Goal: Task Accomplishment & Management: Manage account settings

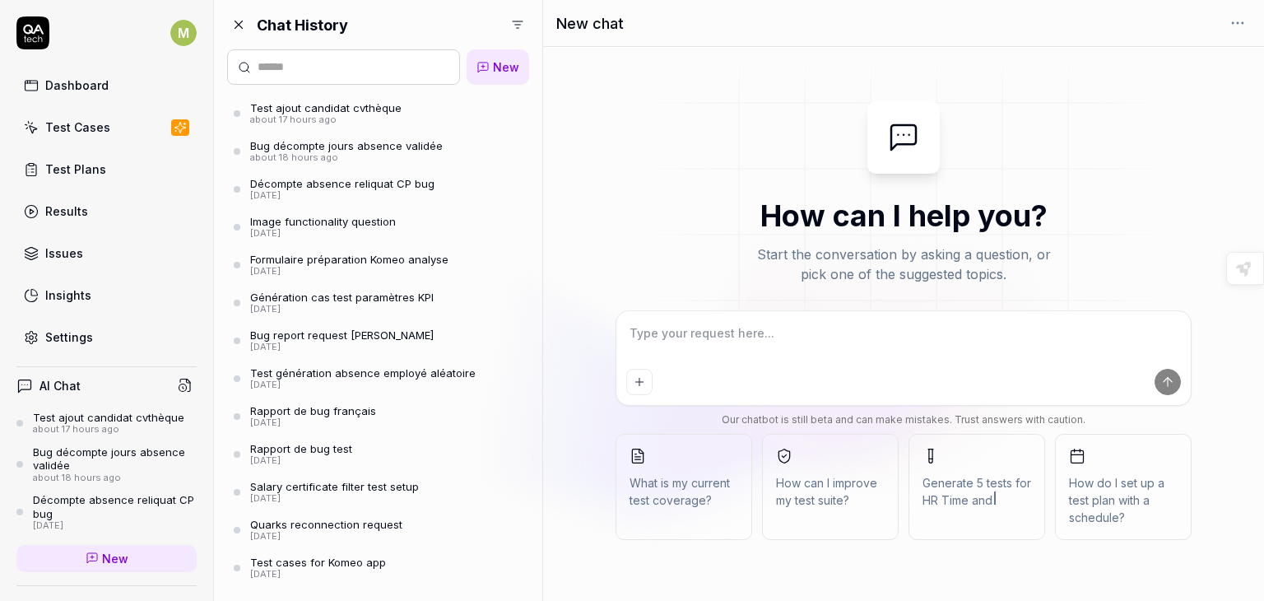
type textarea "*"
click at [240, 21] on icon at bounding box center [238, 24] width 15 height 15
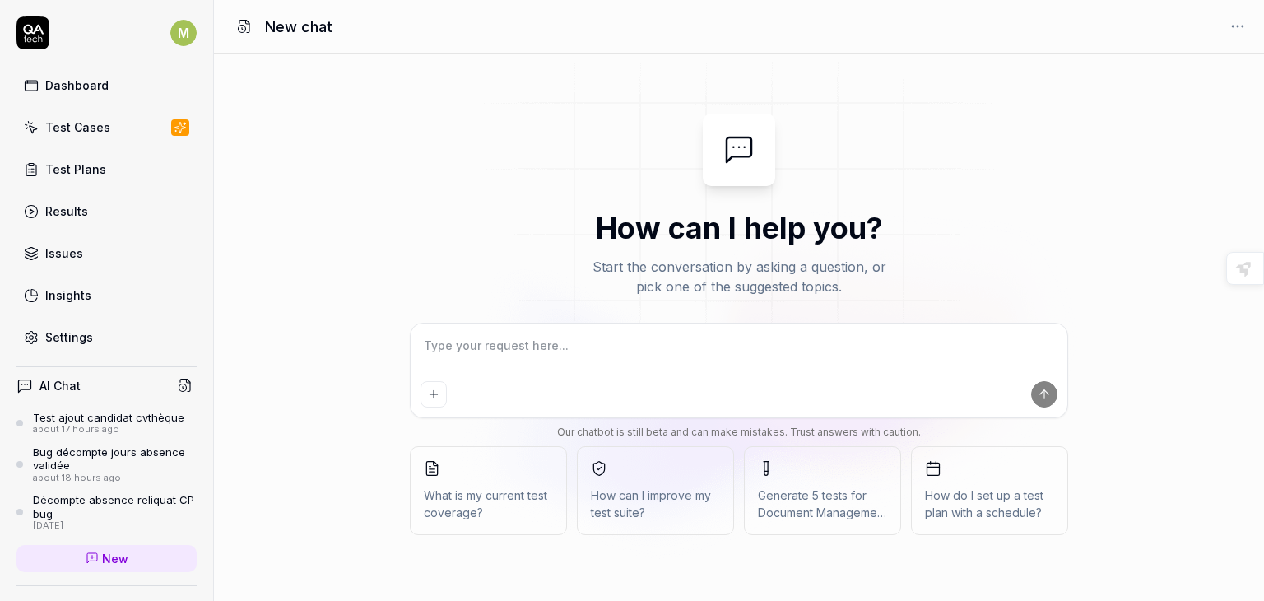
click at [74, 91] on div "Dashboard" at bounding box center [76, 85] width 63 height 17
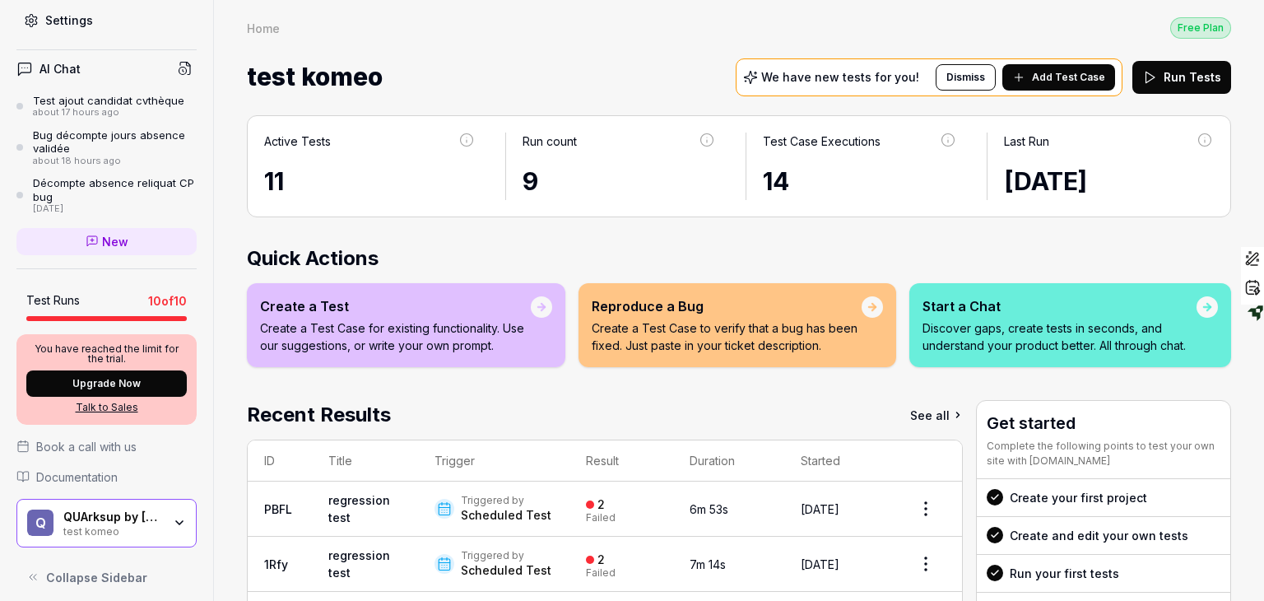
scroll to position [323, 0]
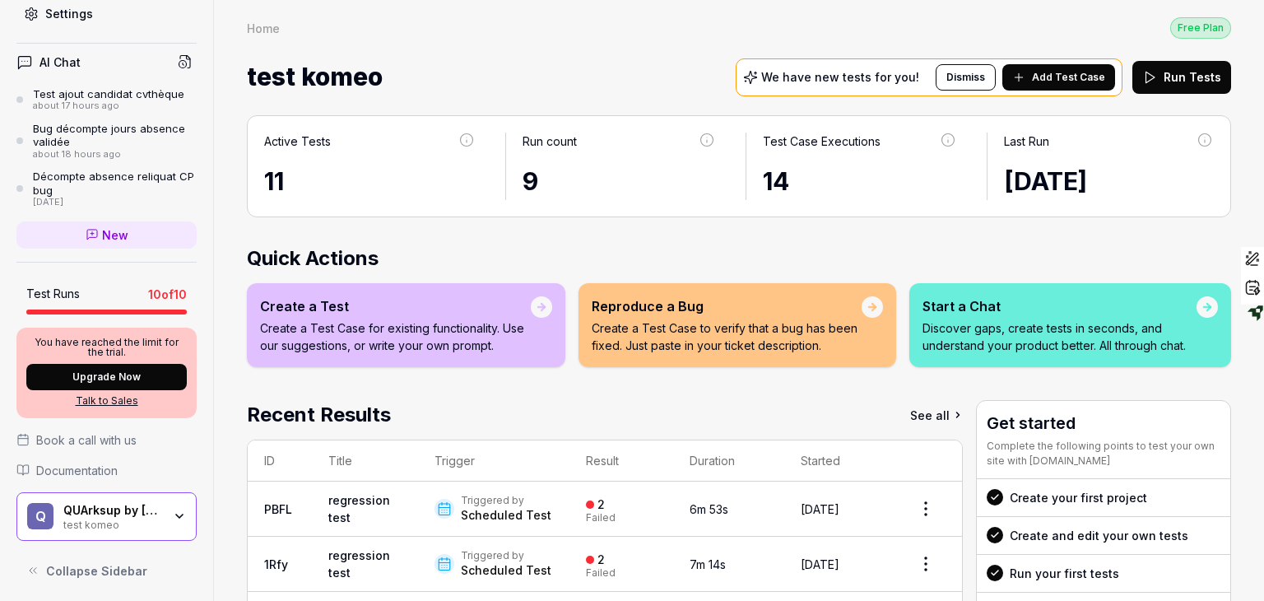
click at [125, 520] on div "test komeo" at bounding box center [112, 523] width 99 height 13
click at [566, 37] on div "Home Free Plan" at bounding box center [739, 27] width 984 height 22
click at [173, 517] on icon "button" at bounding box center [179, 515] width 13 height 13
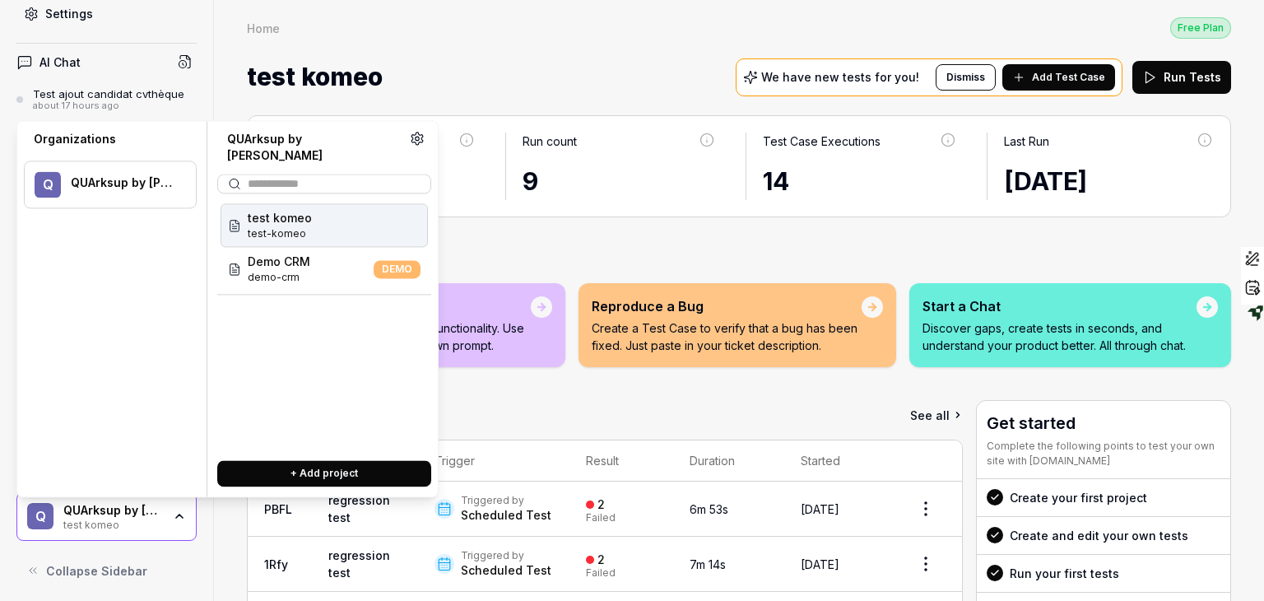
click at [415, 136] on icon at bounding box center [417, 138] width 15 height 15
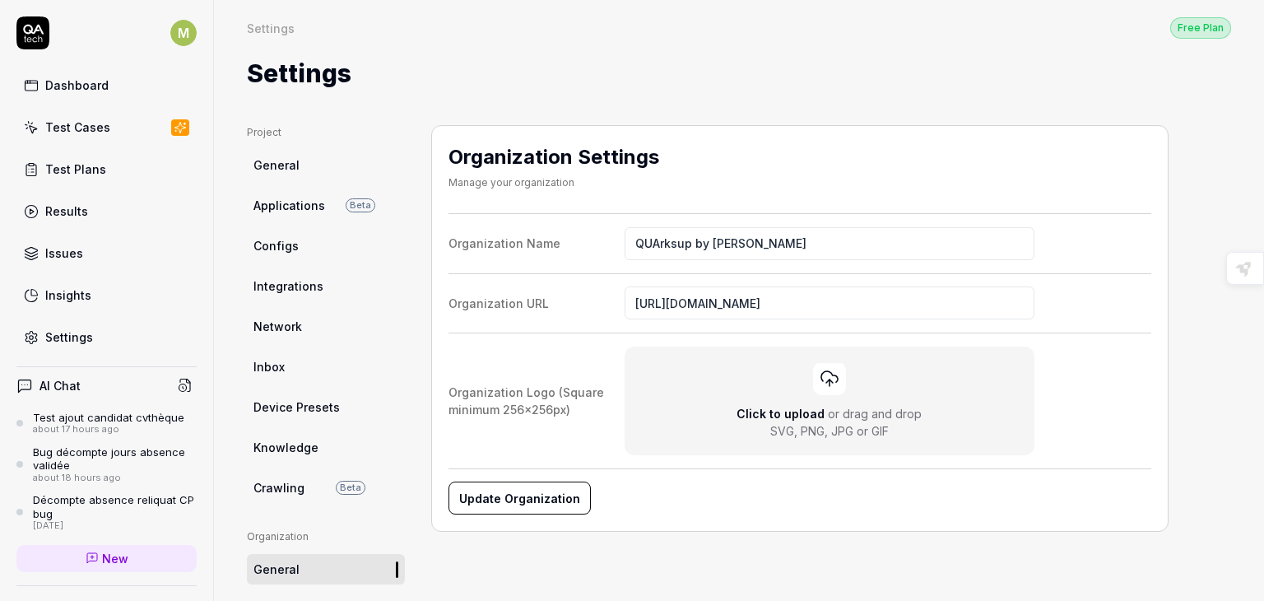
click at [322, 165] on link "General" at bounding box center [326, 165] width 158 height 30
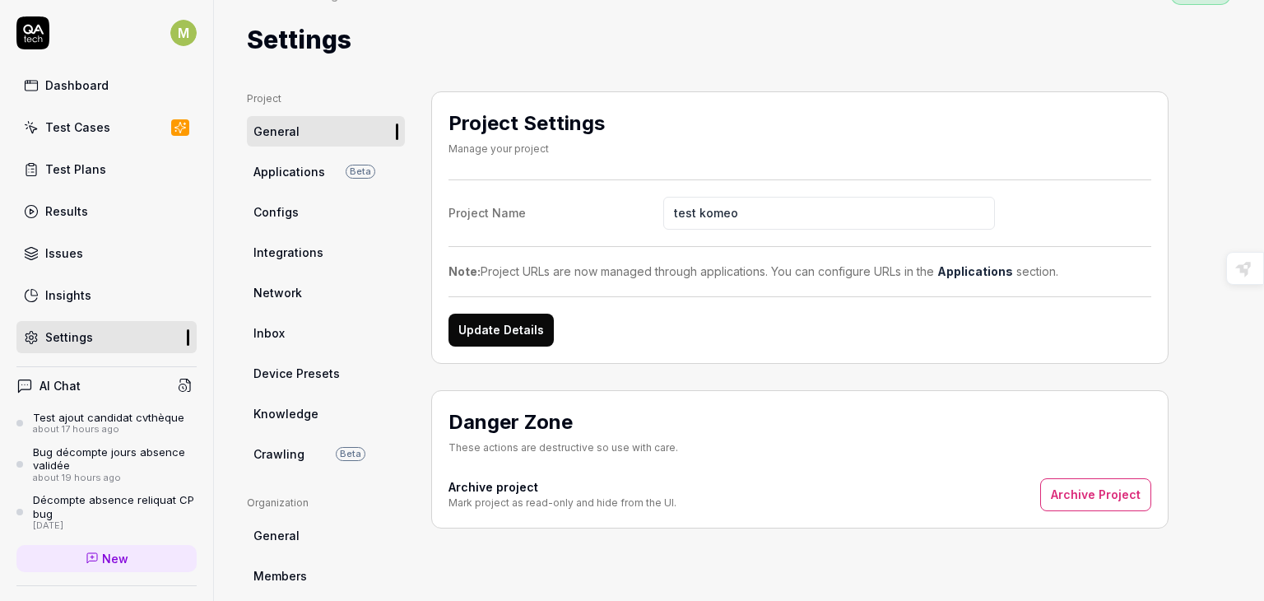
scroll to position [33, 0]
click at [264, 162] on link "Applications Beta" at bounding box center [326, 172] width 158 height 30
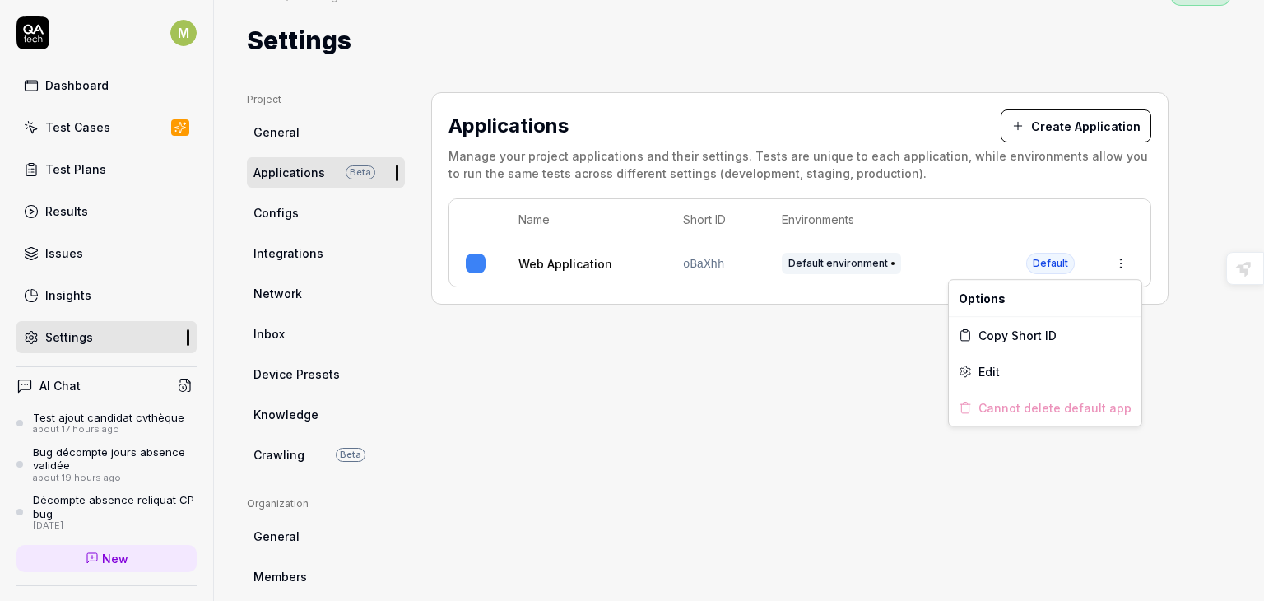
click at [1120, 256] on html "M Dashboard Test Cases Test Plans Results Issues Insights Settings AI Chat Test…" at bounding box center [632, 300] width 1264 height 601
click at [1040, 367] on div "Edit" at bounding box center [1045, 371] width 193 height 36
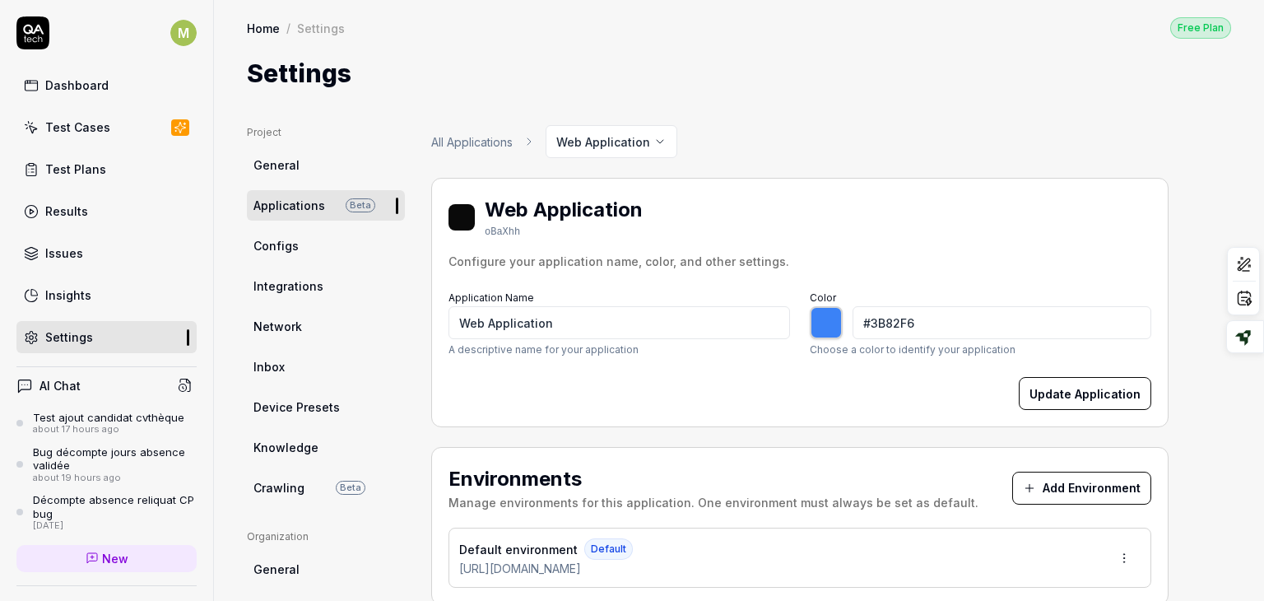
type input "*******"
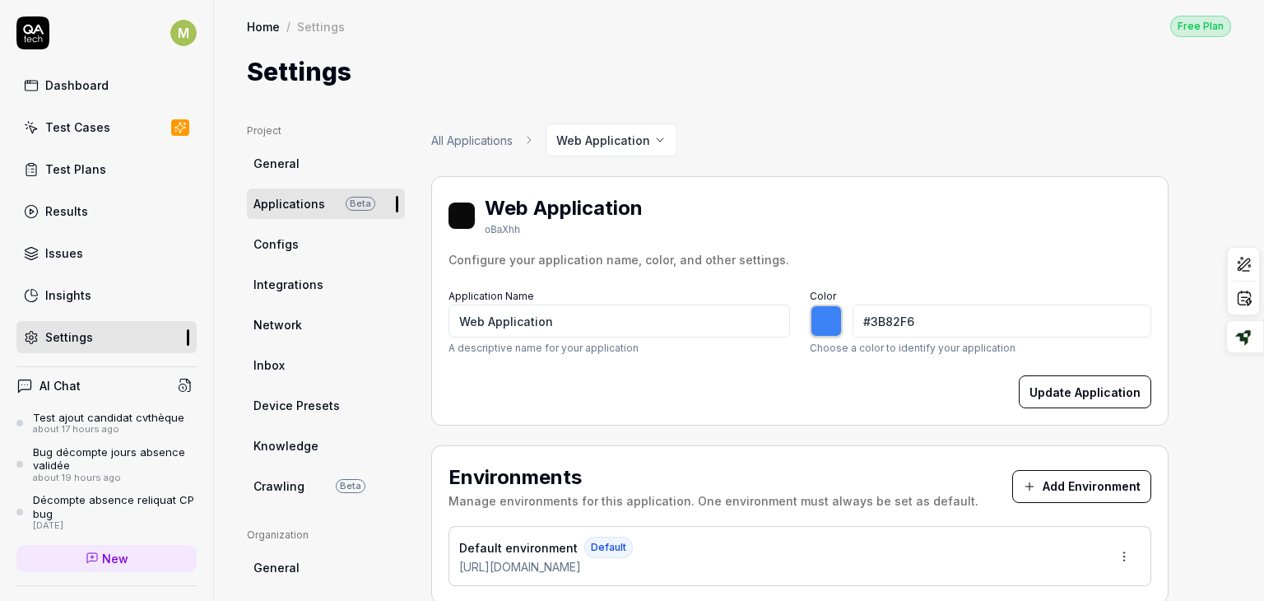
click at [831, 318] on div at bounding box center [826, 320] width 33 height 33
type input "#3b48f7"
type input "*******"
type input "#3b51f7"
type input "*******"
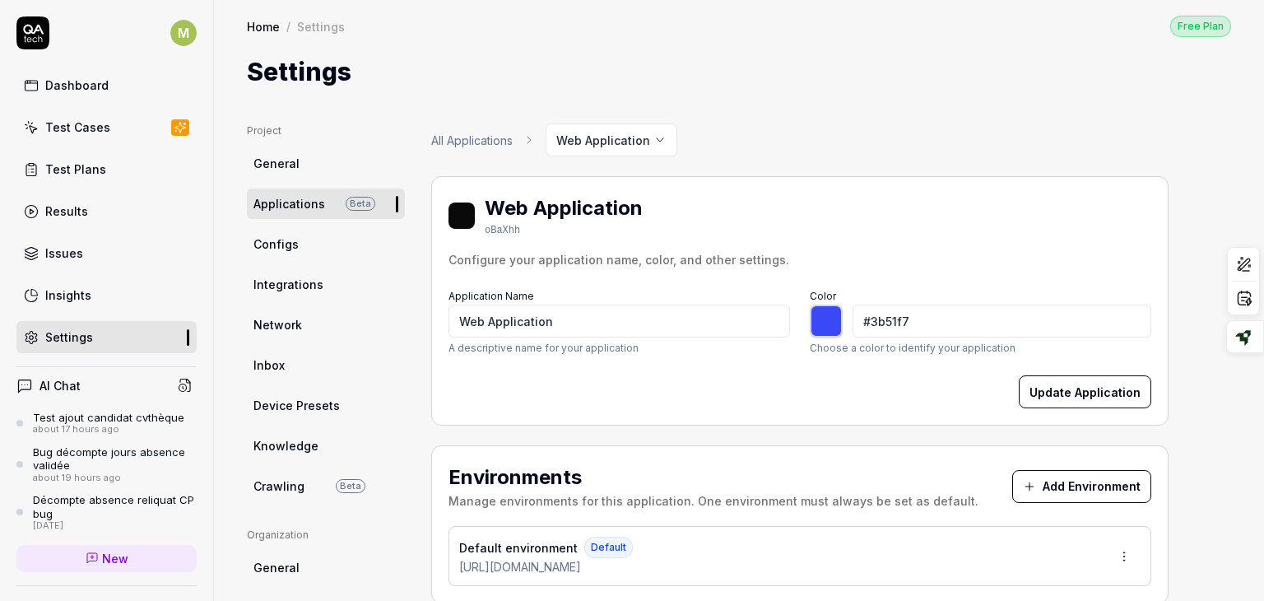
type input "#3b5af7"
type input "*******"
type input "#3b73f7"
type input "*******"
type input "#3b96f7"
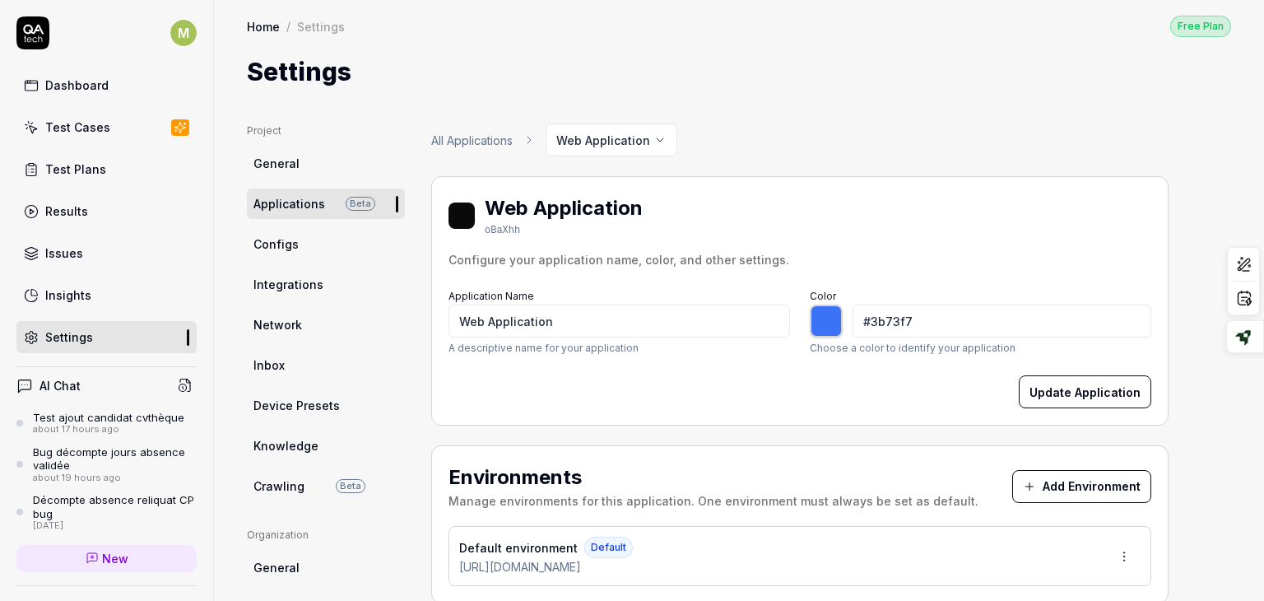
type input "*******"
type input "#3bb8f7"
type input "*******"
type input "#3bd1f7"
type input "*******"
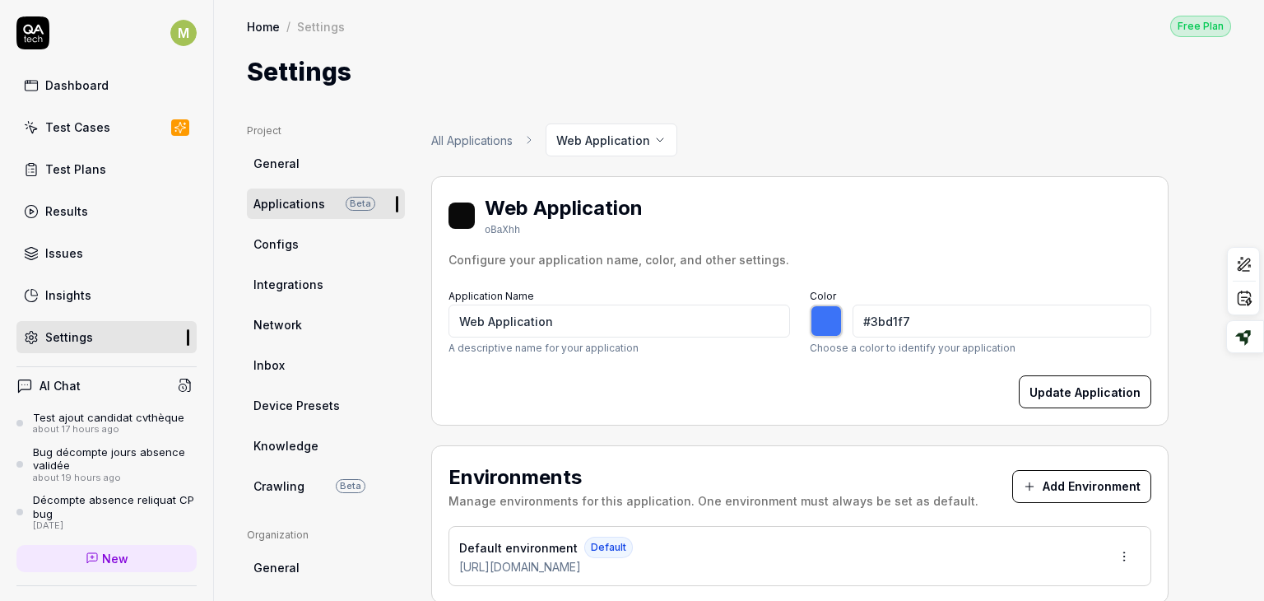
type input "#3be1f7"
type input "*******"
type input "#3bf4f7"
type input "*******"
type input "#3bf7f4"
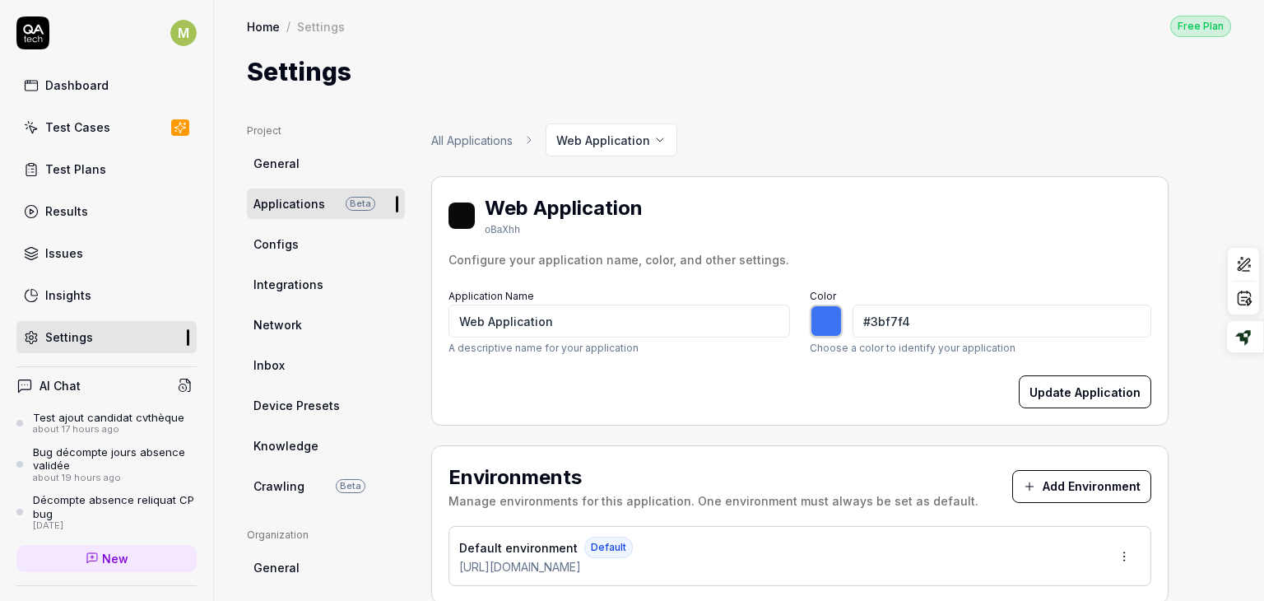
type input "*******"
type input "#3bf7e1"
type input "*******"
type input "#3bf7d8"
type input "*******"
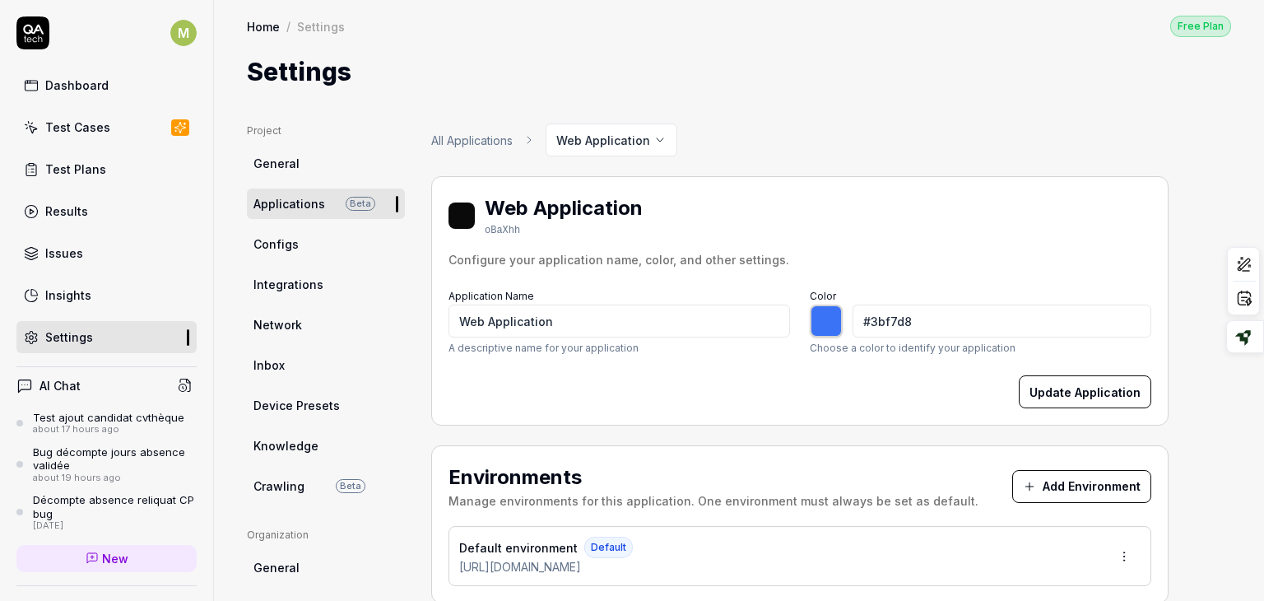
type input "#3bf7c8"
type input "*******"
type input "#3bf7bf"
type input "*******"
type input "#3bf7b8"
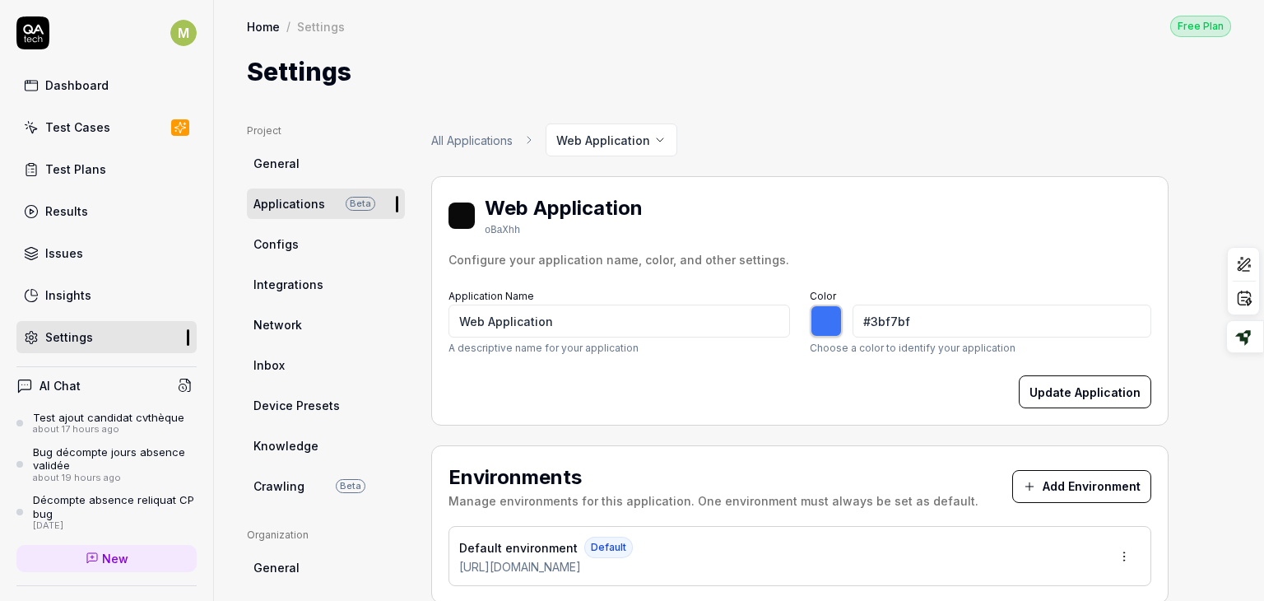
type input "*******"
type input "#3bf7af"
type input "*******"
type input "#3bf7a6"
type input "*******"
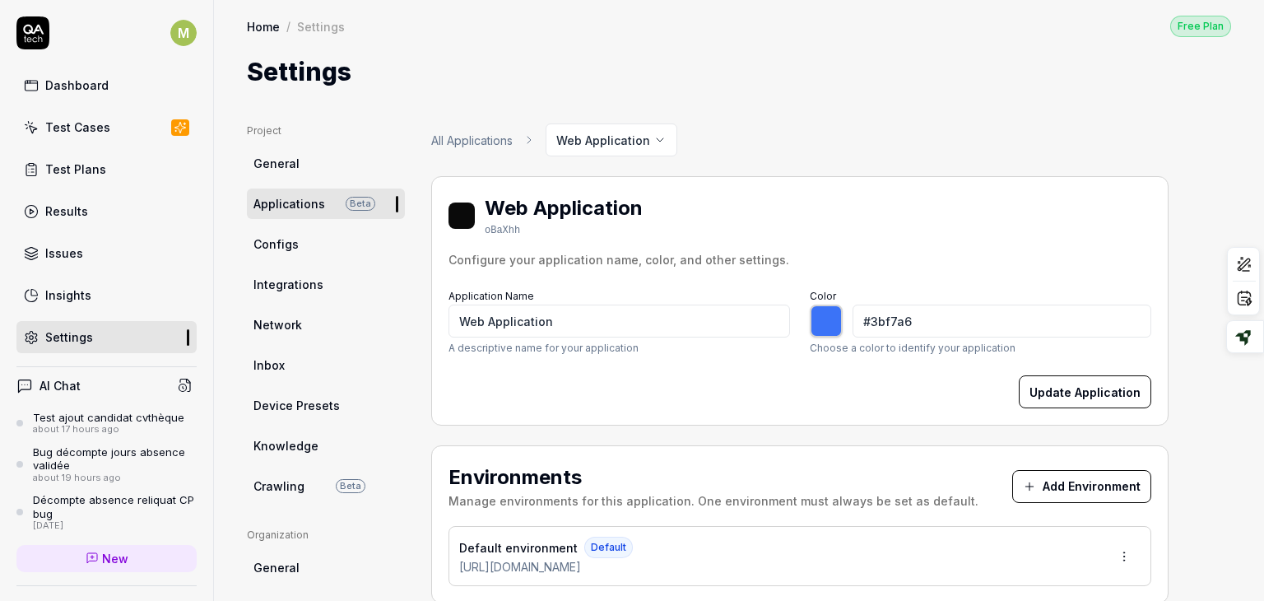
type input "#3bf796"
type input "*******"
type input "#3bf78c"
type input "*******"
type input "#3bf783"
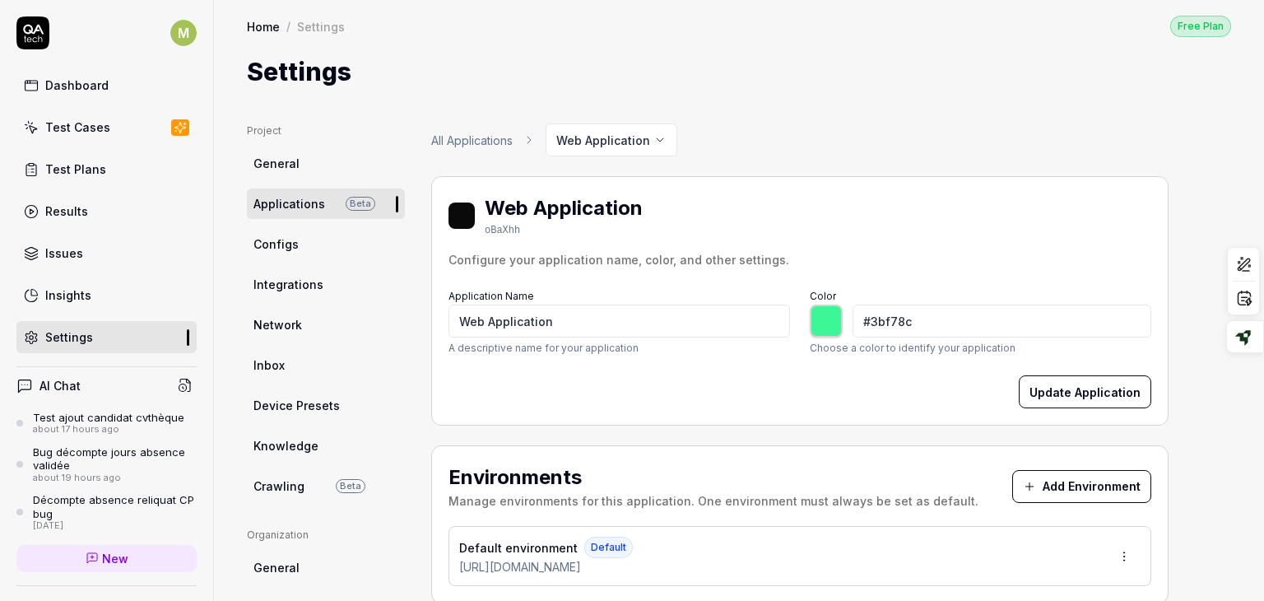
type input "*******"
type input "#3bf77d"
type input "*******"
click at [1047, 391] on button "Update Application" at bounding box center [1085, 391] width 132 height 33
click at [824, 318] on div at bounding box center [826, 320] width 33 height 33
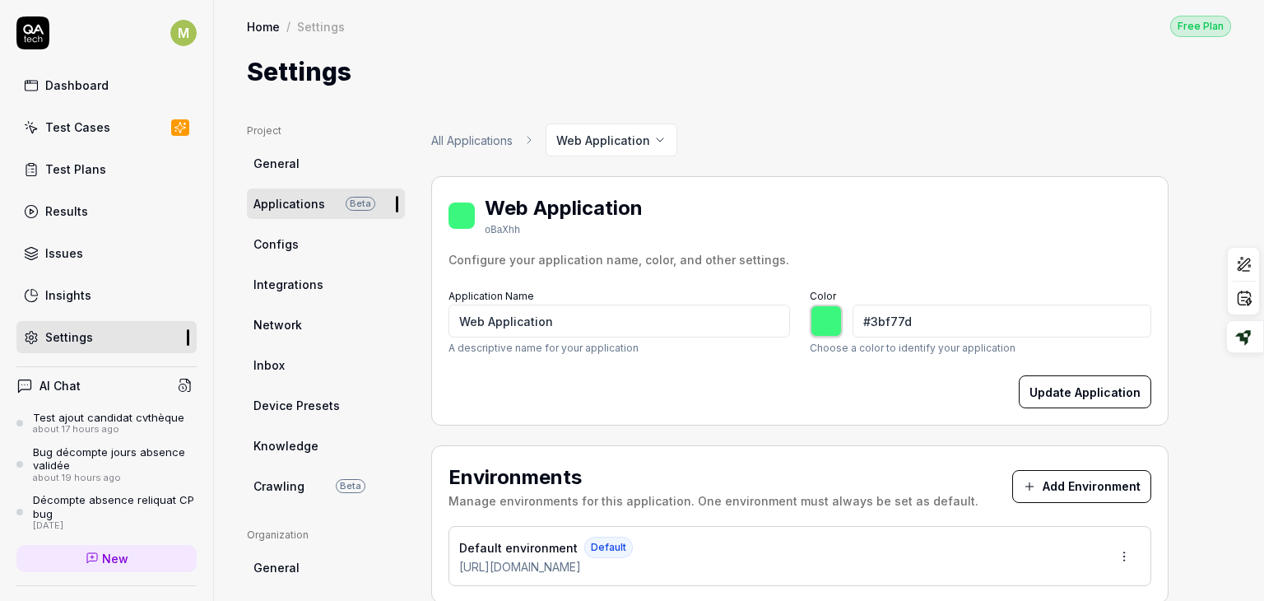
type input "#ce3bf7"
type input "*******"
type input "#b53bf7"
type input "*******"
type input "#6a5874"
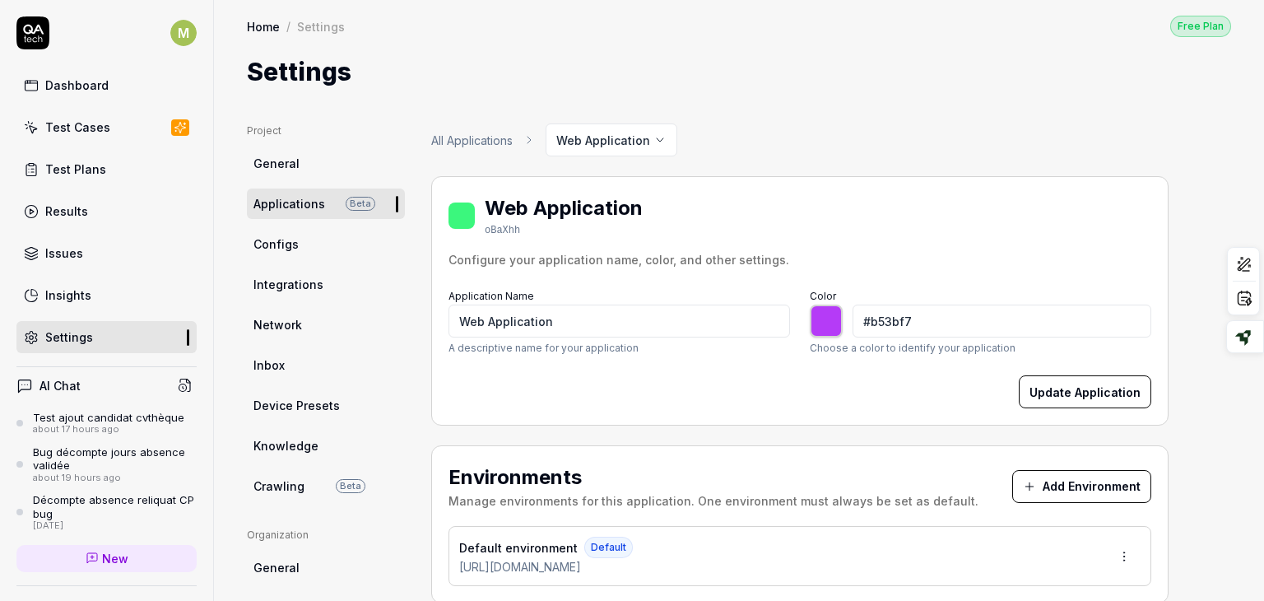
type input "*******"
type input "#a48cb1"
type input "*******"
type input "#c2abce"
type input "*******"
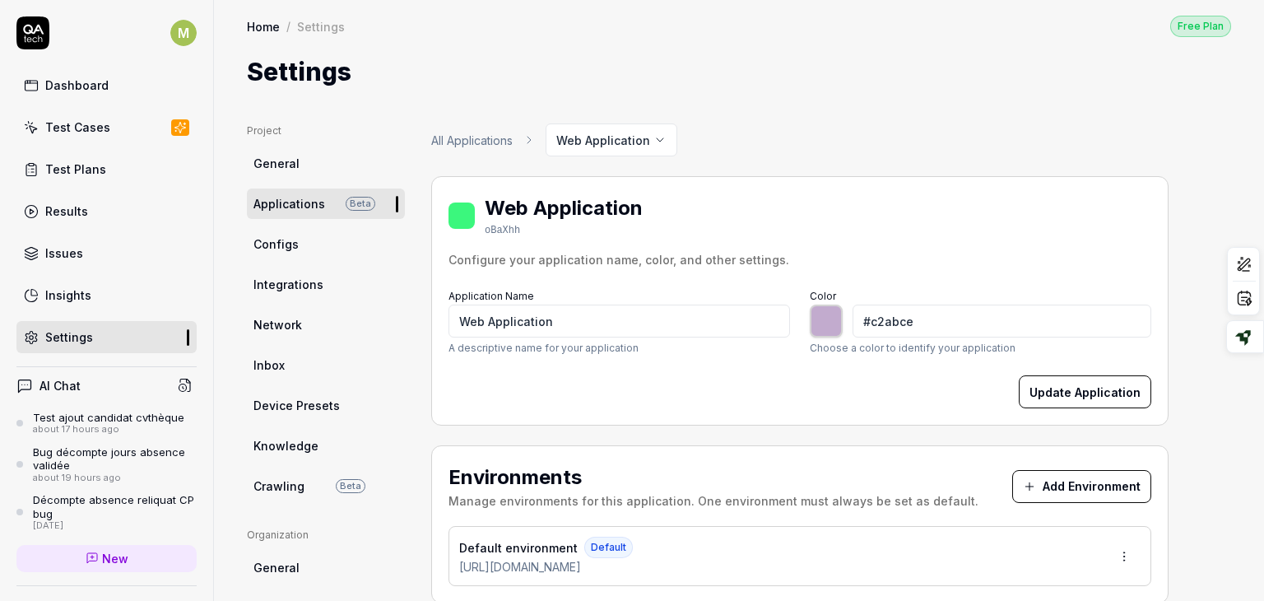
type input "#bf9fd0"
type input "*******"
click at [1070, 396] on button "Update Application" at bounding box center [1085, 391] width 132 height 33
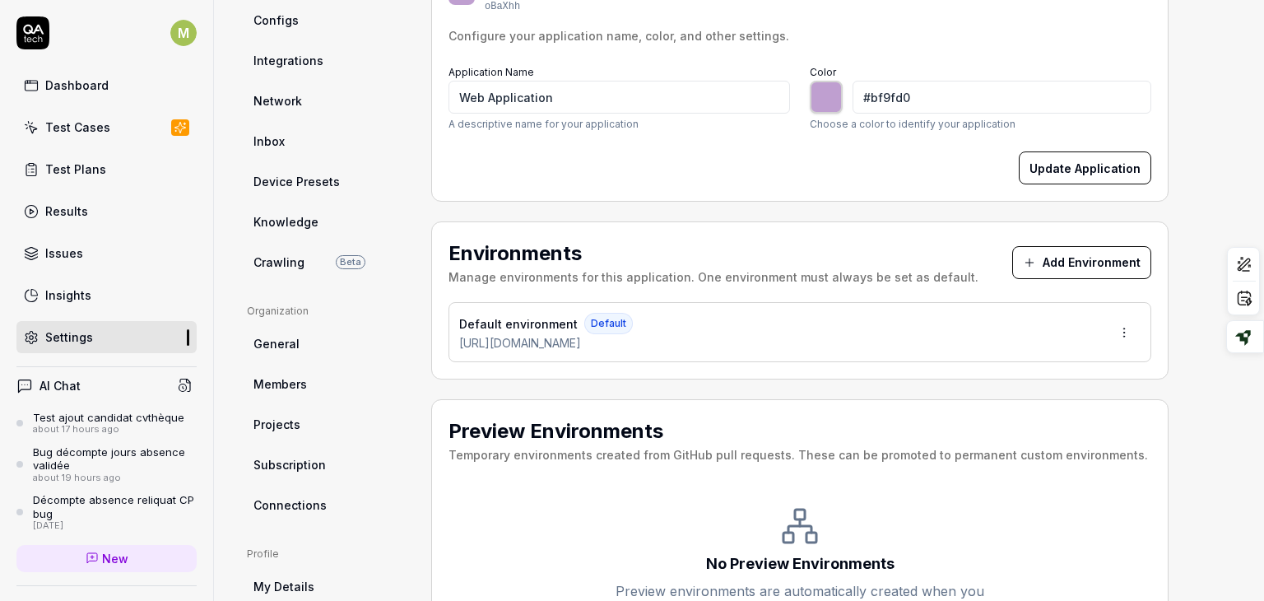
scroll to position [255, 0]
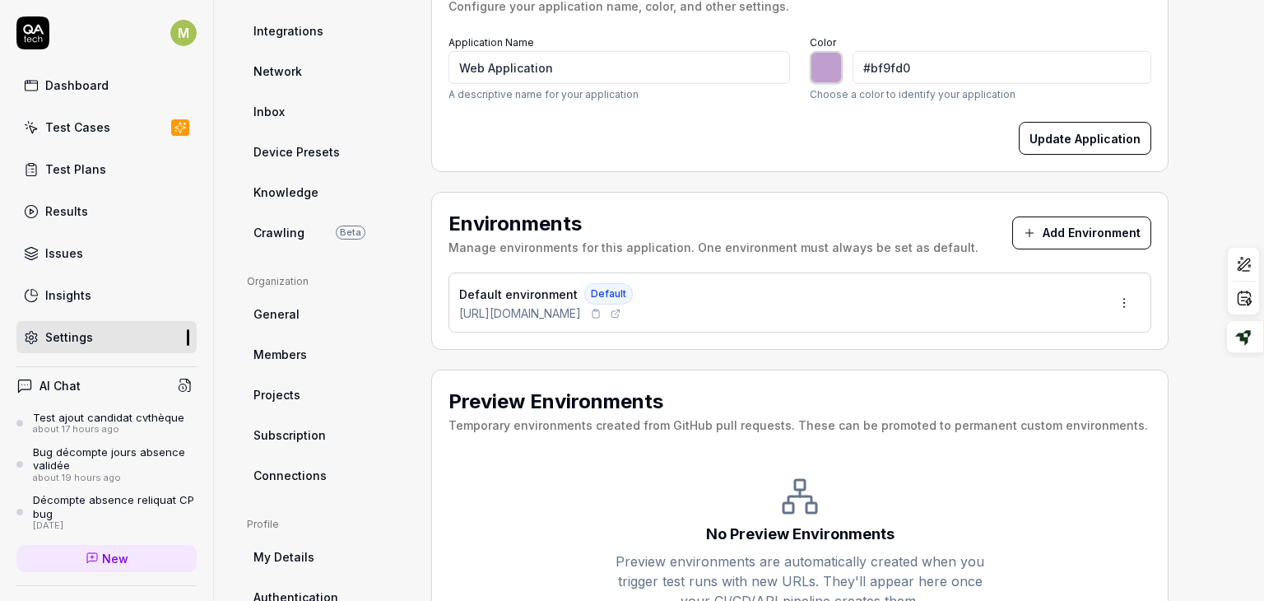
click at [620, 311] on icon at bounding box center [615, 314] width 10 height 10
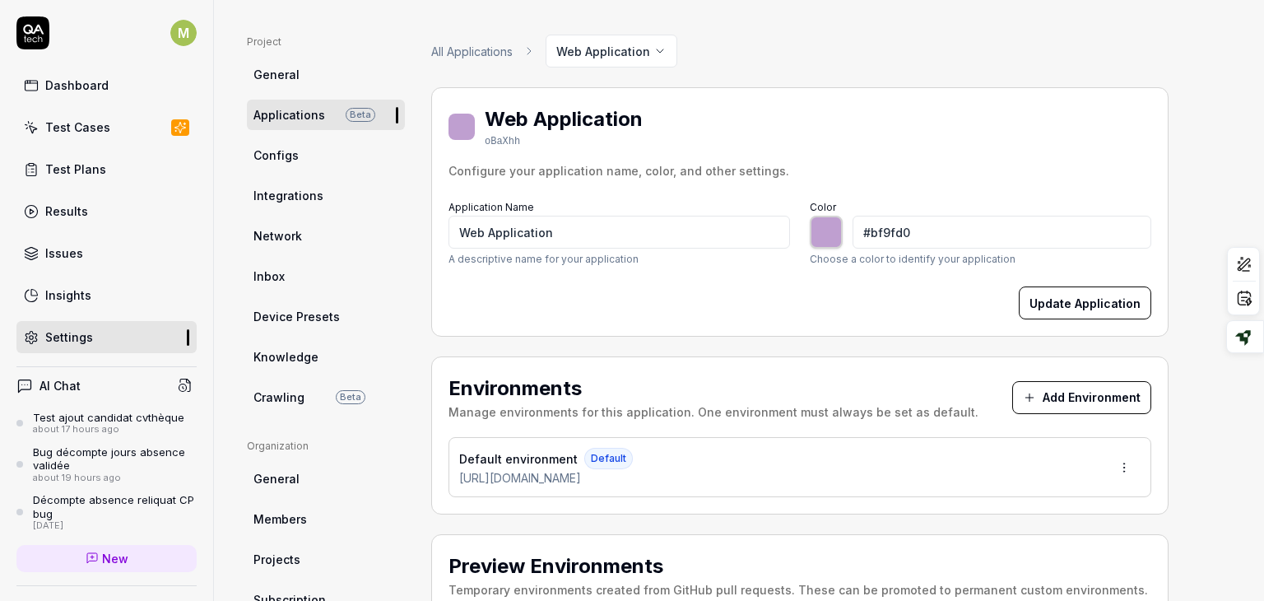
scroll to position [88, 0]
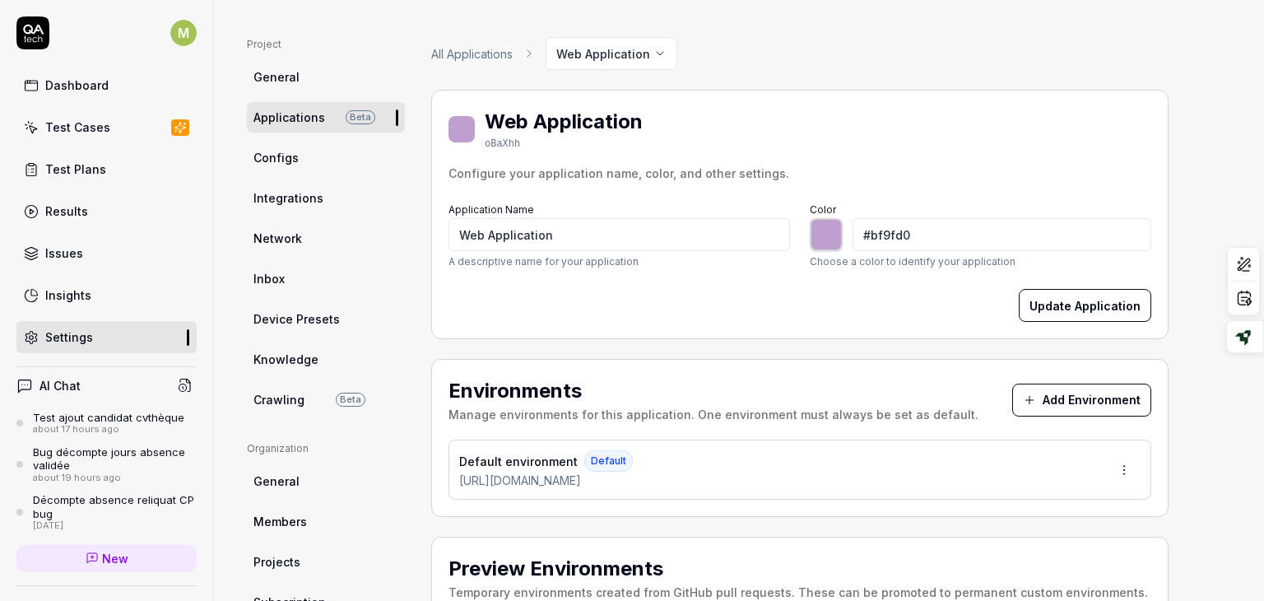
click at [300, 159] on link "Configs" at bounding box center [326, 157] width 158 height 30
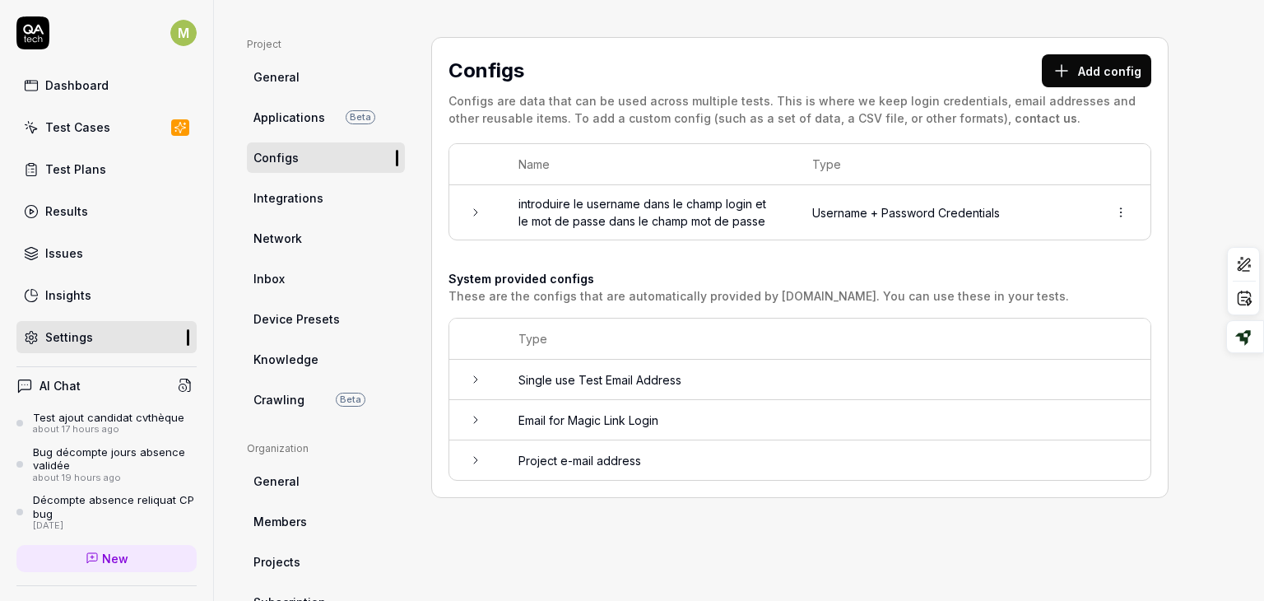
click at [1096, 72] on button "Add config" at bounding box center [1096, 70] width 109 height 33
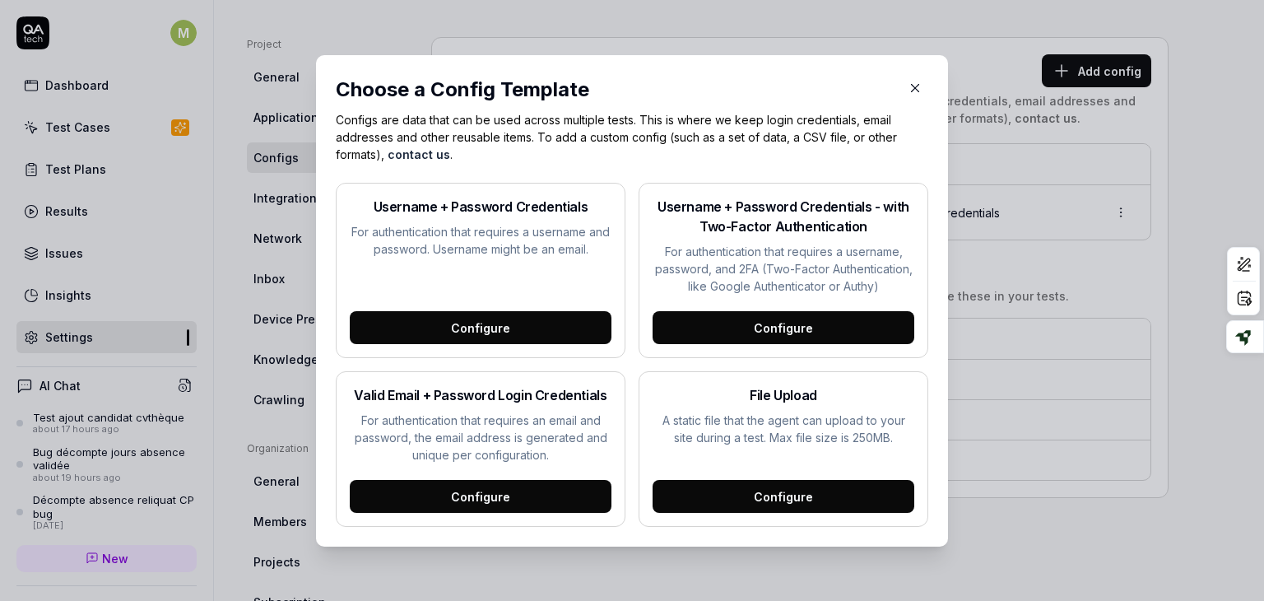
click at [907, 92] on icon "button" at bounding box center [914, 88] width 15 height 15
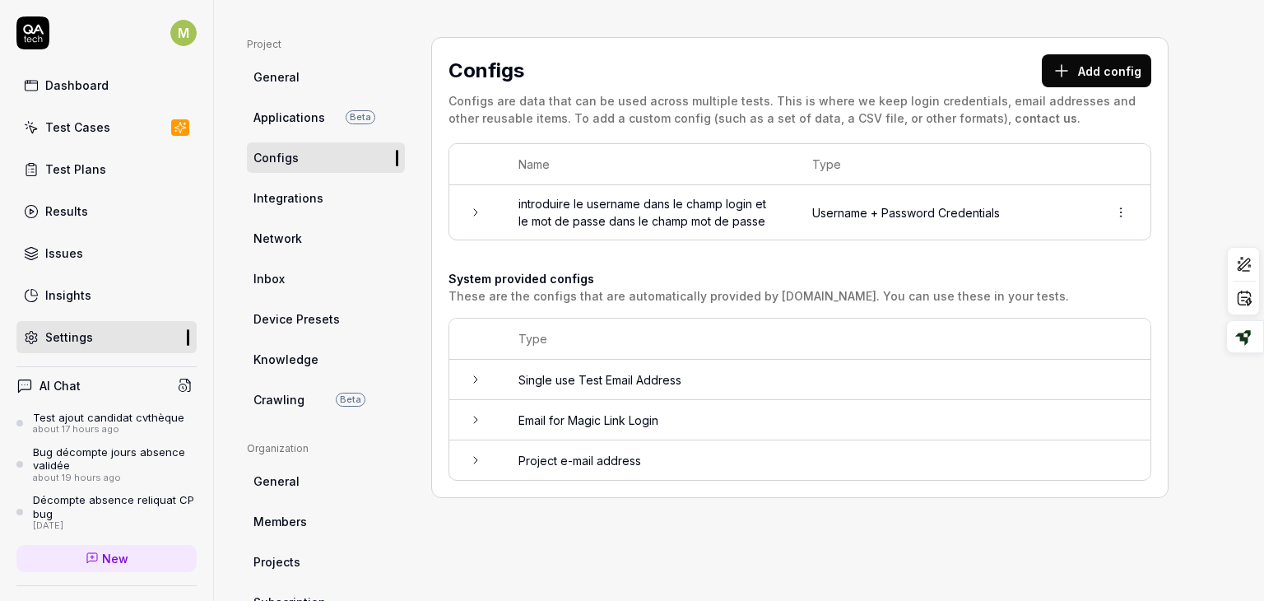
click at [284, 201] on span "Integrations" at bounding box center [288, 197] width 70 height 17
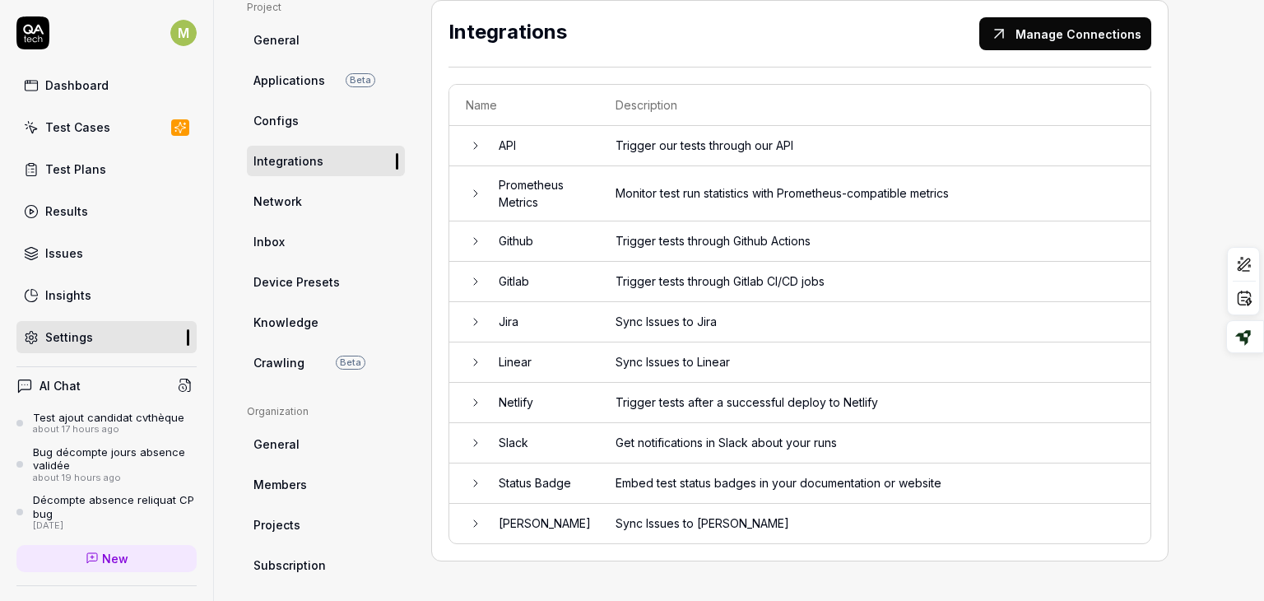
scroll to position [123, 0]
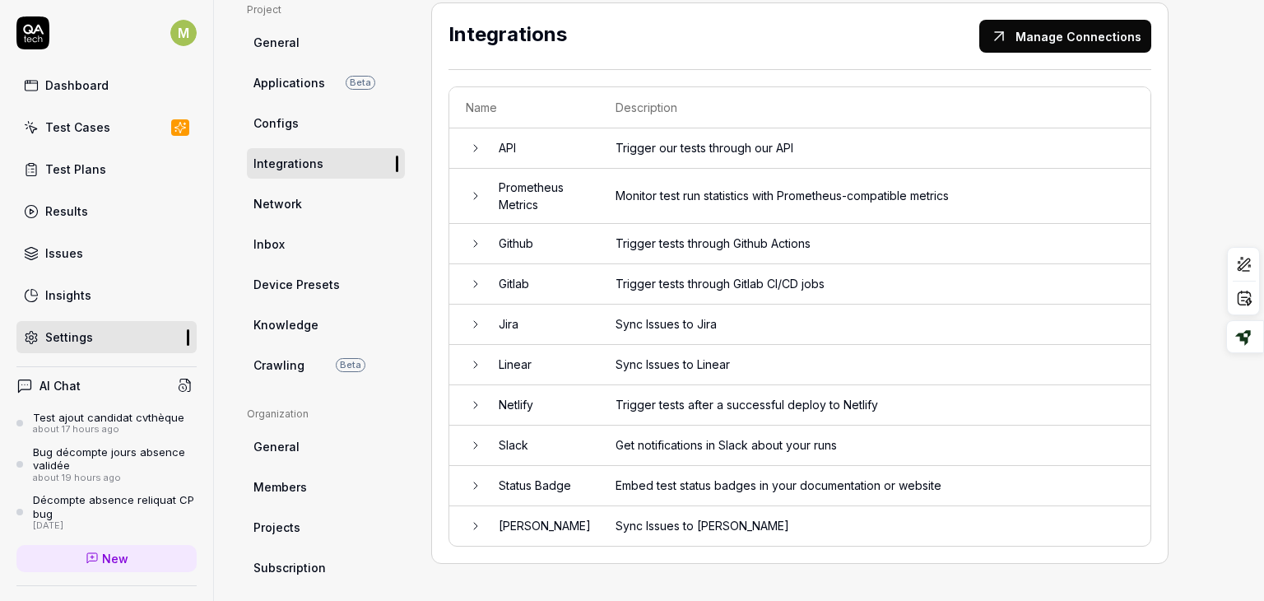
click at [476, 155] on td at bounding box center [465, 148] width 33 height 40
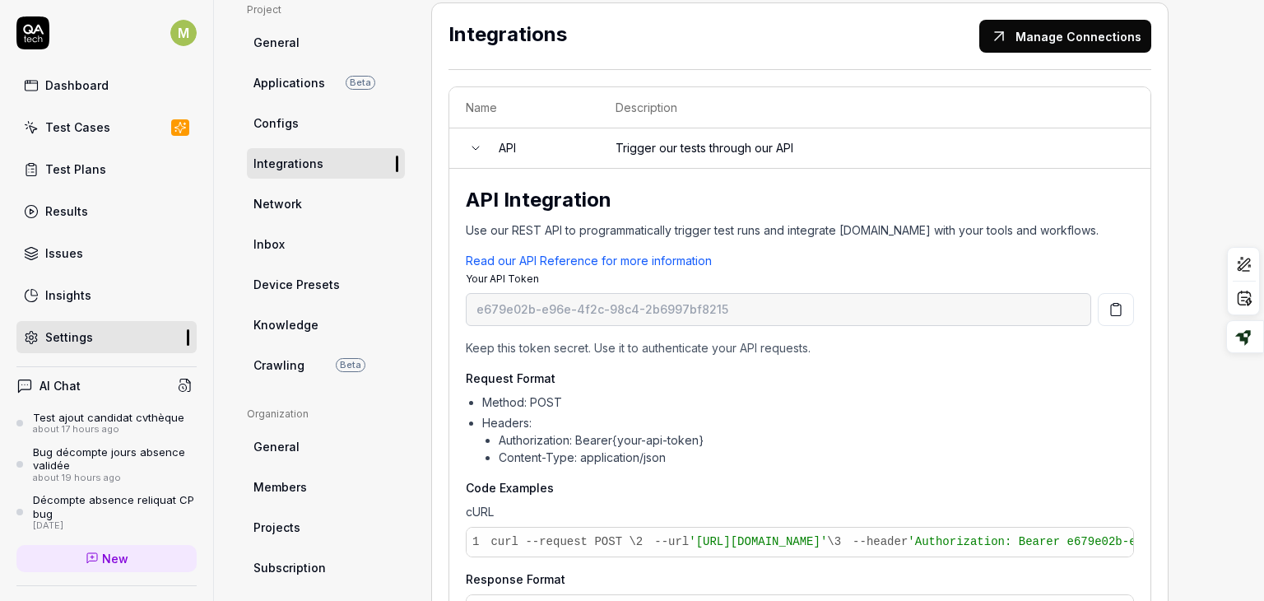
click at [475, 146] on icon at bounding box center [475, 148] width 13 height 13
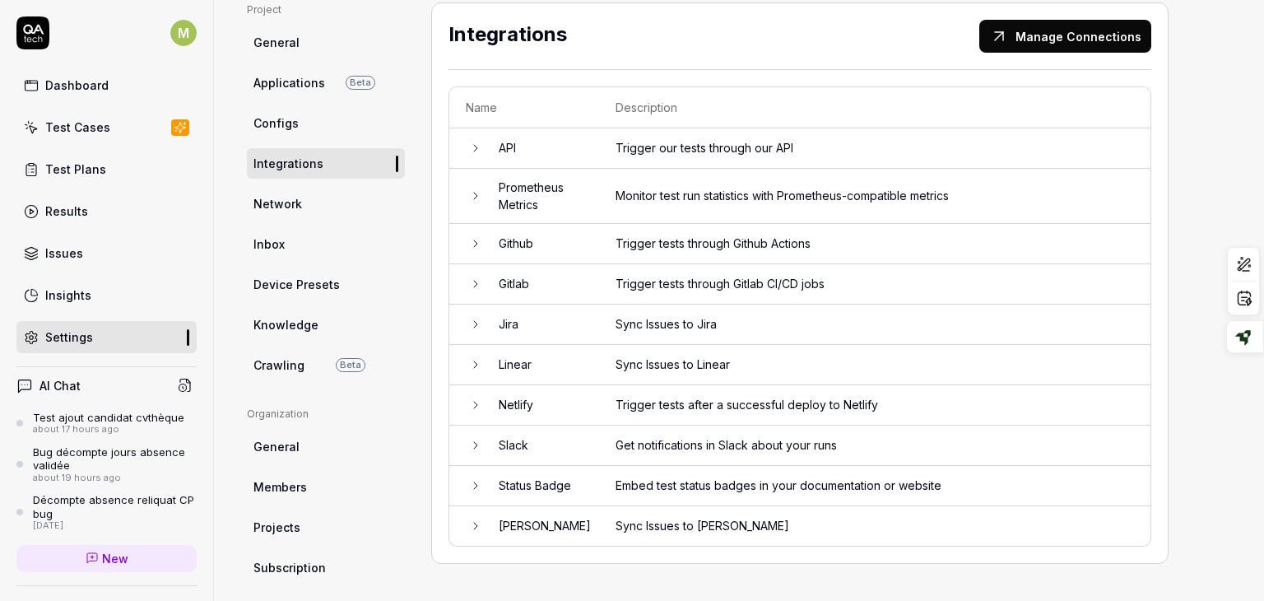
click at [310, 198] on link "Network" at bounding box center [326, 203] width 158 height 30
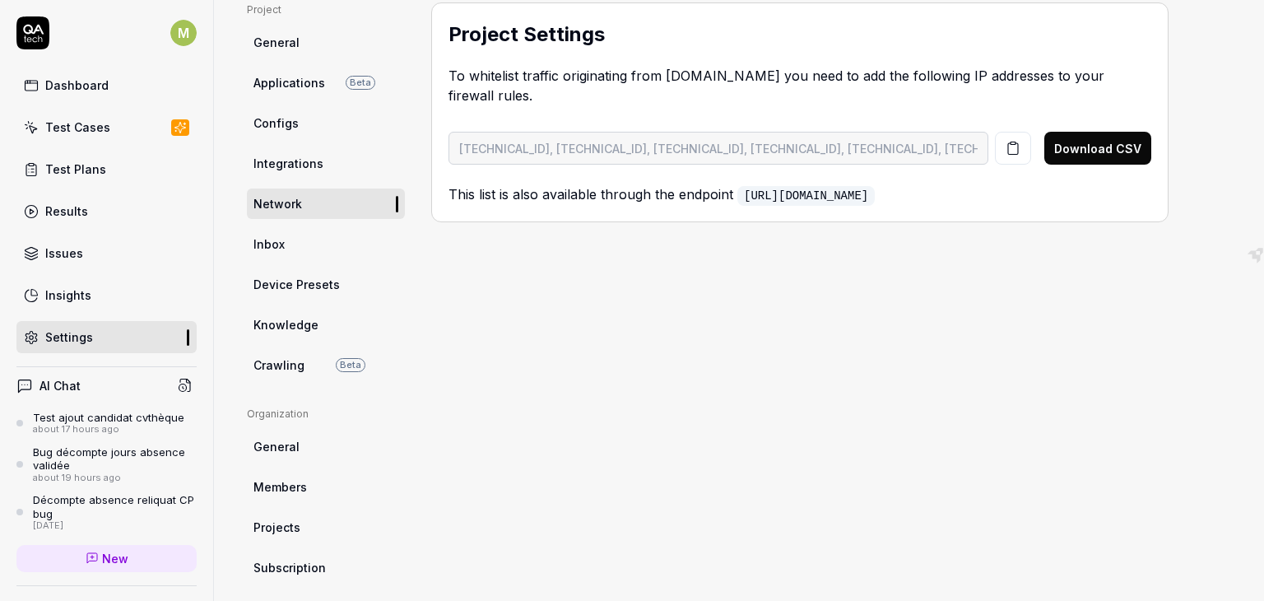
click at [299, 234] on link "Inbox" at bounding box center [326, 244] width 158 height 30
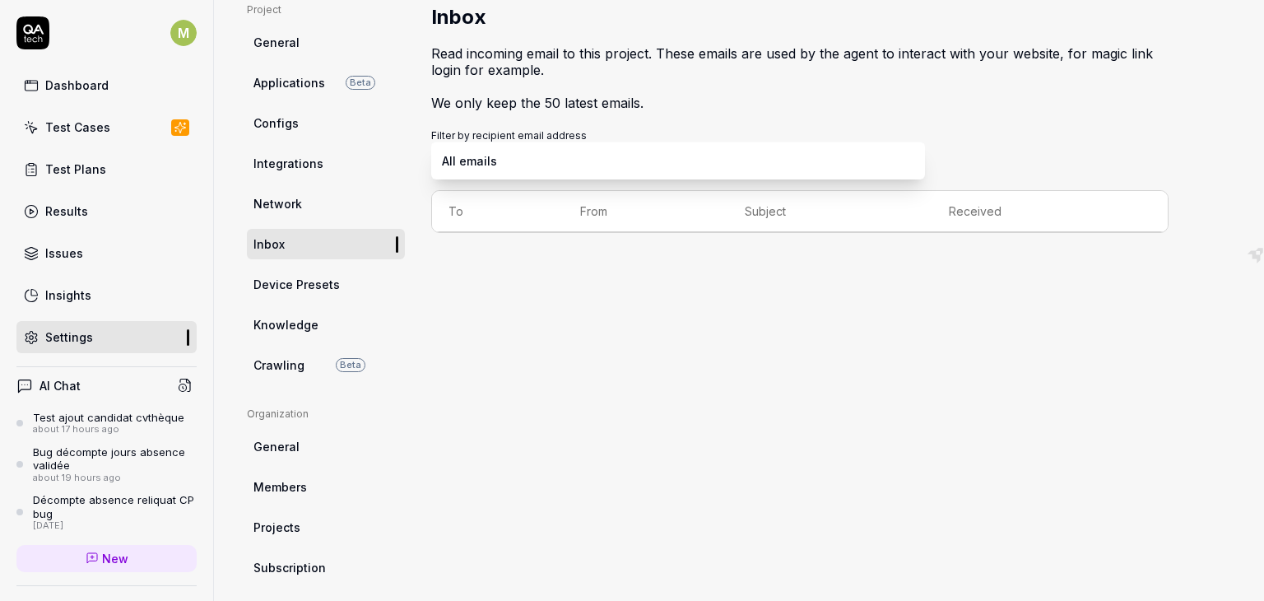
click at [488, 163] on body "M Dashboard Test Cases Test Plans Results Issues Insights Settings AI Chat Test…" at bounding box center [632, 300] width 1264 height 601
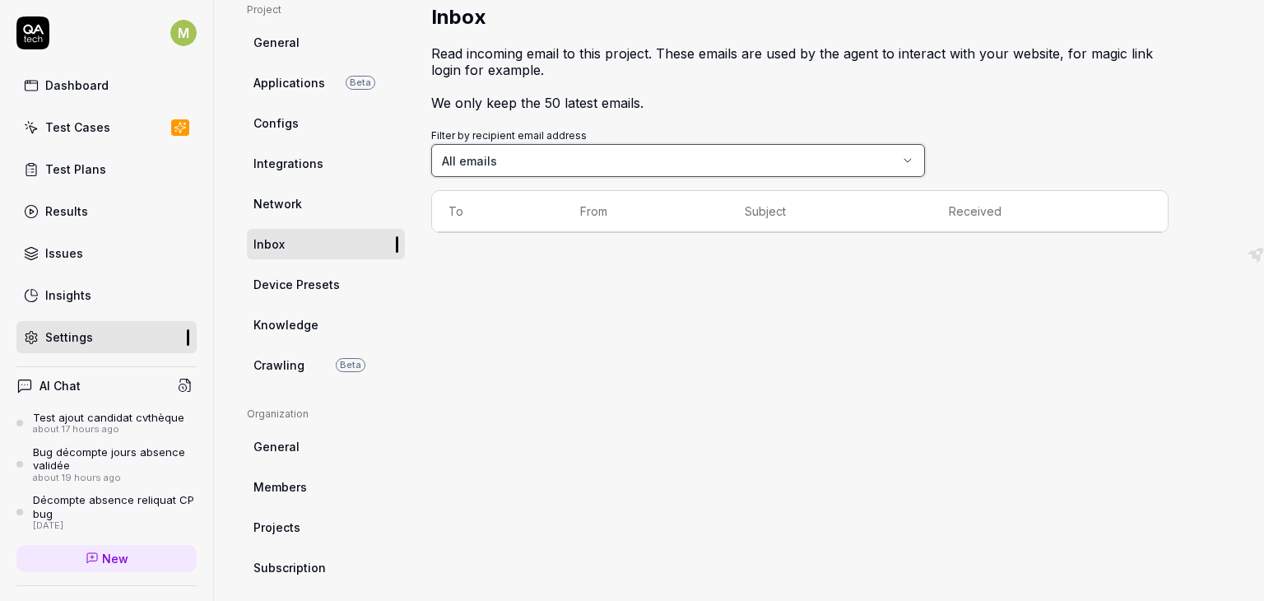
click at [480, 298] on html "M Dashboard Test Cases Test Plans Results Issues Insights Settings AI Chat Test…" at bounding box center [632, 300] width 1264 height 601
click at [283, 327] on span "Knowledge" at bounding box center [285, 324] width 65 height 17
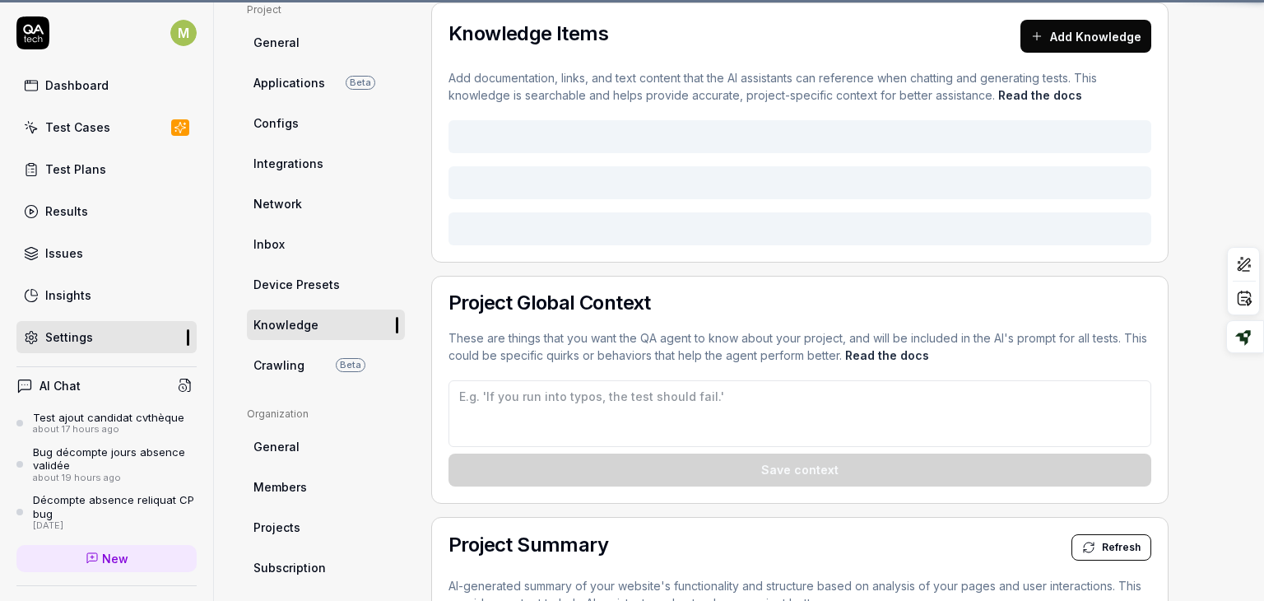
type textarea "*"
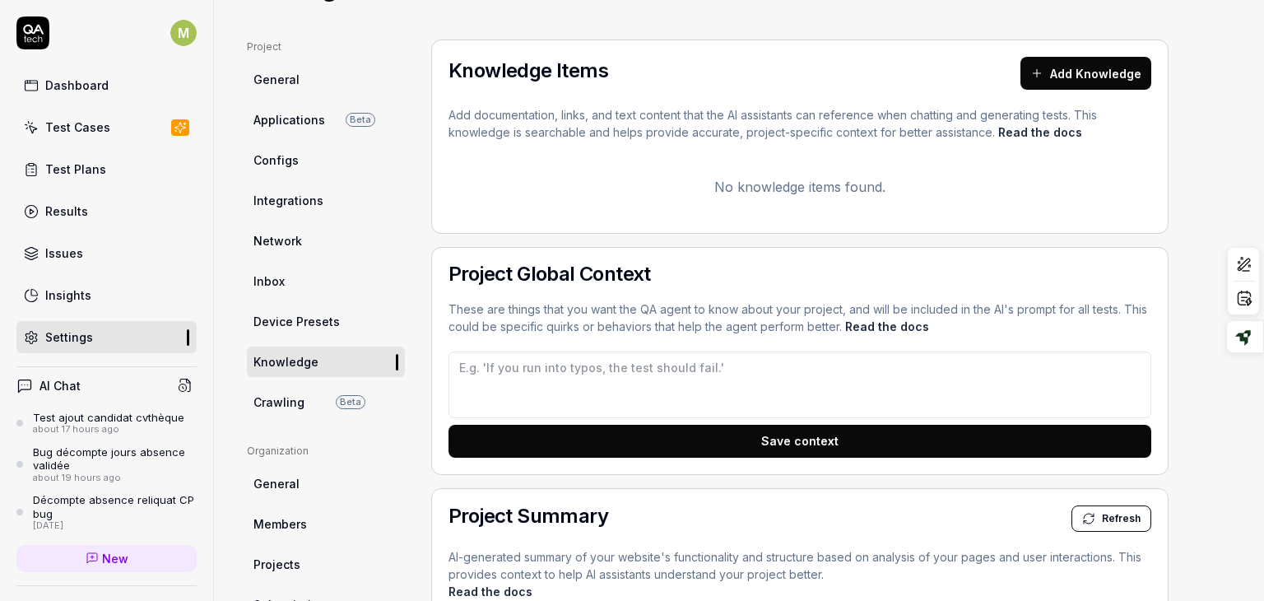
scroll to position [91, 0]
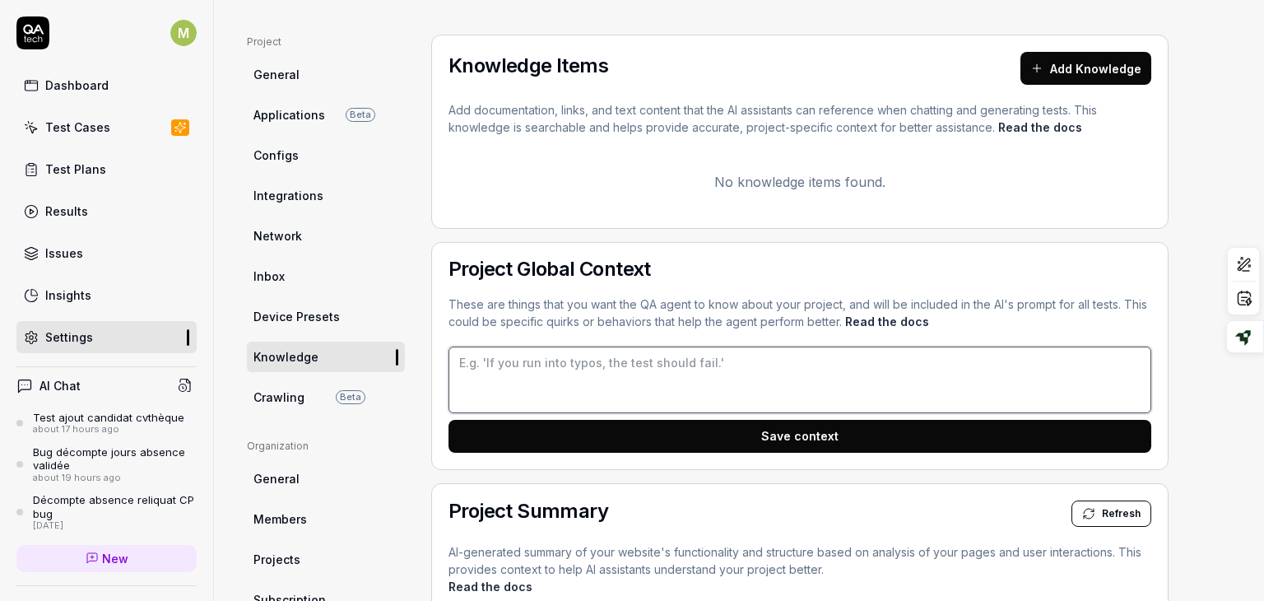
click at [523, 369] on textarea at bounding box center [799, 379] width 703 height 67
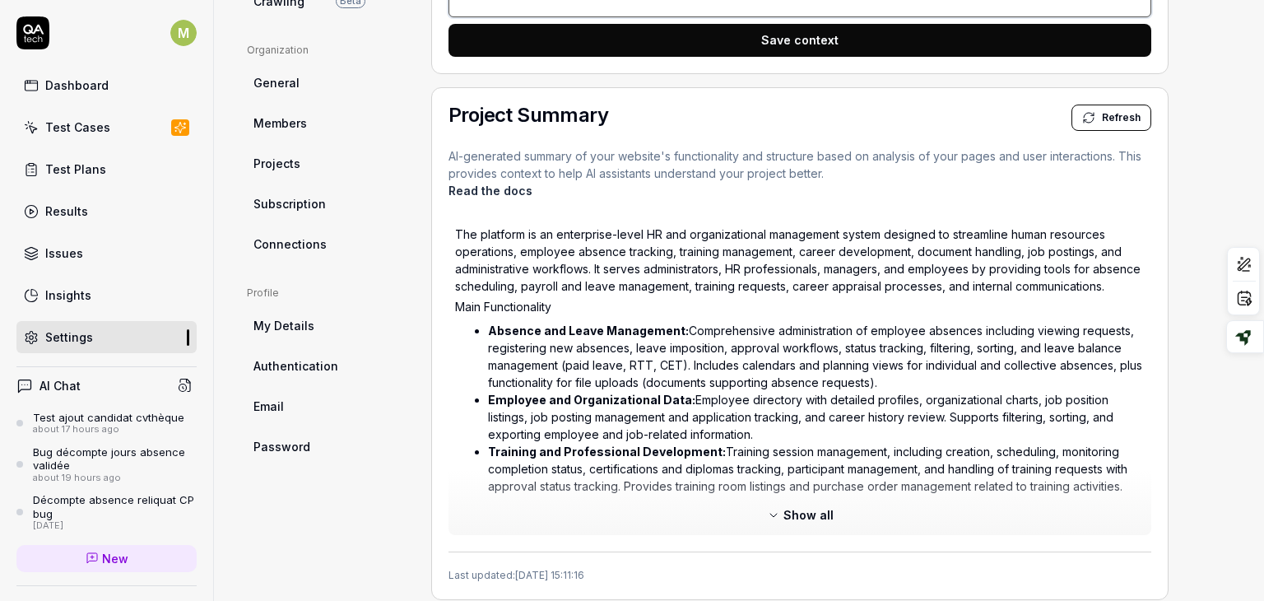
scroll to position [474, 0]
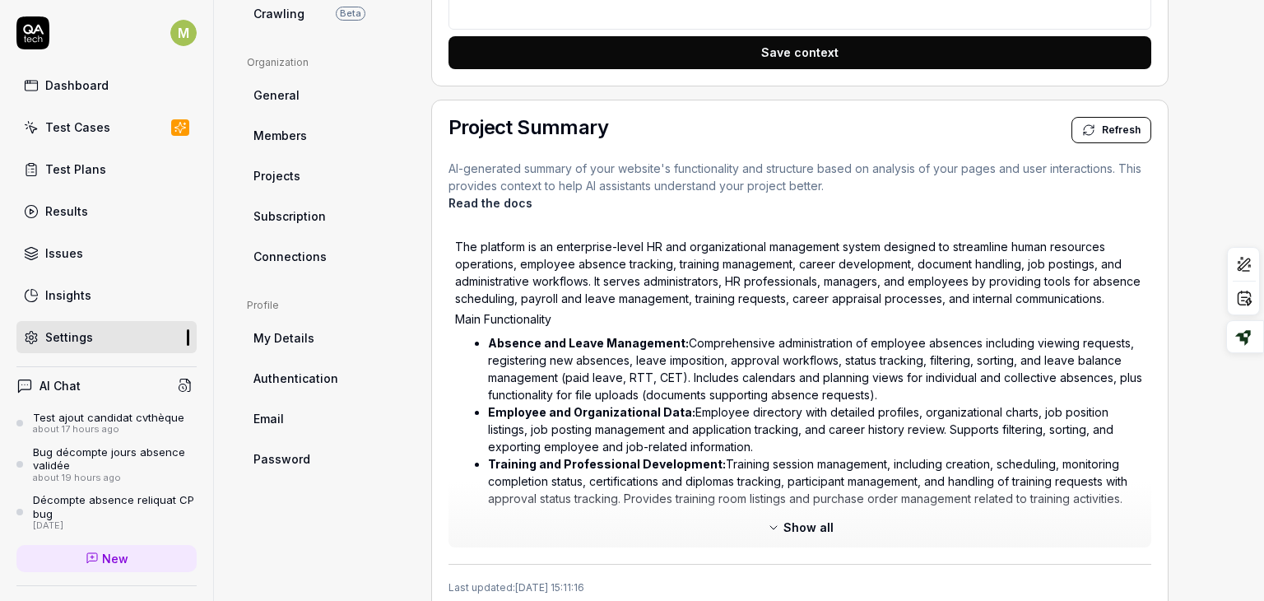
click at [810, 521] on span "Show all" at bounding box center [808, 526] width 50 height 17
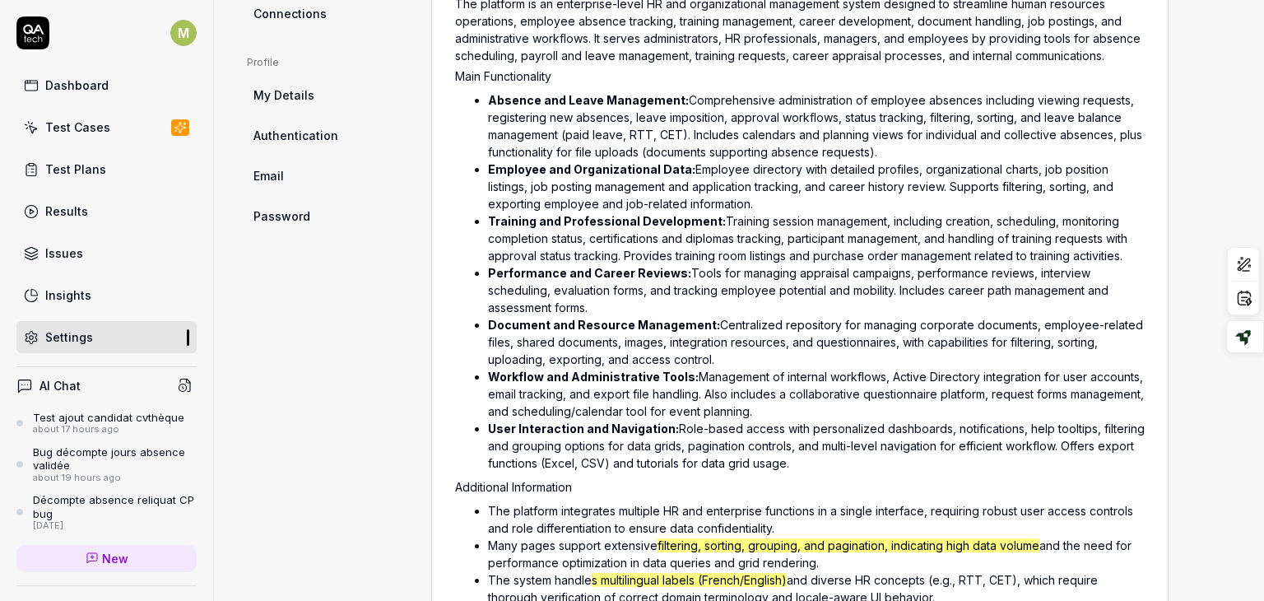
scroll to position [739, 0]
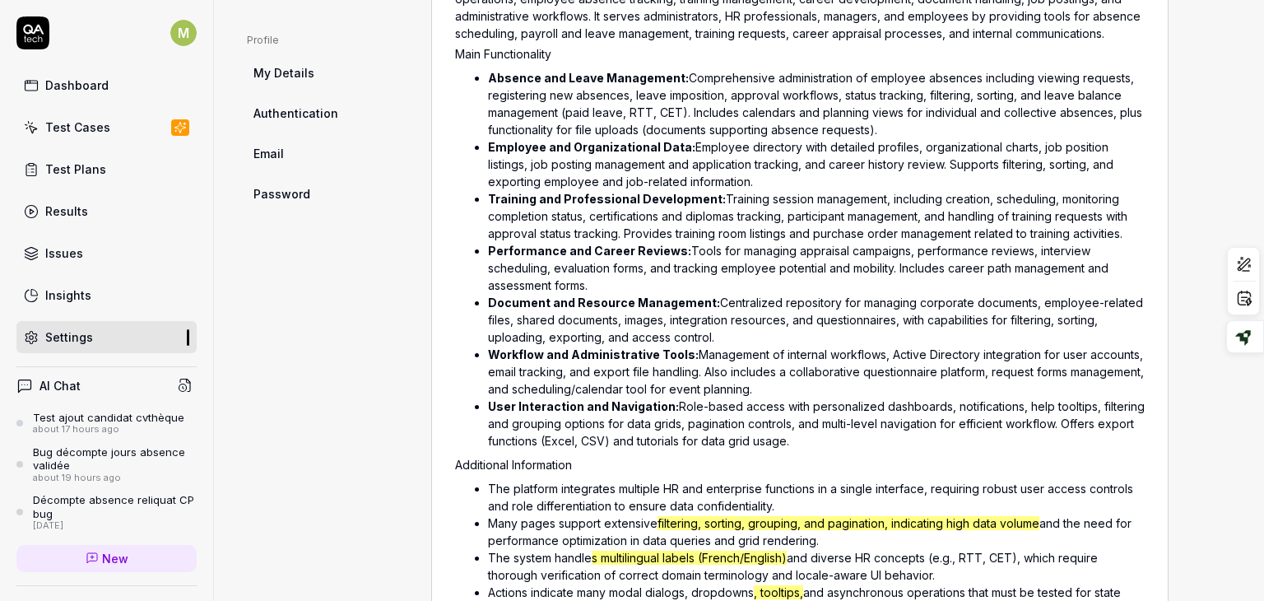
click at [675, 494] on li "The platform integrates multiple HR and enterprise functions in a single interf…" at bounding box center [816, 497] width 657 height 35
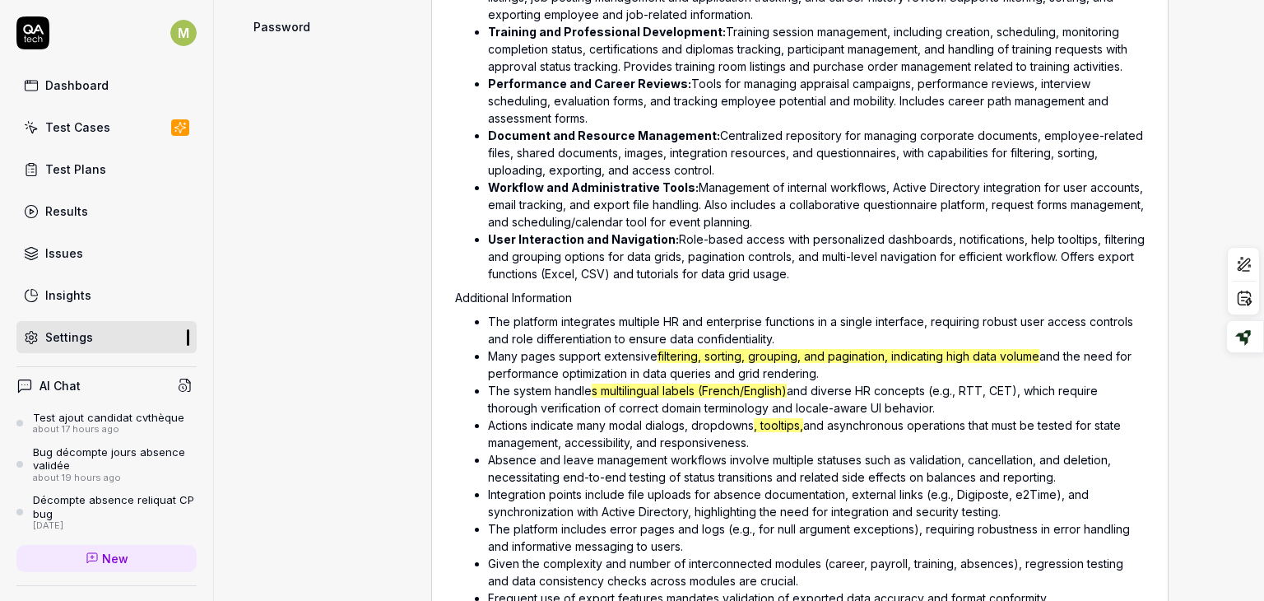
scroll to position [911, 0]
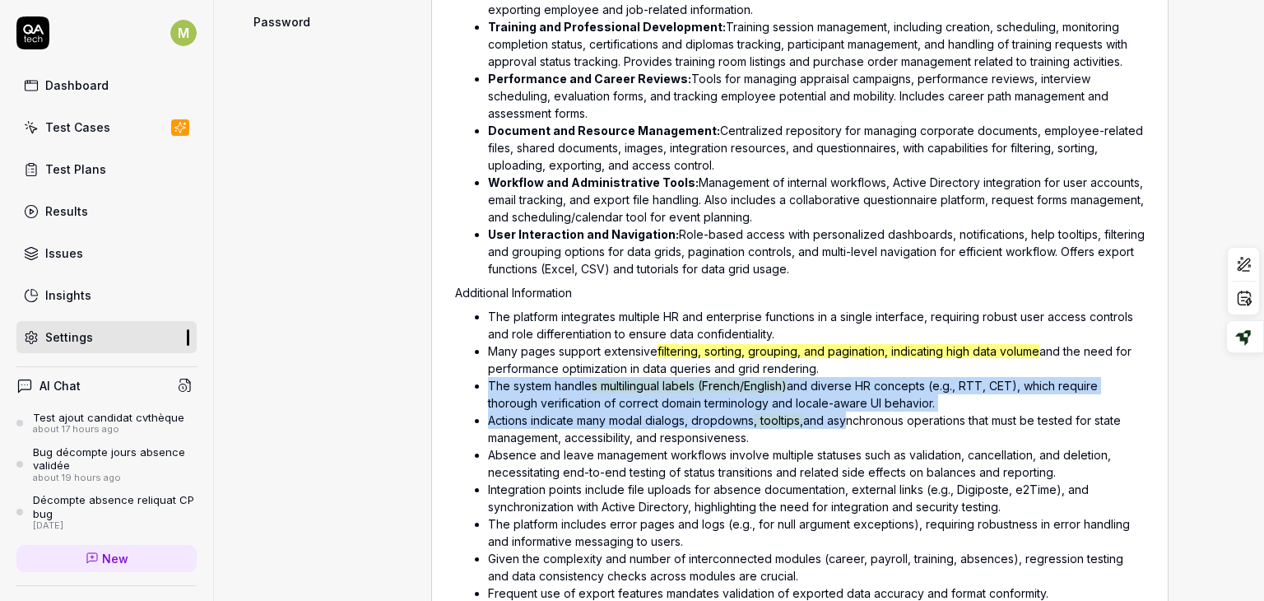
drag, startPoint x: 842, startPoint y: 419, endPoint x: 831, endPoint y: 366, distance: 53.7
click at [831, 366] on ul "The platform integrates multiple HR and enterprise functions in a single interf…" at bounding box center [799, 506] width 689 height 404
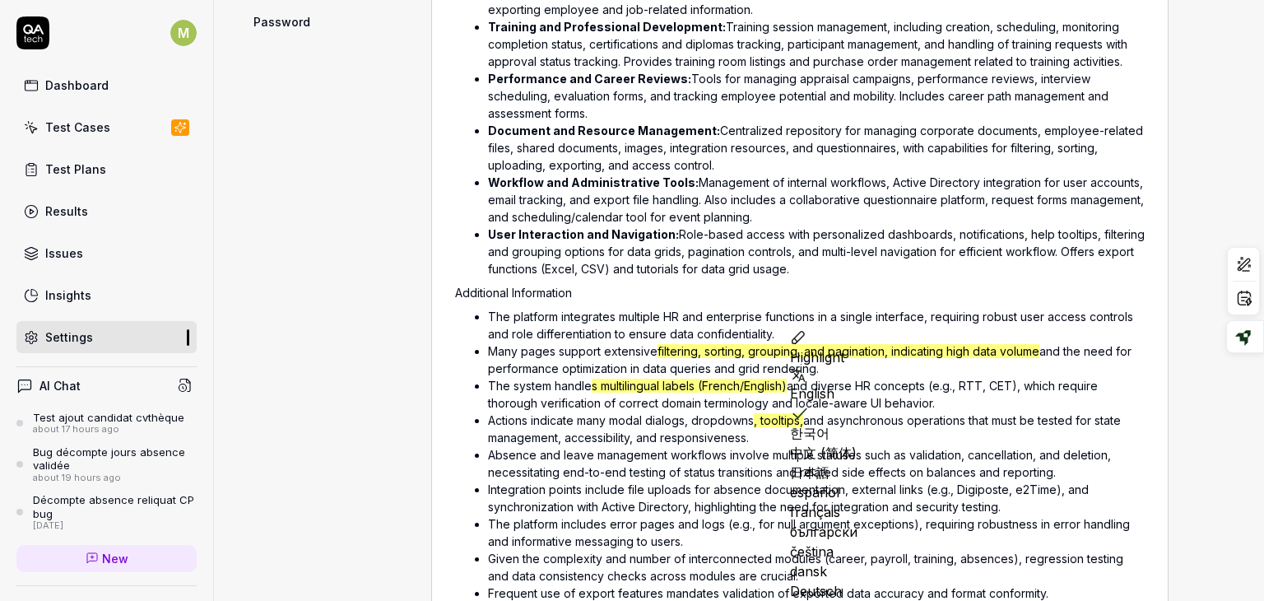
click at [801, 304] on ul "The platform integrates multiple HR and enterprise functions in a single interf…" at bounding box center [799, 506] width 689 height 404
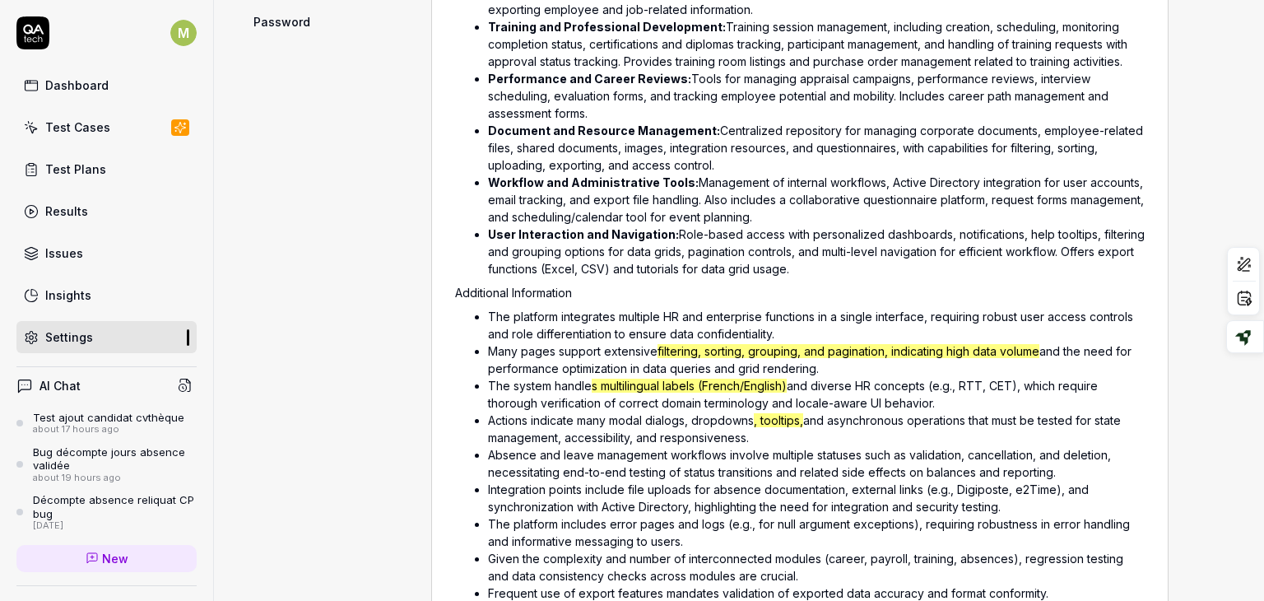
click at [1006, 443] on li "Actions indicate many modal dialogs, dropdowns , tooltips, and asynchronous ope…" at bounding box center [816, 428] width 657 height 35
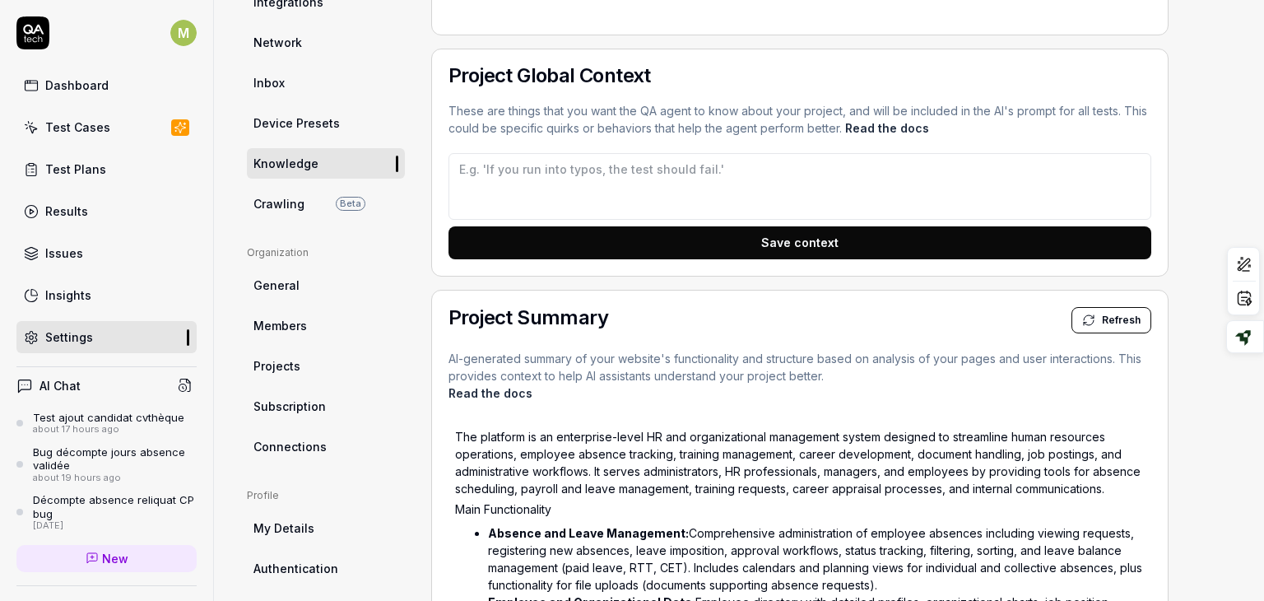
scroll to position [97, 0]
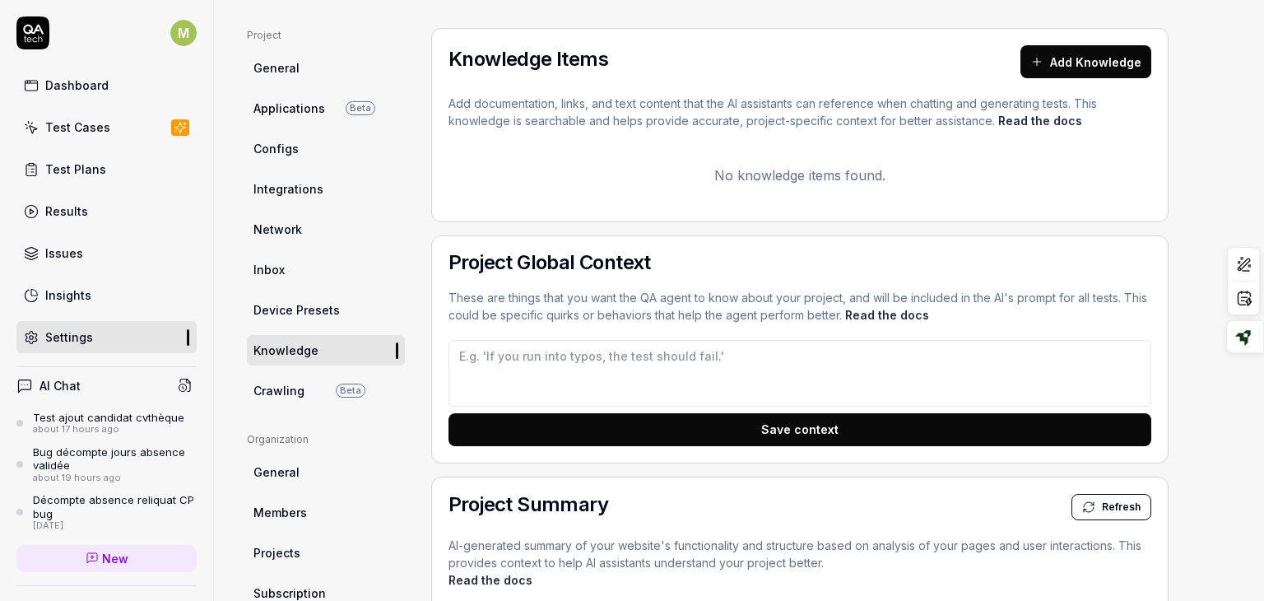
click at [293, 473] on span "General" at bounding box center [276, 471] width 46 height 17
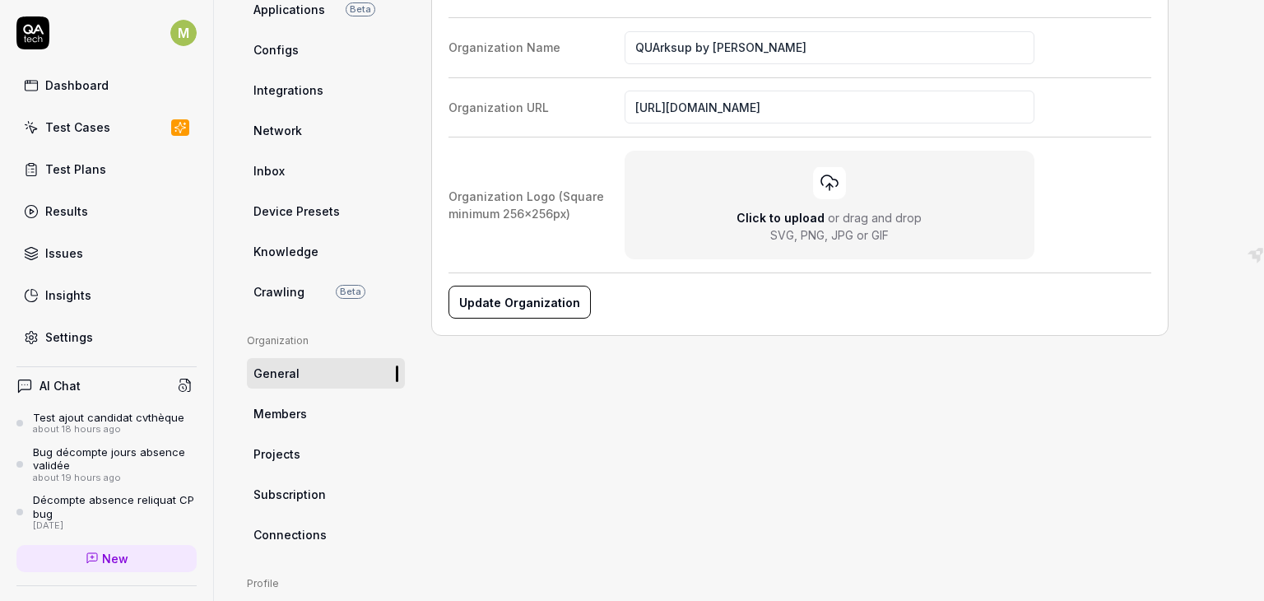
scroll to position [197, 0]
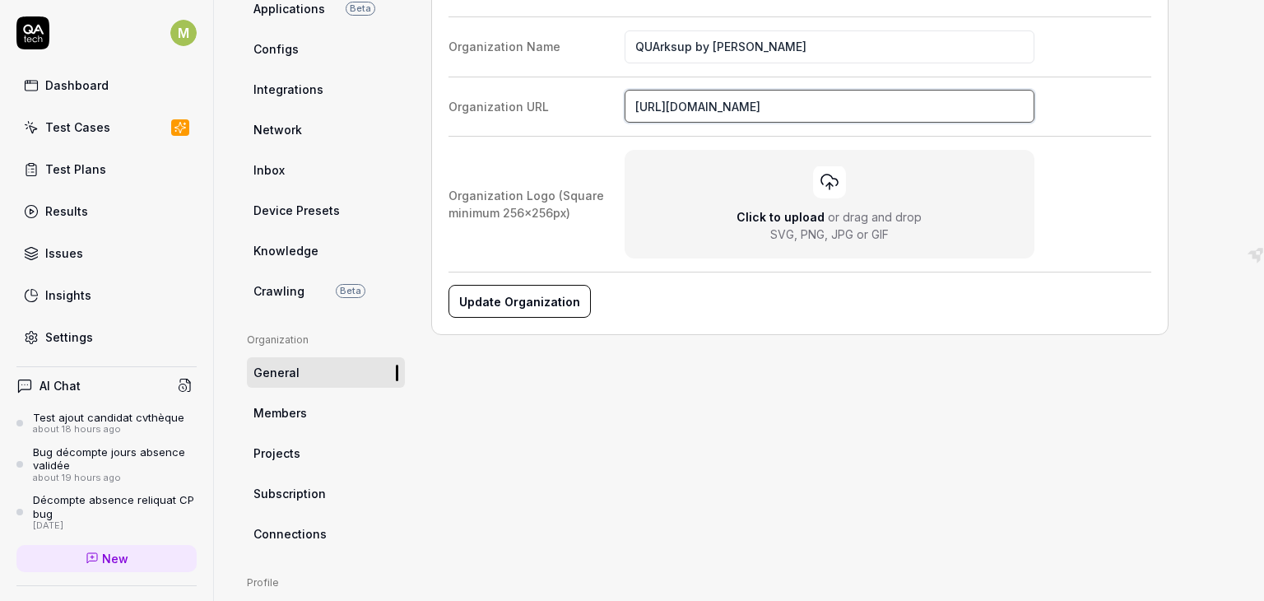
click at [807, 106] on input "[URL][DOMAIN_NAME]" at bounding box center [829, 106] width 410 height 33
click at [318, 411] on link "Members" at bounding box center [326, 412] width 158 height 30
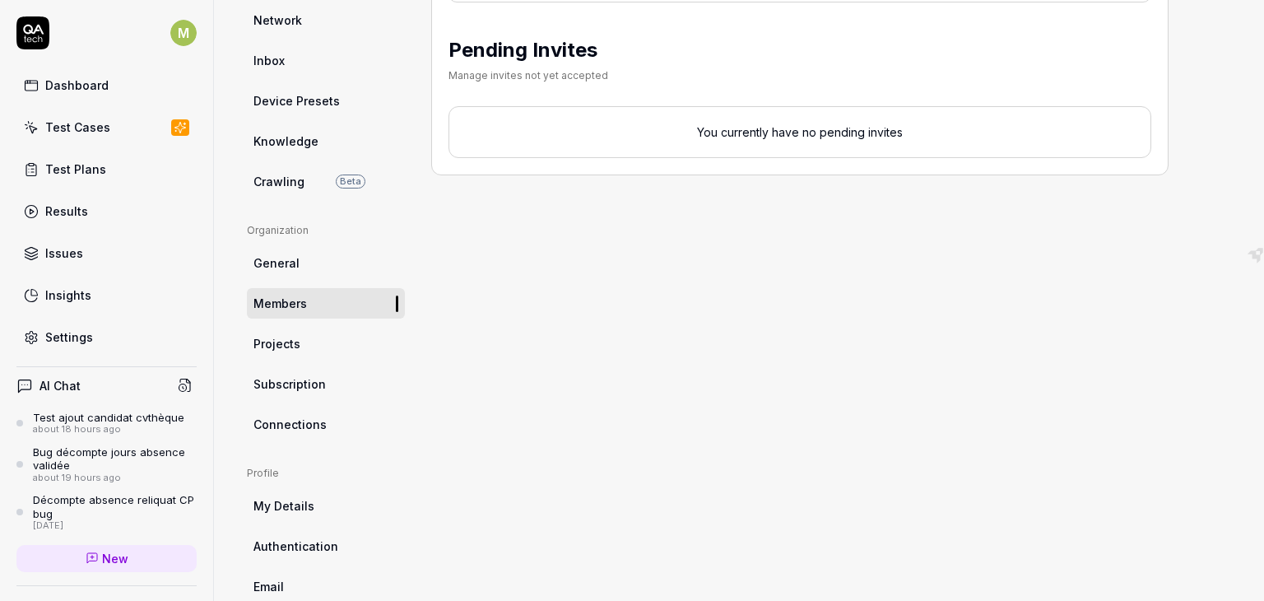
scroll to position [311, 0]
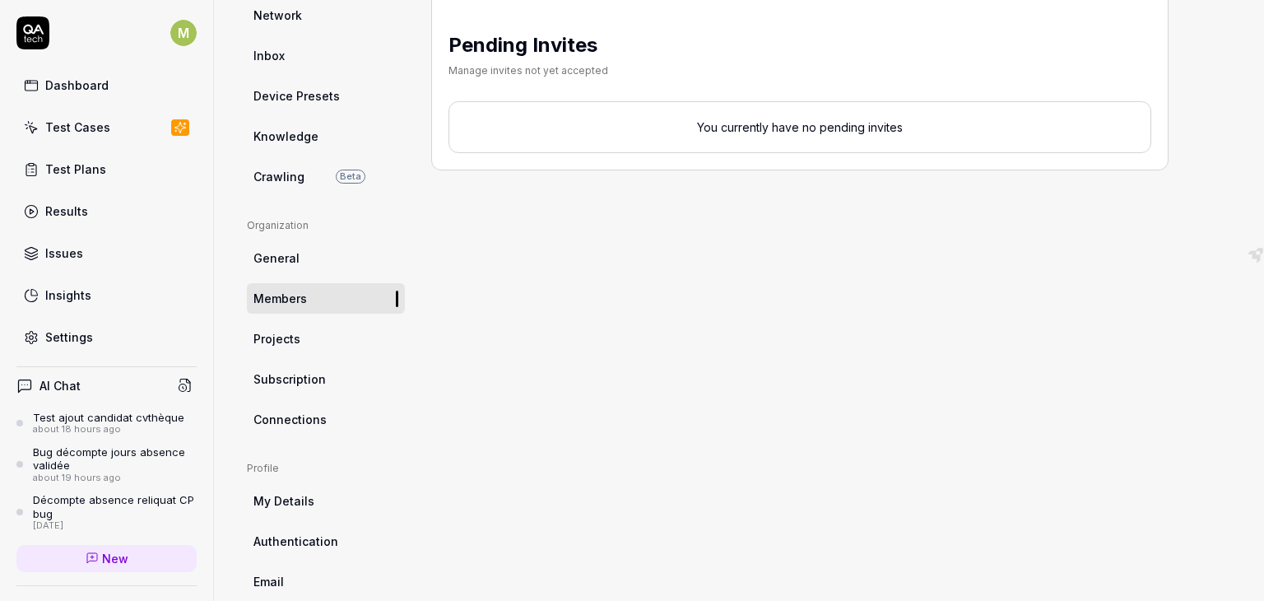
click at [319, 335] on link "Projects" at bounding box center [326, 338] width 158 height 30
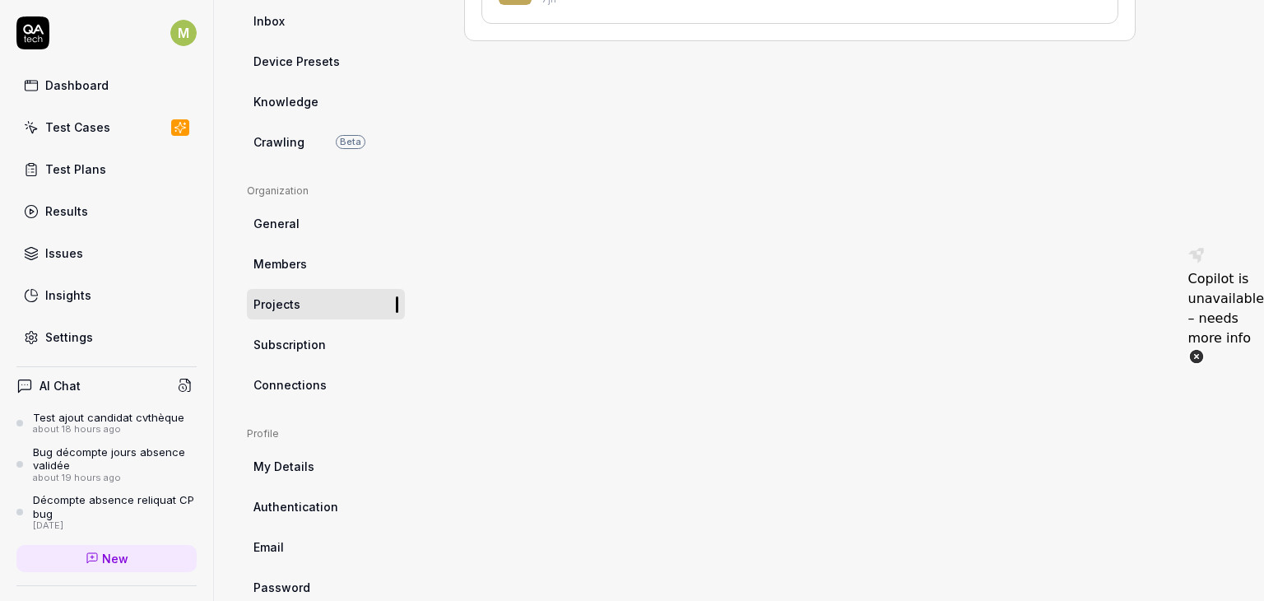
scroll to position [375, 0]
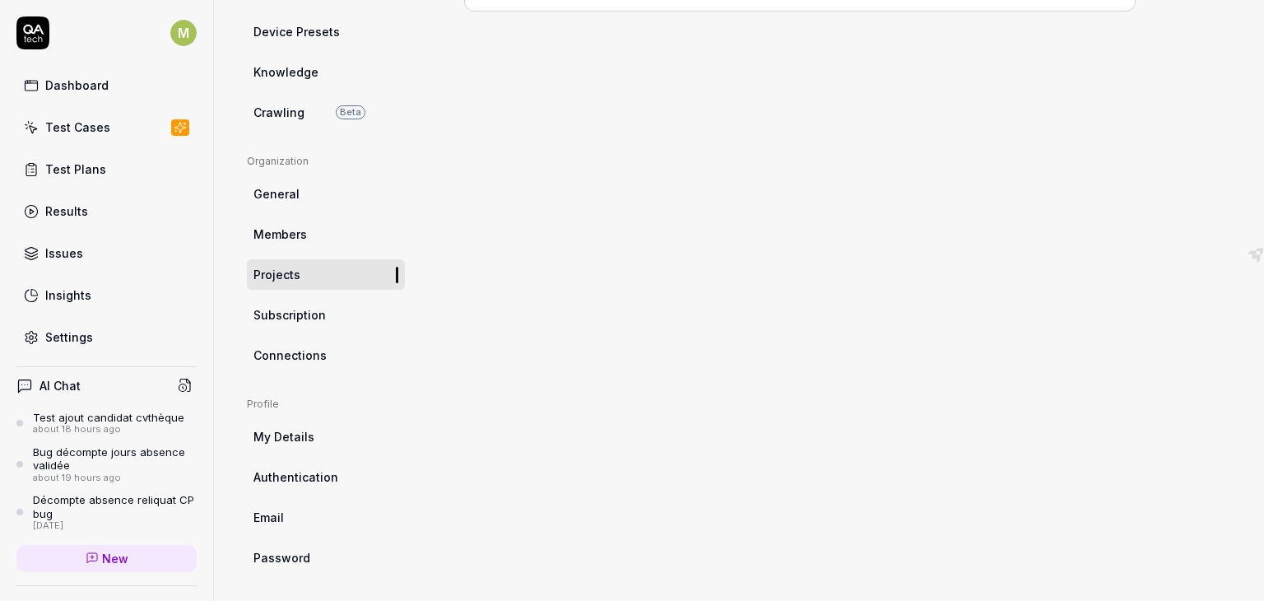
click at [293, 364] on link "Connections" at bounding box center [326, 355] width 158 height 30
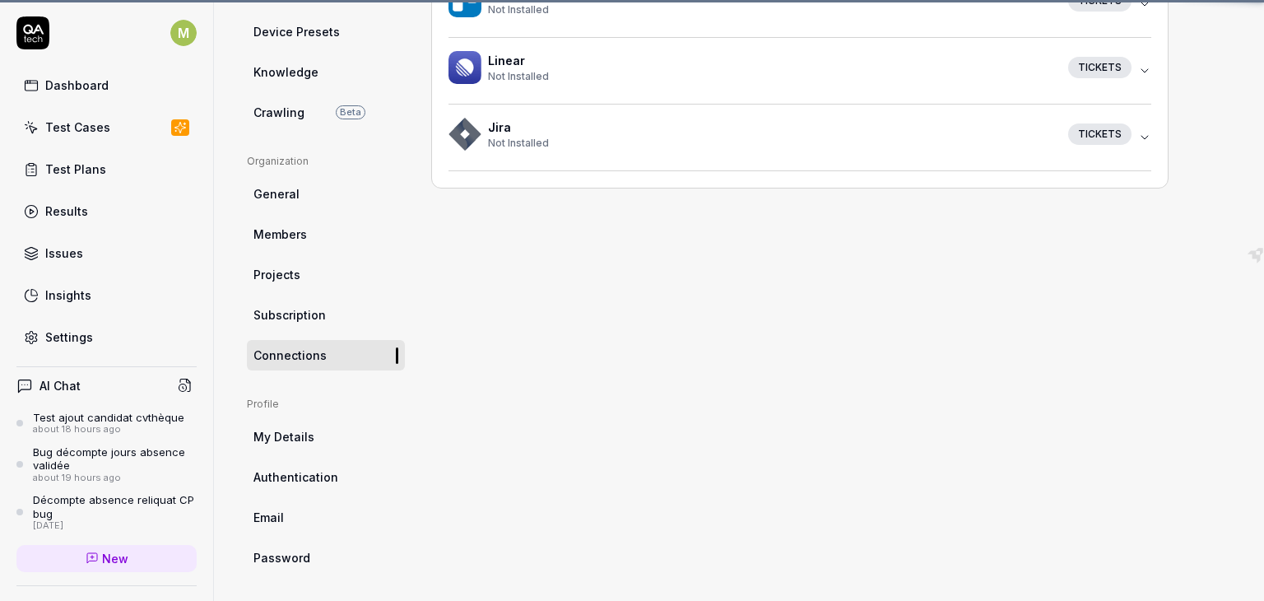
scroll to position [125, 0]
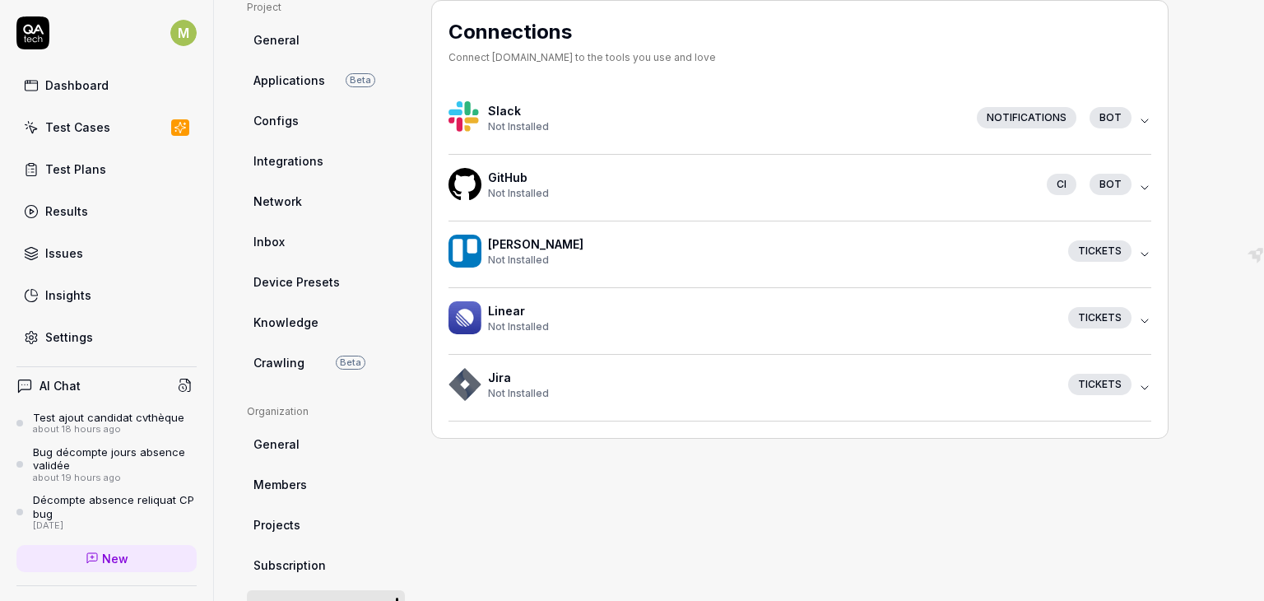
click at [1158, 110] on div "Connections Connect QA.tech to the tools you use and love Slack Not Installed N…" at bounding box center [799, 219] width 737 height 439
click at [1149, 118] on icon "button" at bounding box center [1144, 120] width 13 height 13
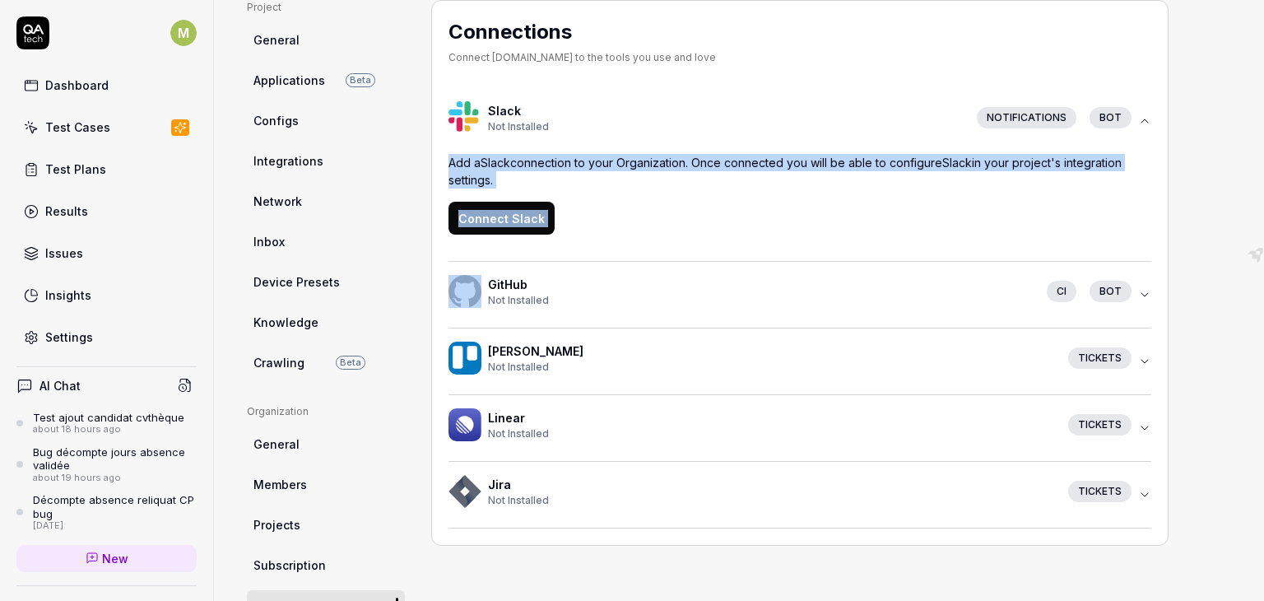
click at [869, 198] on div "Add a Slack connection to your Organization. Once connected you will be able to…" at bounding box center [799, 194] width 703 height 81
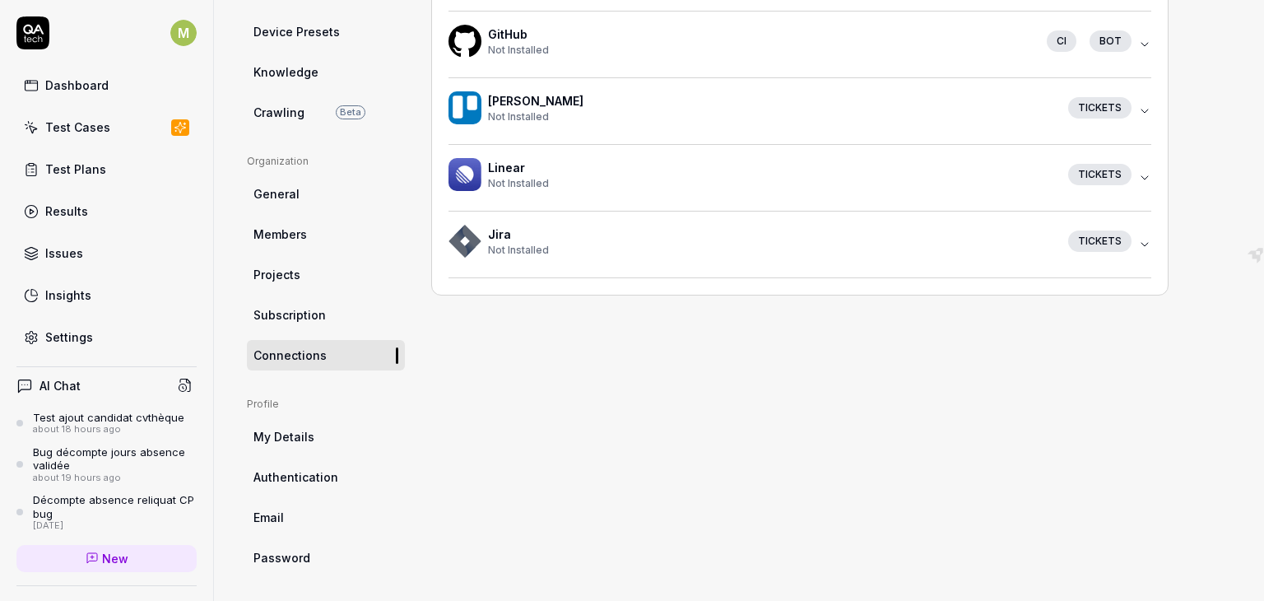
scroll to position [380, 0]
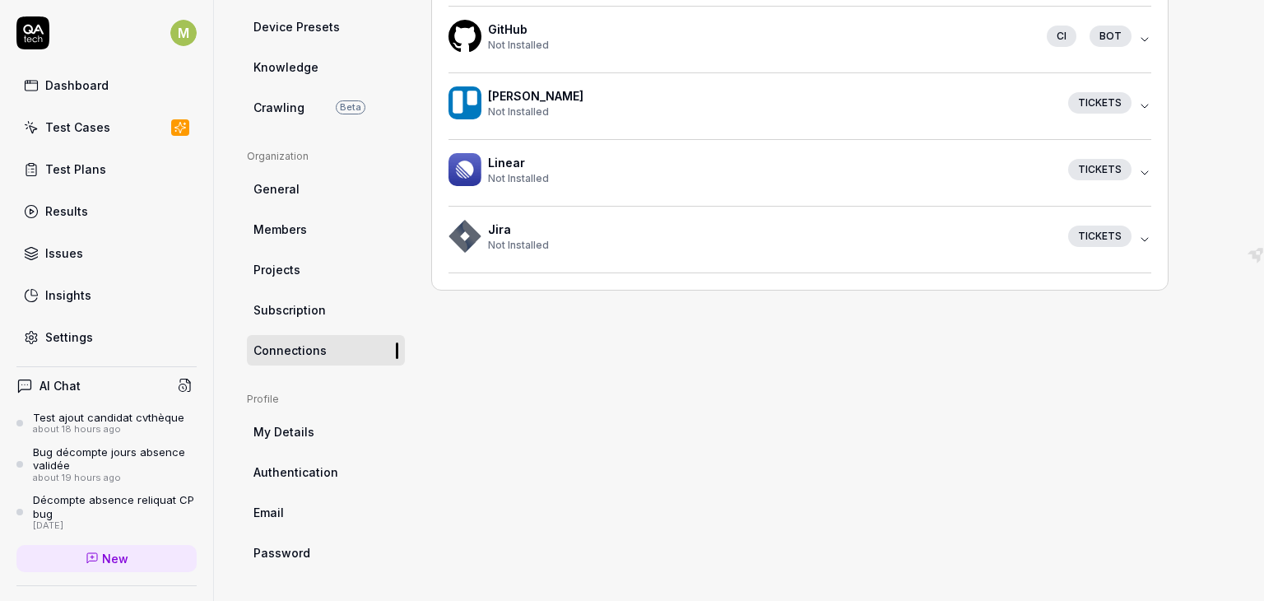
click at [306, 435] on span "My Details" at bounding box center [283, 431] width 61 height 17
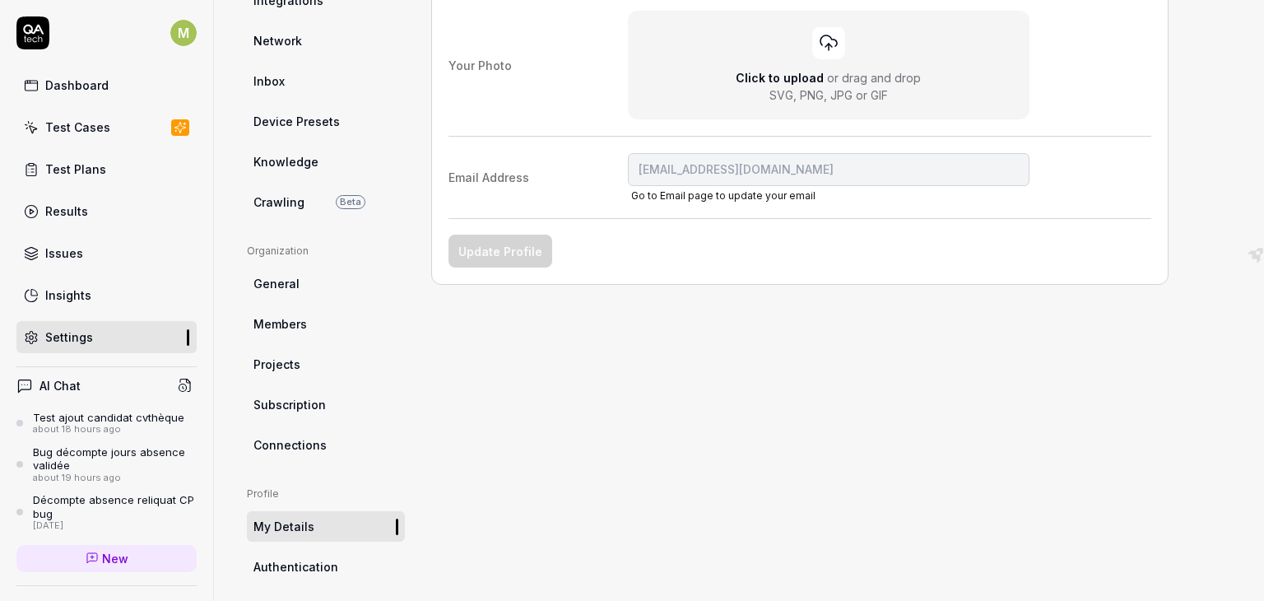
scroll to position [290, 0]
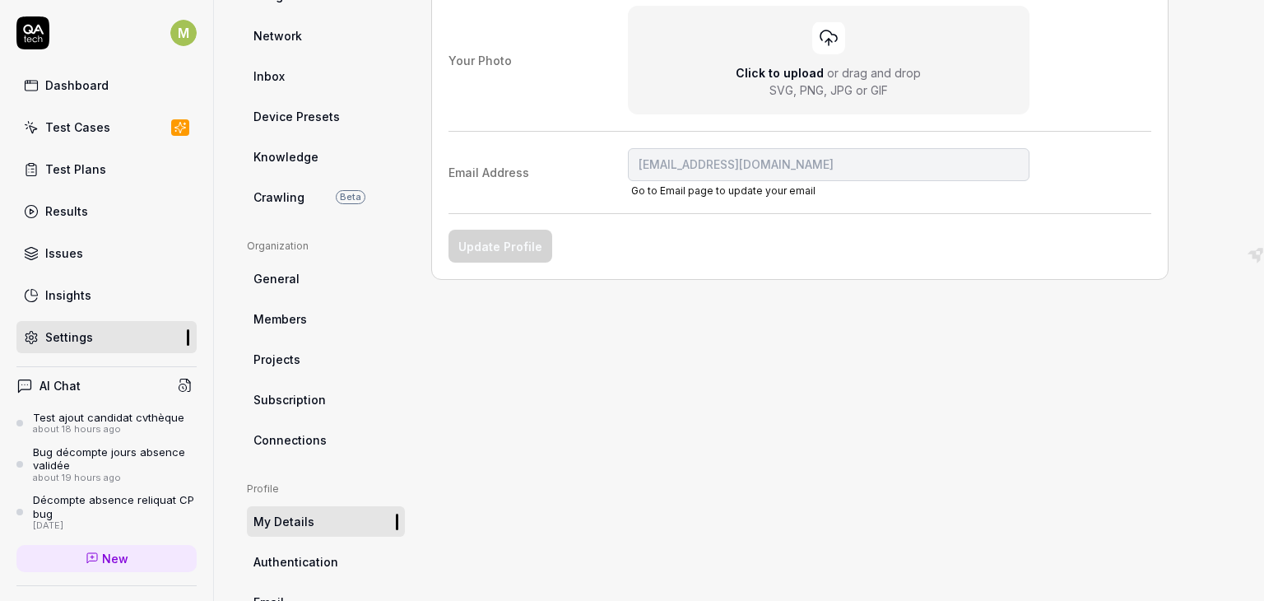
drag, startPoint x: 582, startPoint y: 449, endPoint x: 1011, endPoint y: 380, distance: 434.2
click at [1011, 380] on div "My Details Manage your profile details Your Name MOUNA Your Photo Click to uplo…" at bounding box center [799, 246] width 737 height 823
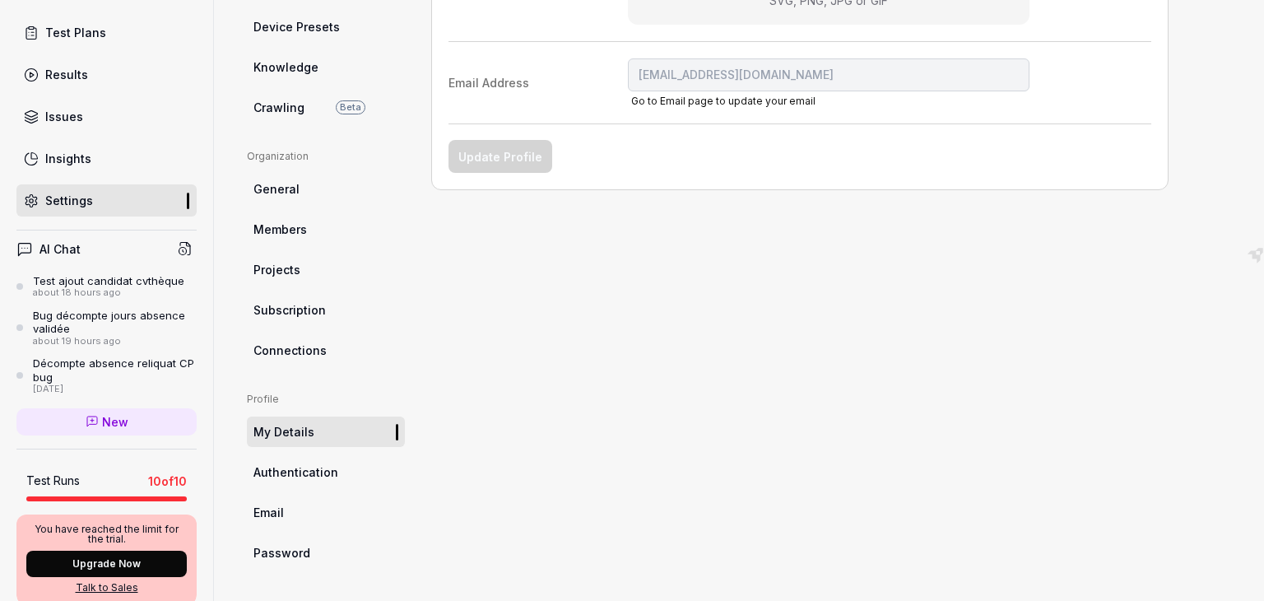
scroll to position [0, 0]
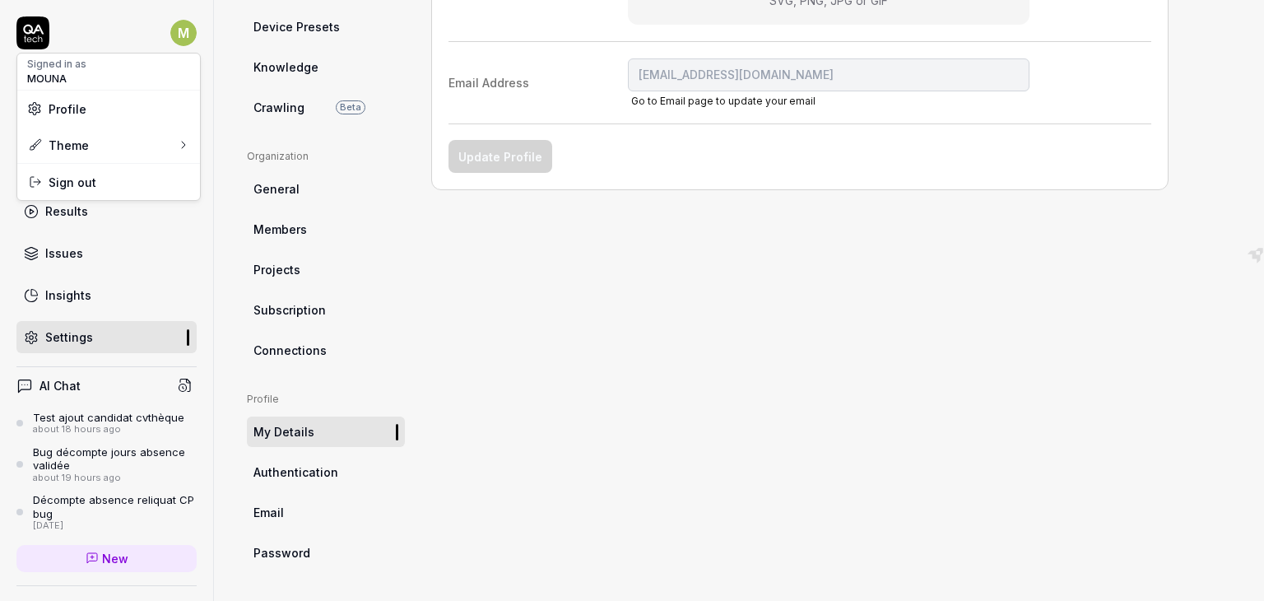
click at [159, 30] on html "M Dashboard Test Cases Test Plans Results Issues Insights Settings AI Chat Test…" at bounding box center [632, 300] width 1264 height 601
click at [155, 21] on html "M Dashboard Test Cases Test Plans Results Issues Insights Settings AI Chat Test…" at bounding box center [632, 300] width 1264 height 601
click at [171, 21] on html "M Dashboard Test Cases Test Plans Results Issues Insights Settings AI Chat Test…" at bounding box center [632, 300] width 1264 height 601
drag, startPoint x: 1260, startPoint y: 399, endPoint x: 1224, endPoint y: 132, distance: 269.0
click at [1224, 132] on html "M Dashboard Test Cases Test Plans Results Issues Insights Settings AI Chat Test…" at bounding box center [632, 300] width 1264 height 601
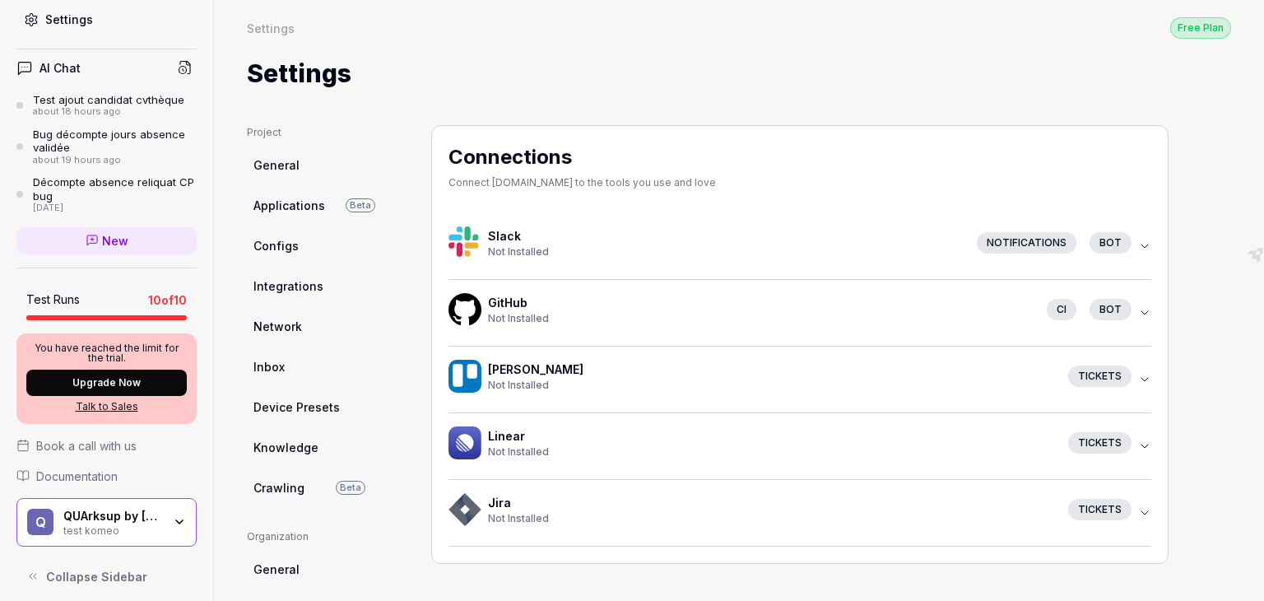
scroll to position [319, 0]
click at [114, 233] on span "New" at bounding box center [115, 238] width 26 height 17
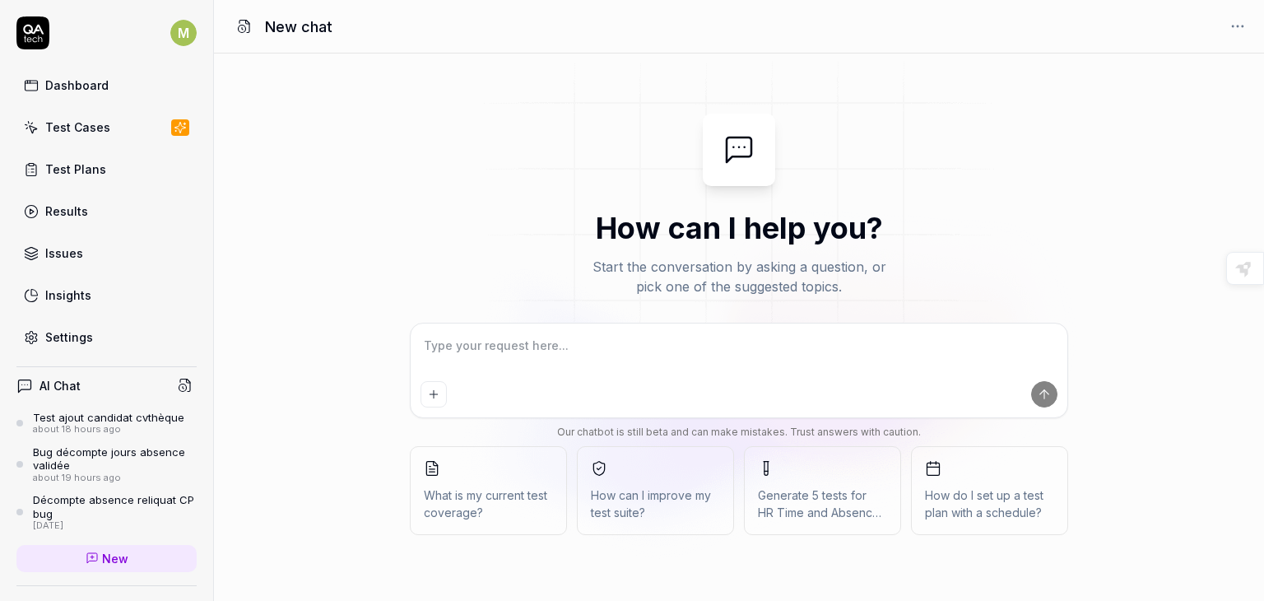
click at [99, 424] on div "about 18 hours ago" at bounding box center [108, 430] width 151 height 12
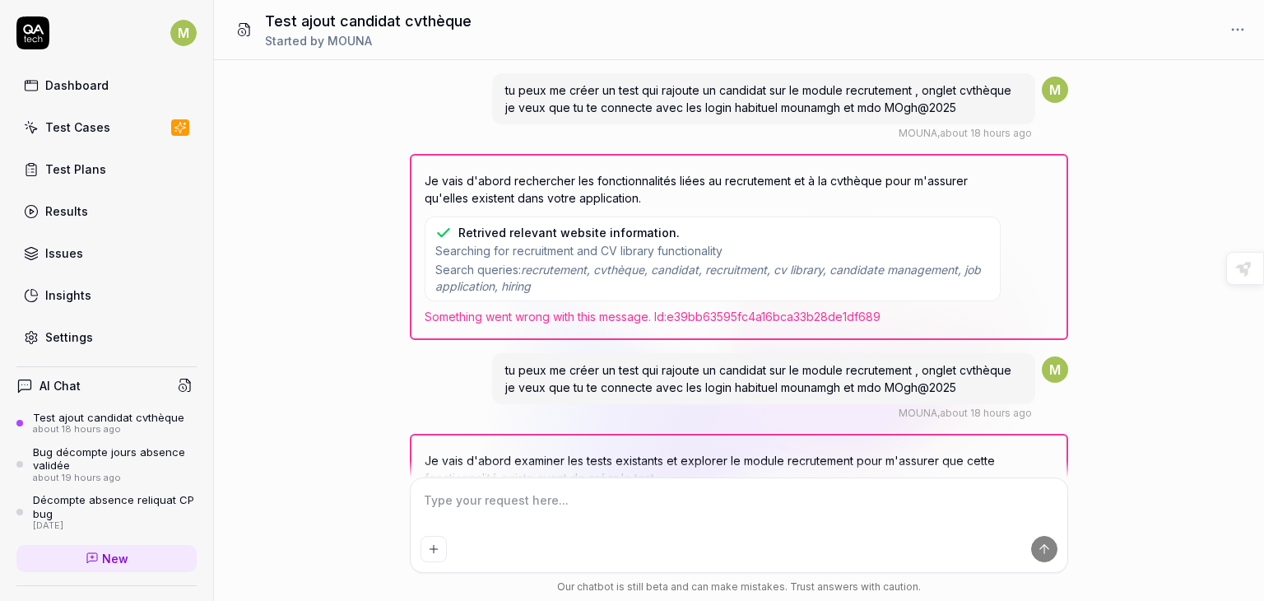
scroll to position [824, 0]
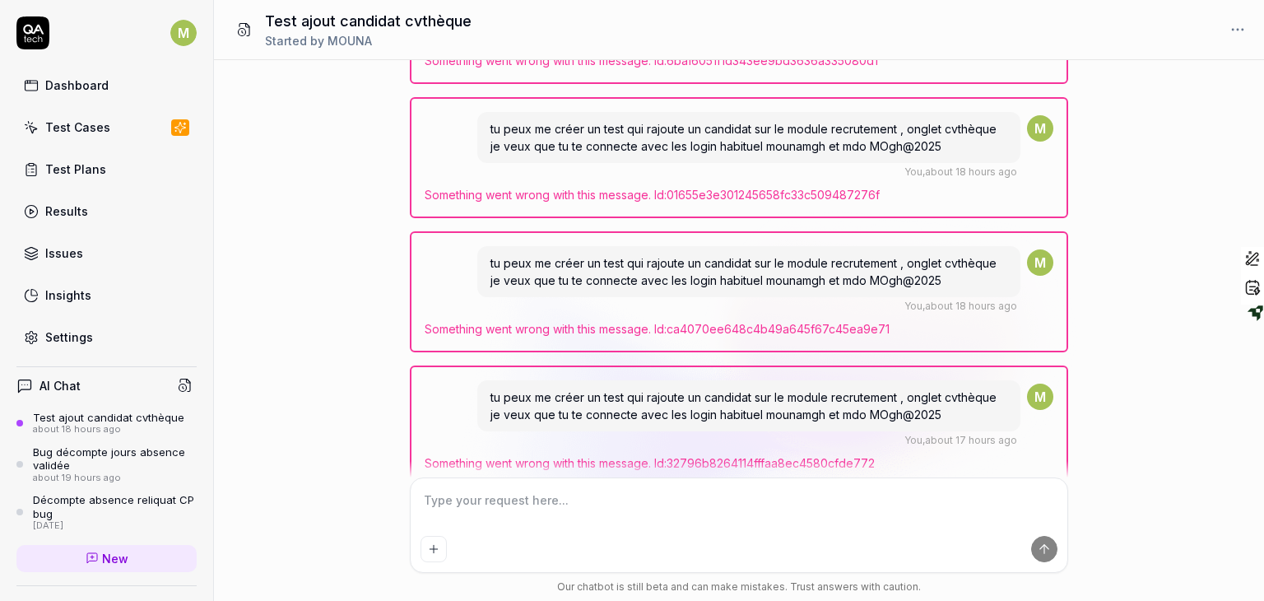
type textarea "*"
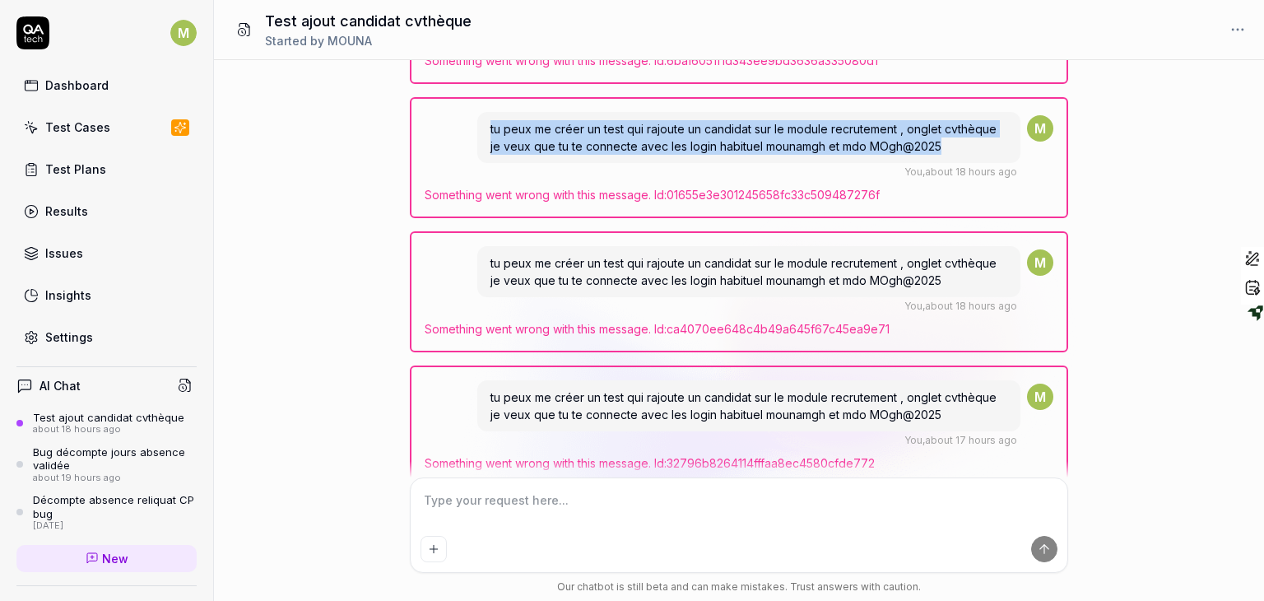
drag, startPoint x: 490, startPoint y: 123, endPoint x: 944, endPoint y: 142, distance: 454.5
click at [944, 142] on div "tu peux me créer un test qui rajoute un candidat sur le module recrutement , on…" at bounding box center [748, 137] width 543 height 51
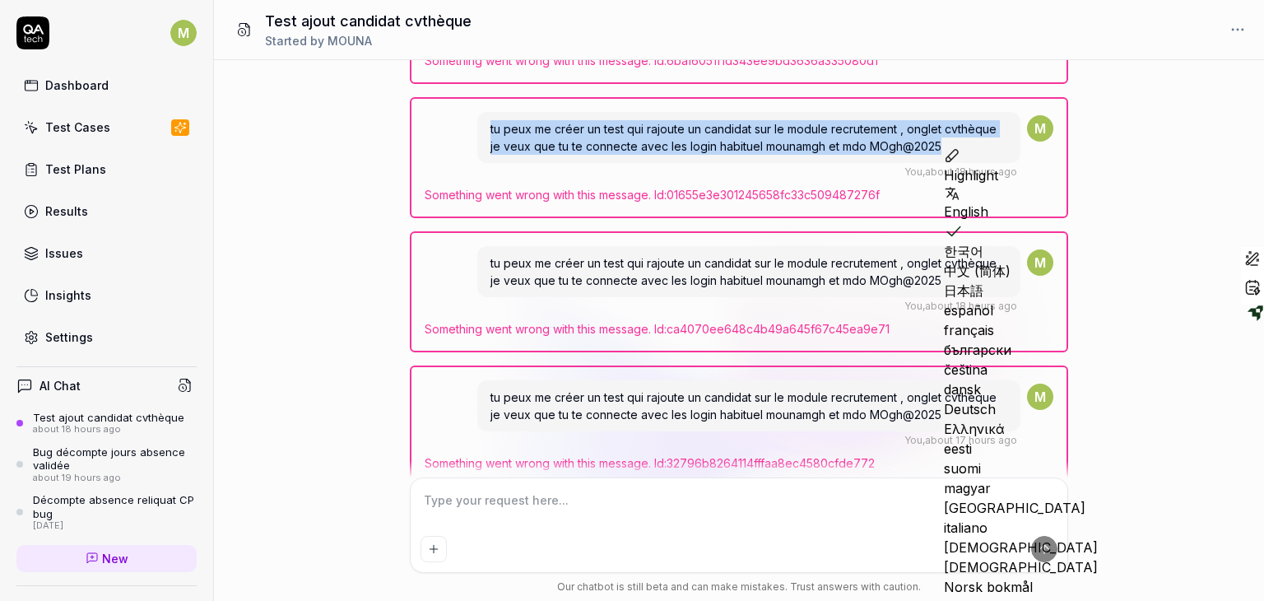
copy span "tu peux me créer un test qui rajoute un candidat sur le module recrutement , on…"
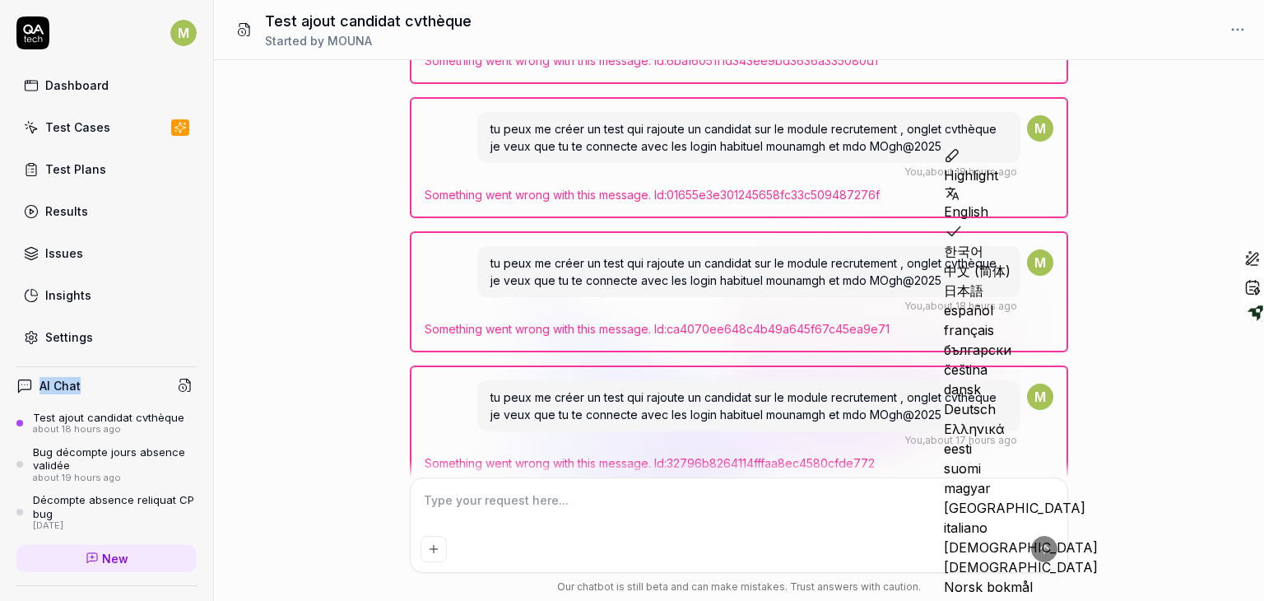
drag, startPoint x: 213, startPoint y: 340, endPoint x: 205, endPoint y: 391, distance: 51.7
click at [205, 391] on div "M Dashboard Test Cases Test Plans Results Issues Insights Settings AI Chat Test…" at bounding box center [107, 300] width 214 height 601
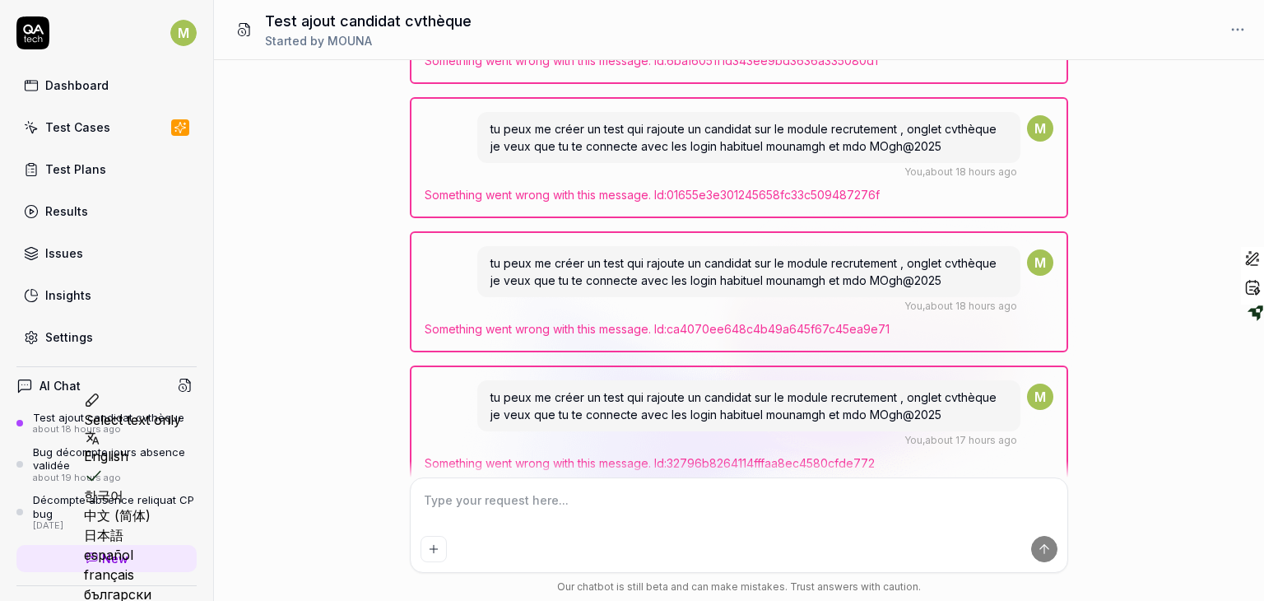
click at [102, 554] on span "New" at bounding box center [115, 558] width 26 height 17
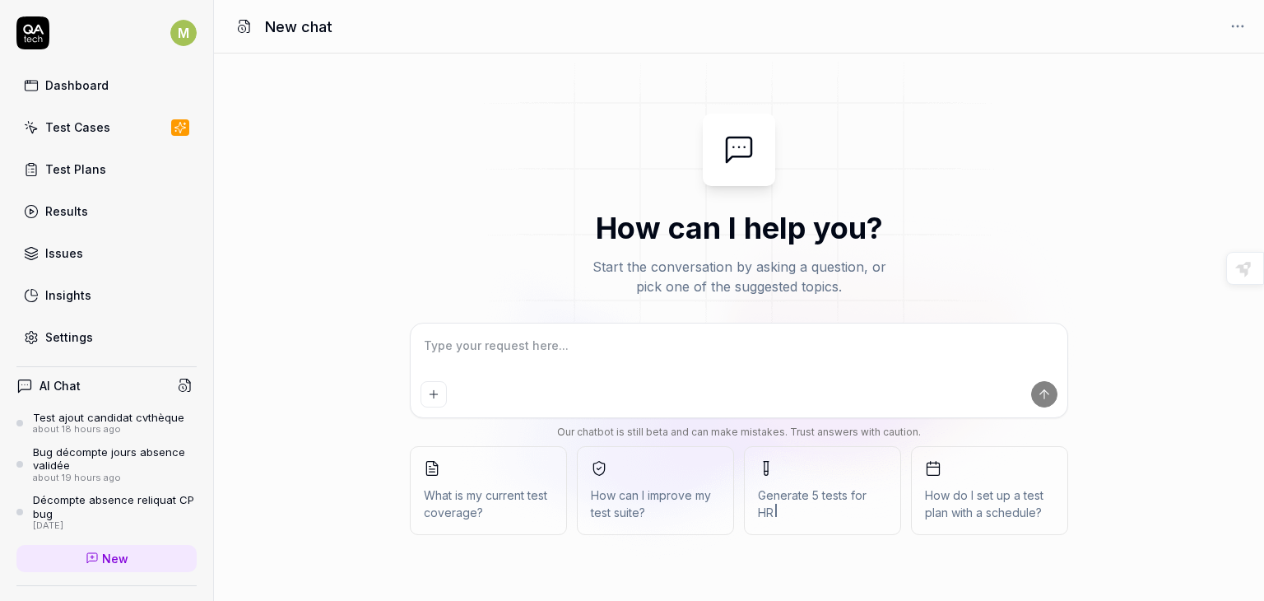
click at [461, 330] on div at bounding box center [739, 370] width 657 height 94
type textarea "*"
paste textarea "tu peux me créer un test qui rajoute un candidat sur le module recrutement , on…"
type textarea "tu peux me créer un test qui rajoute un candidat sur le module recrutement , on…"
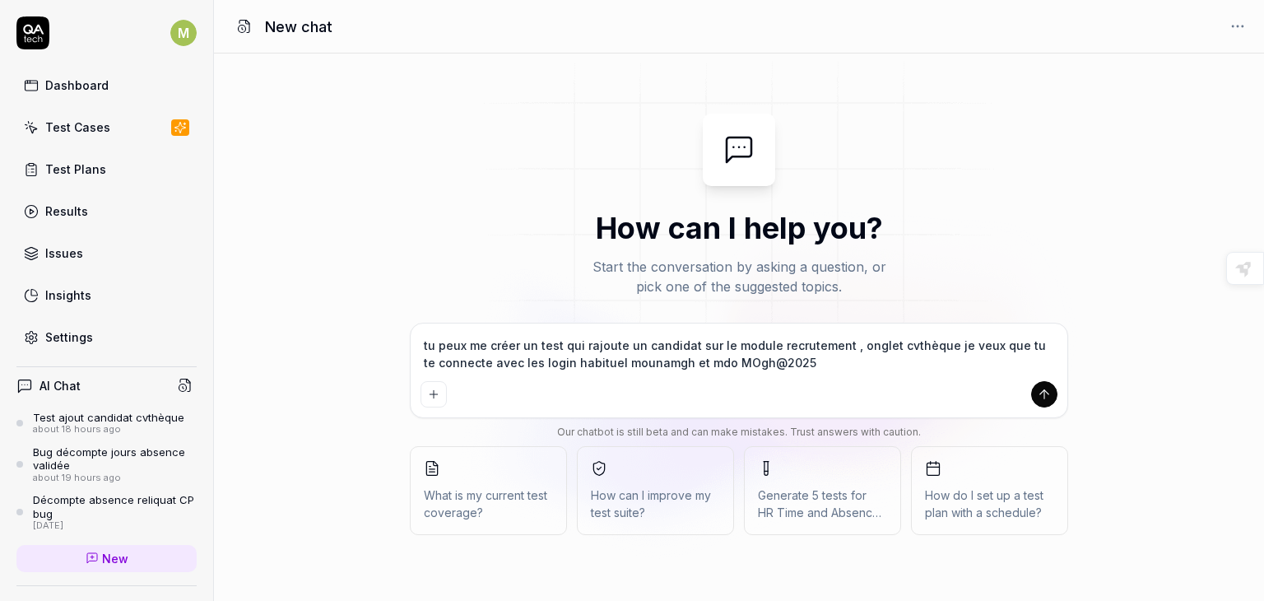
type textarea "*"
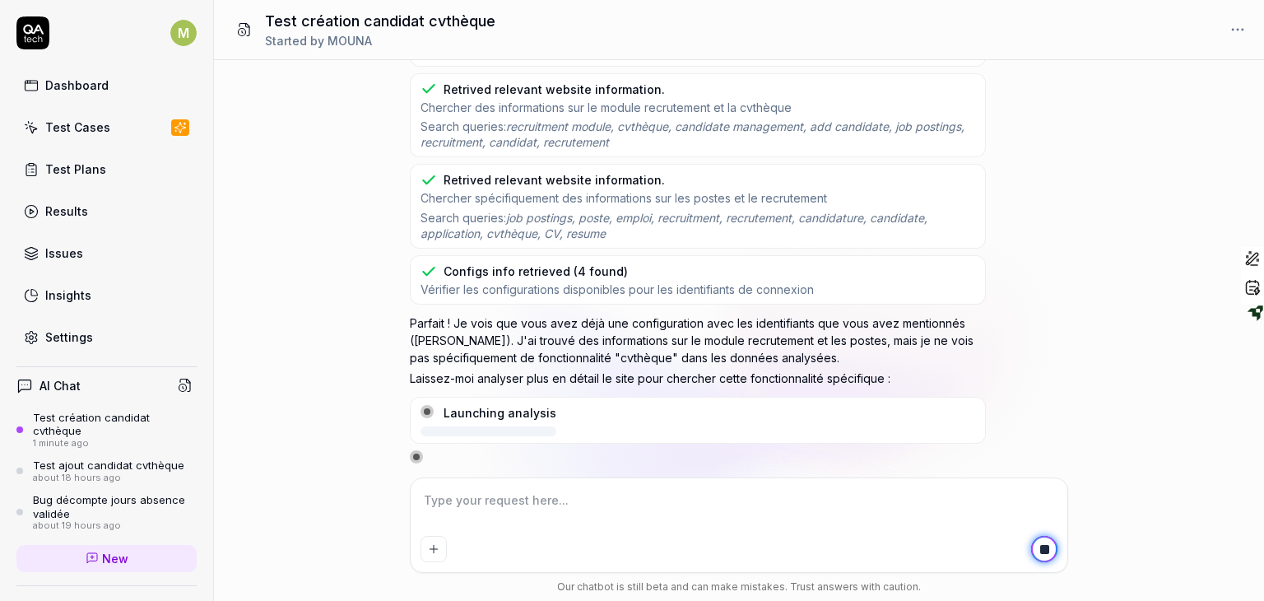
scroll to position [244, 0]
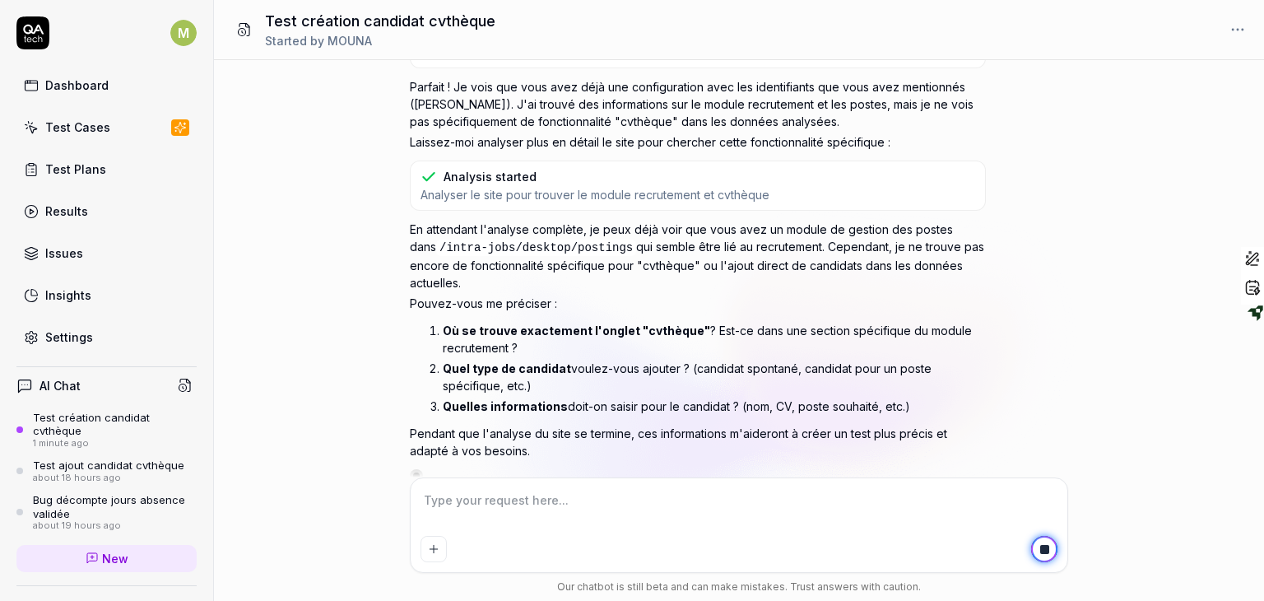
type textarea "*"
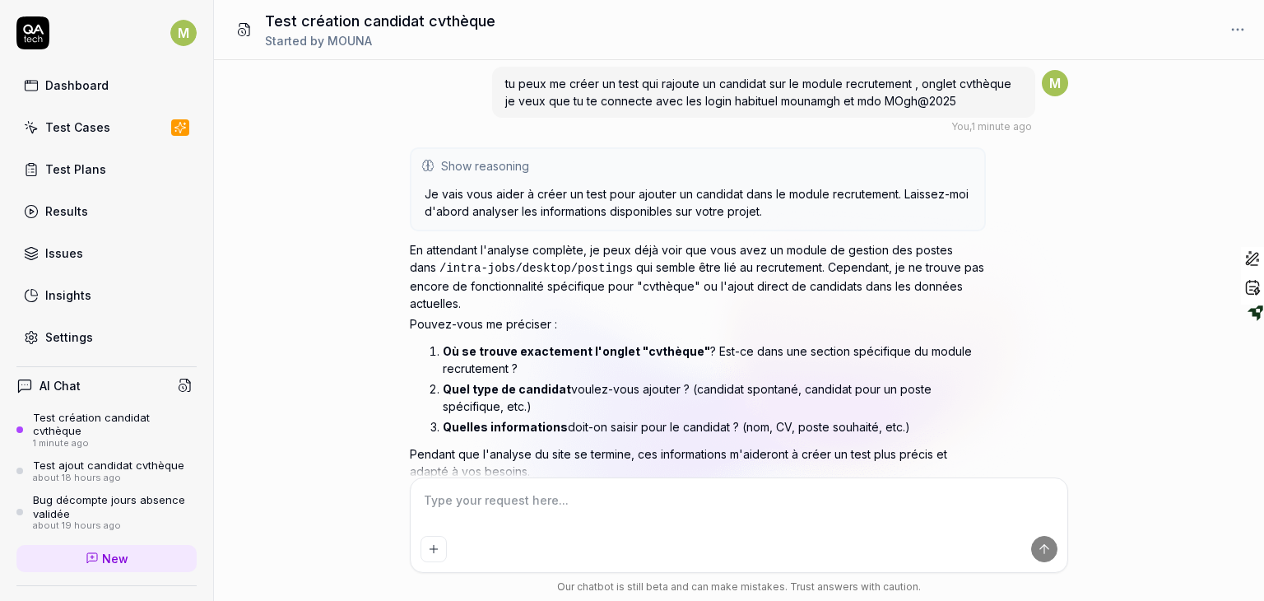
scroll to position [0, 0]
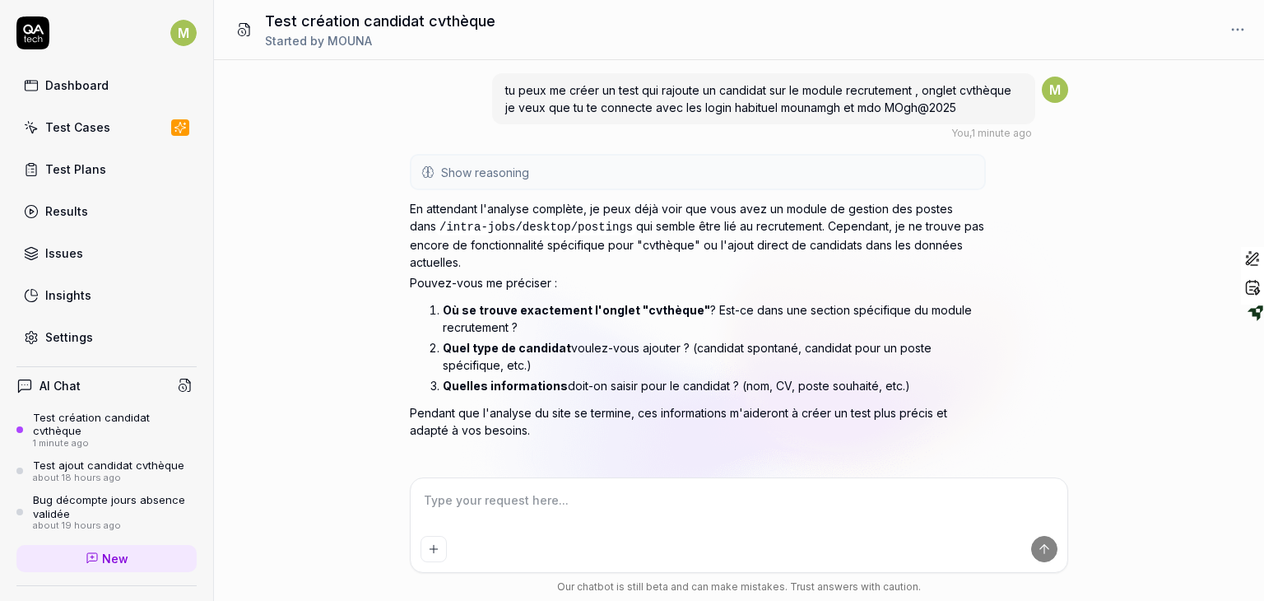
click at [527, 527] on textarea at bounding box center [738, 508] width 637 height 41
type textarea "a"
type textarea "*"
type textarea "al"
type textarea "*"
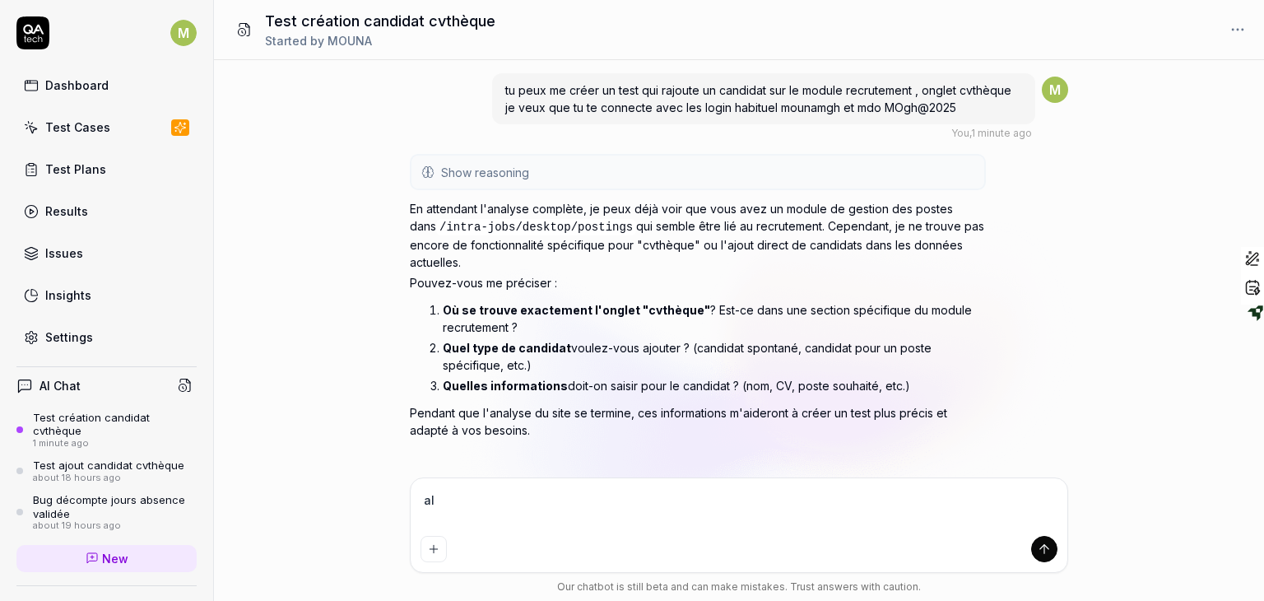
type textarea "all"
type textarea "*"
type textarea "alle"
type textarea "*"
type textarea "aller"
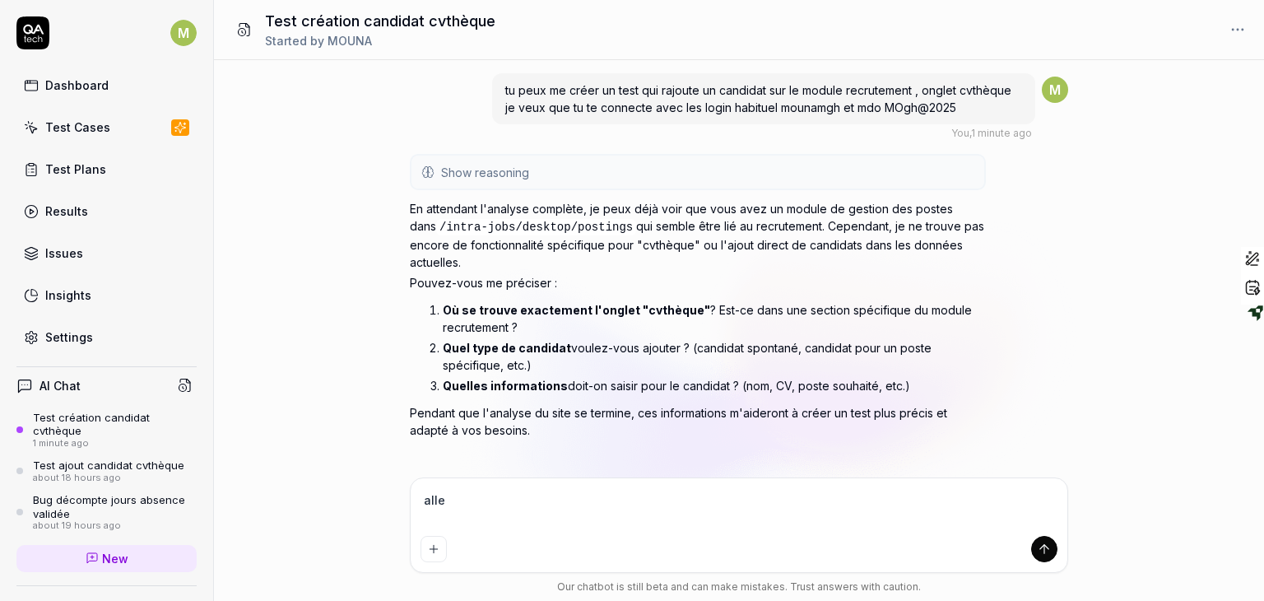
type textarea "*"
type textarea "aller"
type textarea "*"
type textarea "aller s"
type textarea "*"
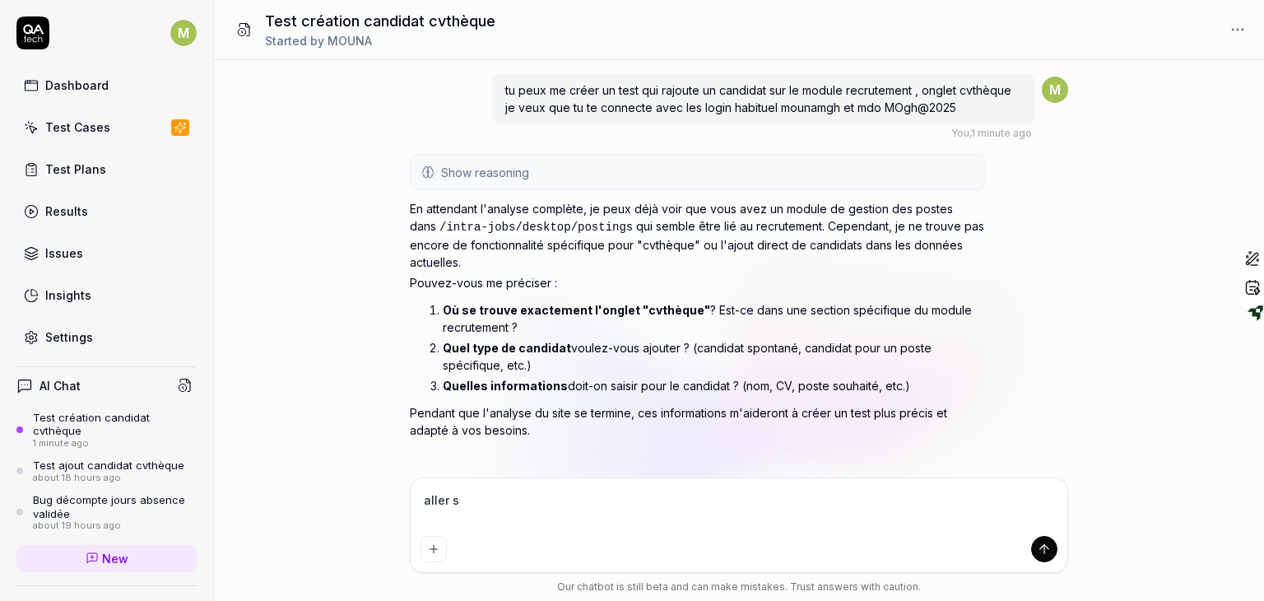
type textarea "aller su"
type textarea "*"
type textarea "aller sur"
type textarea "*"
type textarea "aller sur"
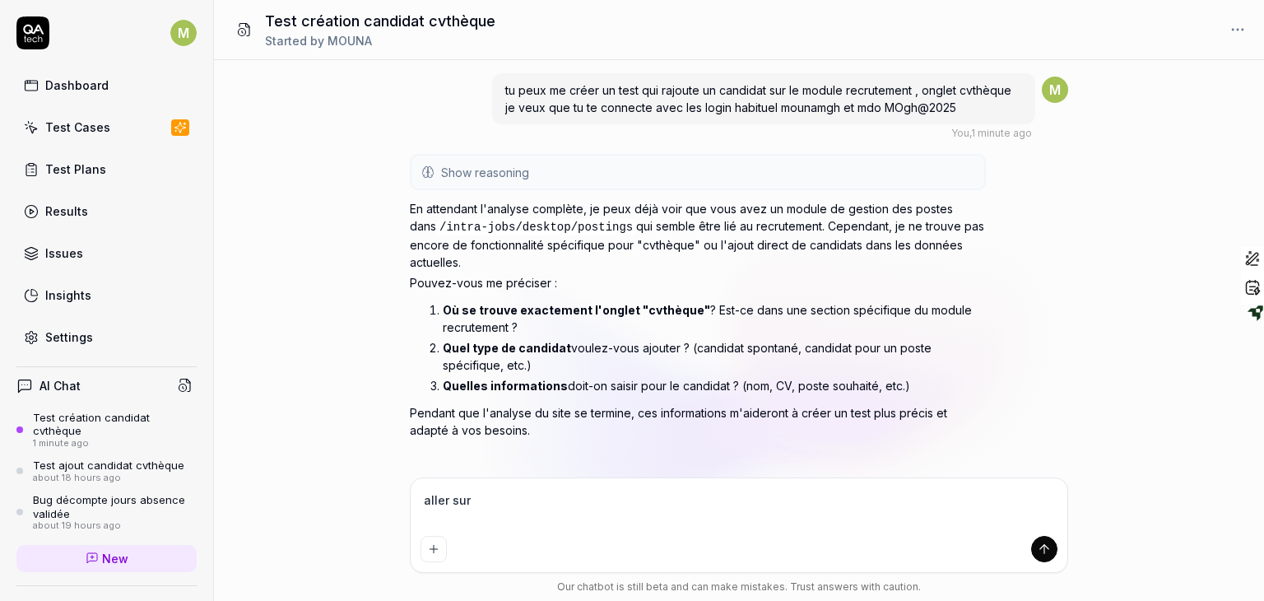
type textarea "*"
type textarea "aller sur l"
type textarea "*"
type textarea "aller sur le"
type textarea "*"
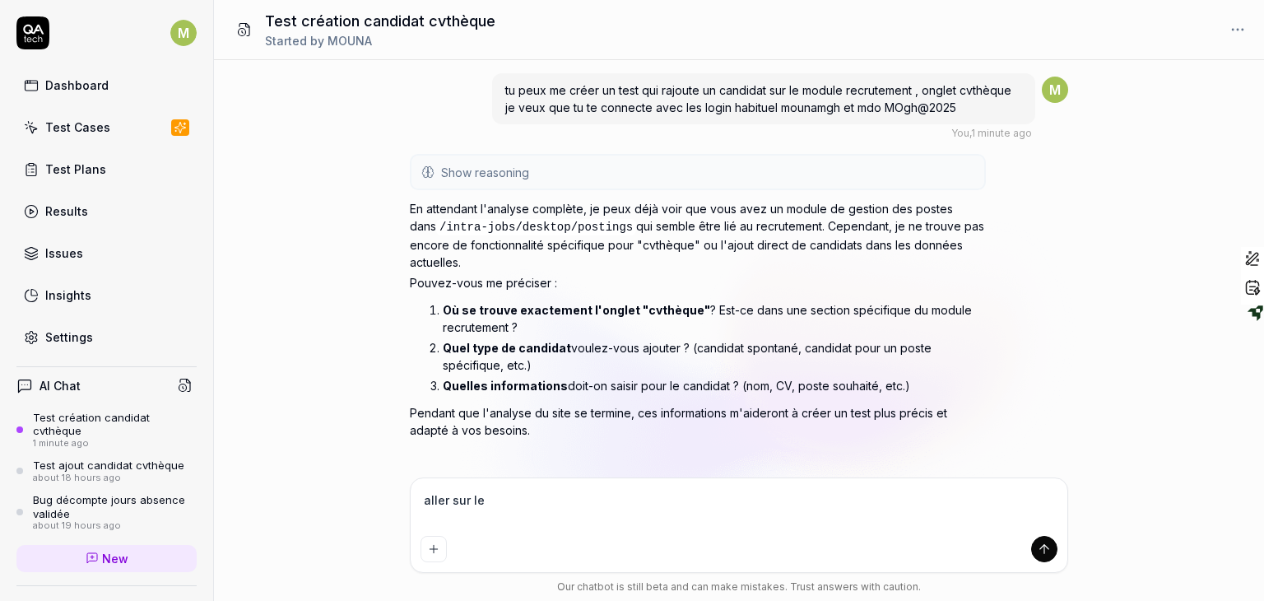
type textarea "aller sur le"
type textarea "*"
type textarea "aller sur le b"
type textarea "*"
type textarea "aller sur le bu"
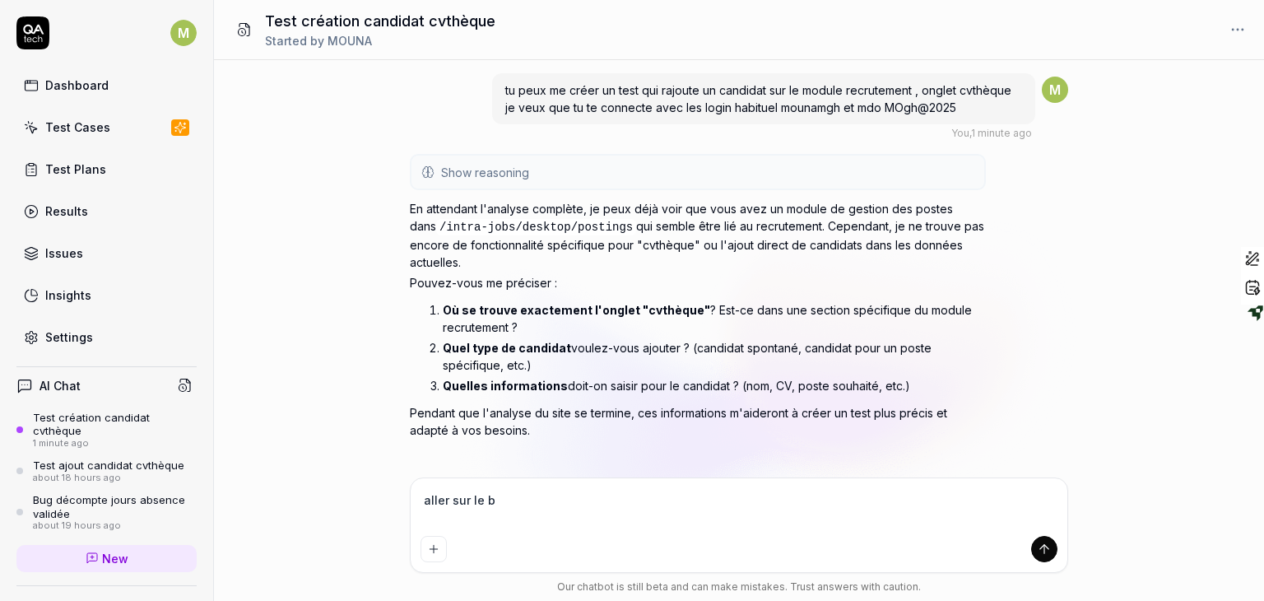
type textarea "*"
type textarea "aller sur le bur"
type textarea "*"
type textarea "aller sur le burg"
type textarea "*"
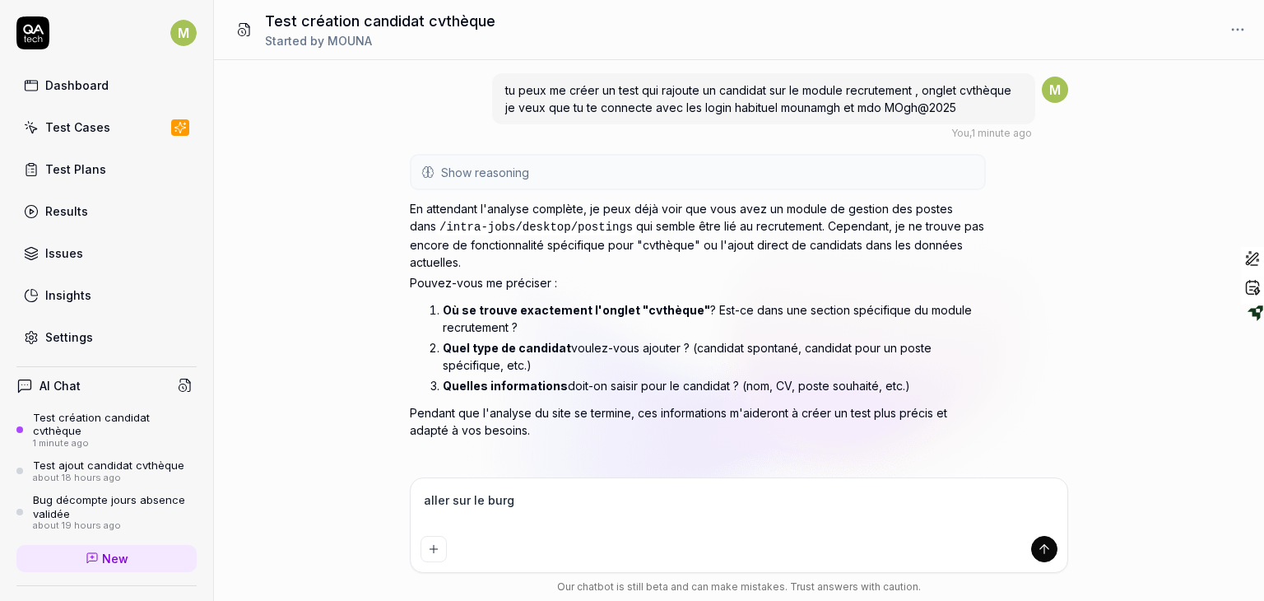
type textarea "aller sur le burgu"
type textarea "*"
type textarea "aller sur le burgue"
type textarea "*"
type textarea "aller sur le burguer"
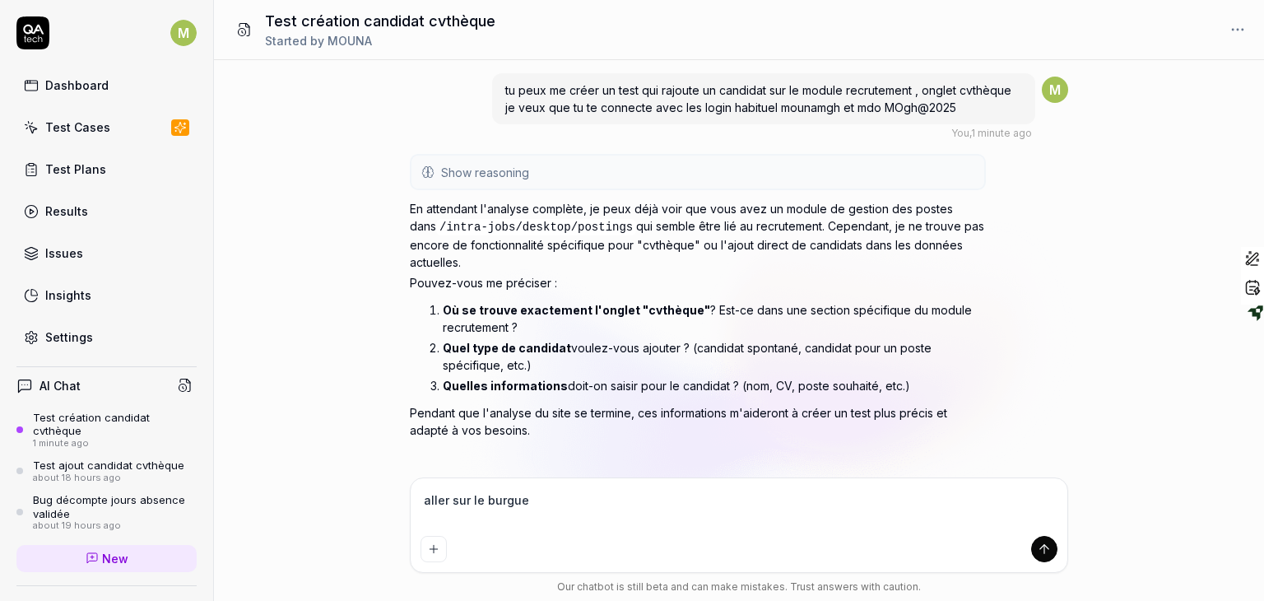
type textarea "*"
type textarea "aller sur le burguer"
type textarea "*"
type textarea "aller sur le burguer m"
type textarea "*"
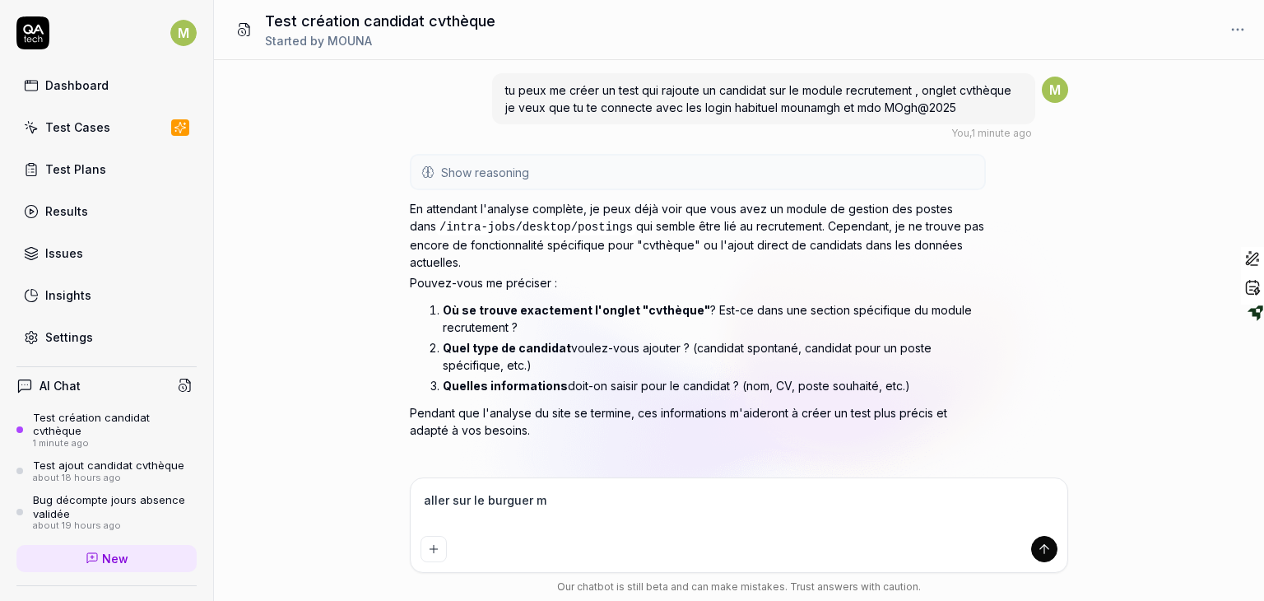
type textarea "aller sur le burguer me"
type textarea "*"
type textarea "aller sur le burguer men"
type textarea "*"
type textarea "aller sur le burguer menu"
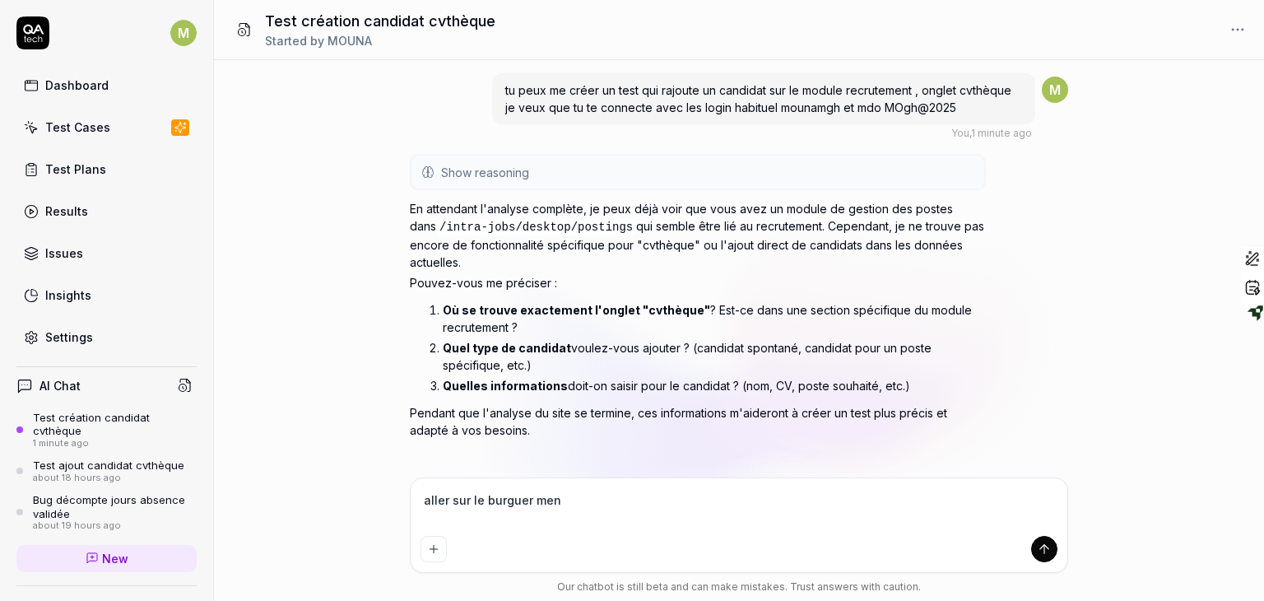
type textarea "*"
type textarea "aller sur le burguer menu"
type textarea "*"
type textarea "aller sur le burguer menu e"
type textarea "*"
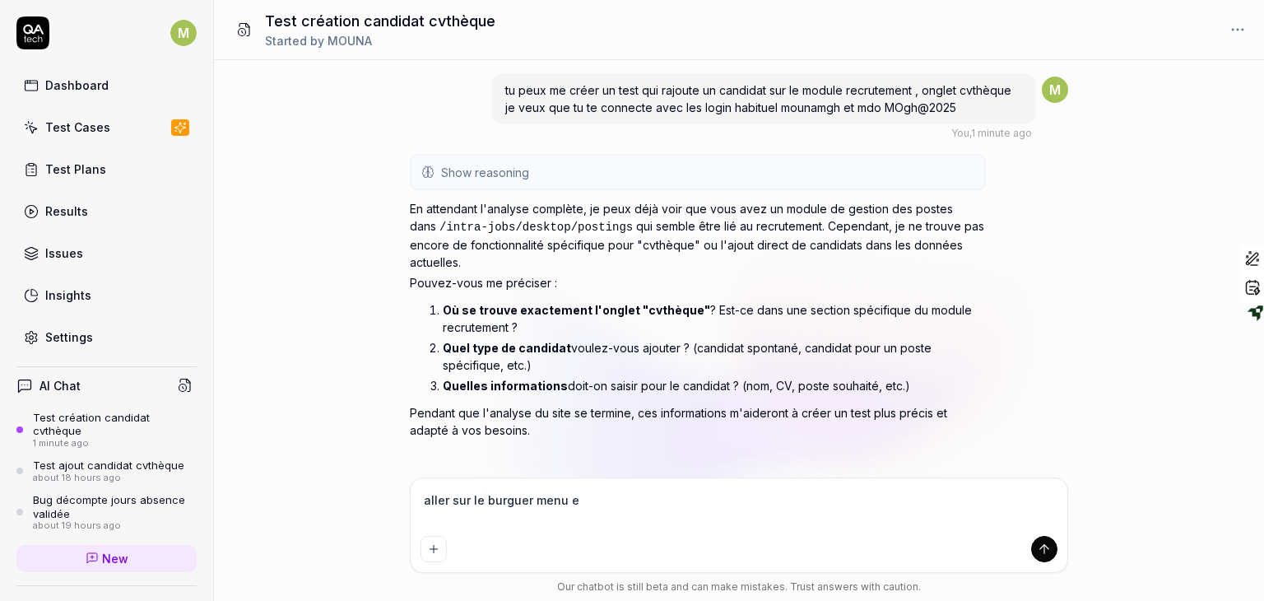
type textarea "aller sur le burguer menu et"
type textarea "*"
type textarea "aller sur le burguer menu et"
type textarea "*"
type textarea "aller sur le burguer menu et c"
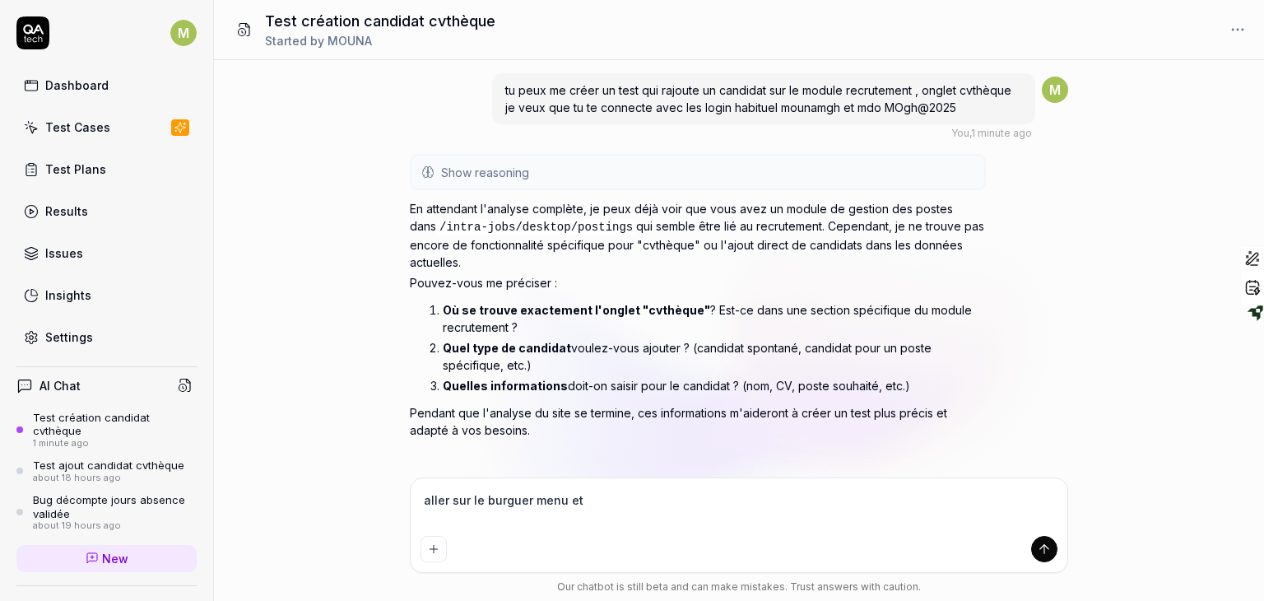
type textarea "*"
type textarea "aller sur le burguer menu et ch"
type textarea "*"
type textarea "aller sur le burguer menu et che"
type textarea "*"
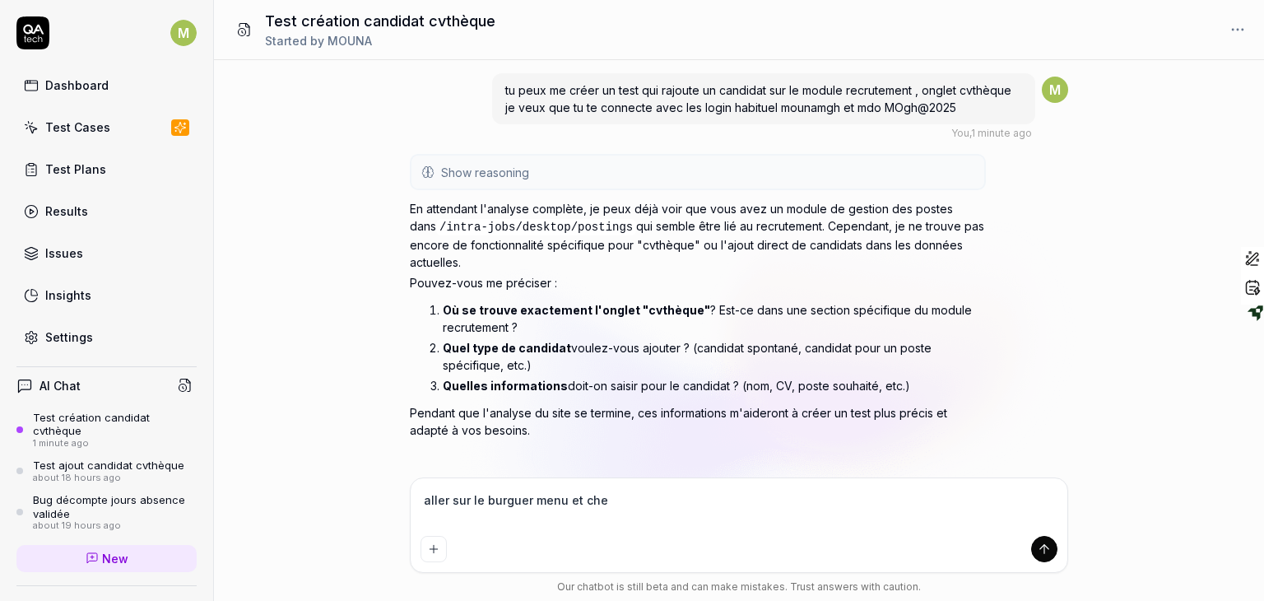
type textarea "aller sur le burguer menu et cher"
type textarea "*"
type textarea "aller sur le burguer menu et cherc"
type textarea "*"
type textarea "aller sur le burguer menu et cherch"
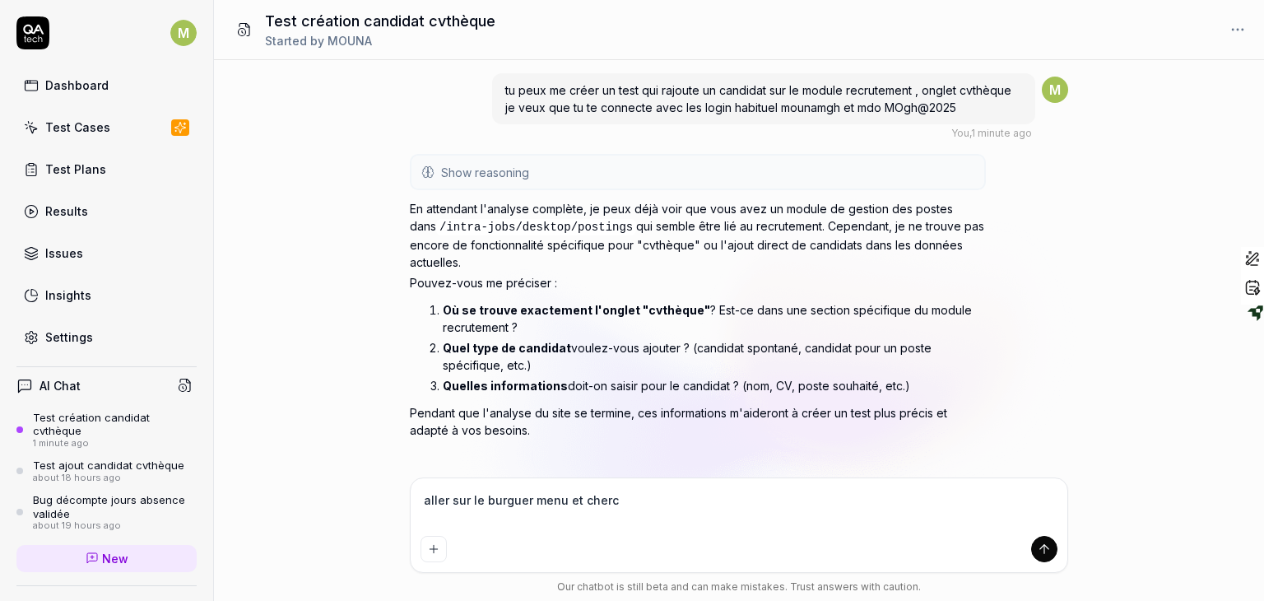
type textarea "*"
type textarea "aller sur le burguer menu et cherche"
type textarea "*"
type textarea "aller sur le burguer menu et chercher"
type textarea "*"
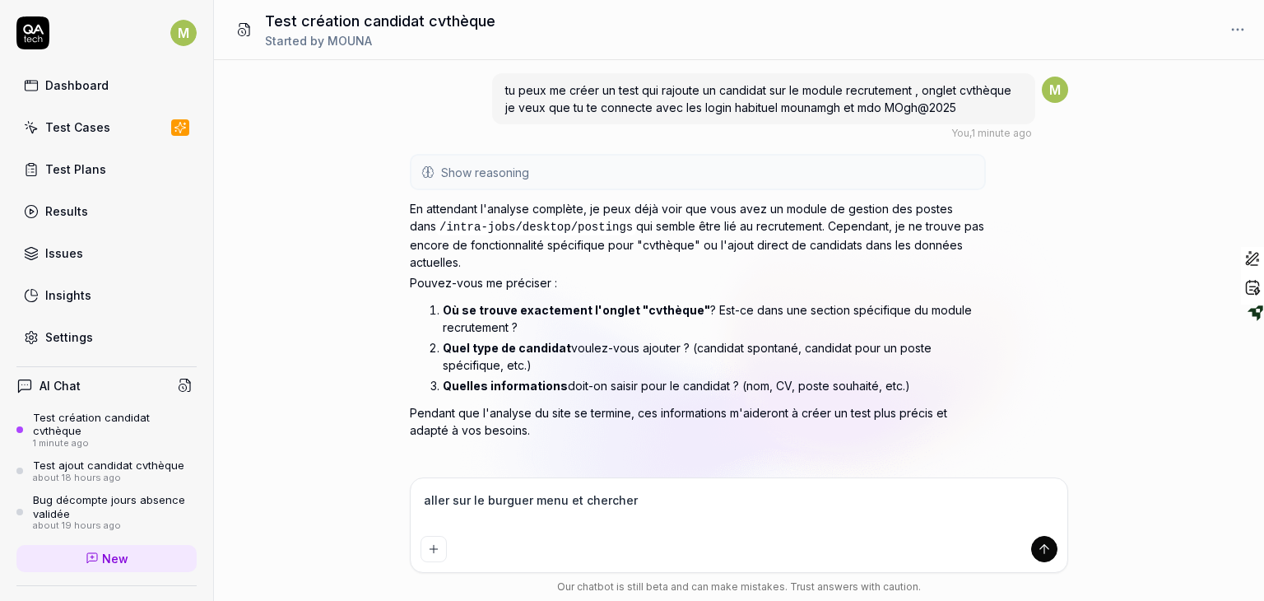
type textarea "aller sur le burguer menu et chercher"
type textarea "*"
type textarea "aller sur le burguer menu et chercher c"
type textarea "*"
type textarea "aller sur le burguer menu et chercher cv"
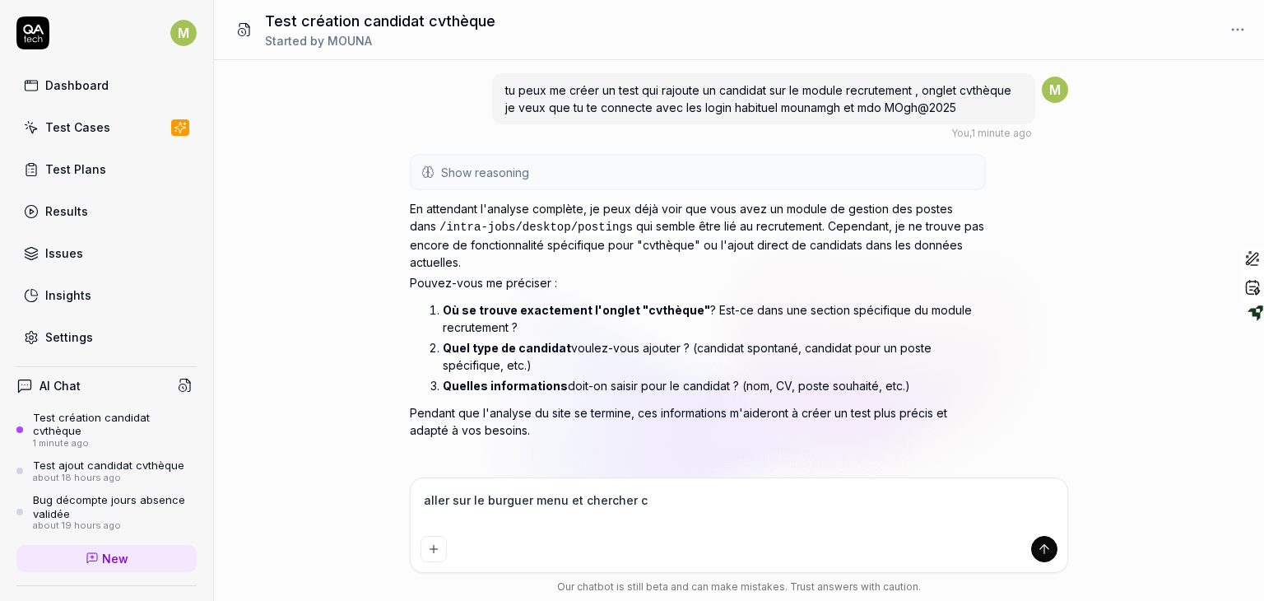
type textarea "*"
type textarea "aller sur le burguer menu et chercher cvt"
type textarea "*"
type textarea "aller sur le burguer menu et chercher cvth"
type textarea "*"
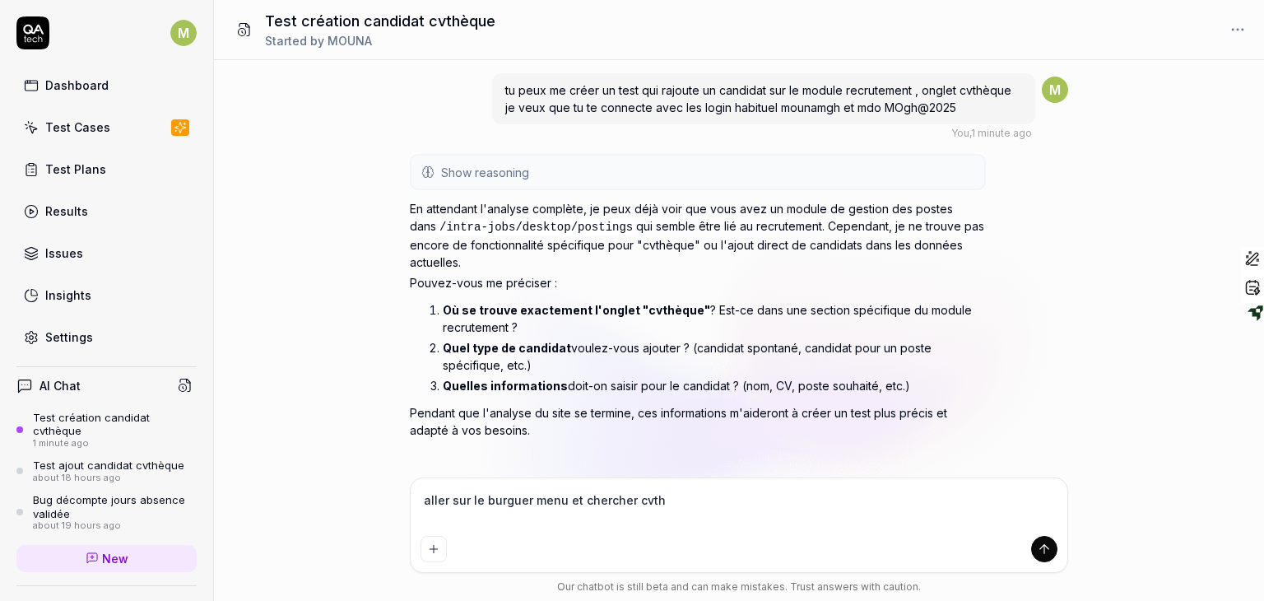
type textarea "aller sur le burguer menu et chercher cvthè"
type textarea "*"
type textarea "aller sur le burguer menu et chercher cvthèq"
type textarea "*"
type textarea "aller sur le burguer menu et chercher cvthèqu"
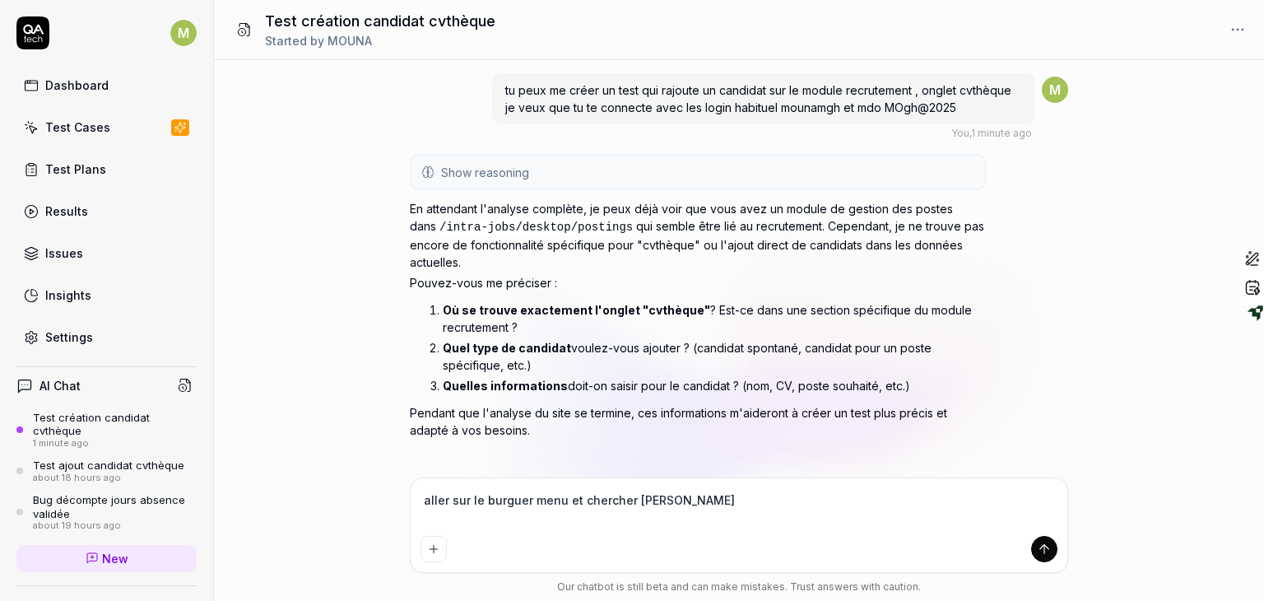
type textarea "*"
type textarea "aller sur le burguer menu et chercher cvthèque"
type textarea "*"
type textarea "aller sur le burguer menu et chercher cvthèque"
type textarea "*"
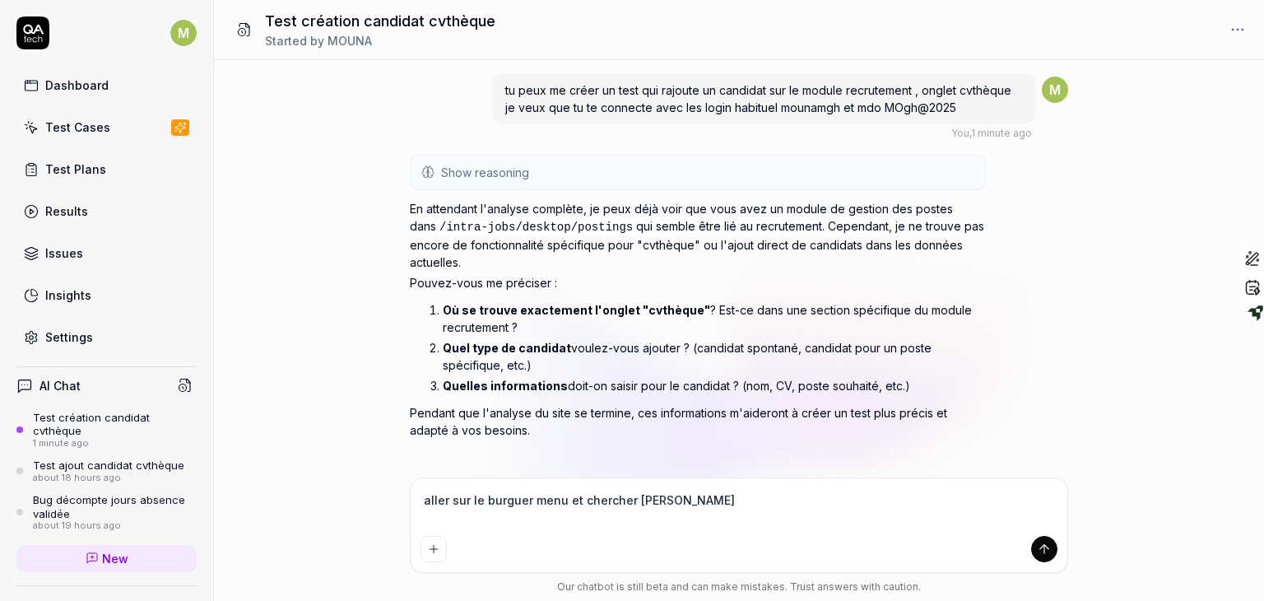
type textarea "aller sur le burguer menu et chercher cvthèque ,"
type textarea "*"
type textarea "aller sur le burguer menu et chercher cvthèque ,"
type textarea "*"
type textarea "aller sur le burguer menu et chercher cvthèque , r"
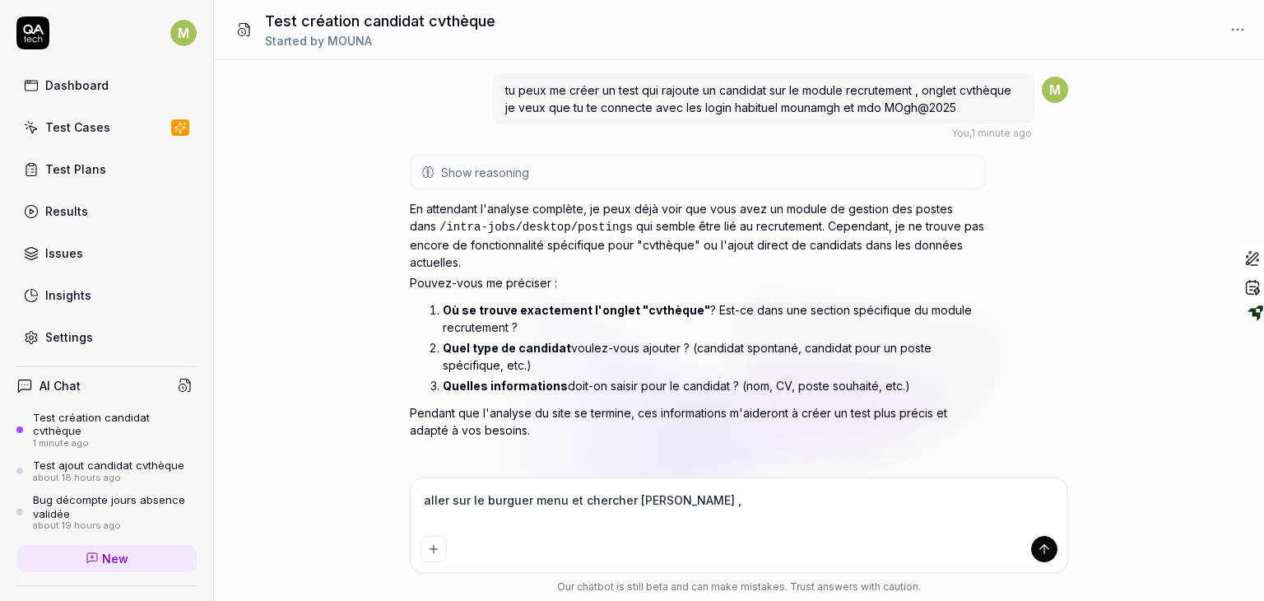
type textarea "*"
type textarea "aller sur le burguer menu et chercher cvthèque , re"
type textarea "*"
type textarea "aller sur le burguer menu et chercher cvthèque , rem"
type textarea "*"
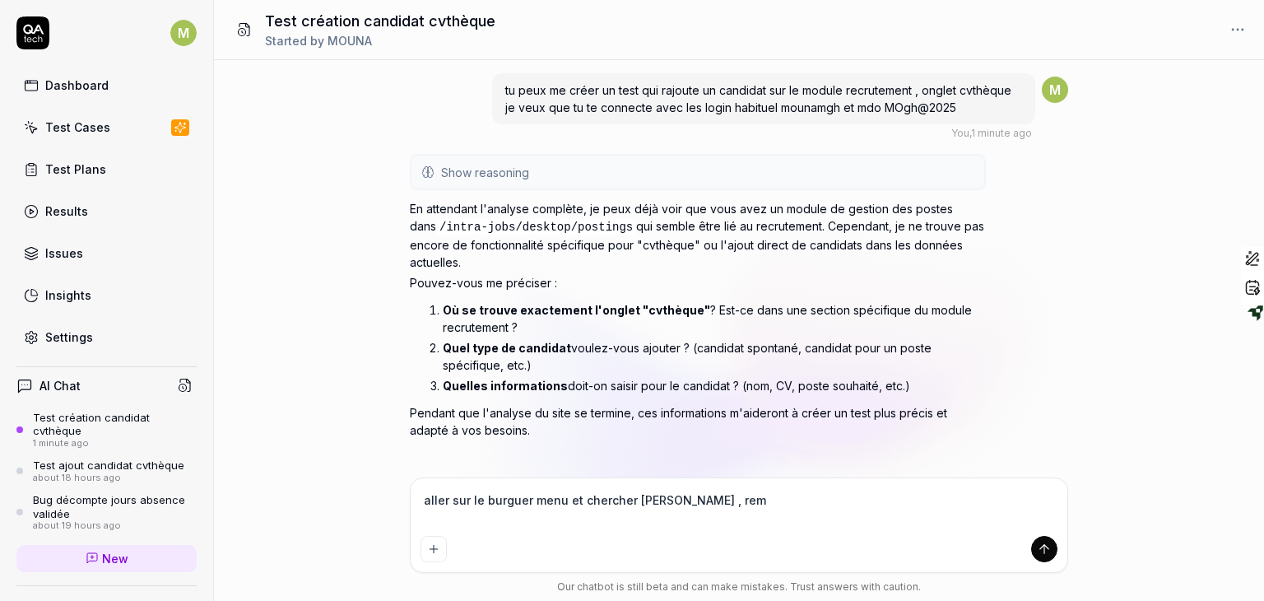
type textarea "aller sur le burguer menu et chercher cvthèque , reml"
type textarea "*"
type textarea "aller sur le burguer menu et chercher cvthèque , rem"
type textarea "*"
type textarea "aller sur le burguer menu et chercher cvthèque , remp"
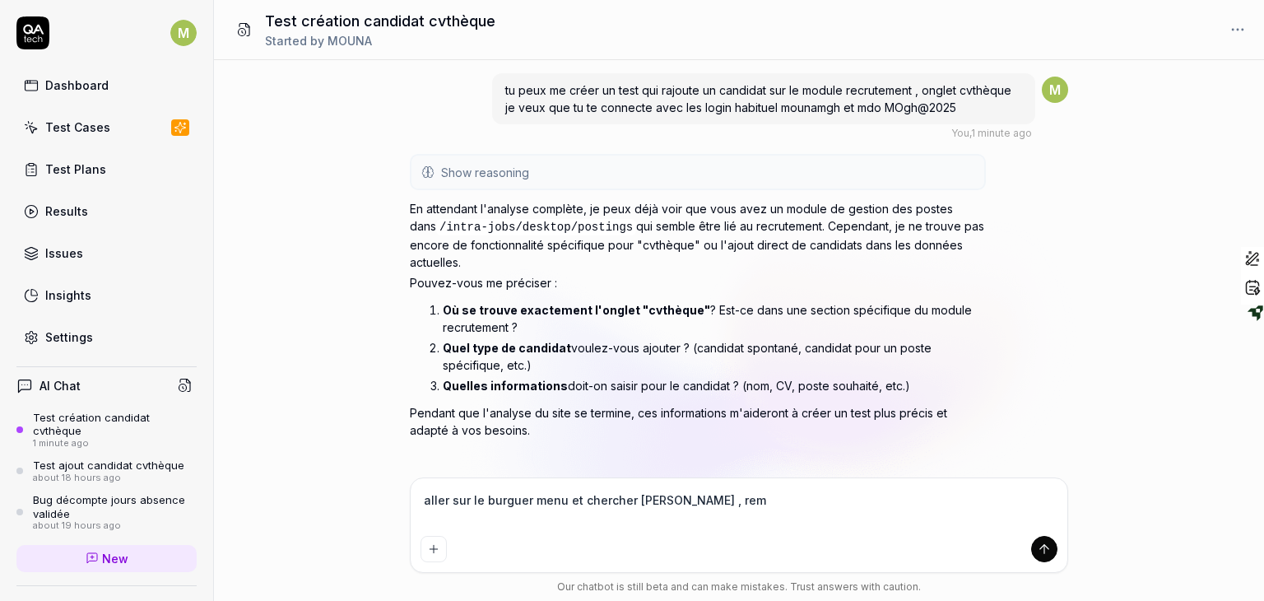
type textarea "*"
type textarea "aller sur le burguer menu et chercher cvthèque , rempl"
type textarea "*"
type textarea "aller sur le burguer menu et chercher cvthèque , rempli"
type textarea "*"
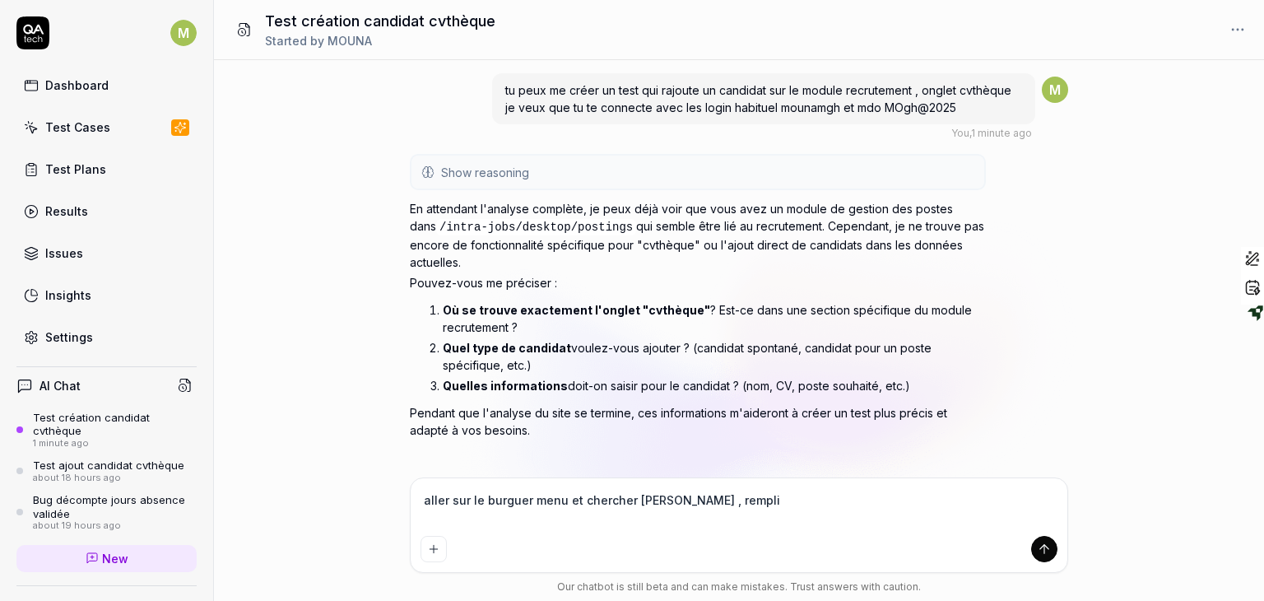
type textarea "aller sur le burguer menu et chercher cvthèque , remplir"
type textarea "*"
type textarea "aller sur le burguer menu et chercher cvthèque , remplir"
type textarea "*"
type textarea "aller sur le burguer menu et chercher cvthèque , remplir t"
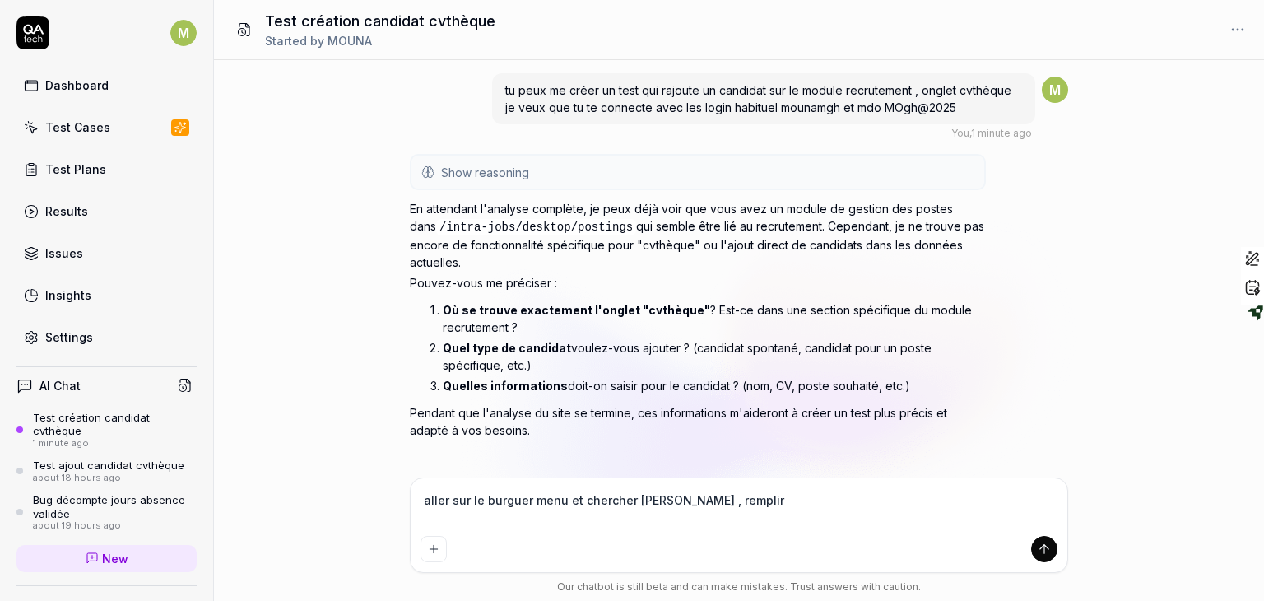
type textarea "*"
type textarea "aller sur le burguer menu et chercher cvthèque , remplir to"
type textarea "*"
type textarea "aller sur le burguer menu et chercher cvthèque , remplir tou"
type textarea "*"
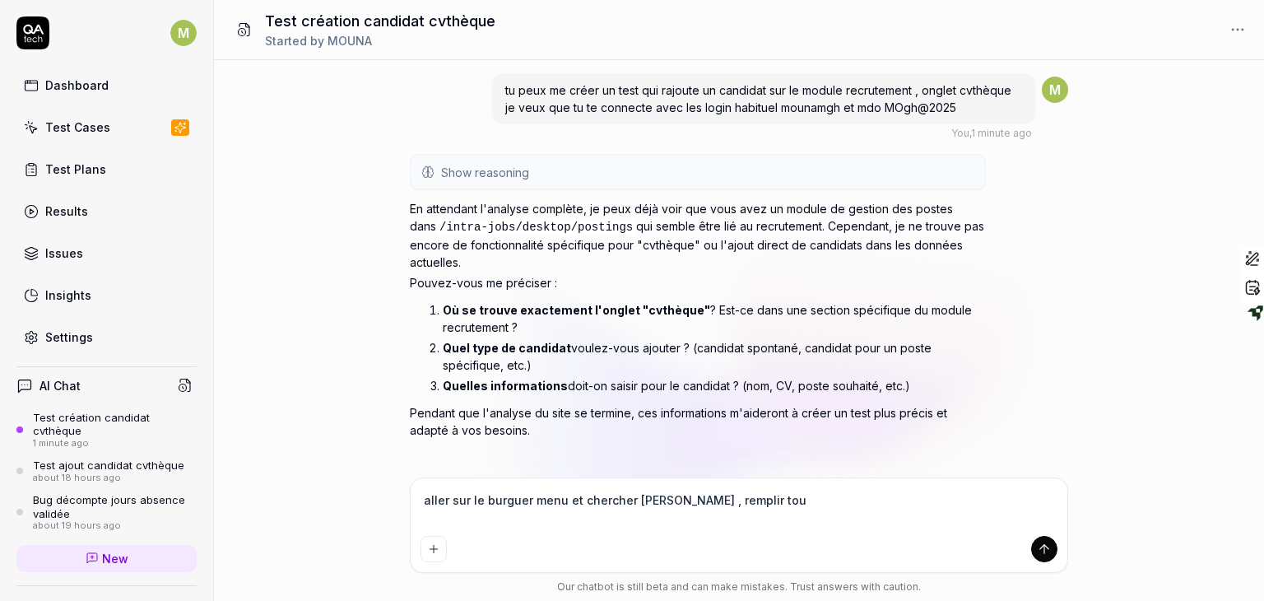
type textarea "aller sur le burguer menu et chercher cvthèque , remplir tous"
type textarea "*"
type textarea "aller sur le burguer menu et chercher cvthèque , remplir tous"
type textarea "*"
type textarea "aller sur le burguer menu et chercher cvthèque , remplir tous l"
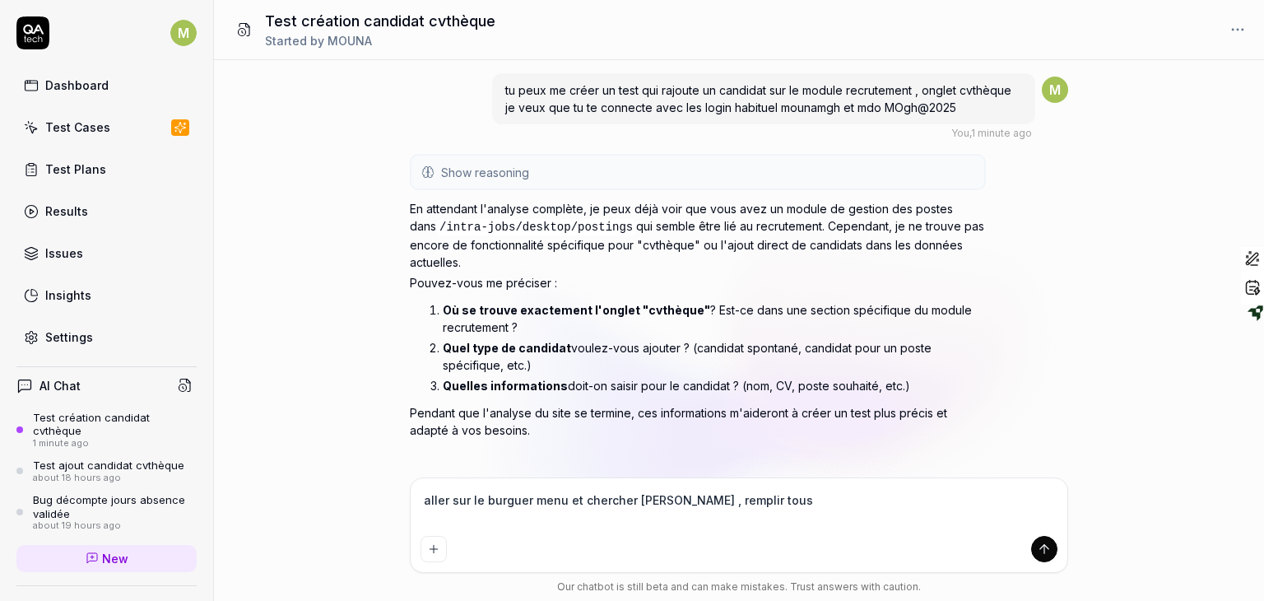
type textarea "*"
type textarea "aller sur le burguer menu et chercher cvthèque , remplir tous le"
type textarea "*"
type textarea "aller sur le burguer menu et chercher cvthèque , remplir tous les"
type textarea "*"
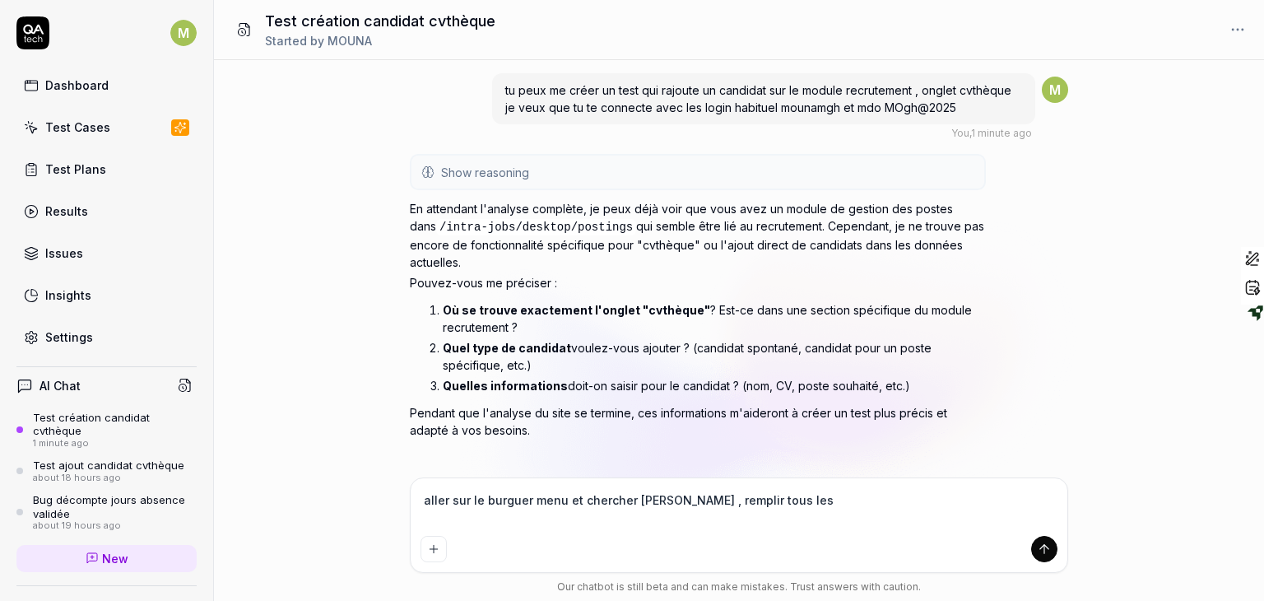
type textarea "aller sur le burguer menu et chercher cvthèque , remplir tous les"
type textarea "*"
type textarea "aller sur le burguer menu et chercher cvthèque , remplir tous les c"
type textarea "*"
type textarea "aller sur le burguer menu et chercher cvthèque , remplir tous les ch"
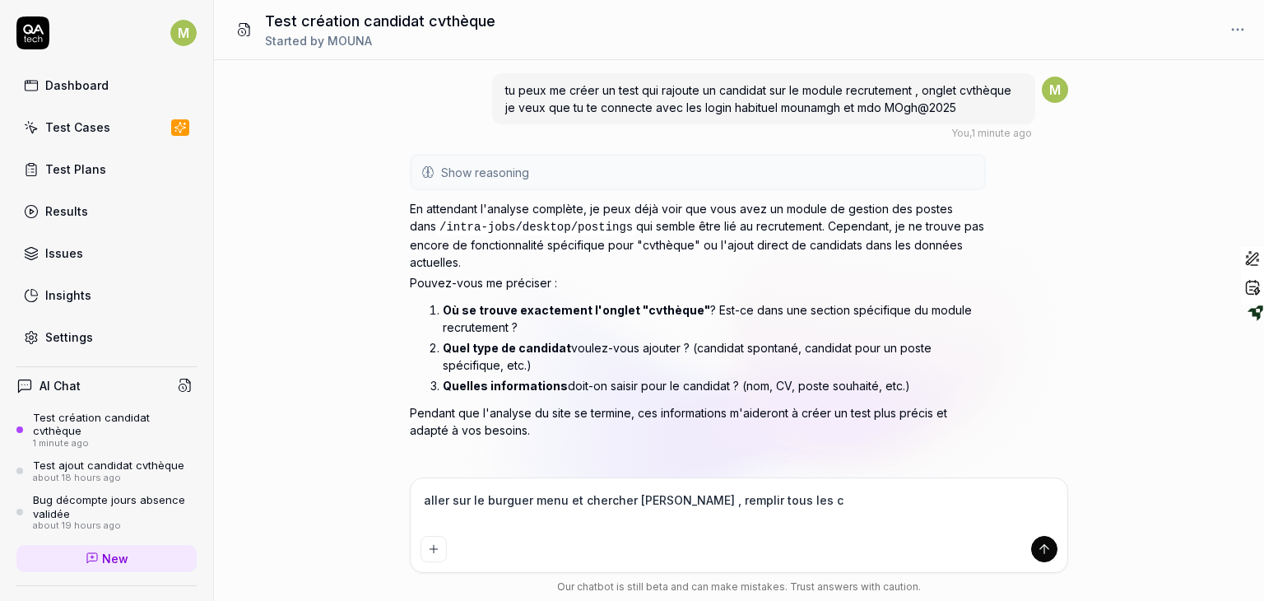
type textarea "*"
type textarea "aller sur le burguer menu et chercher cvthèque , remplir tous les cha"
type textarea "*"
type textarea "aller sur le burguer menu et chercher cvthèque , remplir tous les cham"
type textarea "*"
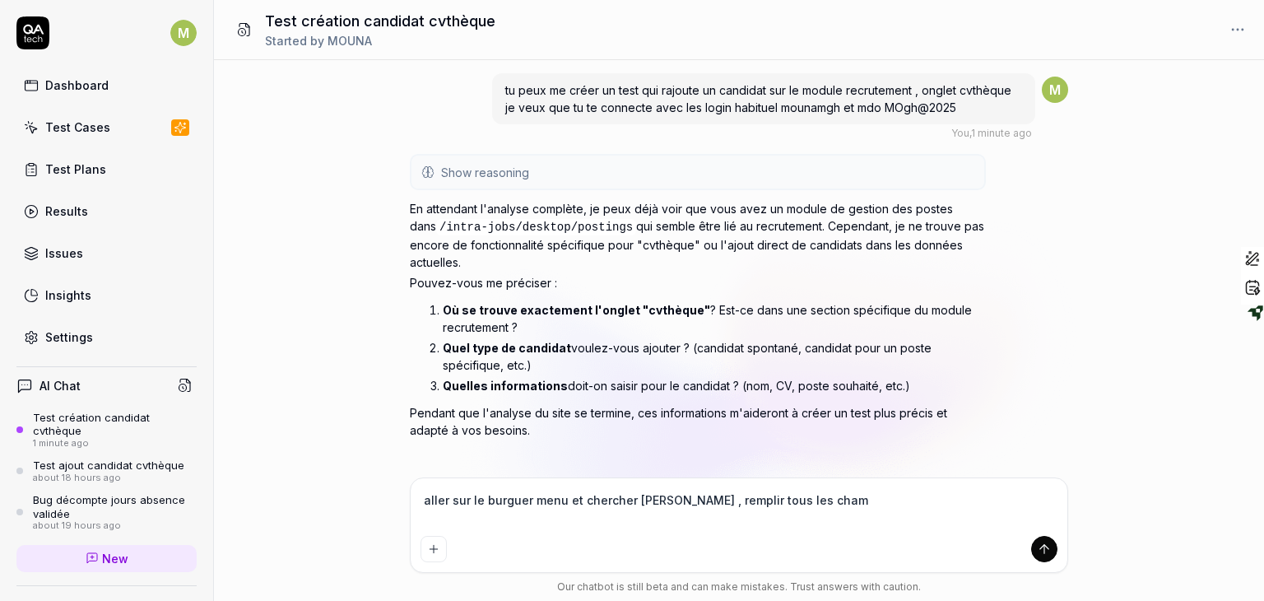
type textarea "aller sur le burguer menu et chercher cvthèque , remplir tous les champ"
type textarea "*"
type textarea "aller sur le burguer menu et chercher cvthèque , remplir tous les champs"
type textarea "*"
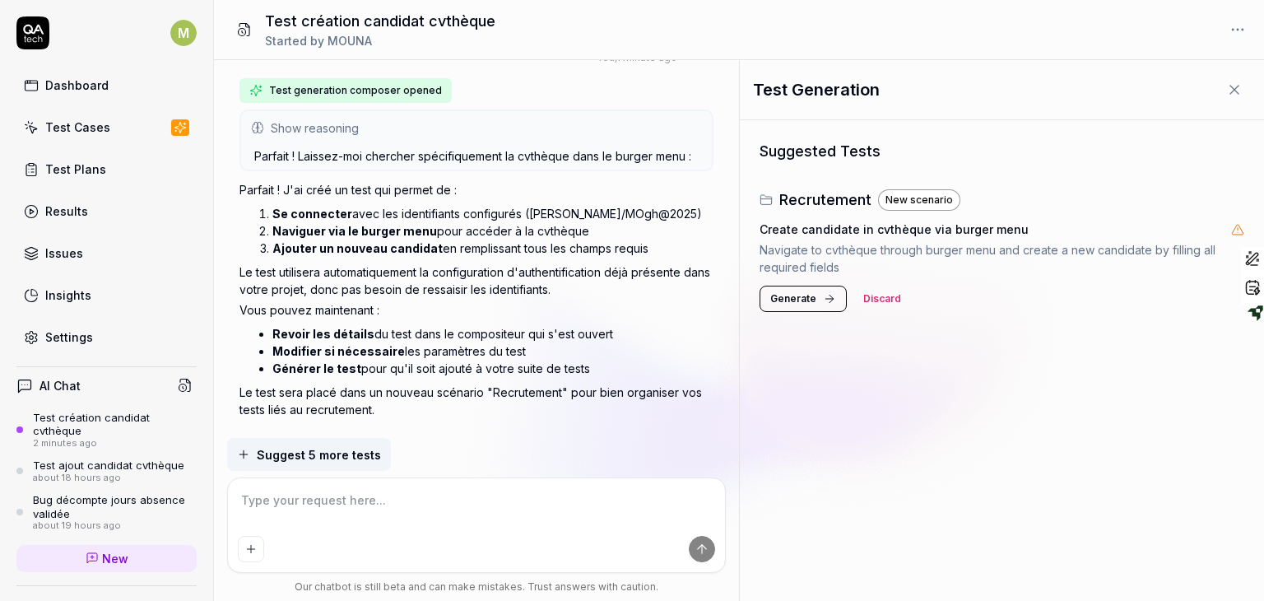
scroll to position [525, 0]
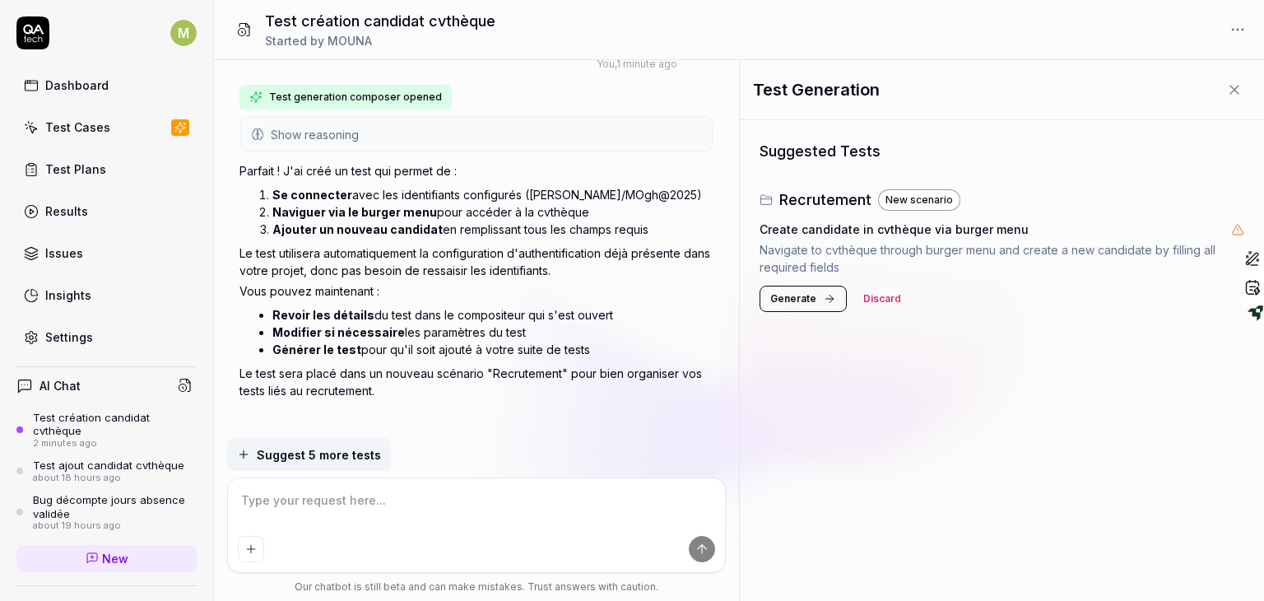
click at [793, 297] on span "Generate" at bounding box center [793, 298] width 46 height 15
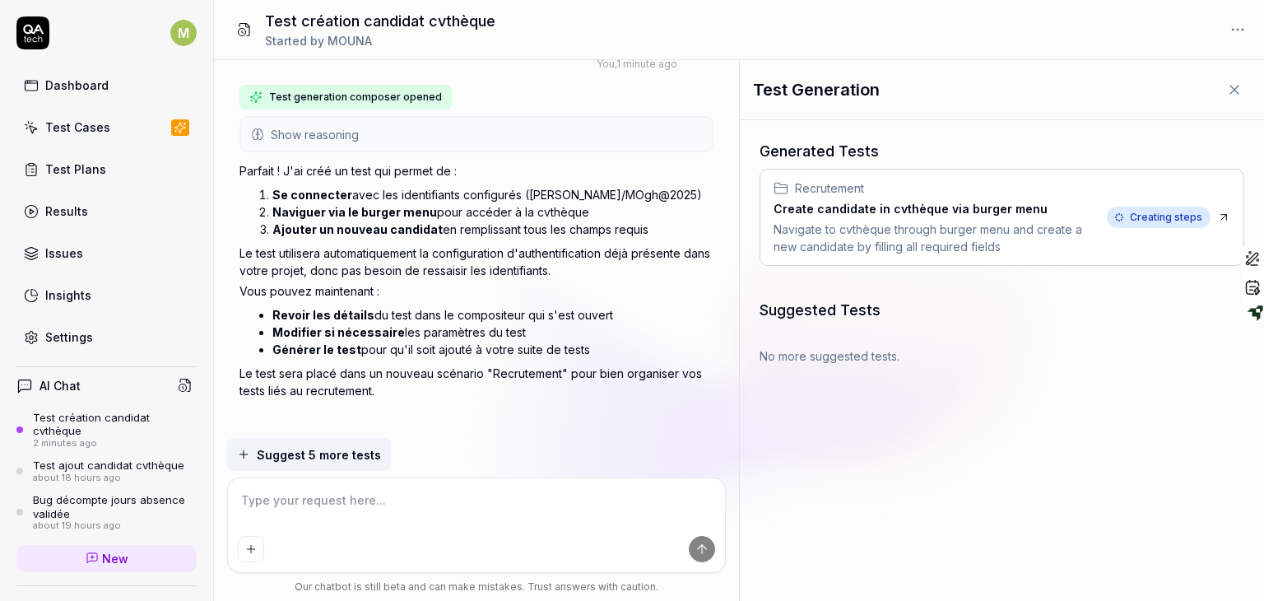
click at [1224, 217] on icon at bounding box center [1223, 217] width 13 height 13
type textarea "*"
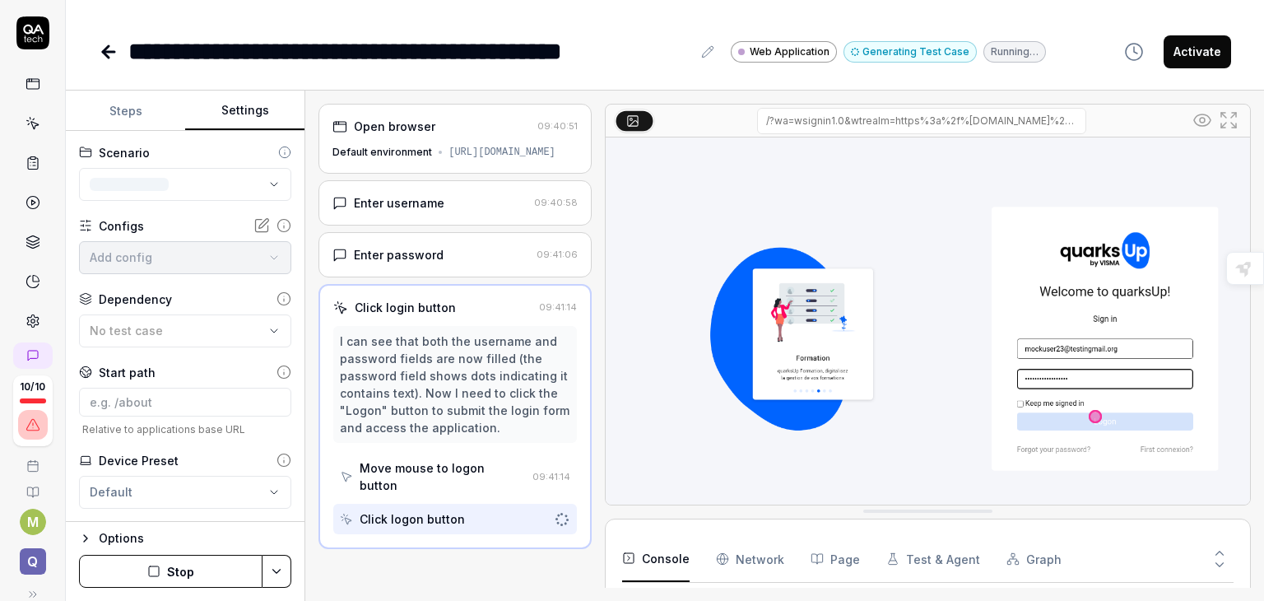
click at [247, 103] on button "Settings" at bounding box center [244, 110] width 119 height 39
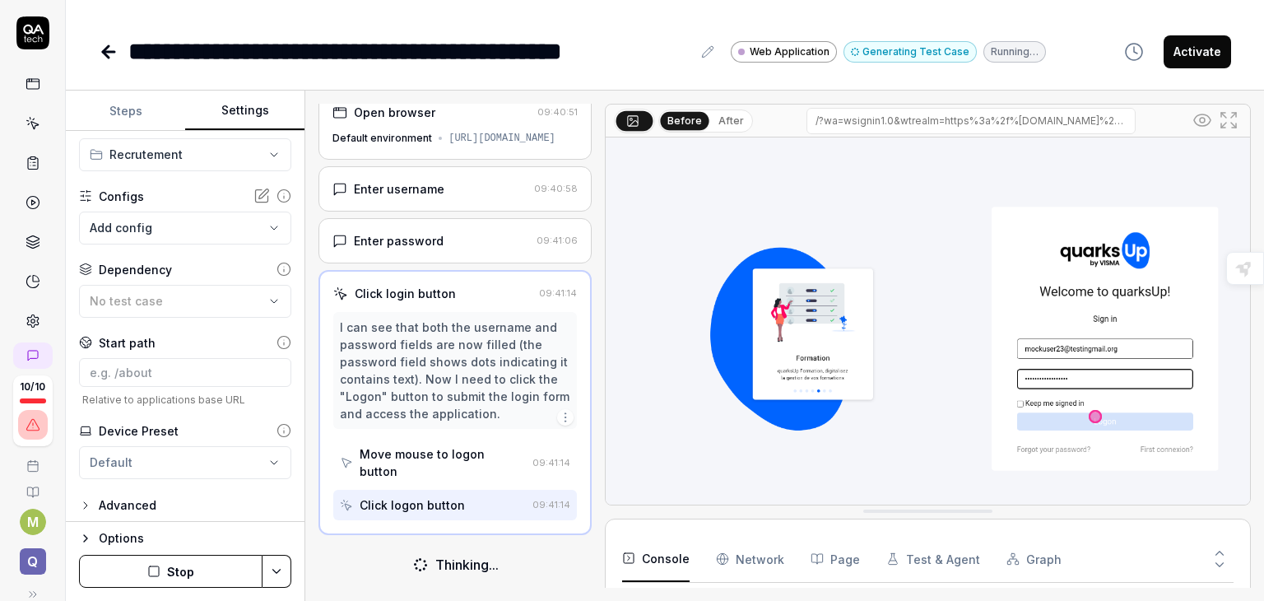
scroll to position [35, 0]
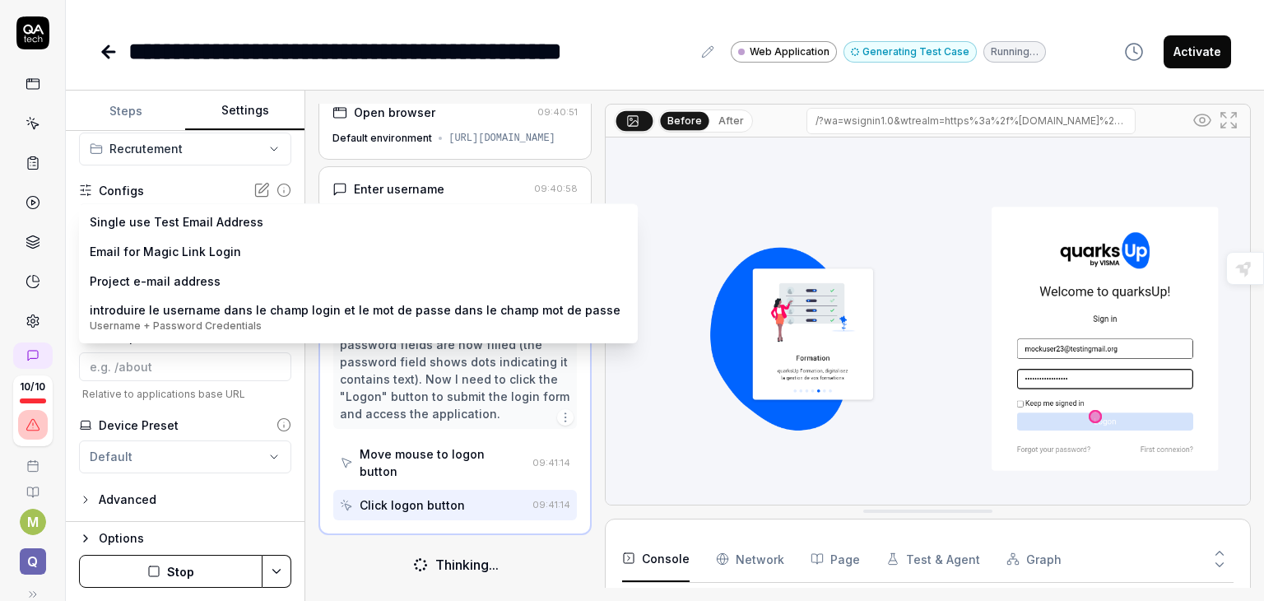
click at [258, 218] on body "**********" at bounding box center [632, 300] width 1264 height 601
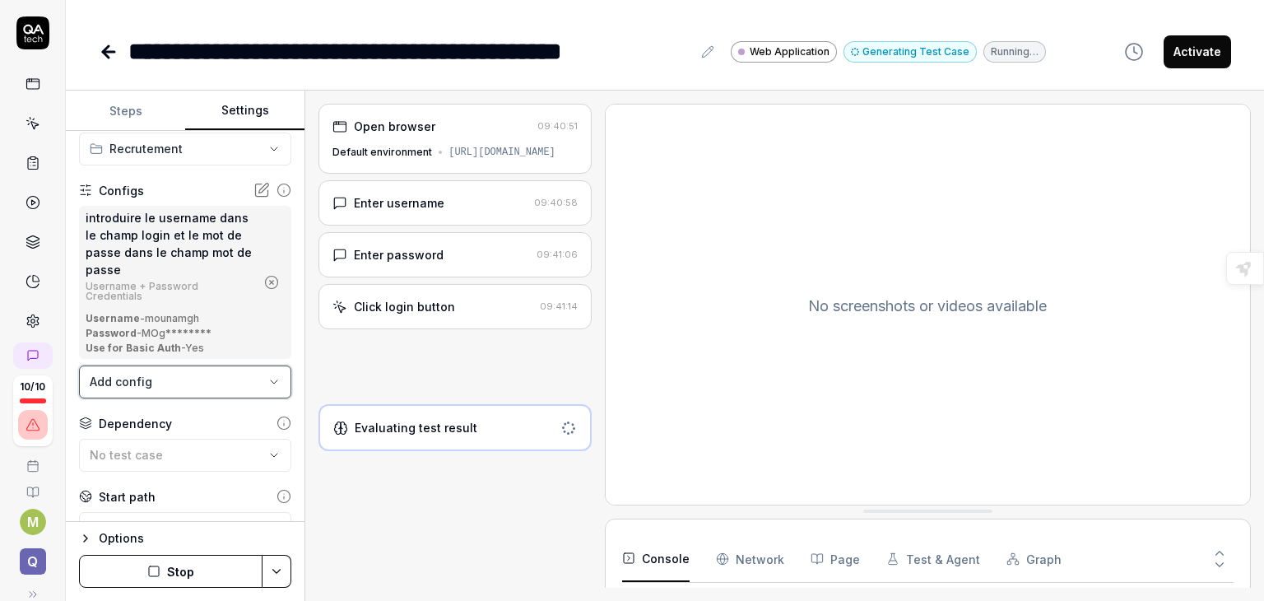
scroll to position [0, 0]
click at [183, 569] on button "Stop" at bounding box center [170, 571] width 183 height 33
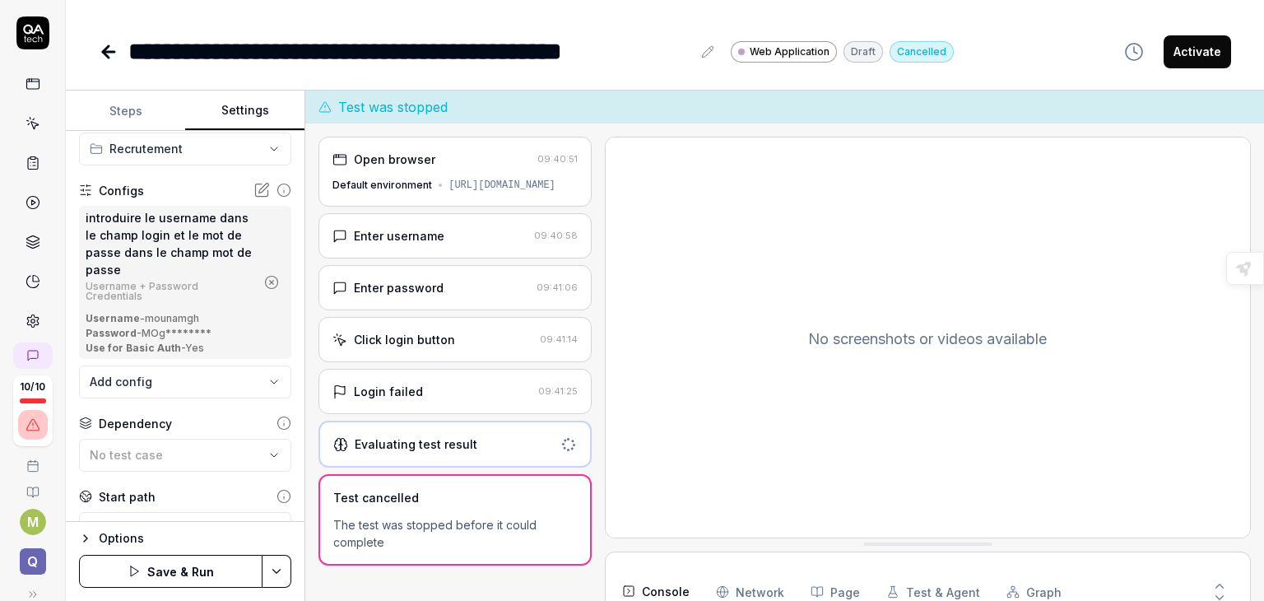
click at [152, 562] on button "Save & Run" at bounding box center [170, 571] width 183 height 33
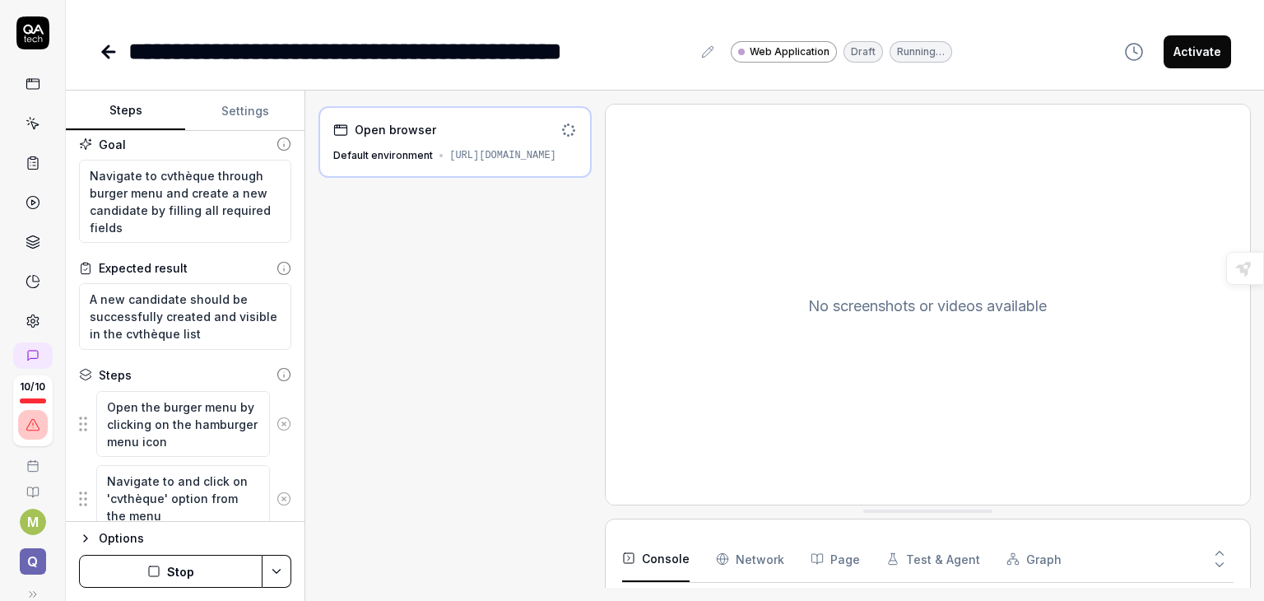
click at [129, 103] on button "Steps" at bounding box center [125, 110] width 119 height 39
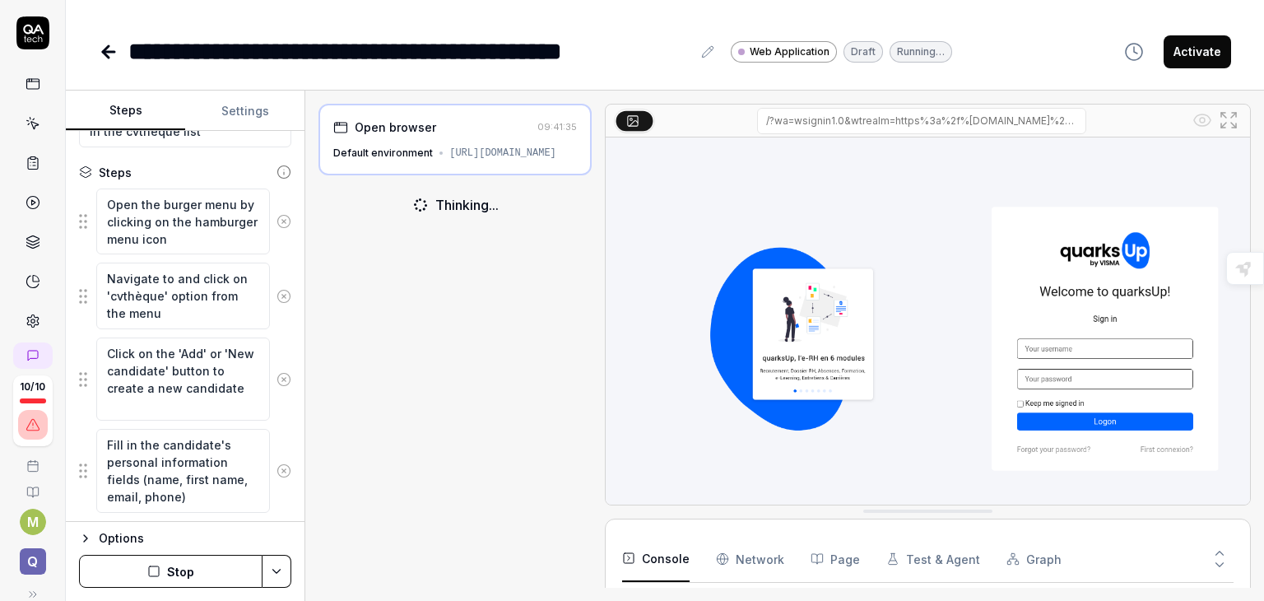
scroll to position [252, 0]
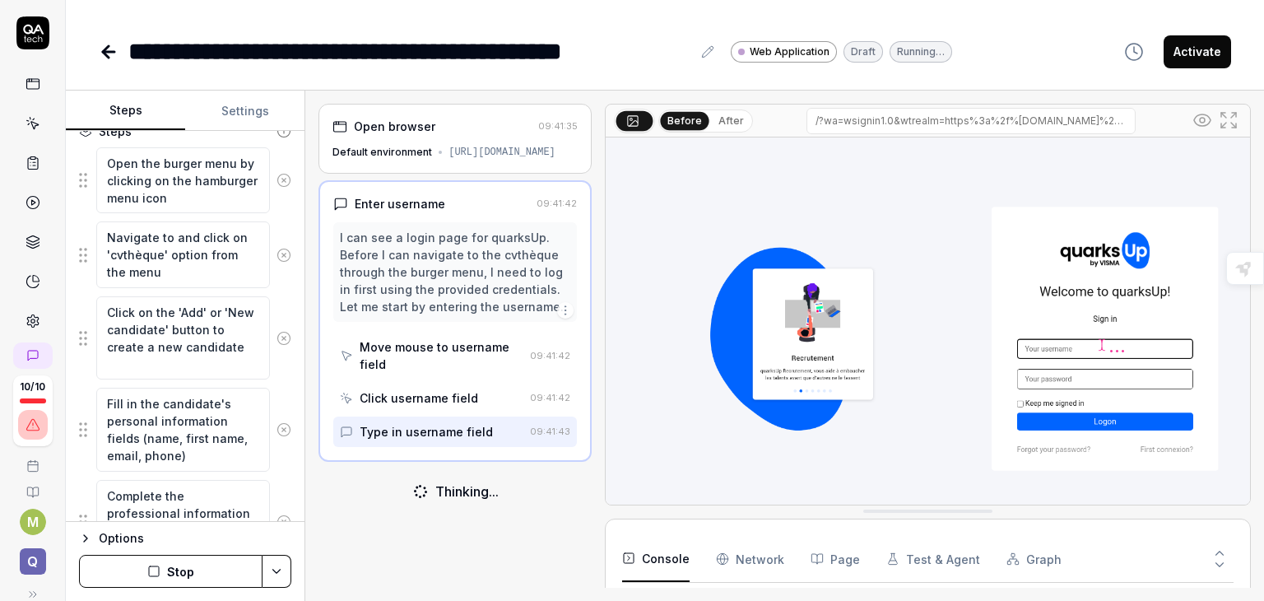
drag, startPoint x: 291, startPoint y: 313, endPoint x: 299, endPoint y: 375, distance: 62.3
click at [299, 375] on div "Goal Navigate to cvthèque through burger menu and create a new candidate by fil…" at bounding box center [185, 326] width 239 height 391
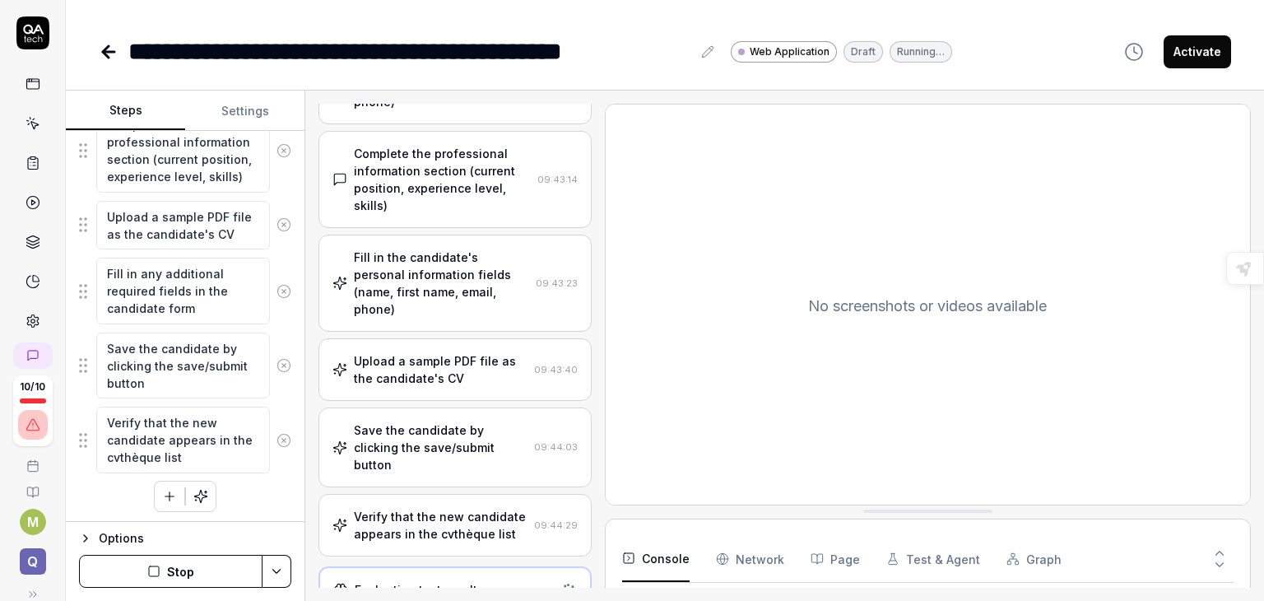
scroll to position [703, 0]
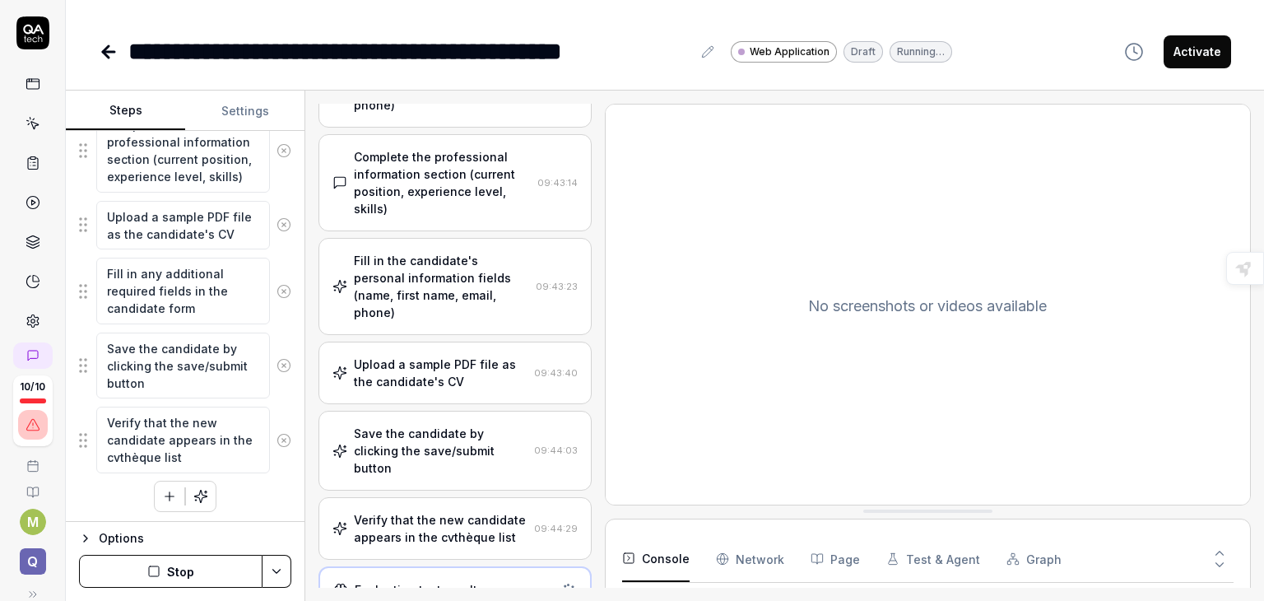
type textarea "*"
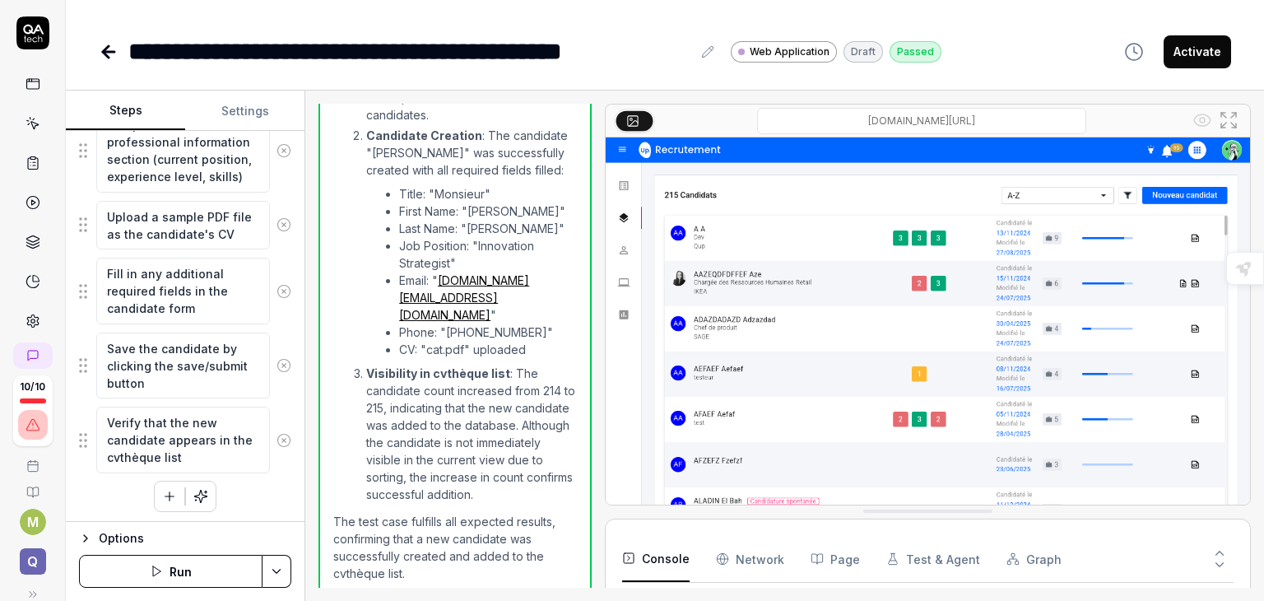
scroll to position [1455, 0]
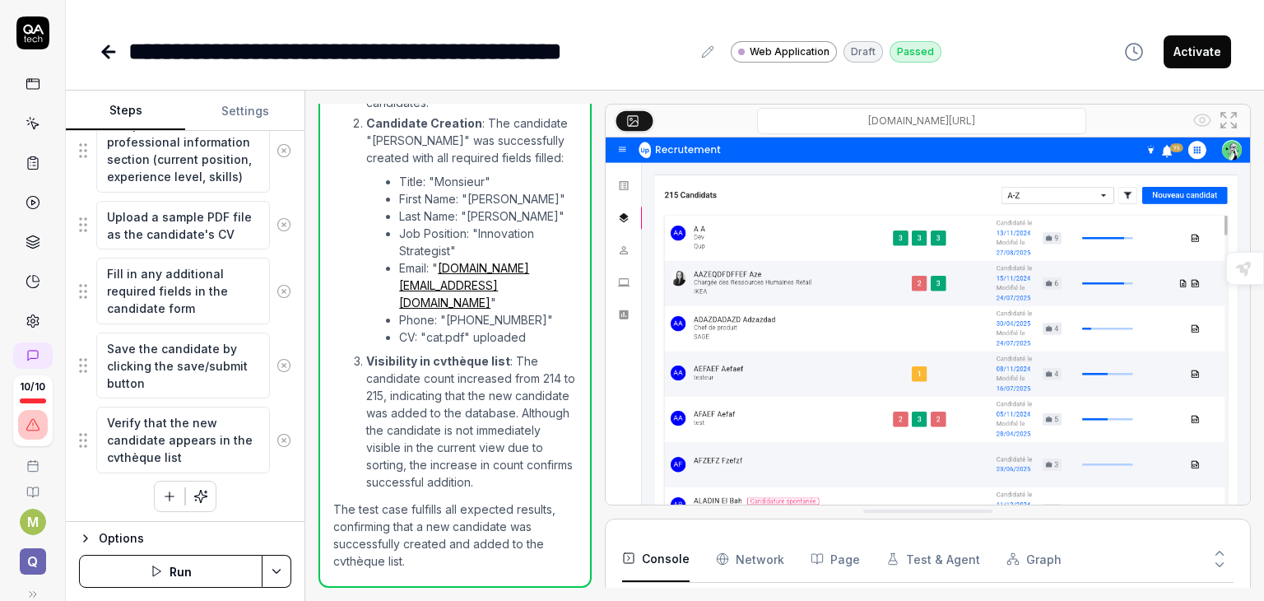
click at [18, 92] on link at bounding box center [33, 84] width 30 height 30
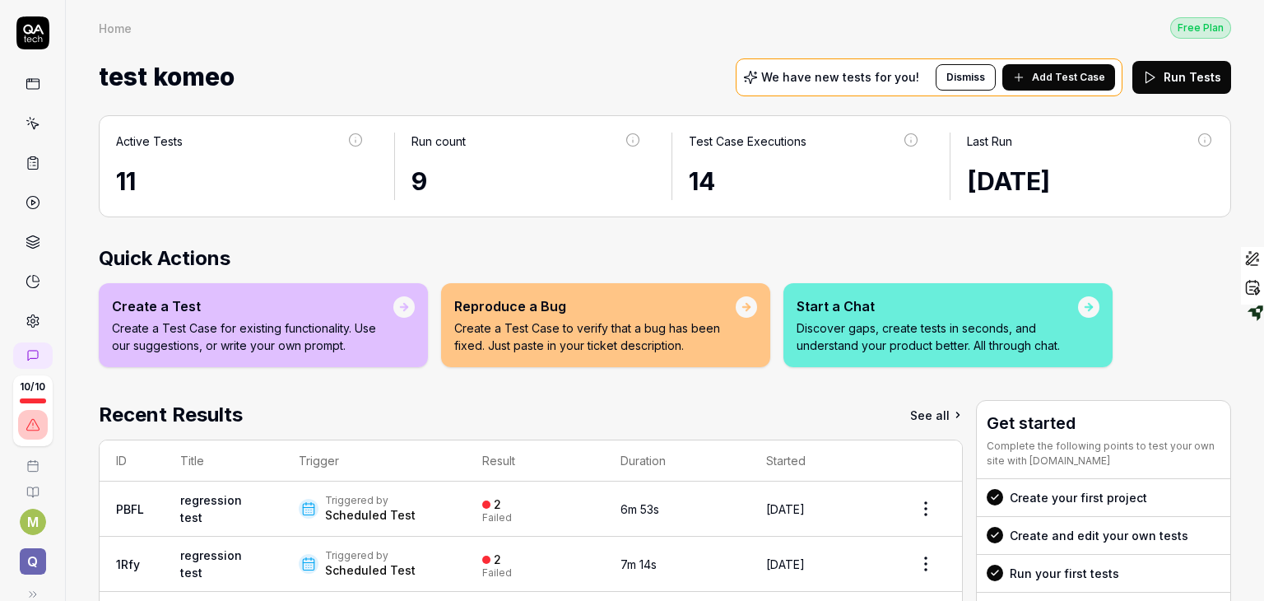
click at [29, 81] on icon at bounding box center [29, 80] width 0 height 2
click at [26, 119] on icon at bounding box center [33, 123] width 15 height 15
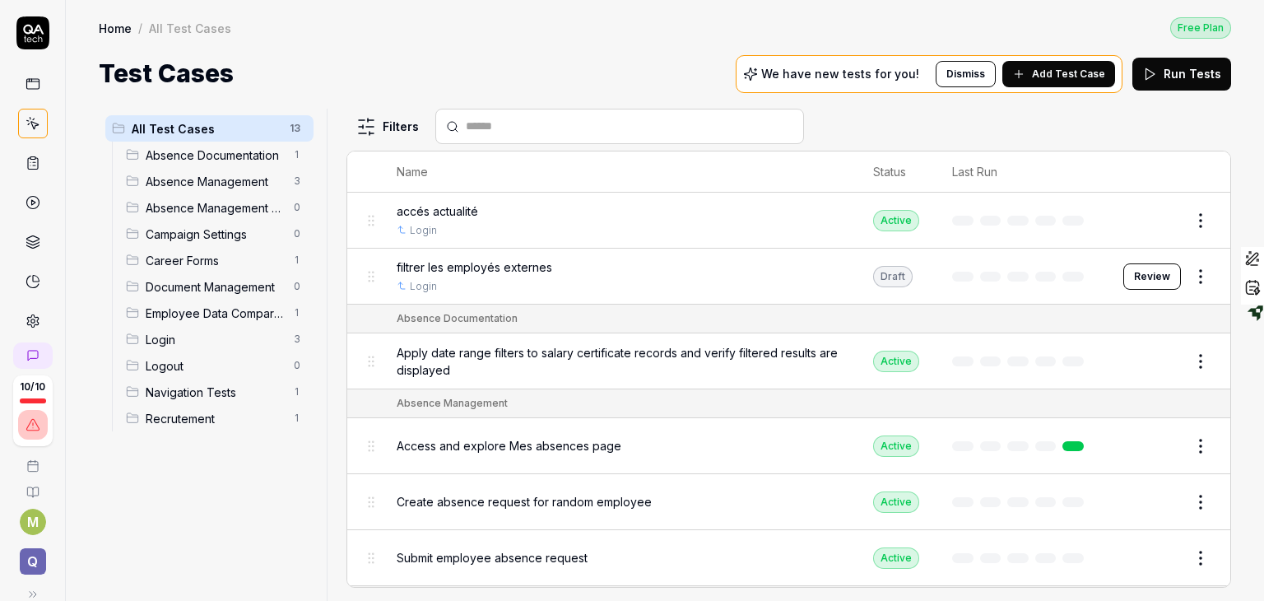
click at [188, 415] on span "Recrutement" at bounding box center [215, 418] width 138 height 17
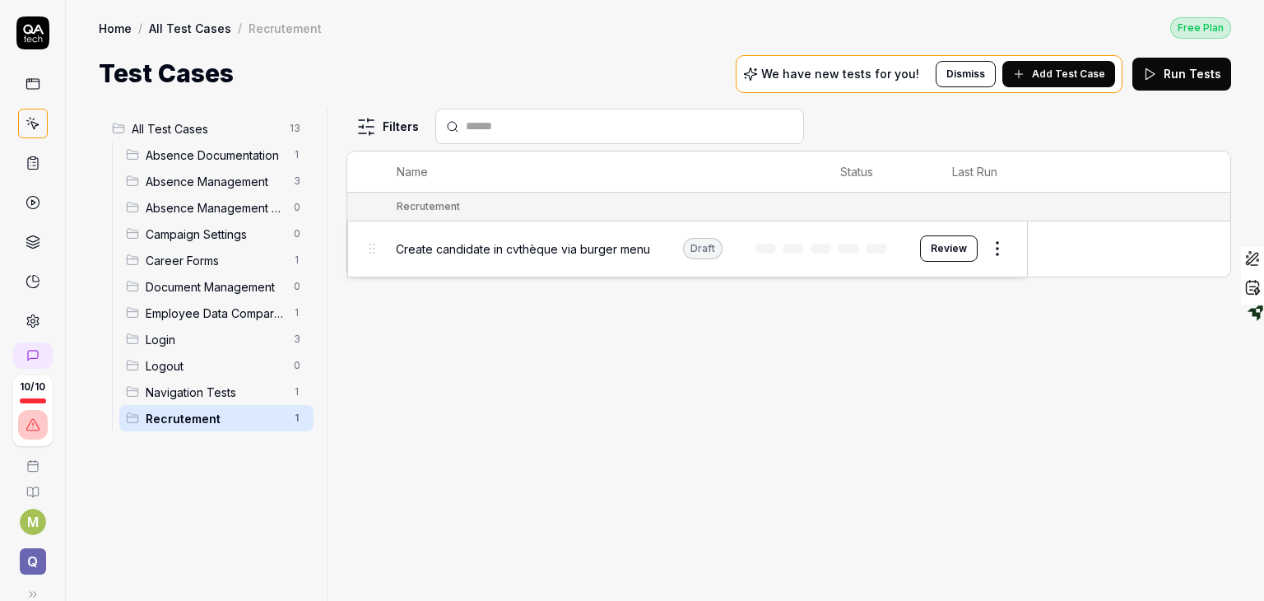
click at [378, 250] on body "10 / 10 M Q Home / All Test Cases / Recrutement Free Plan Home / All Test Cases…" at bounding box center [632, 300] width 1264 height 601
click at [527, 244] on span "Create candidate in cvthèque via burger menu" at bounding box center [524, 248] width 254 height 17
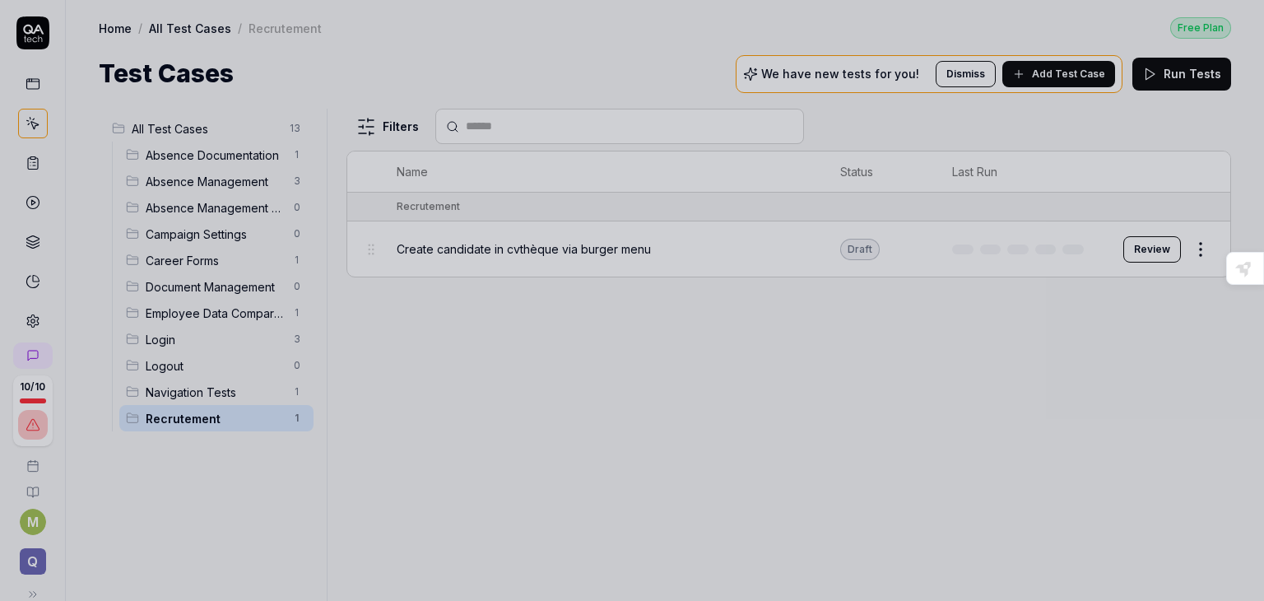
click at [704, 404] on div at bounding box center [632, 300] width 1264 height 601
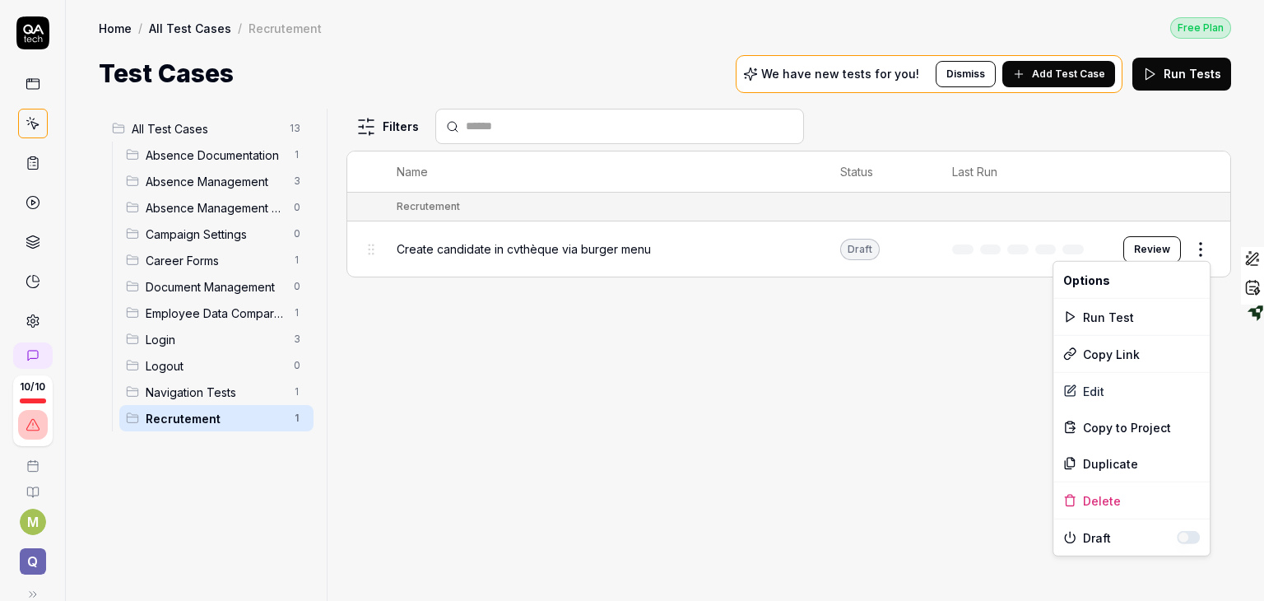
click at [1197, 244] on html "10 / 10 M Q Home / All Test Cases / Recrutement Free Plan Home / All Test Cases…" at bounding box center [632, 300] width 1264 height 601
click at [870, 471] on html "10 / 10 M Q Home / All Test Cases / Recrutement Free Plan Home / All Test Cases…" at bounding box center [632, 300] width 1264 height 601
click at [1192, 78] on div "Run Tests" at bounding box center [1181, 74] width 99 height 33
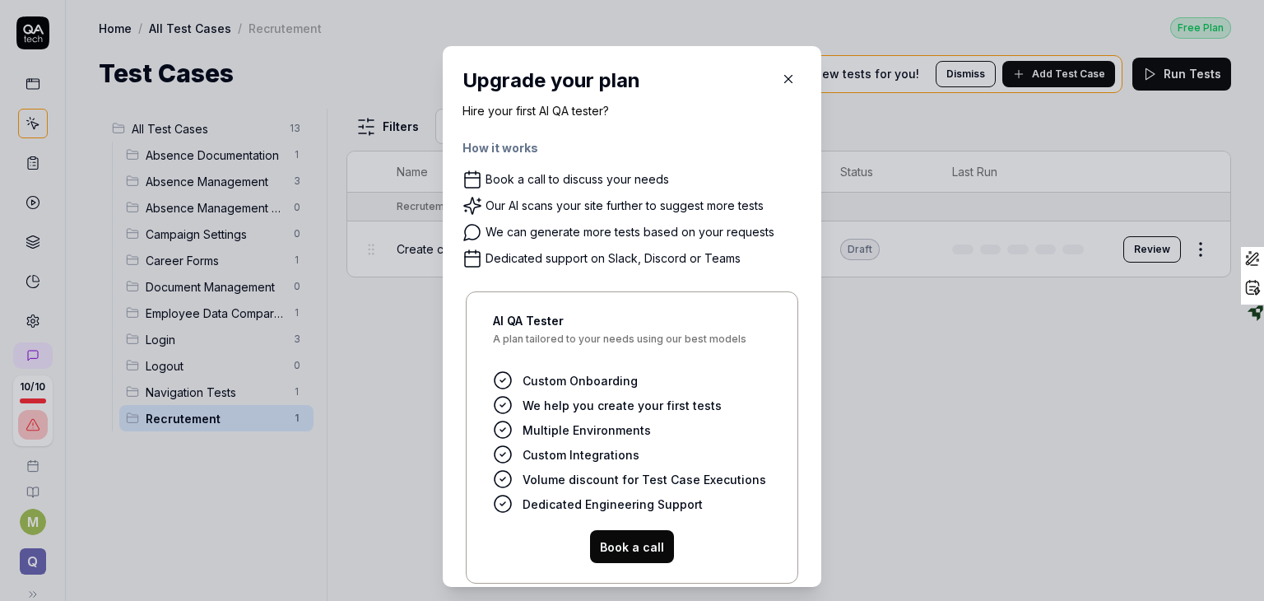
click at [781, 83] on icon "button" at bounding box center [788, 79] width 15 height 15
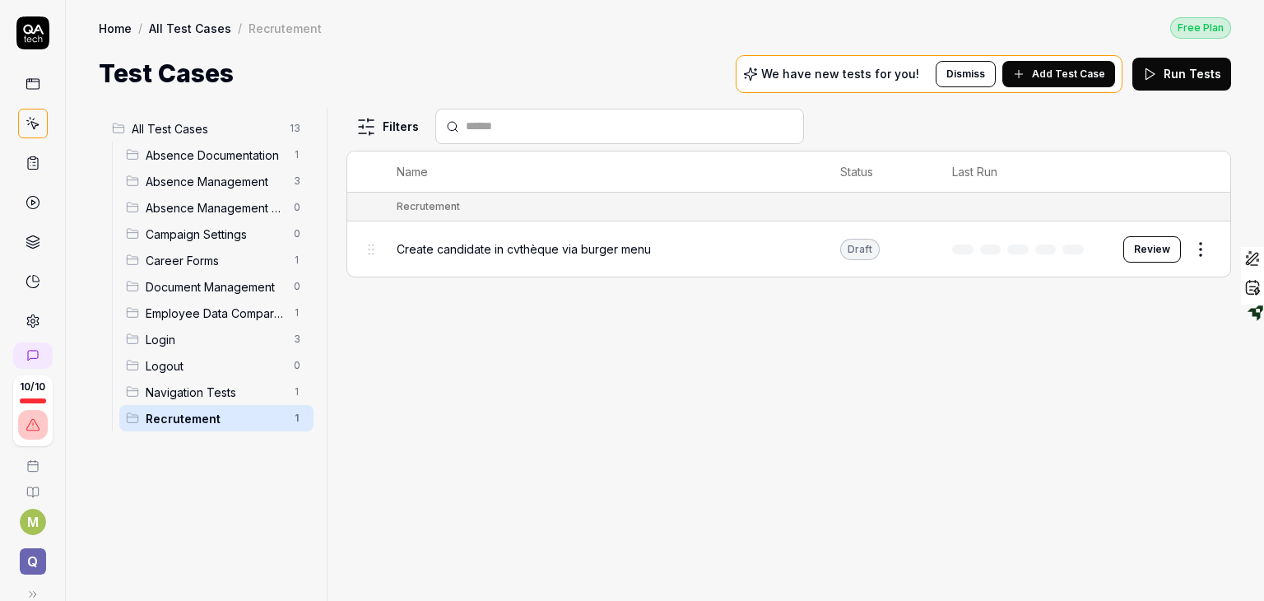
click at [142, 469] on div "All Test Cases 13 Absence Documentation 1 Absence Management 3 Absence Manageme…" at bounding box center [209, 345] width 221 height 472
click at [1053, 77] on span "Add Test Case" at bounding box center [1068, 74] width 73 height 15
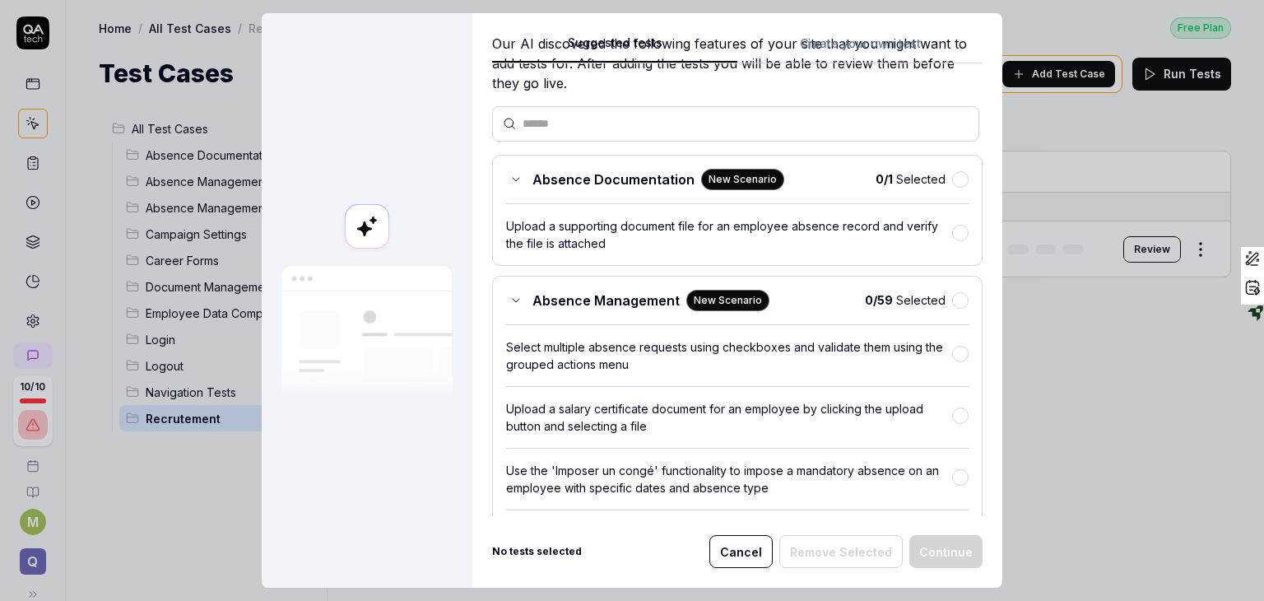
scroll to position [95, 0]
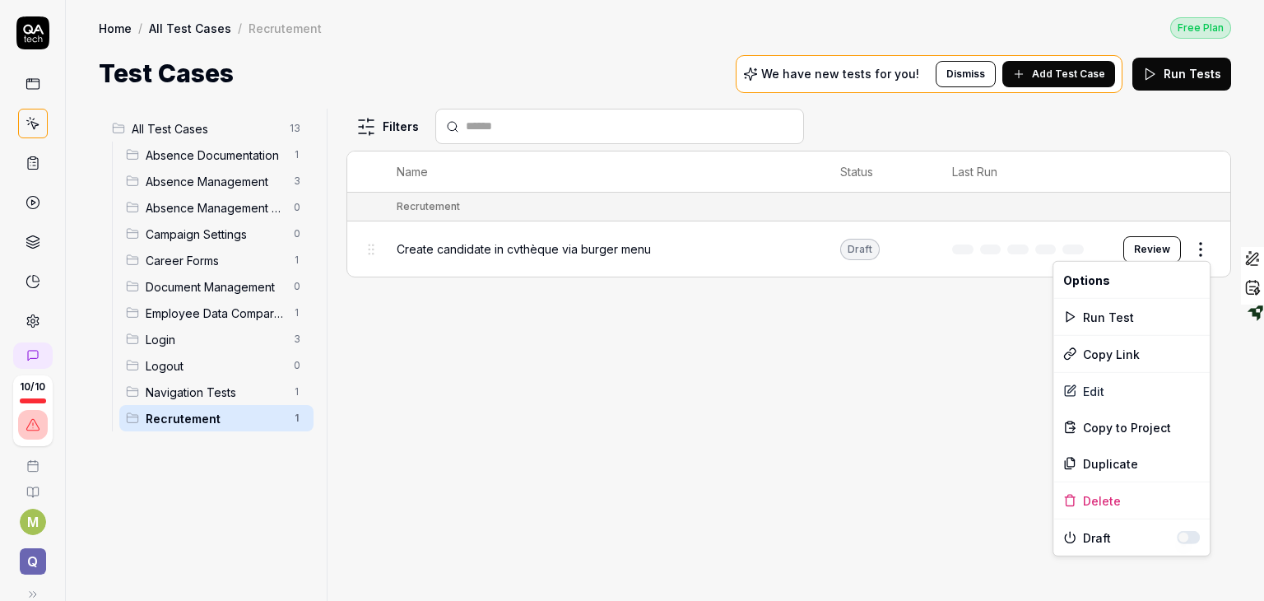
click at [1201, 247] on html "10 / 10 M Q Home / All Test Cases / Recrutement Free Plan Home / All Test Cases…" at bounding box center [632, 300] width 1264 height 601
click at [1100, 503] on div "Delete" at bounding box center [1131, 500] width 156 height 36
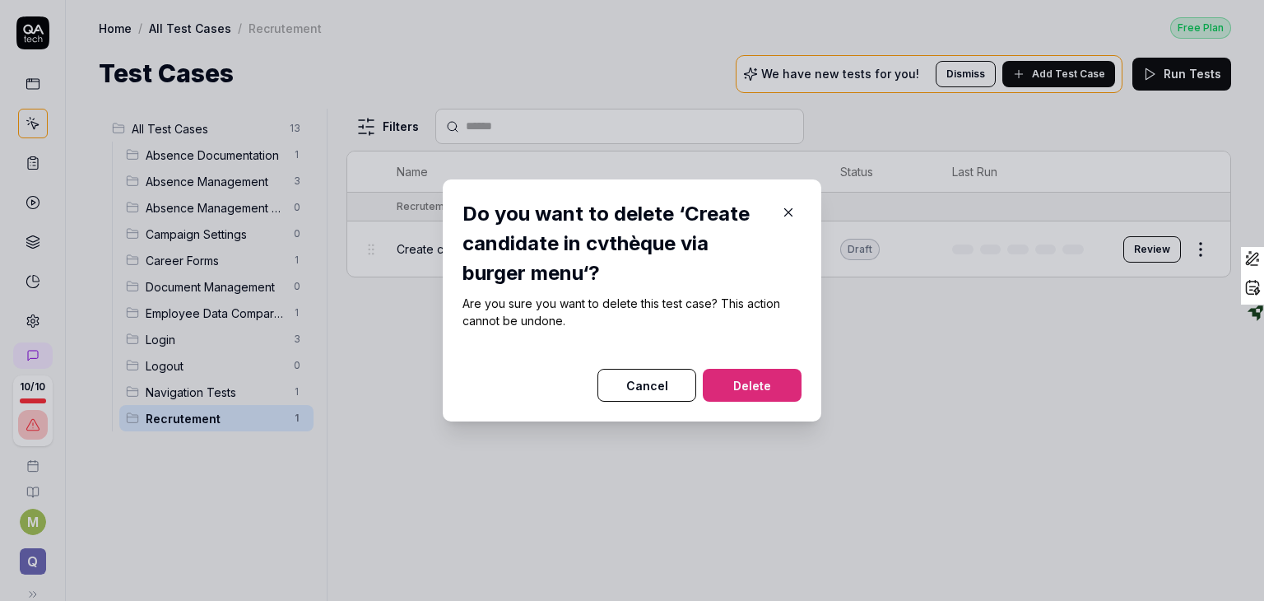
click at [752, 401] on div "Do you want to delete ‘Create candidate in cvthèque via burger menu‘? Are you s…" at bounding box center [632, 300] width 378 height 242
click at [747, 395] on button "Delete" at bounding box center [752, 385] width 99 height 33
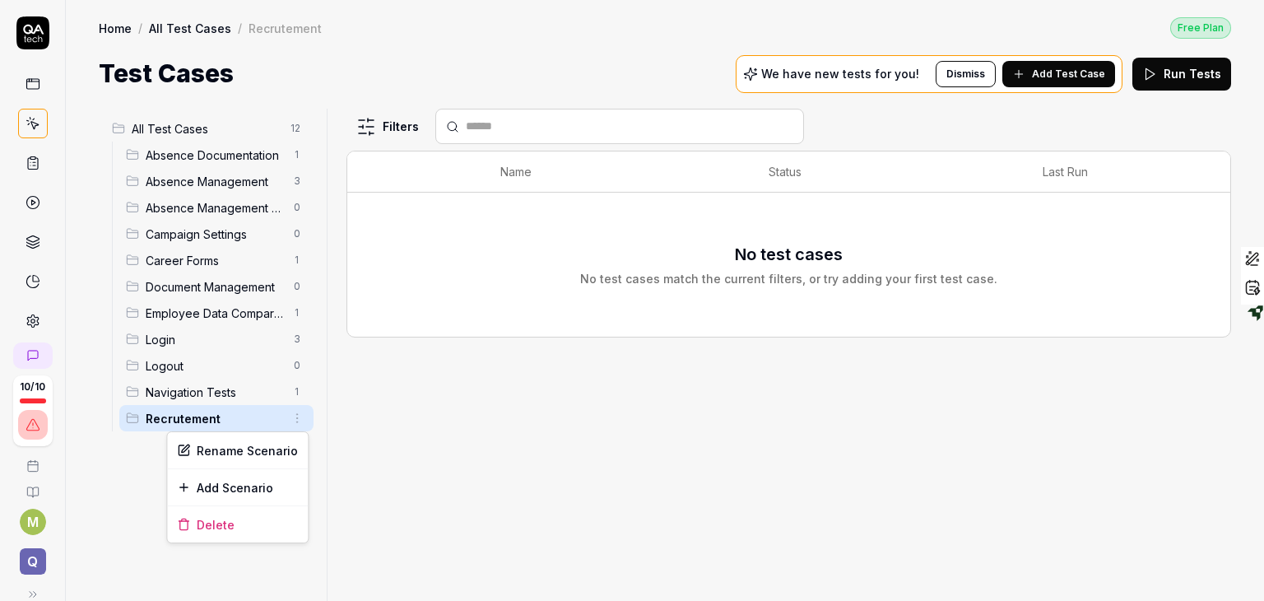
click at [296, 420] on html "10 / 10 M Q Home / All Test Cases / Recrutement Free Plan Home / All Test Cases…" at bounding box center [632, 300] width 1264 height 601
click at [228, 524] on div "Delete" at bounding box center [237, 524] width 141 height 36
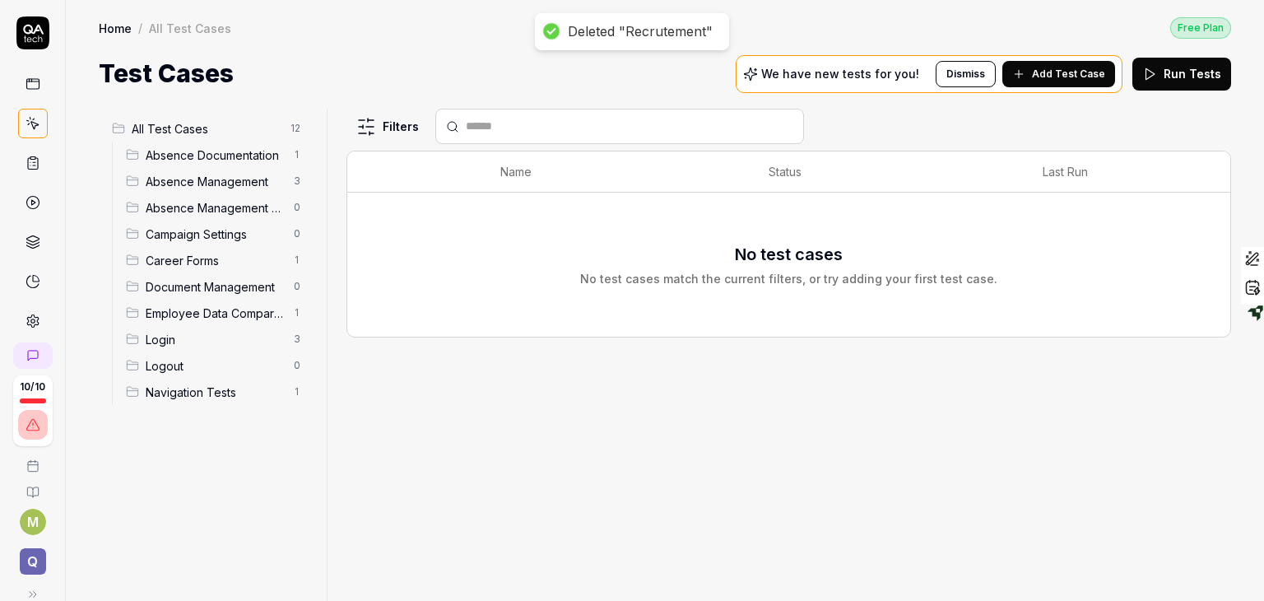
click at [412, 49] on div "Home / All Test Cases Free Plan Home / All Test Cases Free Plan Test Cases We h…" at bounding box center [665, 46] width 1198 height 92
click at [297, 368] on html "10 / 10 M Q Home / All Test Cases Free Plan Home / All Test Cases Free Plan Tes…" at bounding box center [632, 300] width 1264 height 601
click at [252, 471] on div "Delete" at bounding box center [237, 471] width 141 height 36
click at [594, 333] on td "No test cases No test cases match the current filters, or try adding your first…" at bounding box center [788, 265] width 883 height 144
click at [1047, 64] on button "Add Test Case" at bounding box center [1058, 74] width 113 height 26
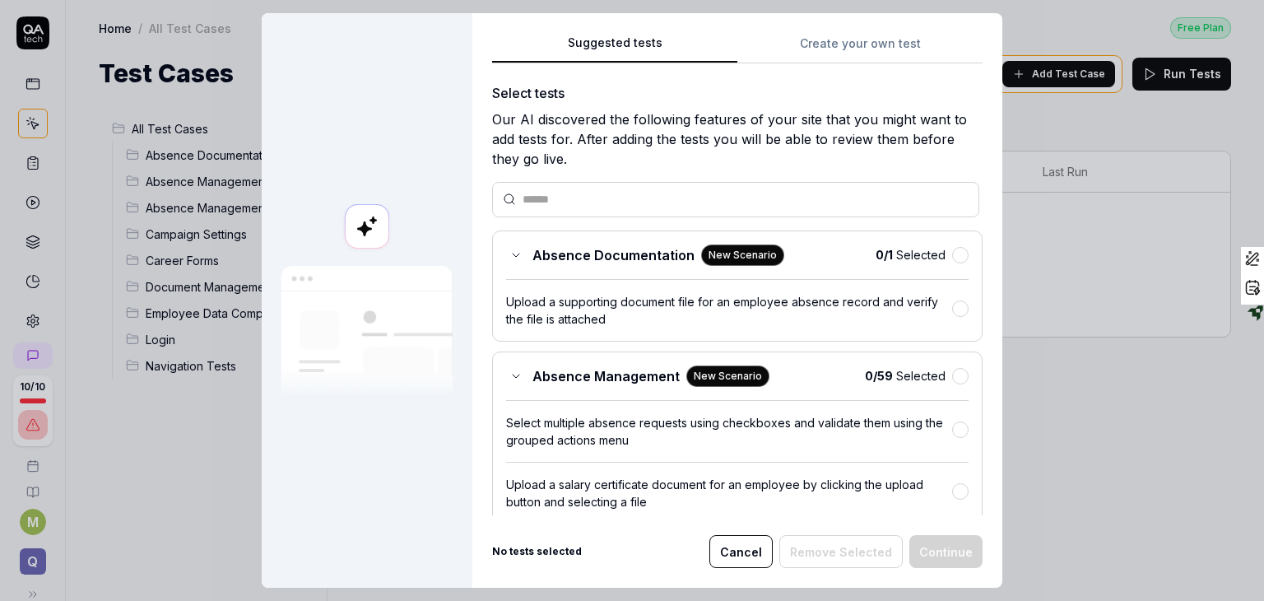
click at [623, 185] on div at bounding box center [735, 199] width 487 height 35
click at [609, 202] on input "text" at bounding box center [745, 199] width 446 height 17
type input "*"
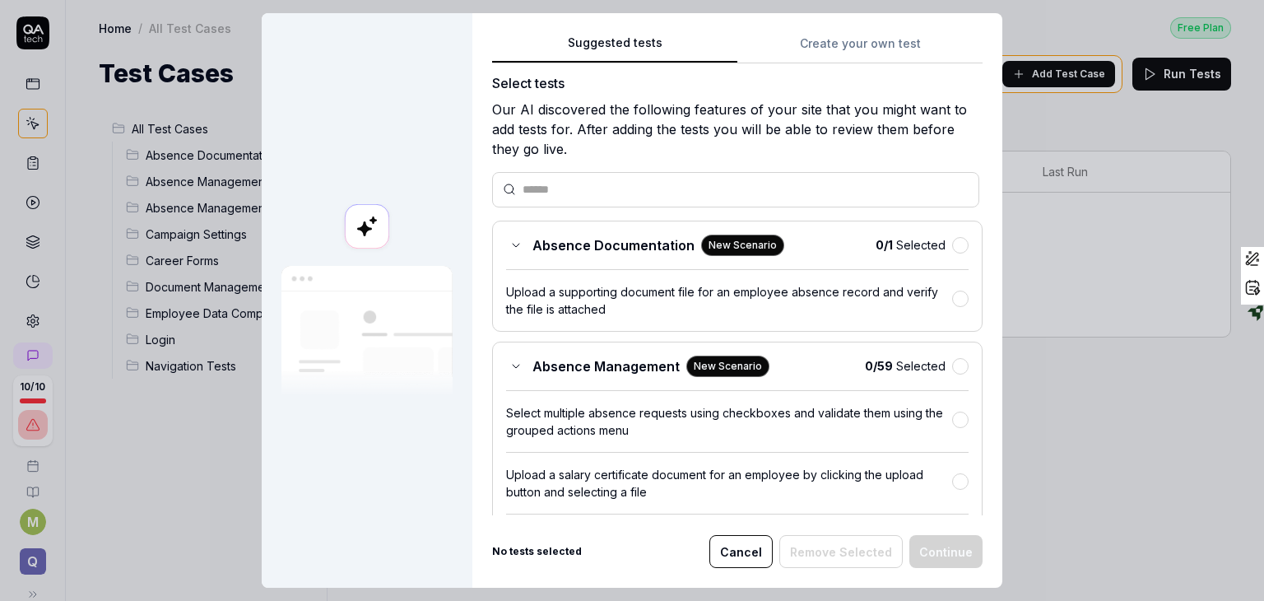
scroll to position [0, 0]
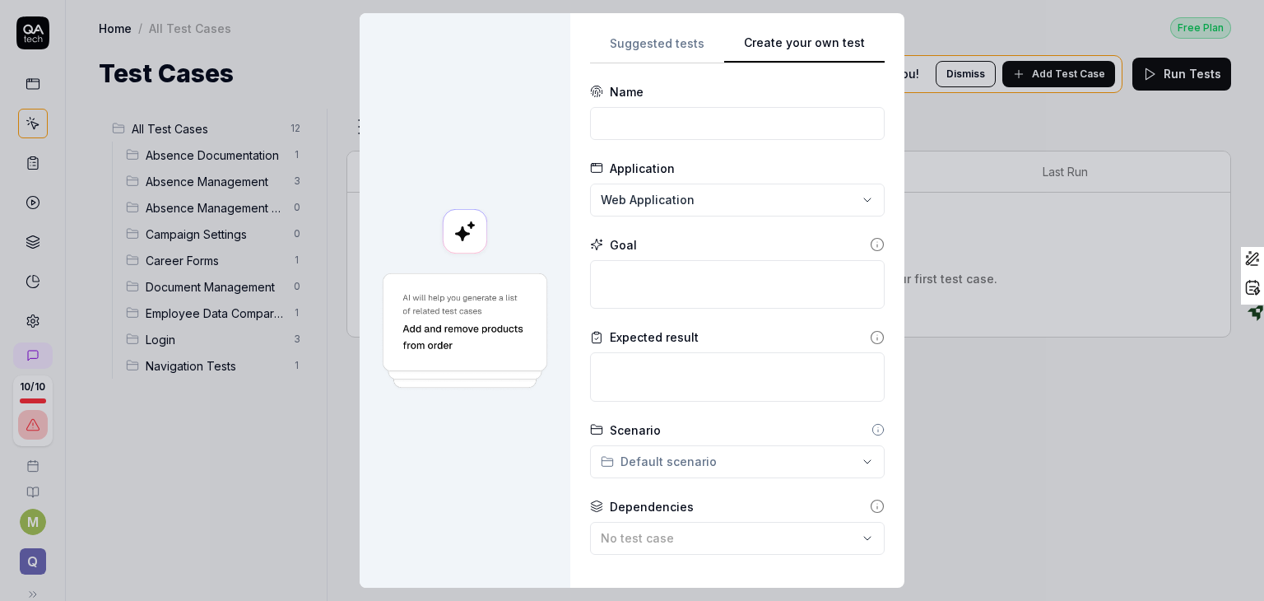
click at [810, 42] on button "Create your own test" at bounding box center [804, 49] width 160 height 30
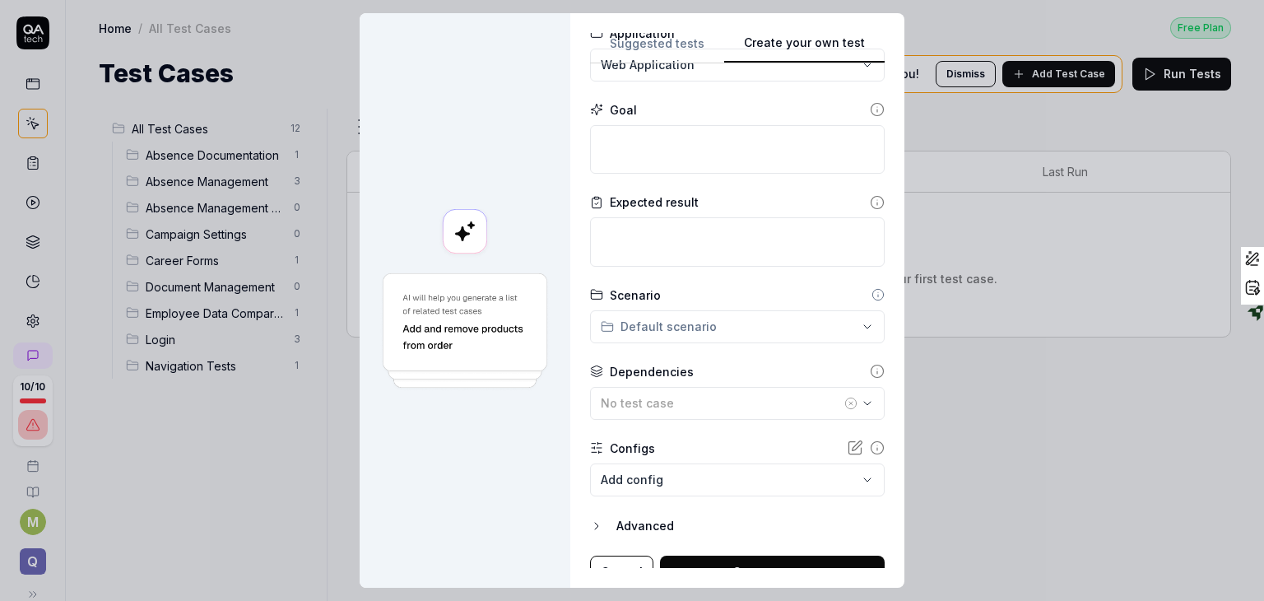
scroll to position [155, 0]
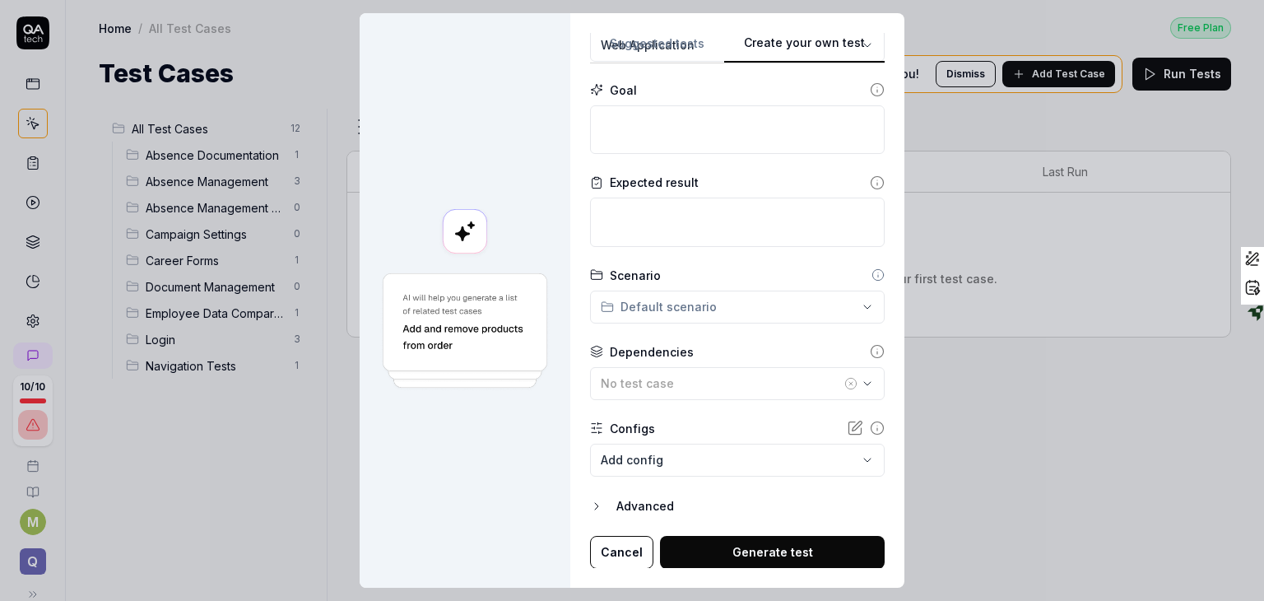
click at [604, 545] on button "Cancel" at bounding box center [621, 552] width 63 height 33
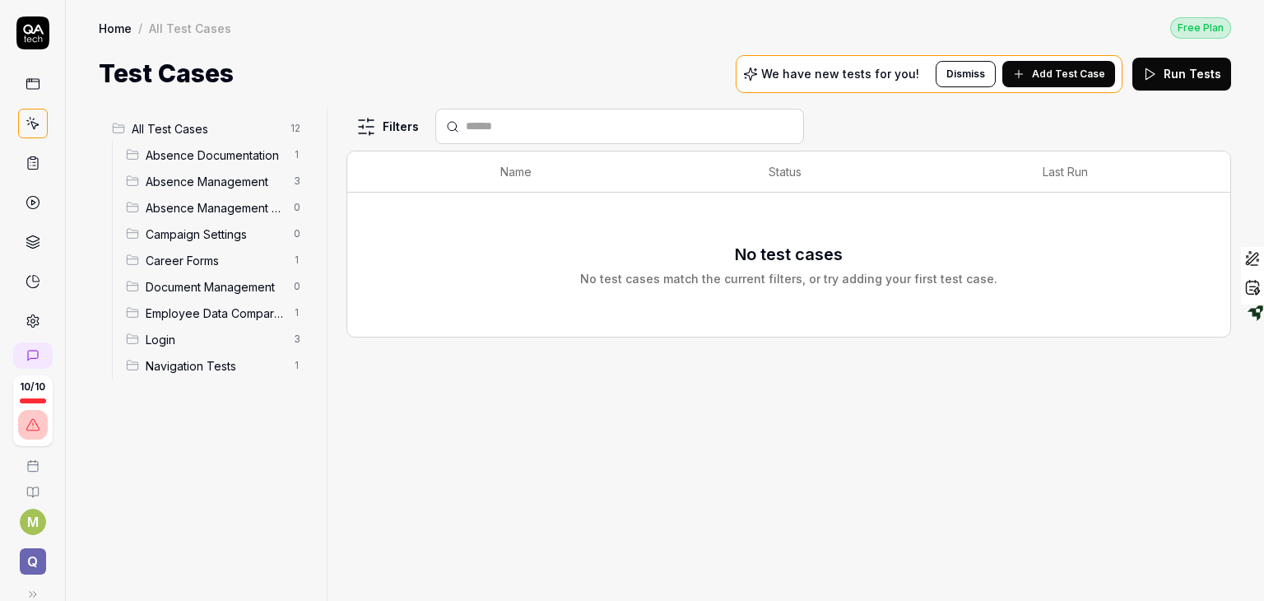
click at [171, 146] on span "Absence Documentation" at bounding box center [215, 154] width 138 height 17
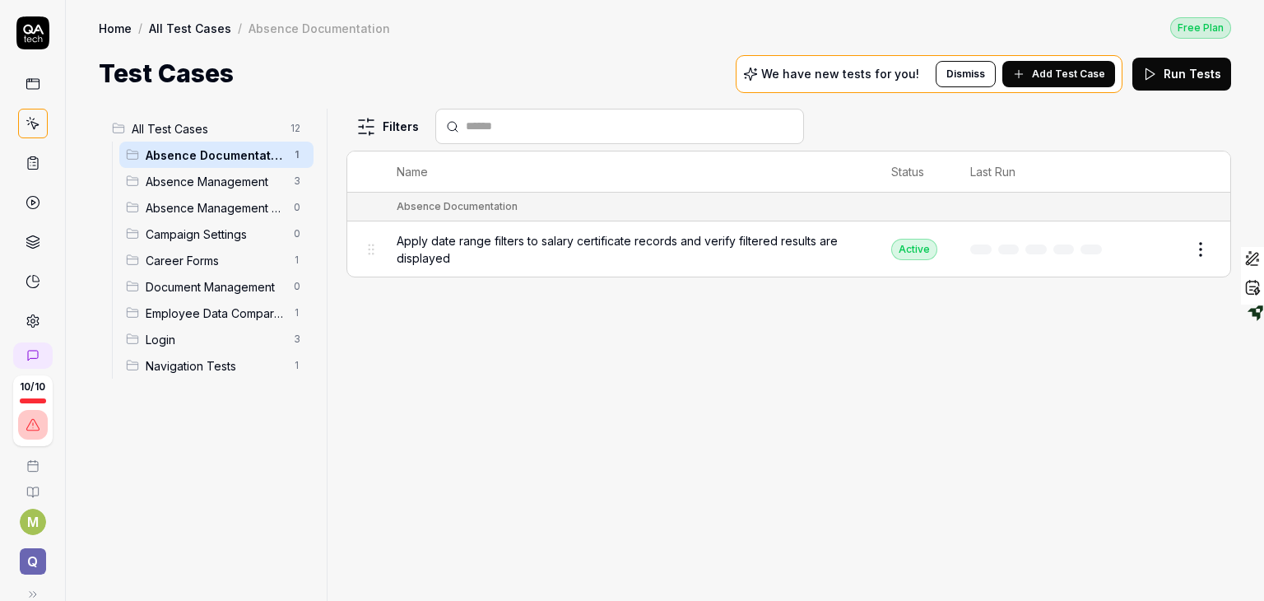
click at [167, 126] on span "All Test Cases" at bounding box center [206, 128] width 149 height 17
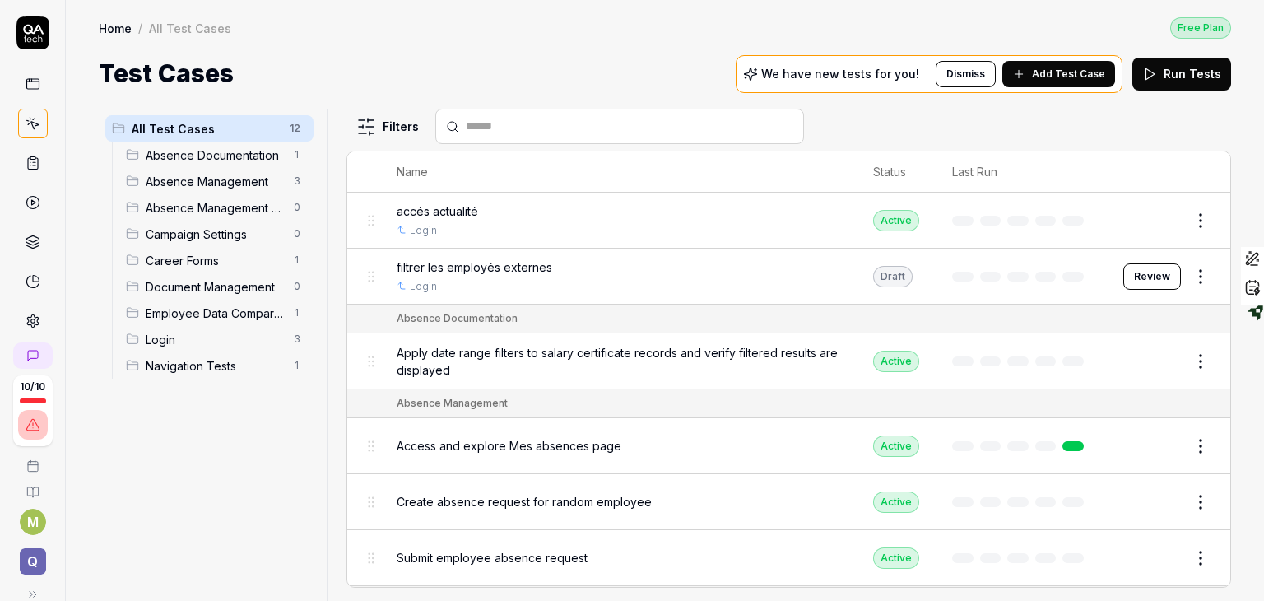
click at [26, 165] on icon at bounding box center [33, 162] width 15 height 15
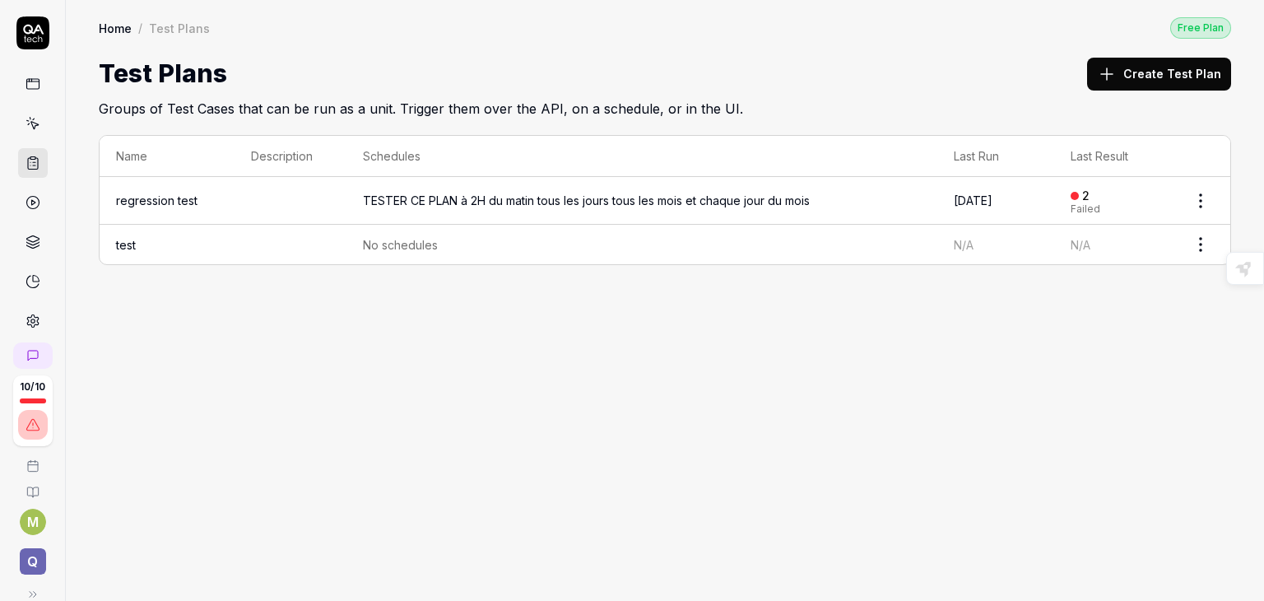
click at [1139, 60] on button "Create Test Plan" at bounding box center [1159, 74] width 144 height 33
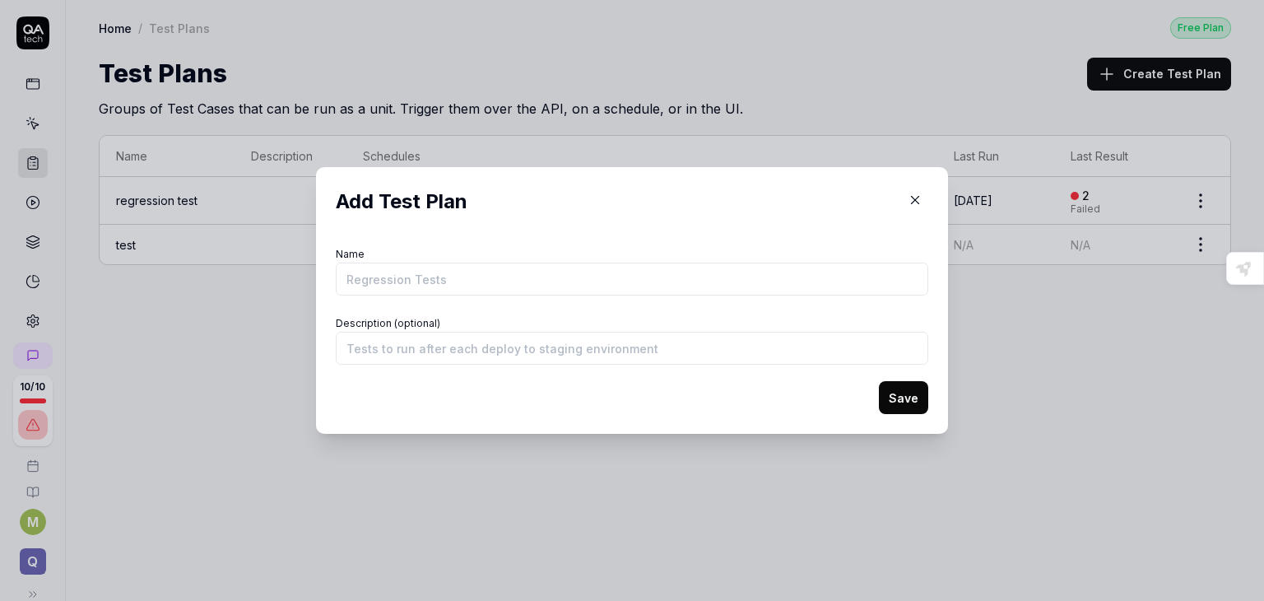
click at [504, 278] on input "Name" at bounding box center [632, 278] width 592 height 33
click at [685, 355] on input "Description (optional)" at bounding box center [632, 348] width 592 height 33
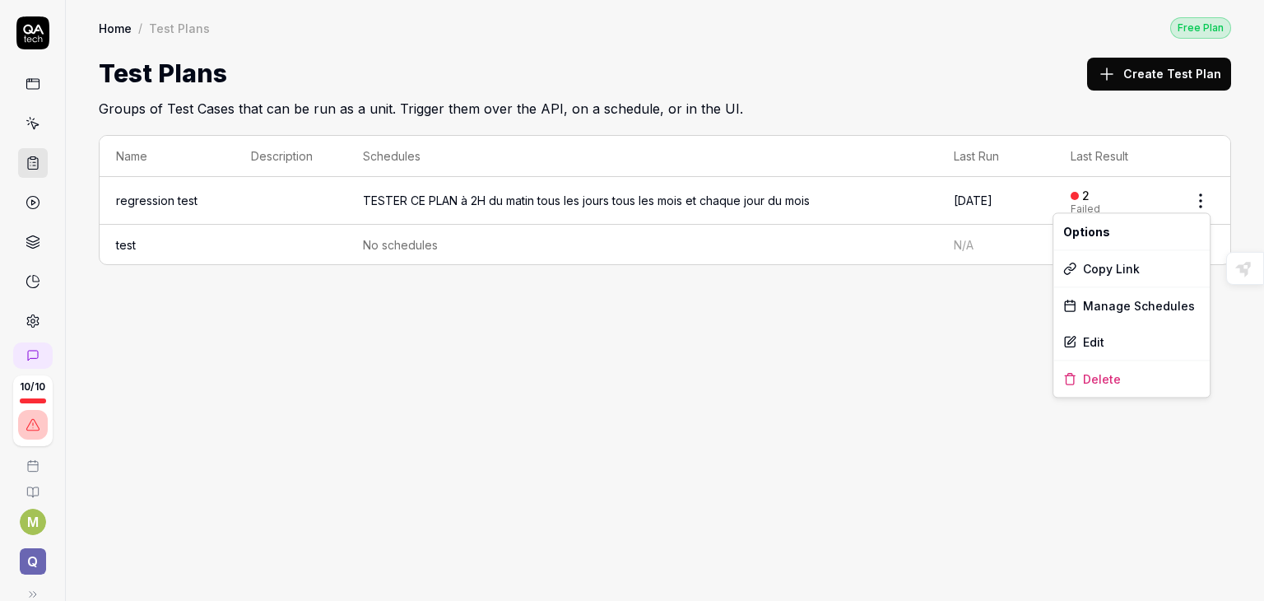
click at [1202, 203] on html "10 / 10 M Q Home / Test Plans Free Plan Home / Test Plans Free Plan Test Plans …" at bounding box center [632, 300] width 1264 height 601
click at [1087, 341] on div "Edit" at bounding box center [1131, 341] width 156 height 36
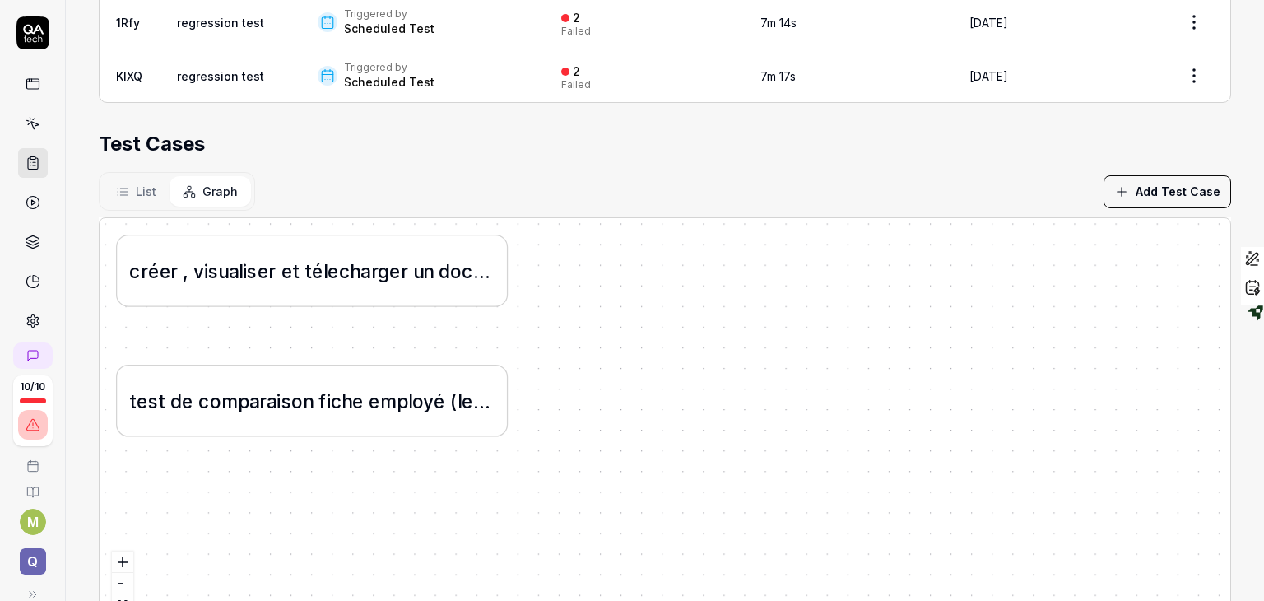
scroll to position [475, 0]
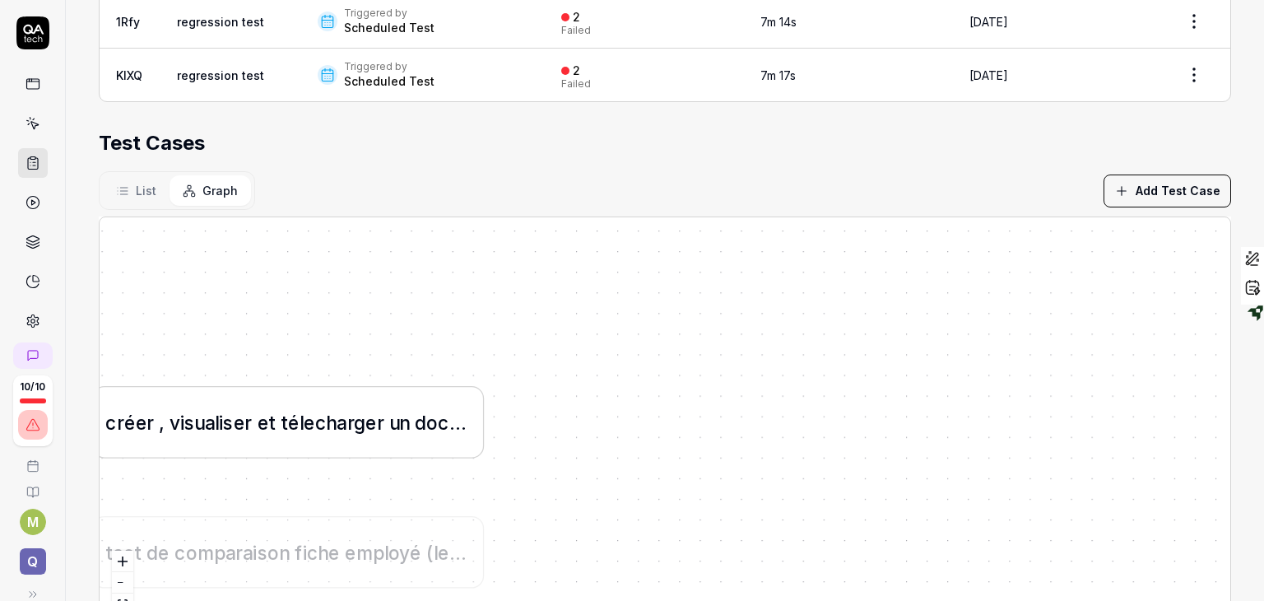
drag, startPoint x: 411, startPoint y: 273, endPoint x: 385, endPoint y: 452, distance: 180.5
click at [389, 433] on span "u" at bounding box center [394, 421] width 11 height 21
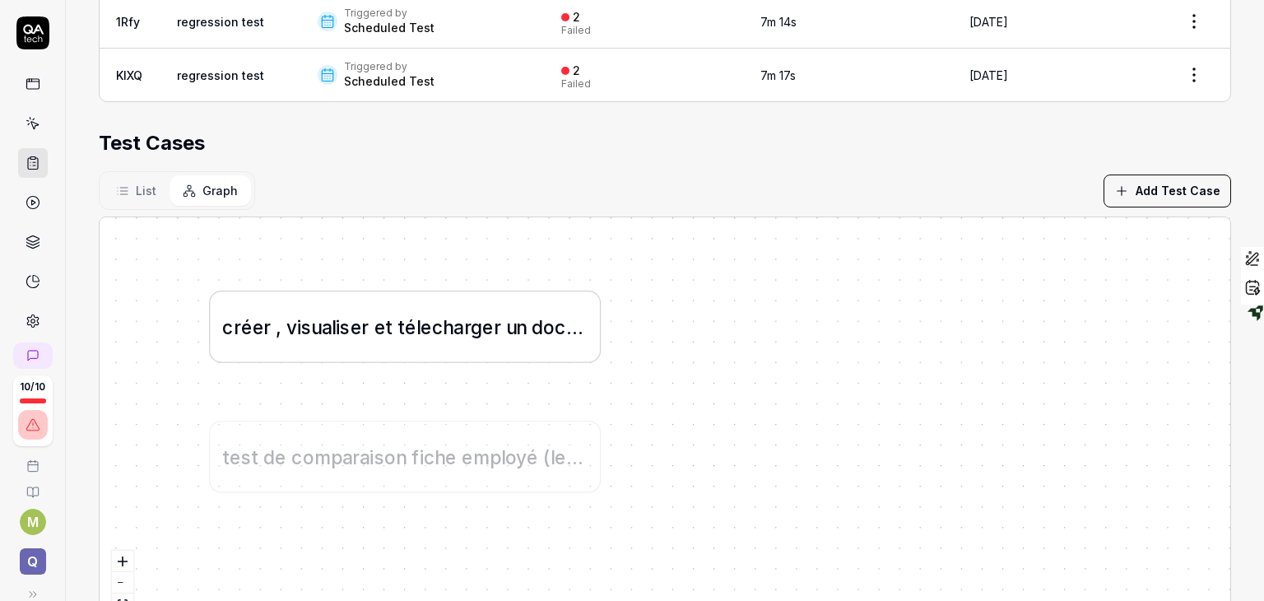
drag, startPoint x: 385, startPoint y: 452, endPoint x: 522, endPoint y: 298, distance: 206.3
click at [517, 316] on span "u" at bounding box center [511, 326] width 11 height 21
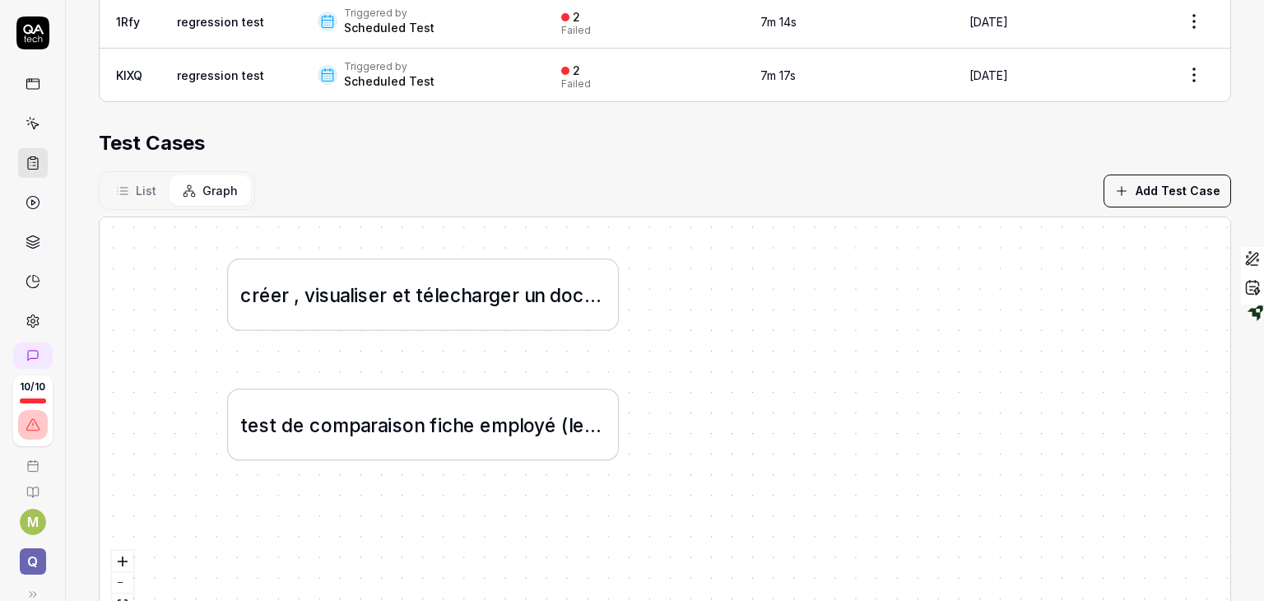
click at [125, 191] on icon at bounding box center [122, 190] width 13 height 13
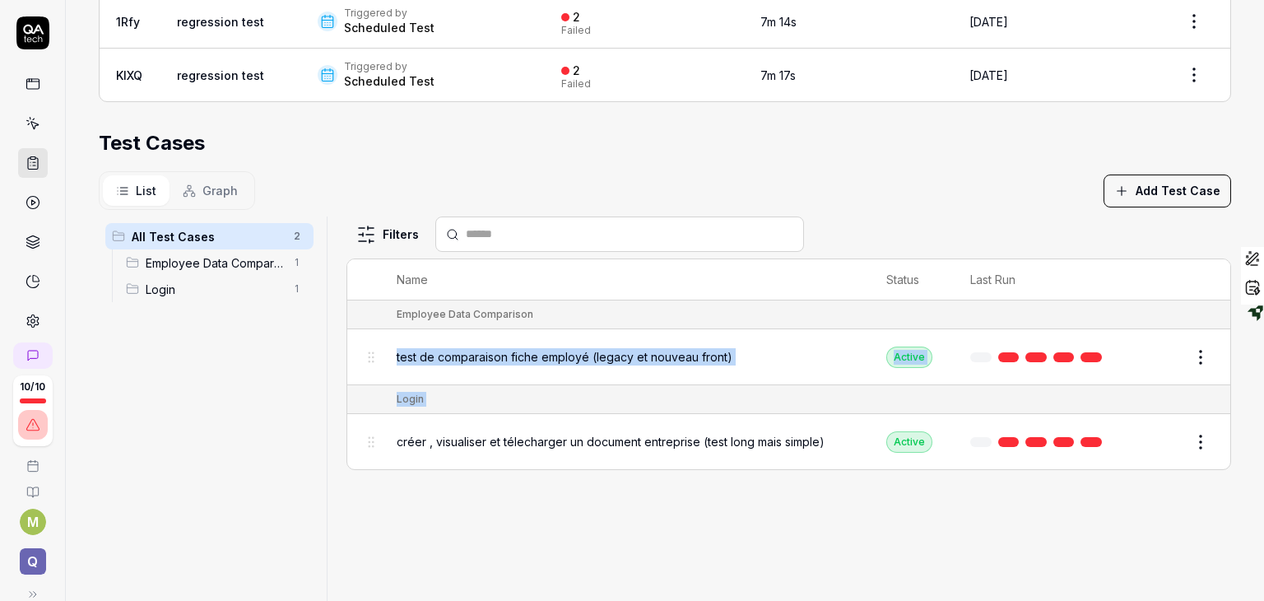
drag, startPoint x: 378, startPoint y: 346, endPoint x: 377, endPoint y: 421, distance: 74.9
click at [377, 421] on table "Name Status Last Run Employee Data Comparison test de comparaison fiche employé…" at bounding box center [788, 364] width 883 height 210
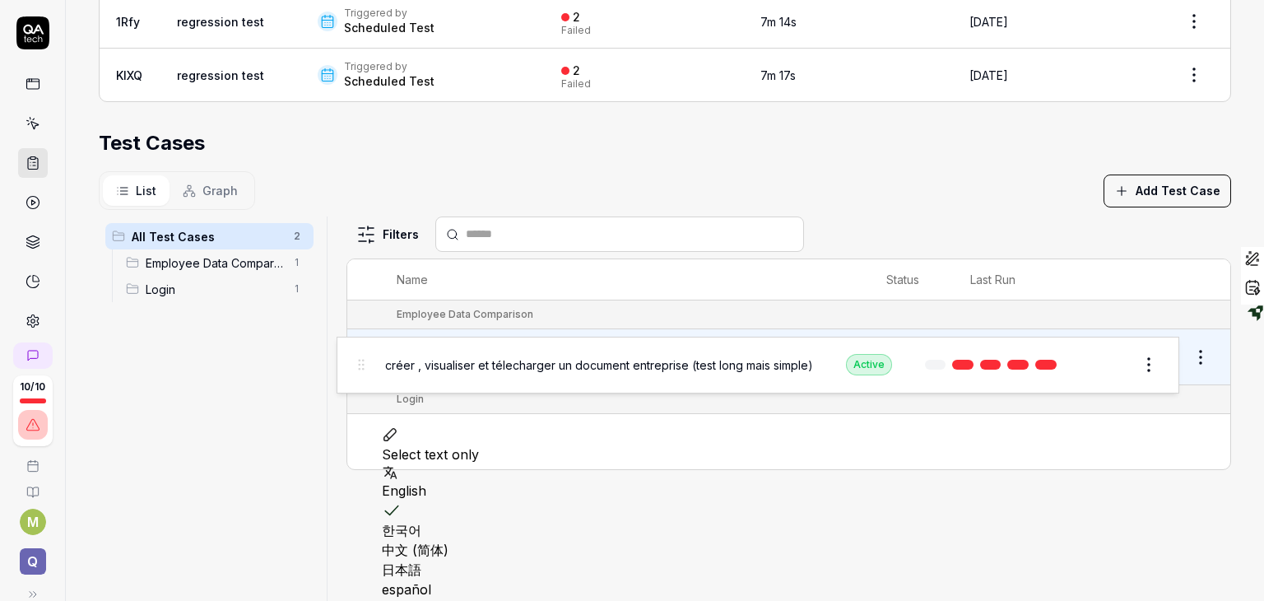
drag, startPoint x: 370, startPoint y: 436, endPoint x: 362, endPoint y: 350, distance: 86.8
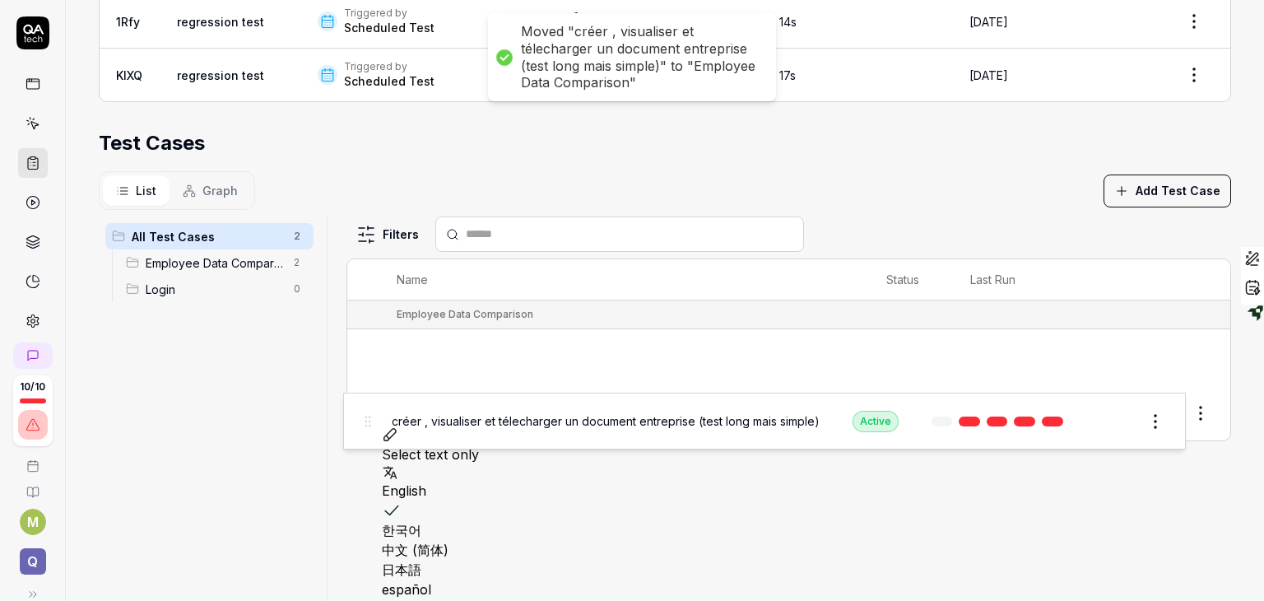
drag, startPoint x: 362, startPoint y: 350, endPoint x: 360, endPoint y: 415, distance: 65.8
click at [360, 415] on body "**********" at bounding box center [632, 300] width 1264 height 601
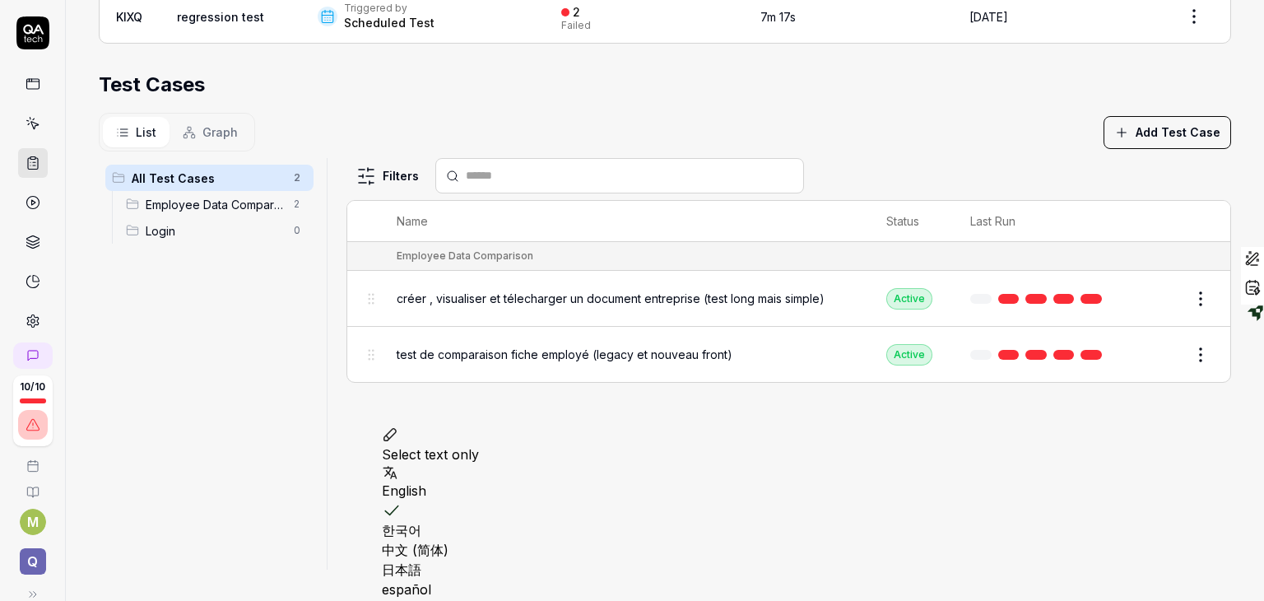
scroll to position [0, 0]
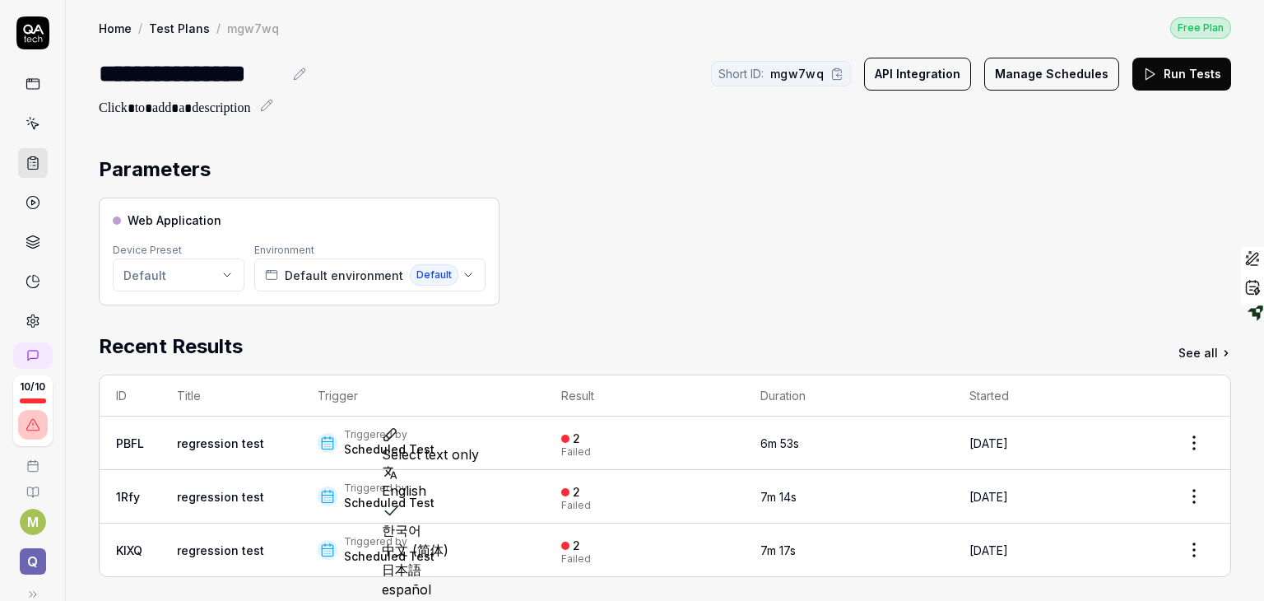
click at [299, 72] on icon at bounding box center [299, 73] width 11 height 11
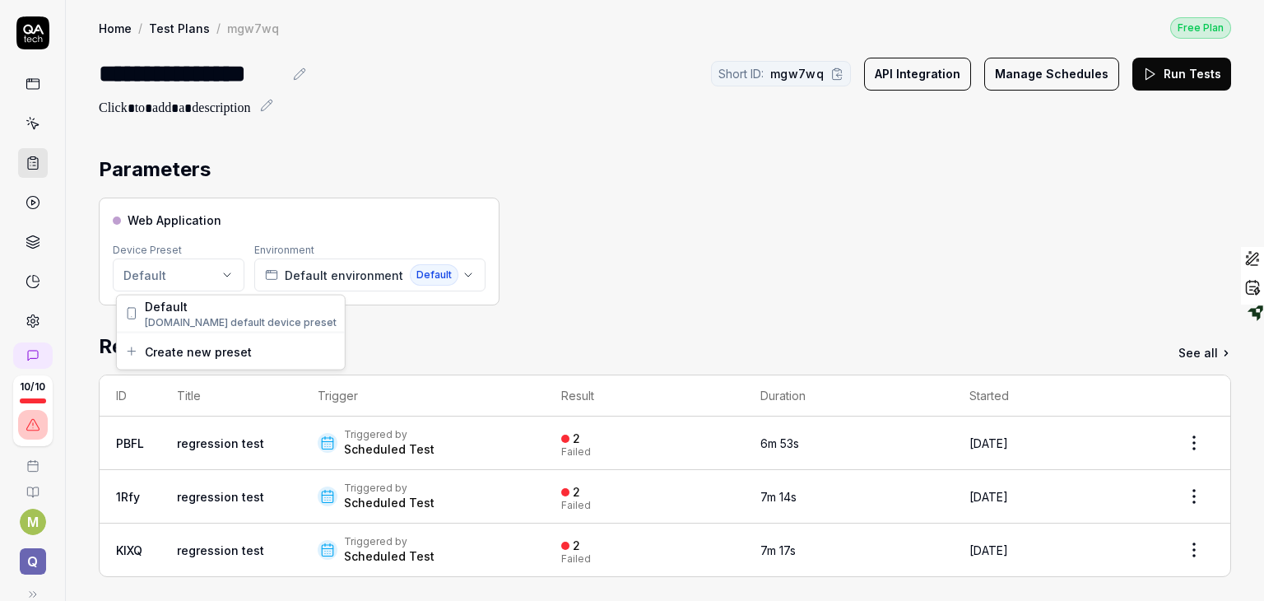
click at [230, 271] on html "**********" at bounding box center [632, 300] width 1264 height 601
click at [455, 277] on html "**********" at bounding box center [632, 300] width 1264 height 601
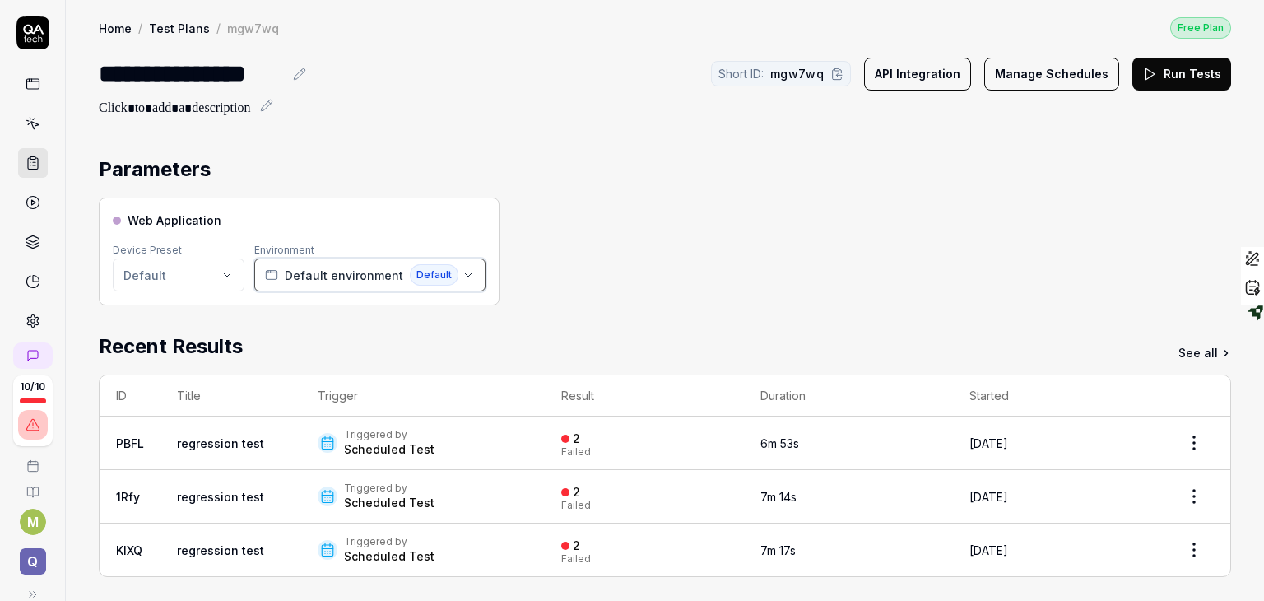
click at [462, 277] on icon "button" at bounding box center [468, 274] width 13 height 13
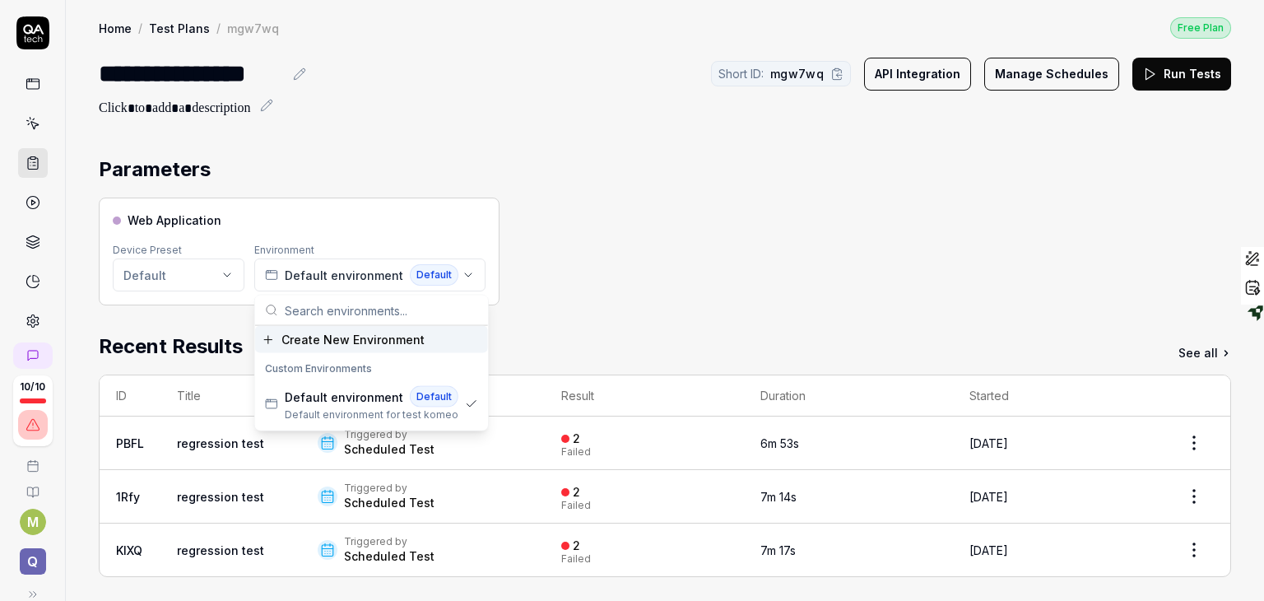
click at [626, 221] on div "Web Application Device Preset Default Environment Default environment Default" at bounding box center [665, 251] width 1132 height 108
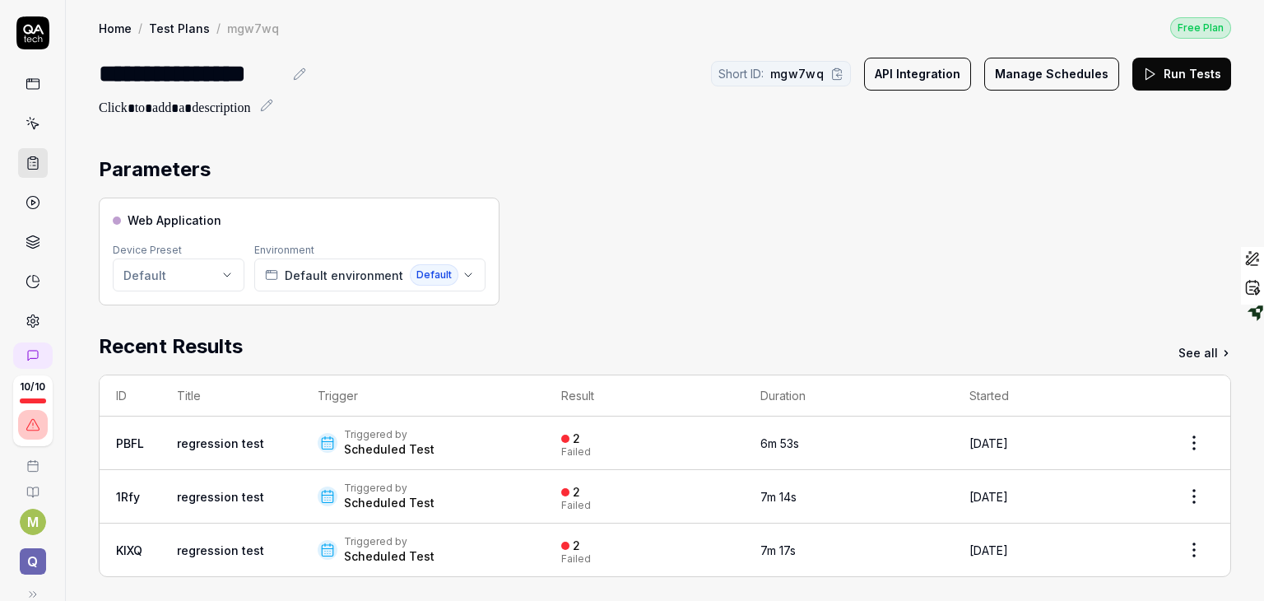
click at [1038, 73] on button "Manage Schedules" at bounding box center [1051, 74] width 135 height 33
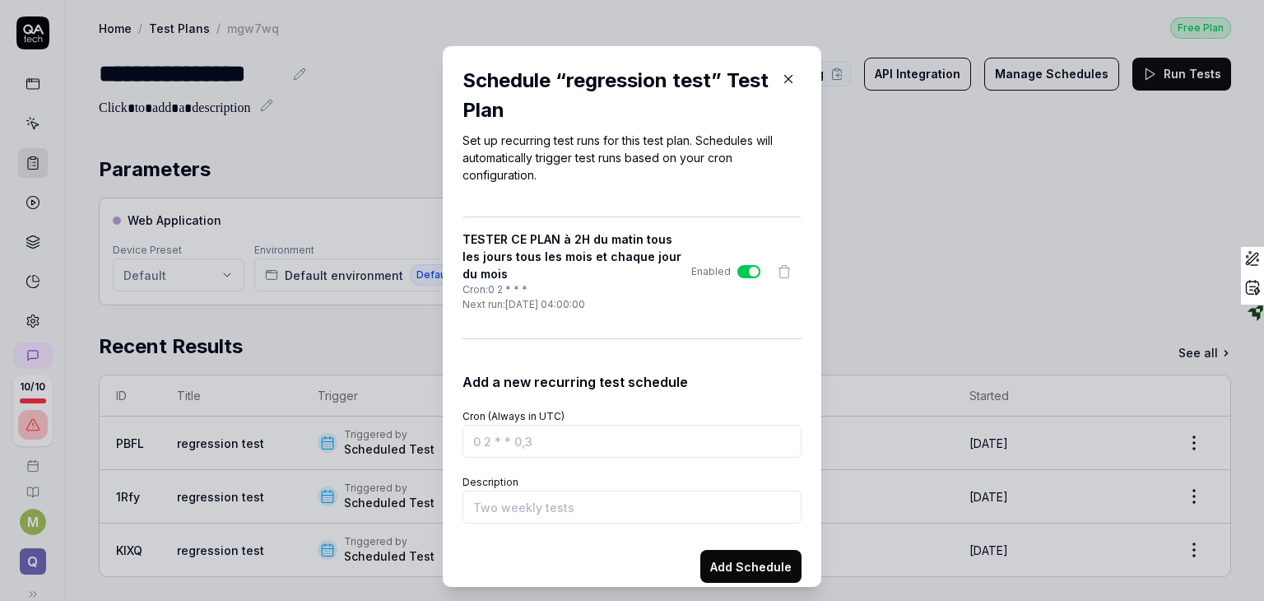
scroll to position [16, 0]
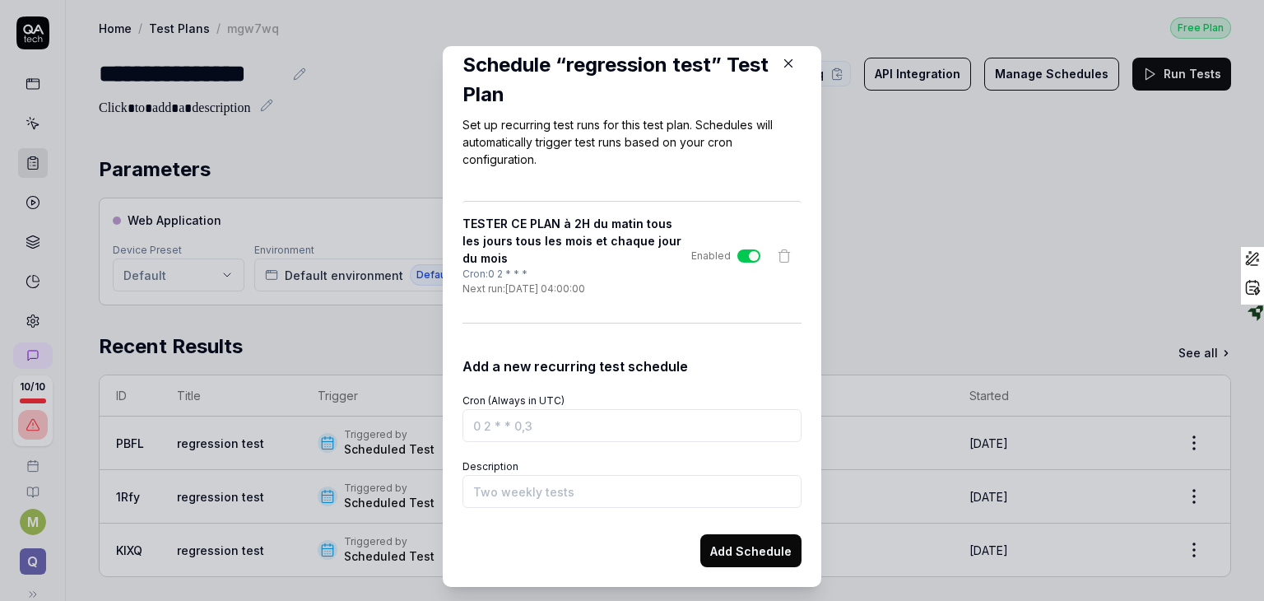
click at [595, 449] on form "Cron (Always in UTC) Description Add Schedule" at bounding box center [631, 471] width 339 height 191
click at [595, 426] on input "Cron (Always in UTC)" at bounding box center [631, 425] width 339 height 33
click at [781, 67] on icon "button" at bounding box center [788, 63] width 15 height 15
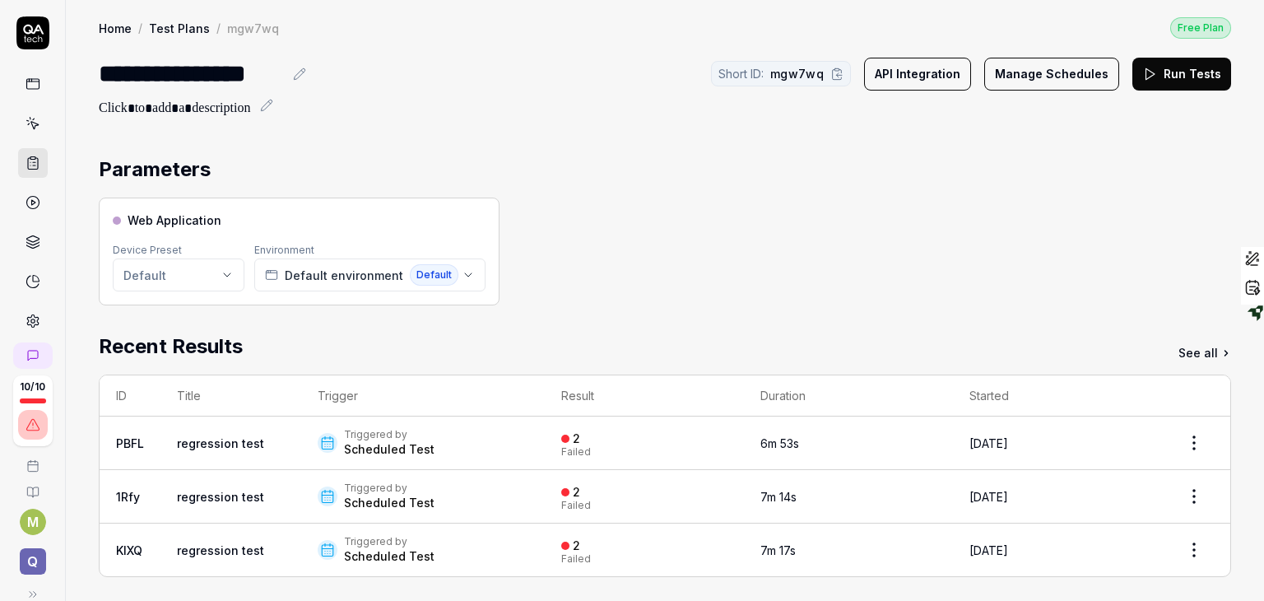
click at [1032, 73] on button "Manage Schedules" at bounding box center [1051, 74] width 135 height 33
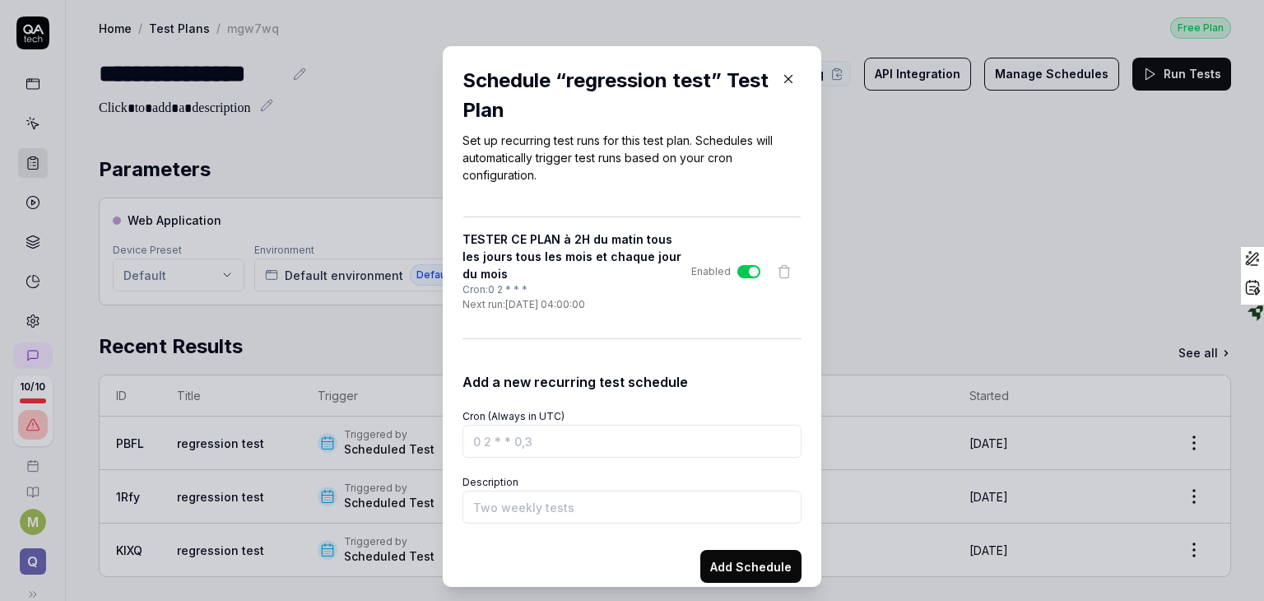
click at [636, 295] on div "Cron: 0 2 * * *" at bounding box center [573, 289] width 222 height 15
click at [781, 81] on icon "button" at bounding box center [788, 79] width 15 height 15
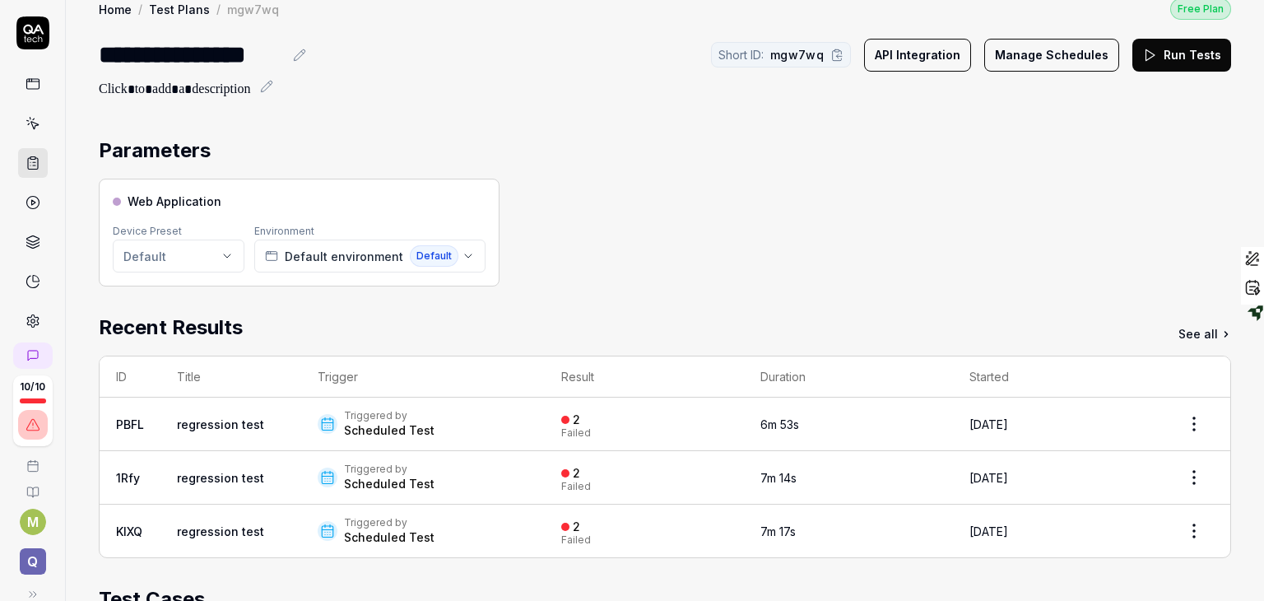
scroll to position [13, 0]
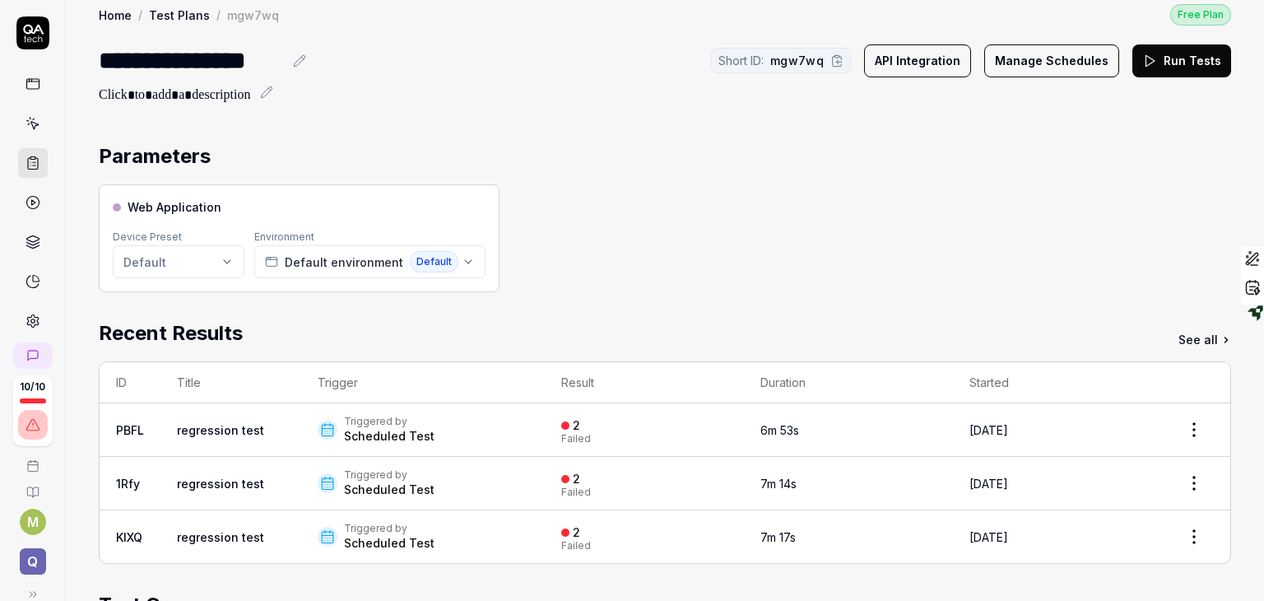
click at [169, 12] on link "Test Plans" at bounding box center [179, 15] width 61 height 16
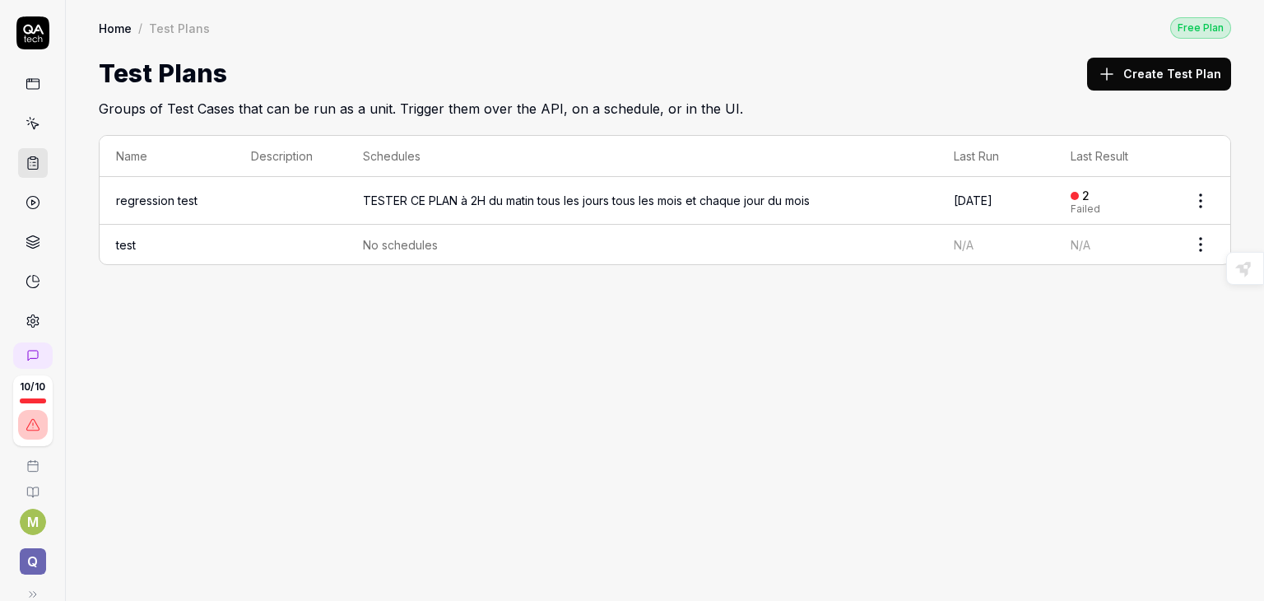
click at [1153, 72] on button "Create Test Plan" at bounding box center [1159, 74] width 144 height 33
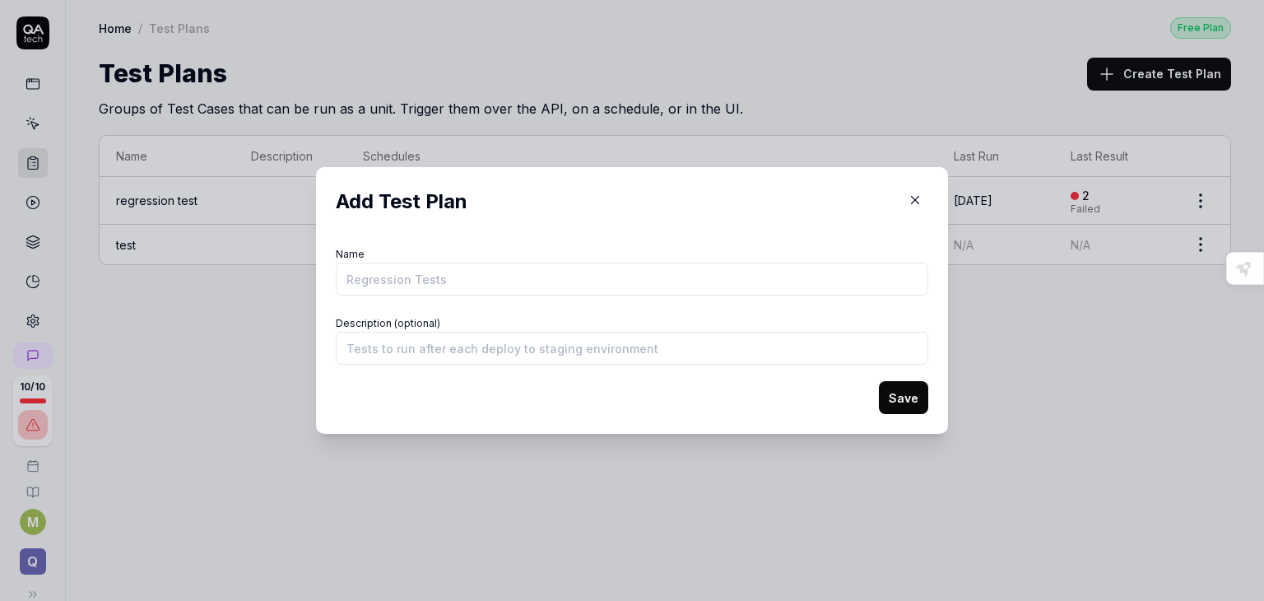
click at [910, 204] on icon "button" at bounding box center [914, 200] width 15 height 15
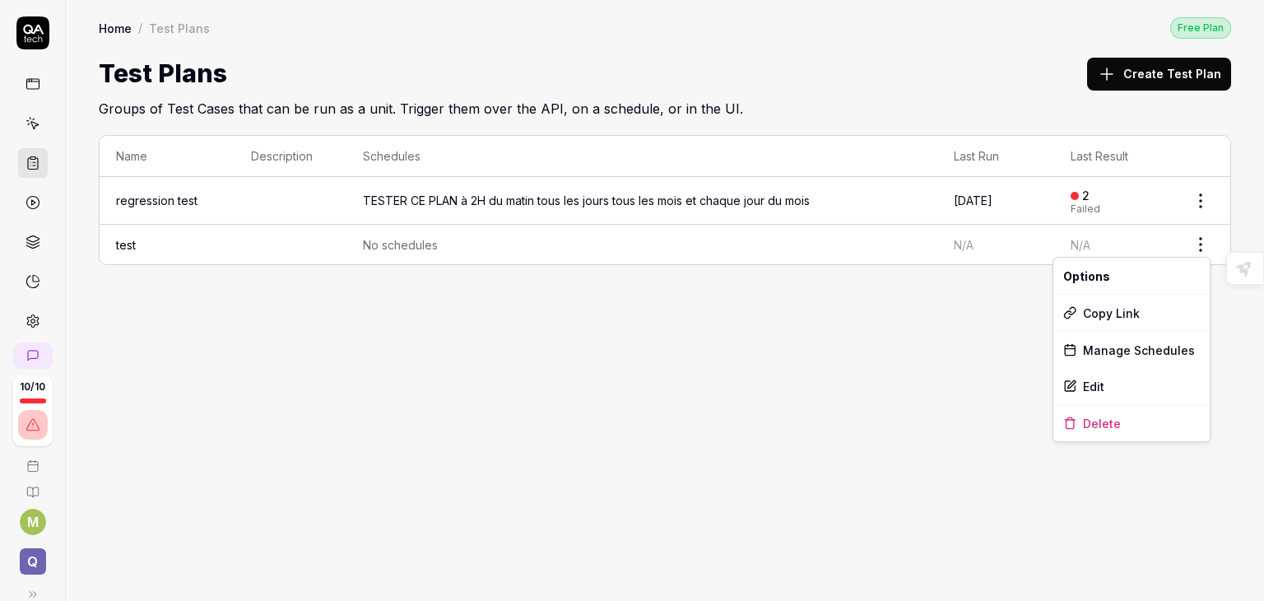
click at [1195, 243] on html "10 / 10 M Q Home / Test Plans Free Plan Home / Test Plans Free Plan Test Plans …" at bounding box center [632, 300] width 1264 height 601
click at [1110, 383] on div "Edit" at bounding box center [1131, 386] width 156 height 36
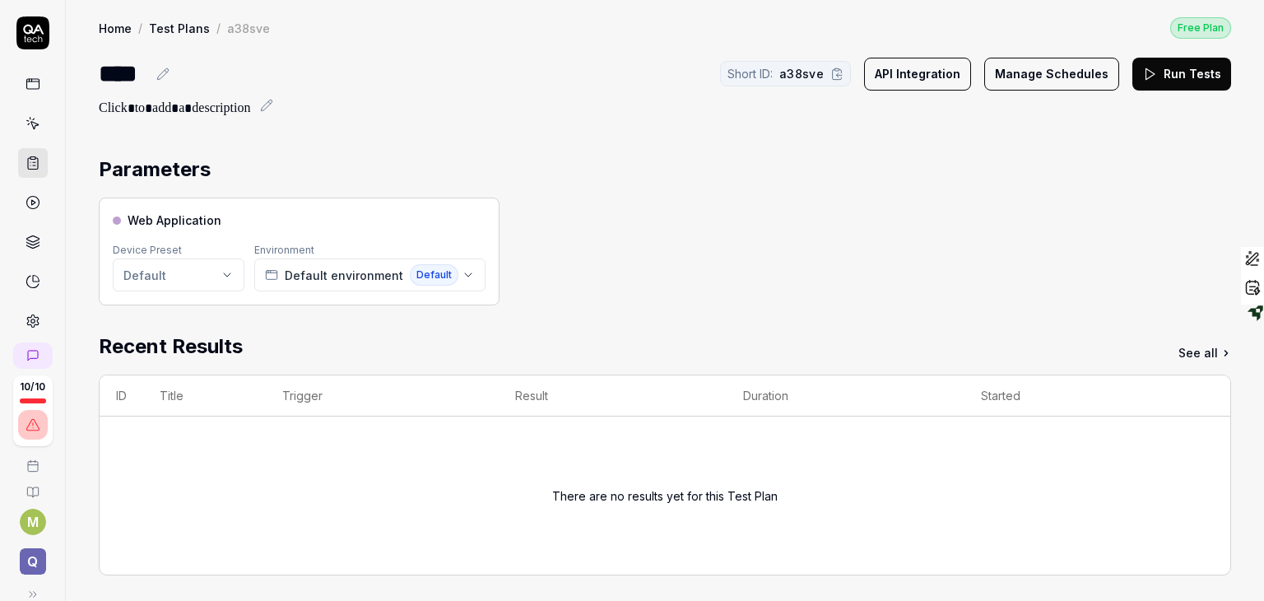
click at [1007, 79] on button "Manage Schedules" at bounding box center [1051, 74] width 135 height 33
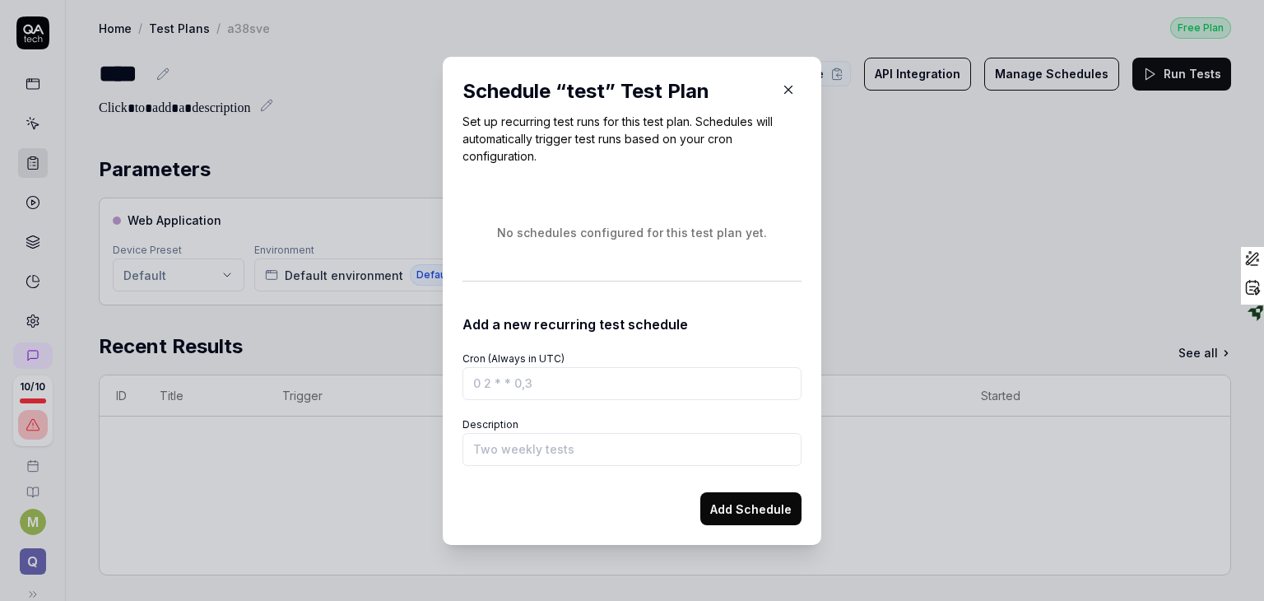
click at [594, 376] on input "Cron (Always in UTC)" at bounding box center [631, 383] width 339 height 33
click at [467, 380] on input "Cron (Always in UTC)" at bounding box center [631, 383] width 339 height 33
click at [470, 382] on input "Cron (Always in UTC)" at bounding box center [631, 383] width 339 height 33
click at [468, 383] on input "Cron (Always in UTC)" at bounding box center [631, 383] width 339 height 33
click at [471, 383] on input "Cron (Always in UTC)" at bounding box center [631, 383] width 339 height 33
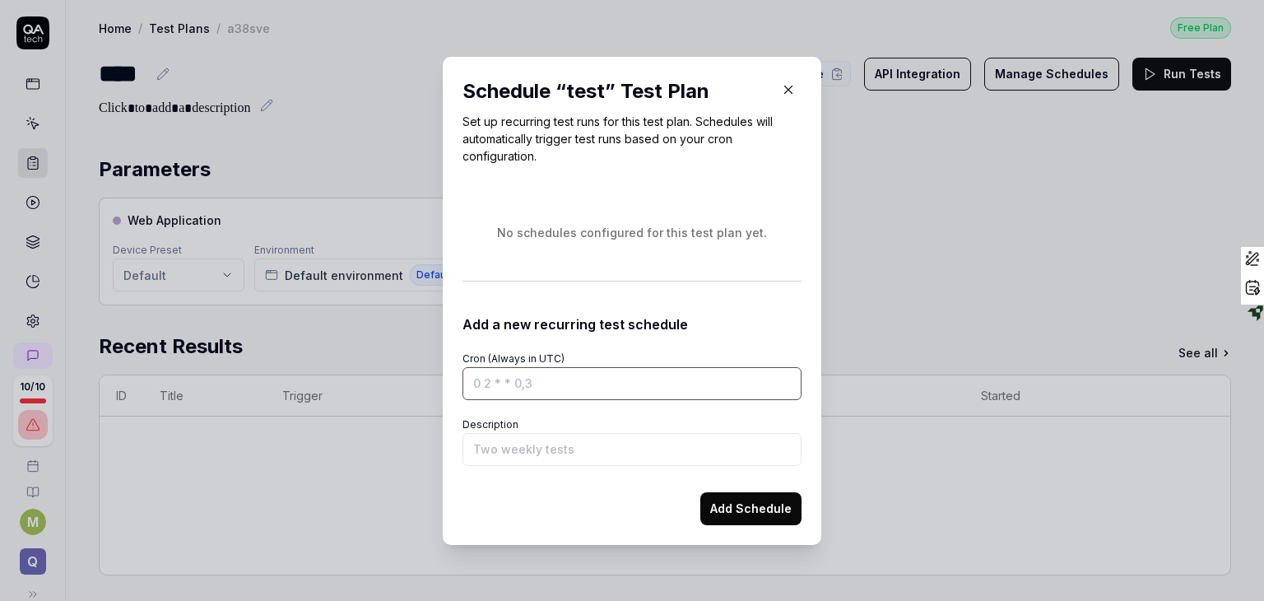
click at [476, 383] on input "Cron (Always in UTC)" at bounding box center [631, 383] width 339 height 33
drag, startPoint x: 484, startPoint y: 383, endPoint x: 458, endPoint y: 383, distance: 25.5
click at [462, 383] on input "Cron (Always in UTC)" at bounding box center [631, 383] width 339 height 33
click at [490, 383] on input "Cron (Always in UTC)" at bounding box center [631, 383] width 339 height 33
drag, startPoint x: 508, startPoint y: 386, endPoint x: 525, endPoint y: 386, distance: 17.3
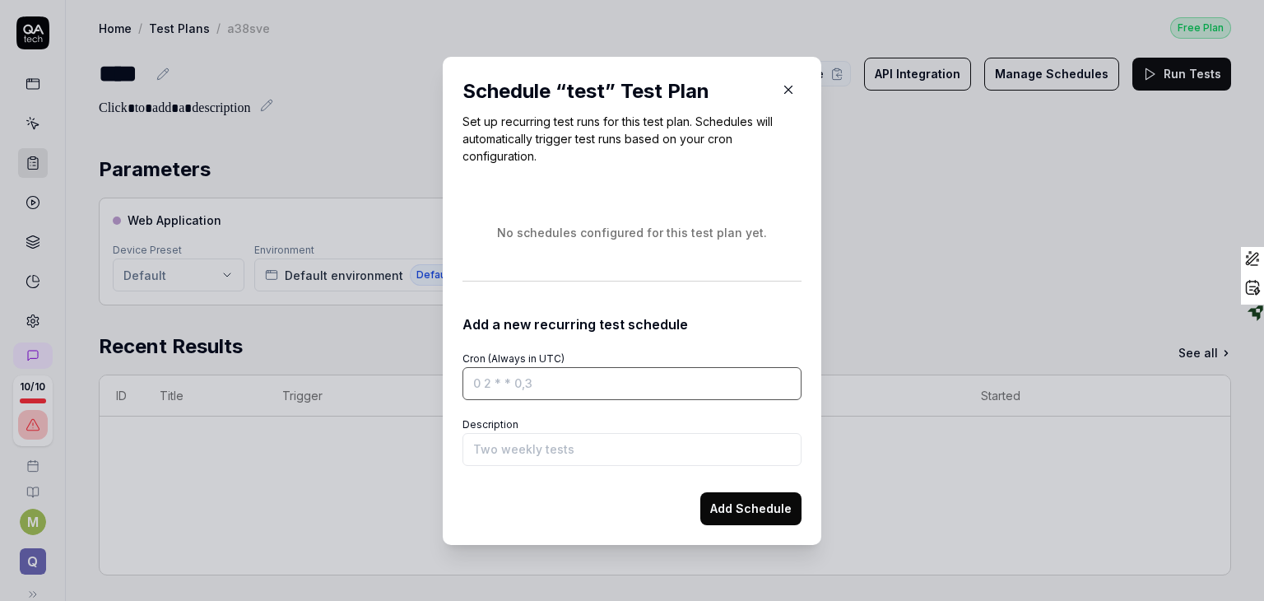
click at [525, 386] on input "Cron (Always in UTC)" at bounding box center [631, 383] width 339 height 33
click at [522, 386] on input "Cron (Always in UTC)" at bounding box center [631, 383] width 339 height 33
click at [782, 91] on icon "button" at bounding box center [788, 89] width 15 height 15
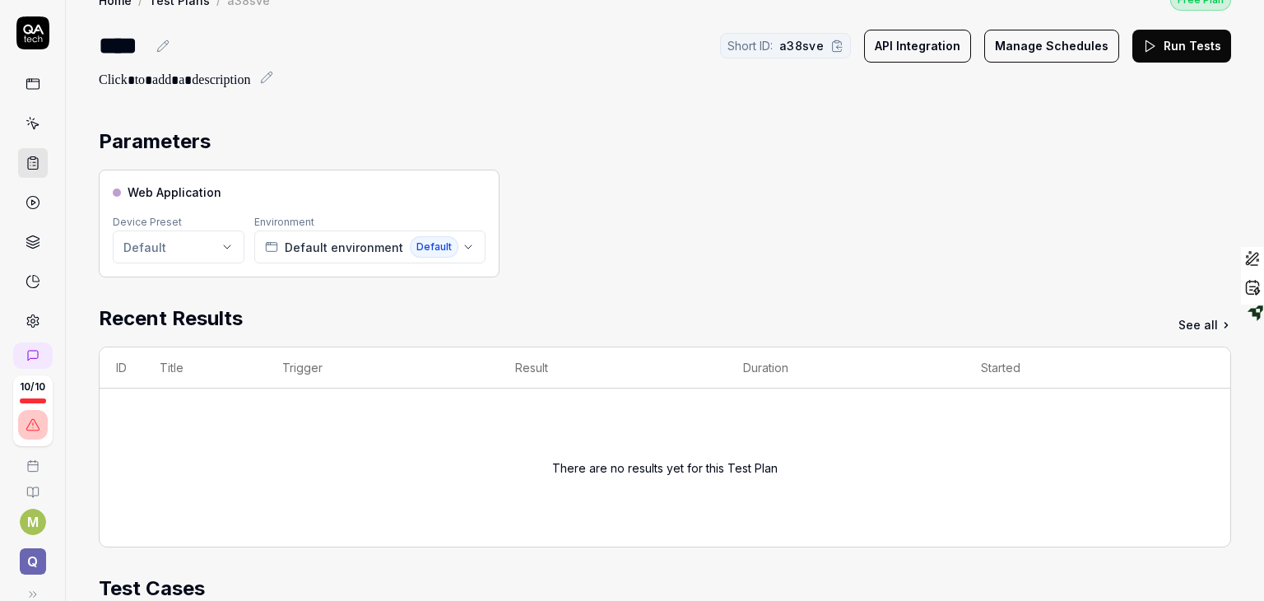
scroll to position [29, 0]
click at [26, 195] on icon at bounding box center [33, 202] width 15 height 15
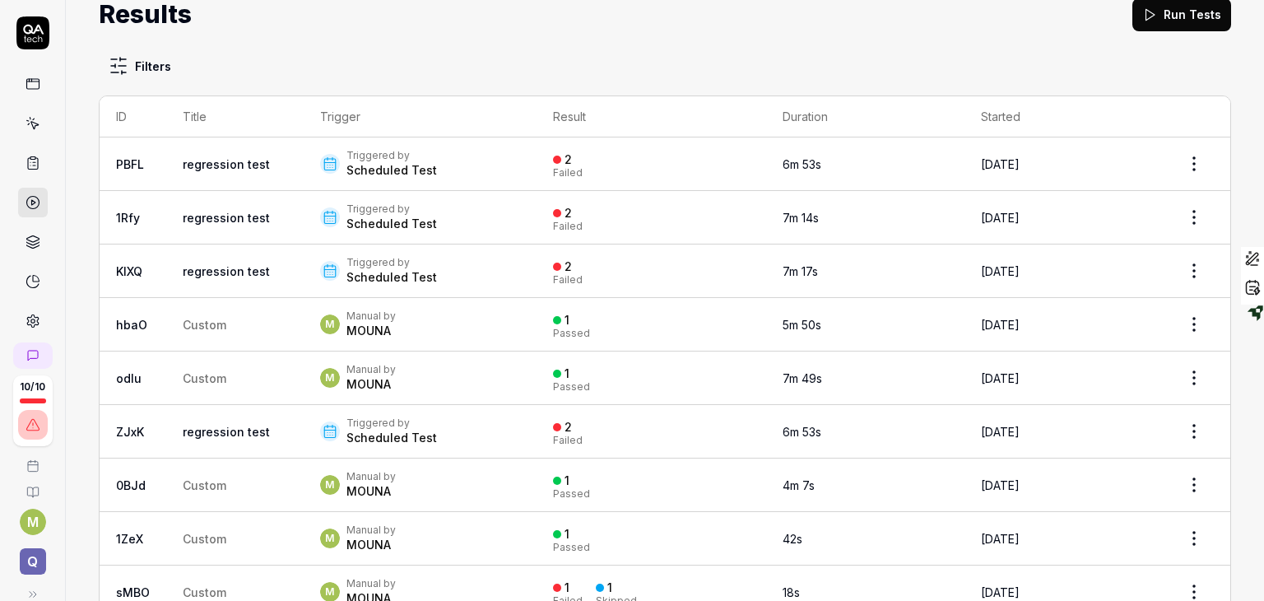
scroll to position [109, 0]
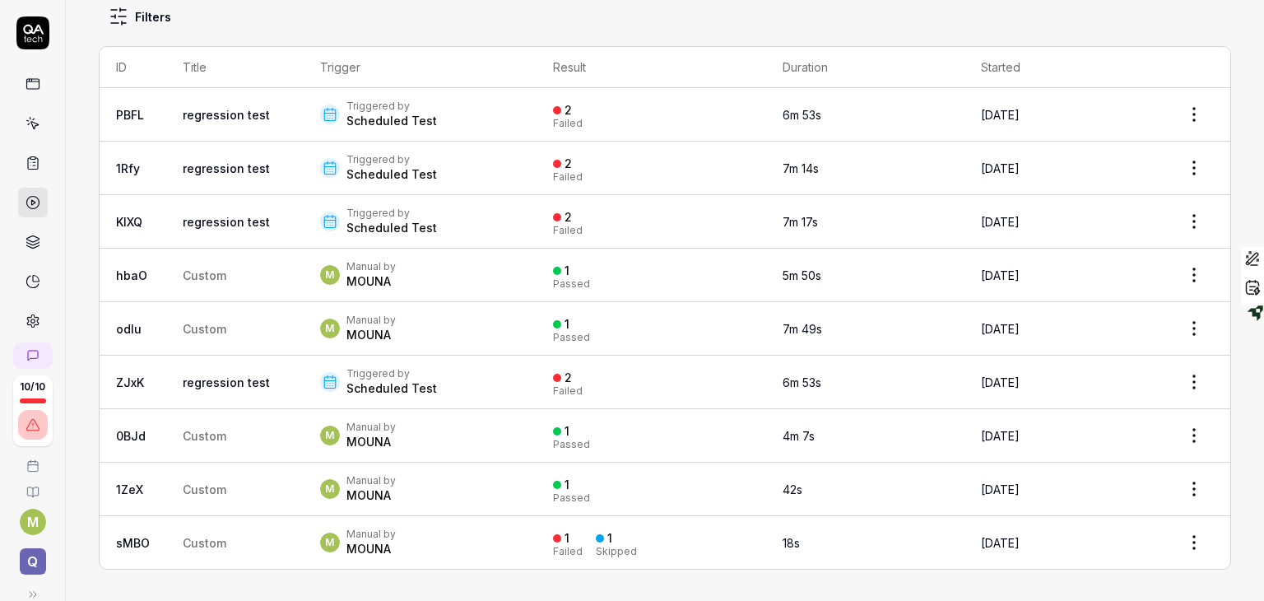
click at [196, 536] on span "Custom" at bounding box center [205, 543] width 44 height 14
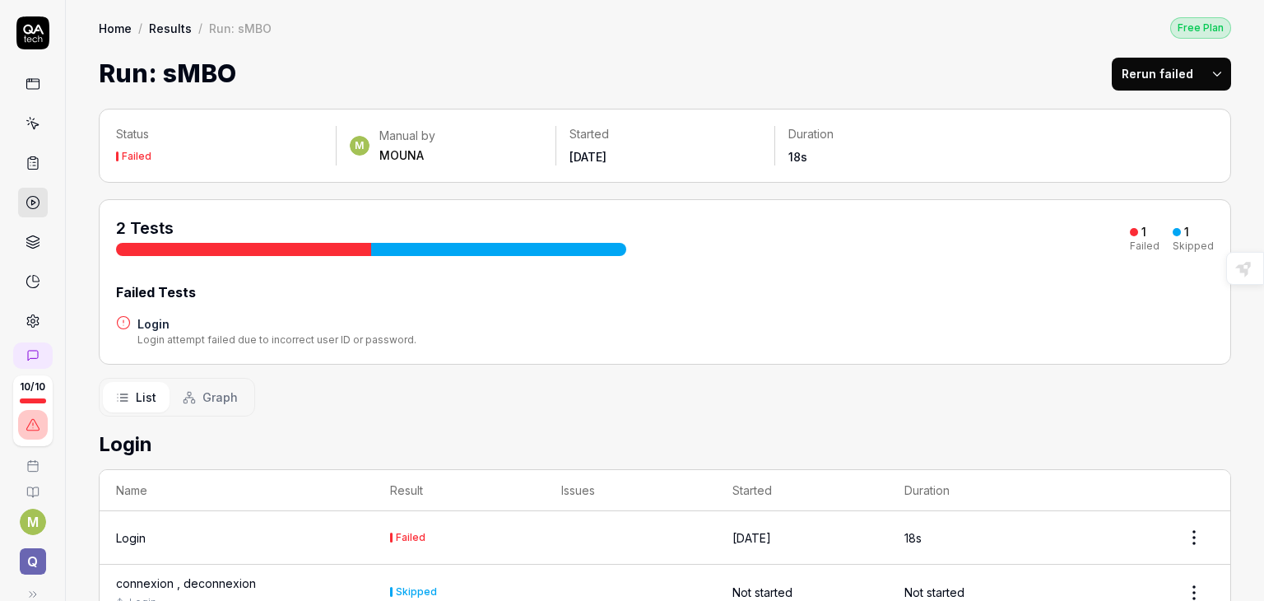
scroll to position [51, 0]
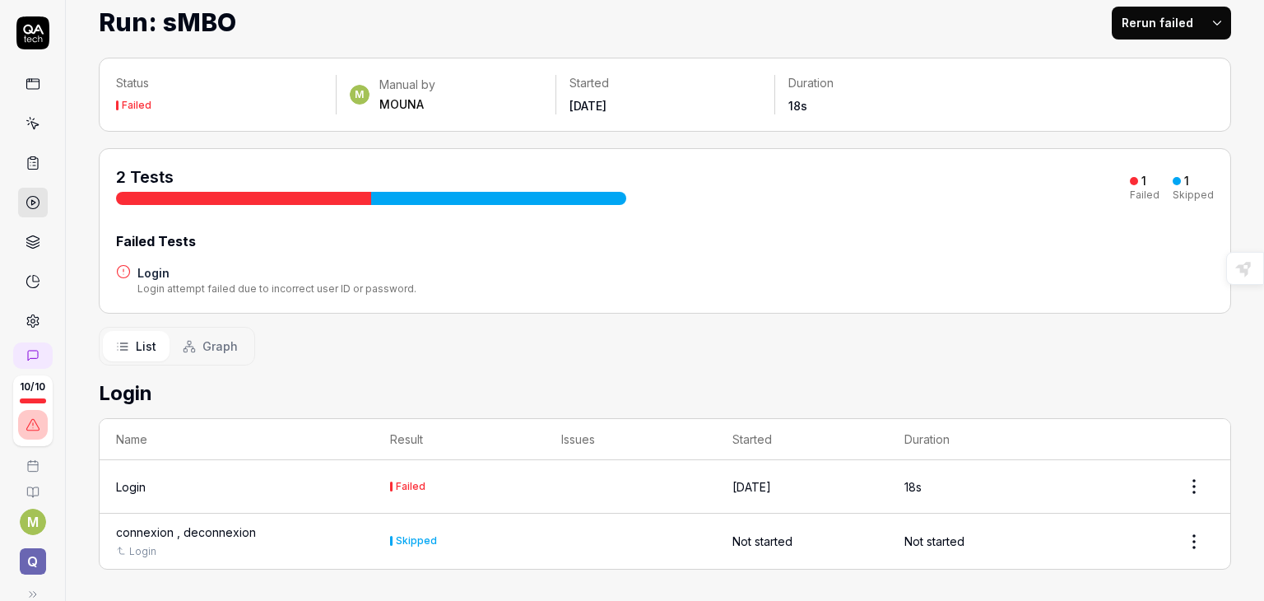
click at [145, 488] on div "Login" at bounding box center [131, 486] width 30 height 17
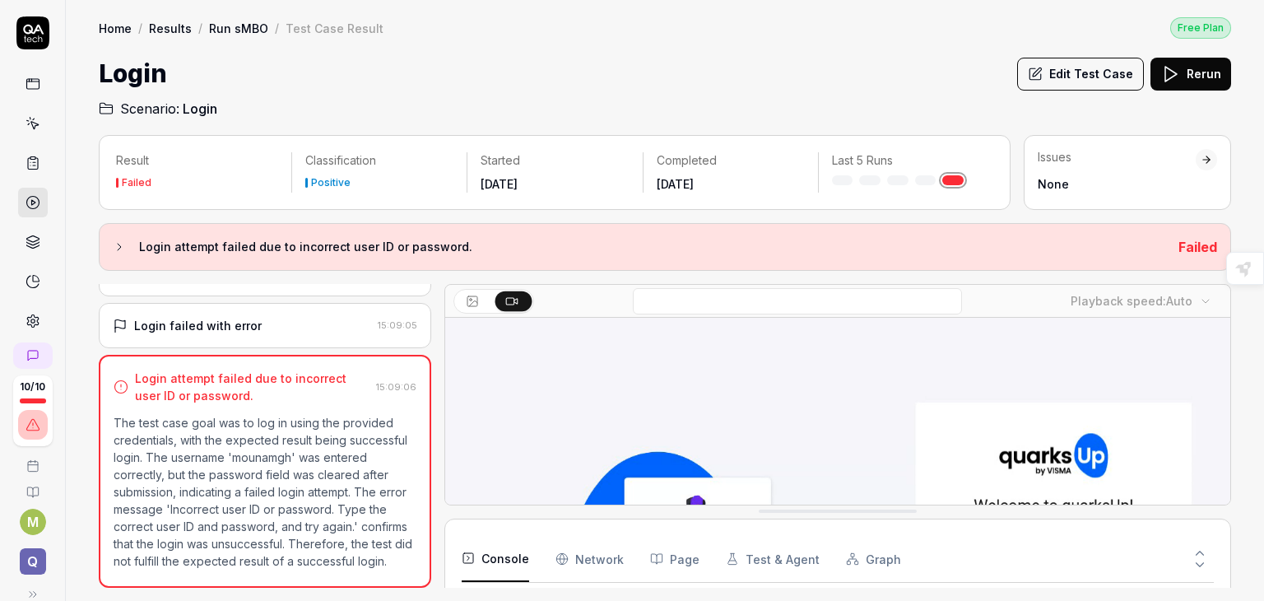
click at [155, 30] on link "Results" at bounding box center [170, 28] width 43 height 16
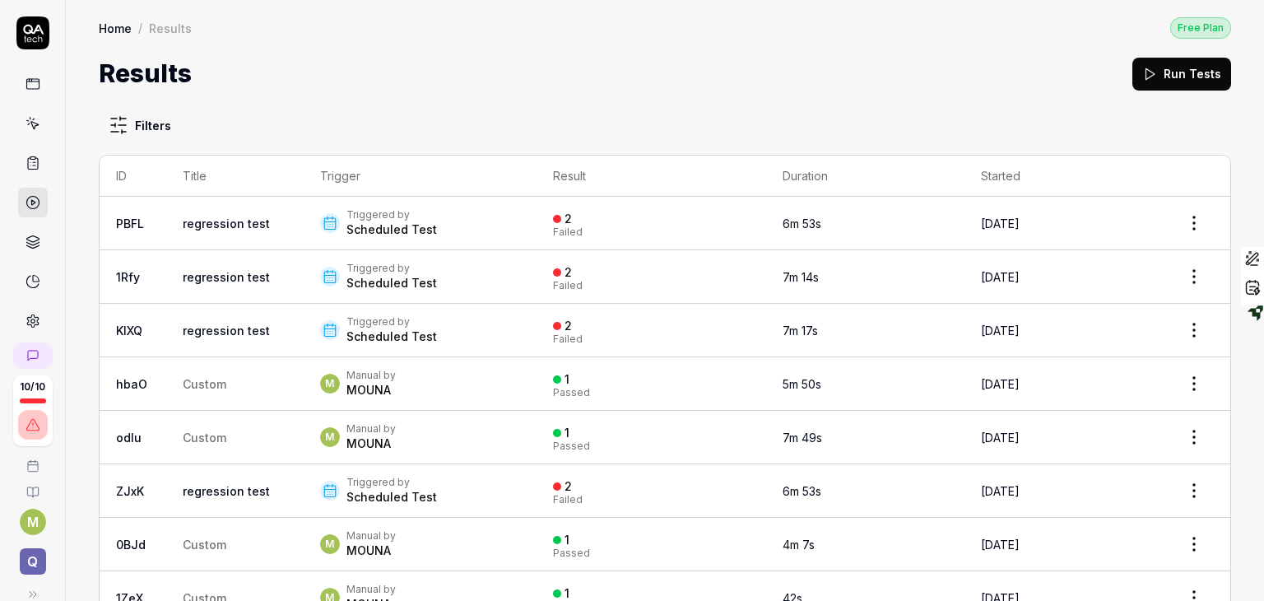
click at [378, 228] on div "Scheduled Test" at bounding box center [391, 229] width 91 height 16
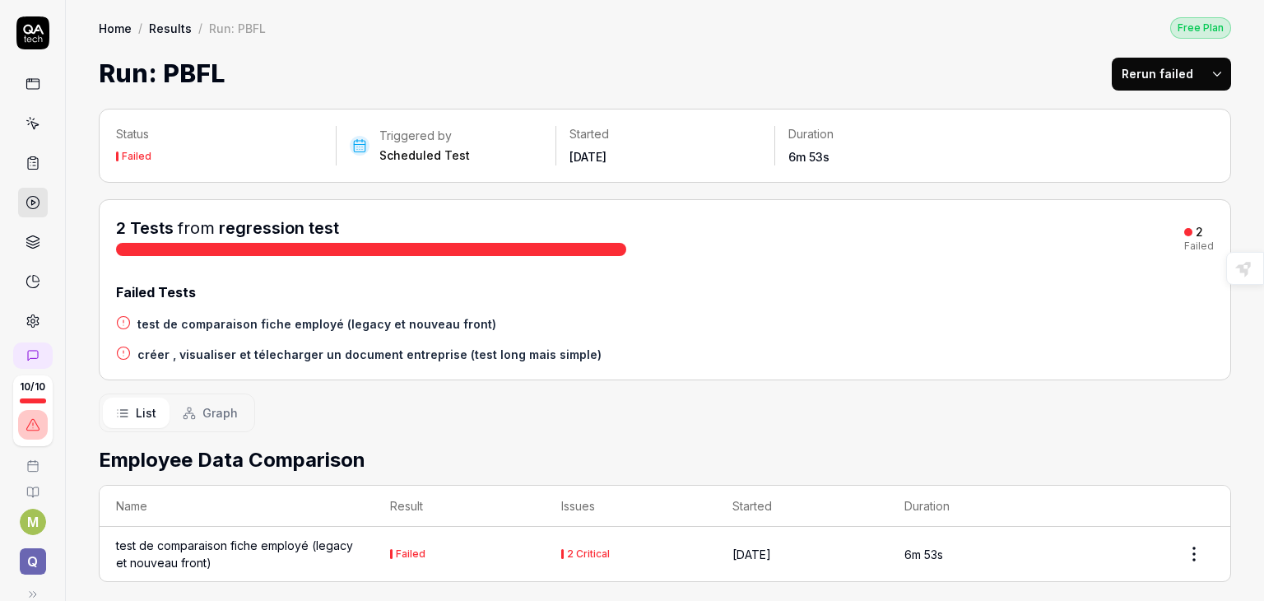
click at [308, 355] on h4 "créer , visualiser et télecharger un document entreprise (test long mais simple)" at bounding box center [369, 354] width 464 height 17
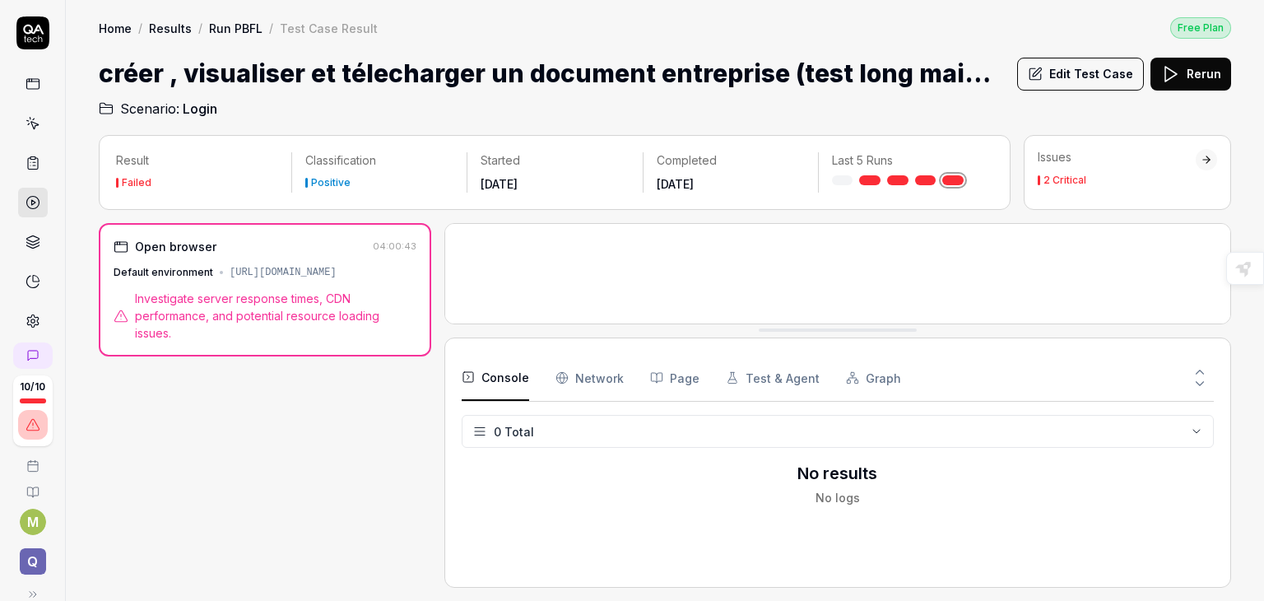
drag, startPoint x: 835, startPoint y: 504, endPoint x: 830, endPoint y: 323, distance: 181.9
click at [595, 369] on Requests "Network" at bounding box center [589, 377] width 68 height 46
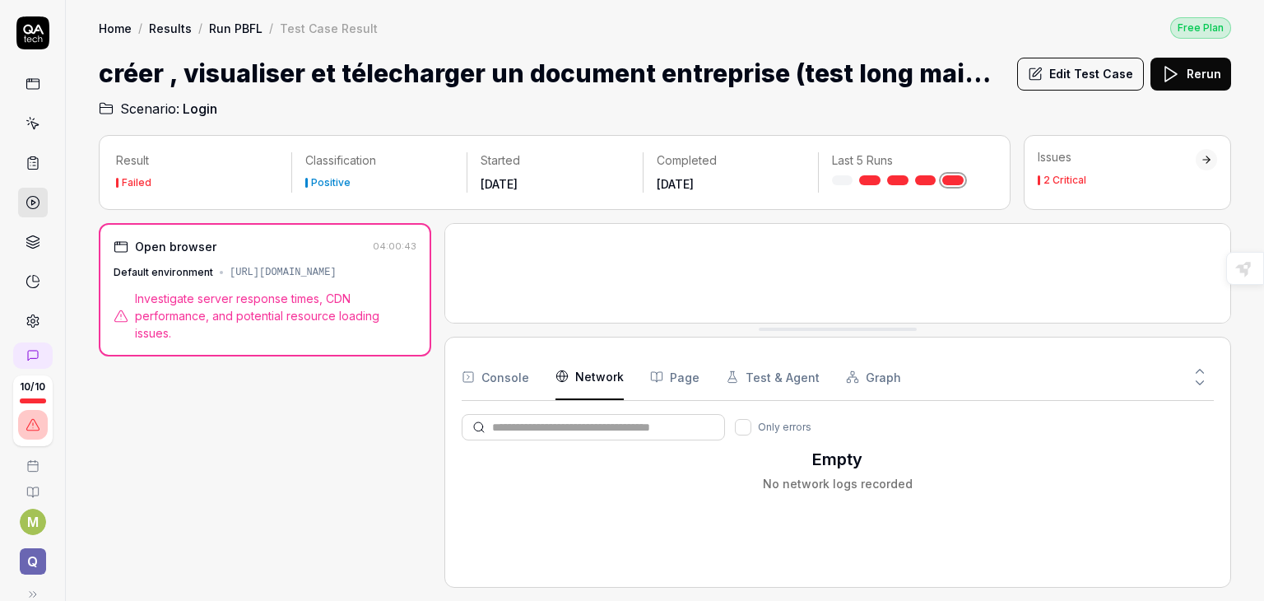
click at [1069, 175] on div "2 Critical" at bounding box center [1064, 180] width 43 height 10
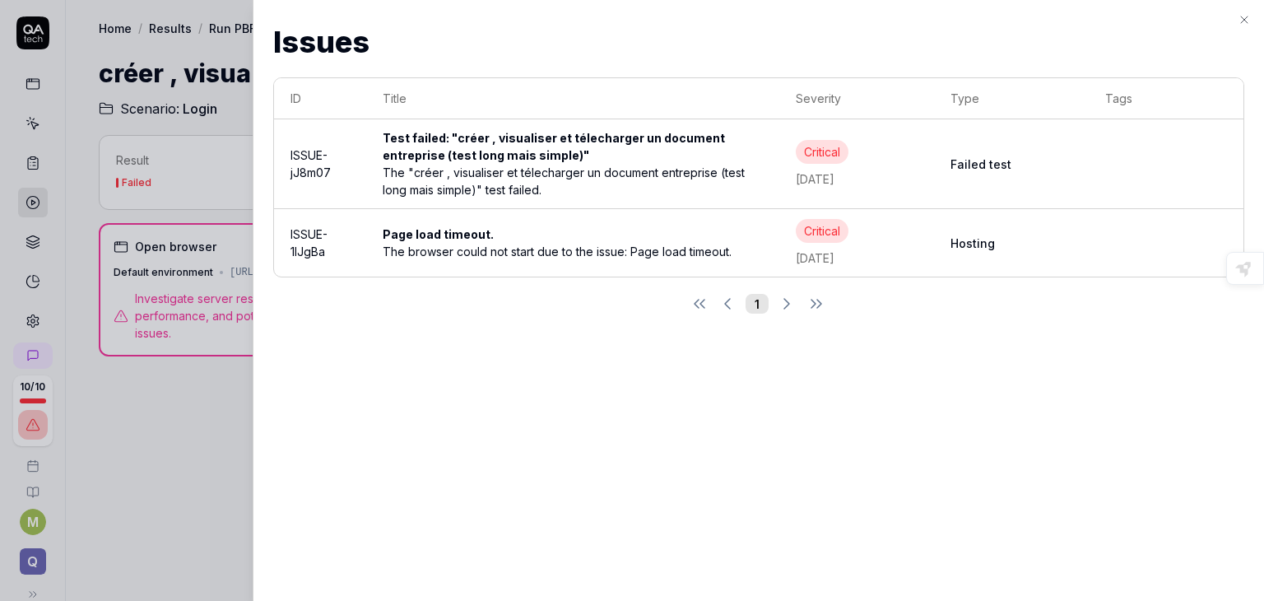
click at [567, 145] on div "Test failed: "créer , visualiser et télecharger un document entreprise (test lo…" at bounding box center [573, 146] width 380 height 35
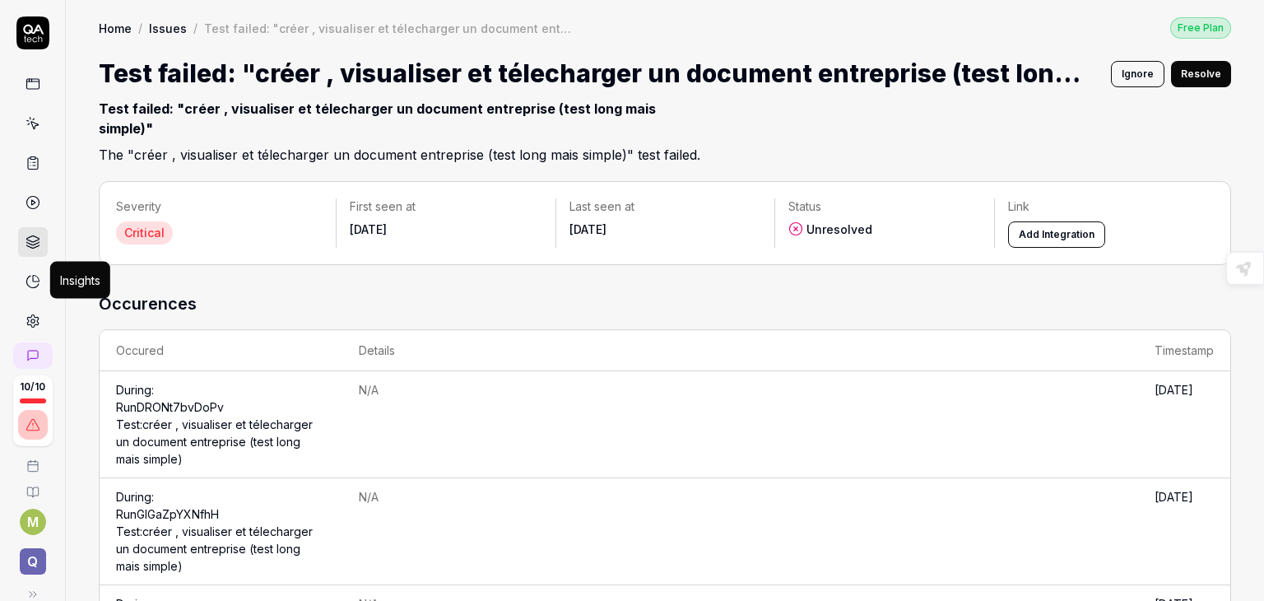
click at [28, 283] on icon at bounding box center [33, 281] width 15 height 15
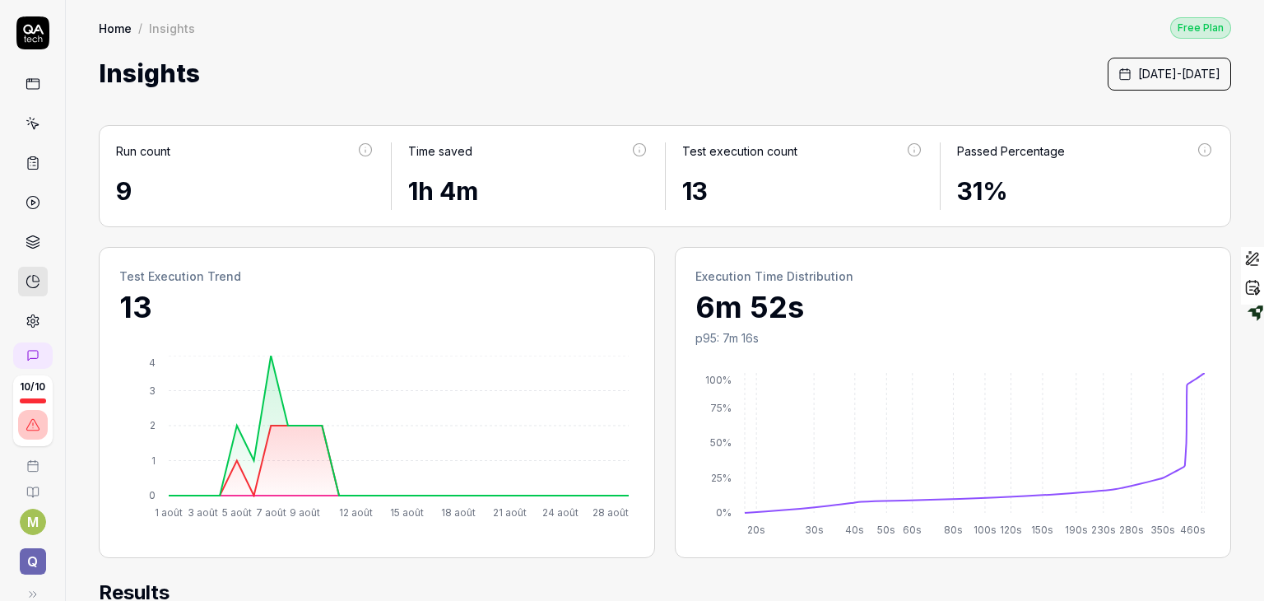
scroll to position [24, 0]
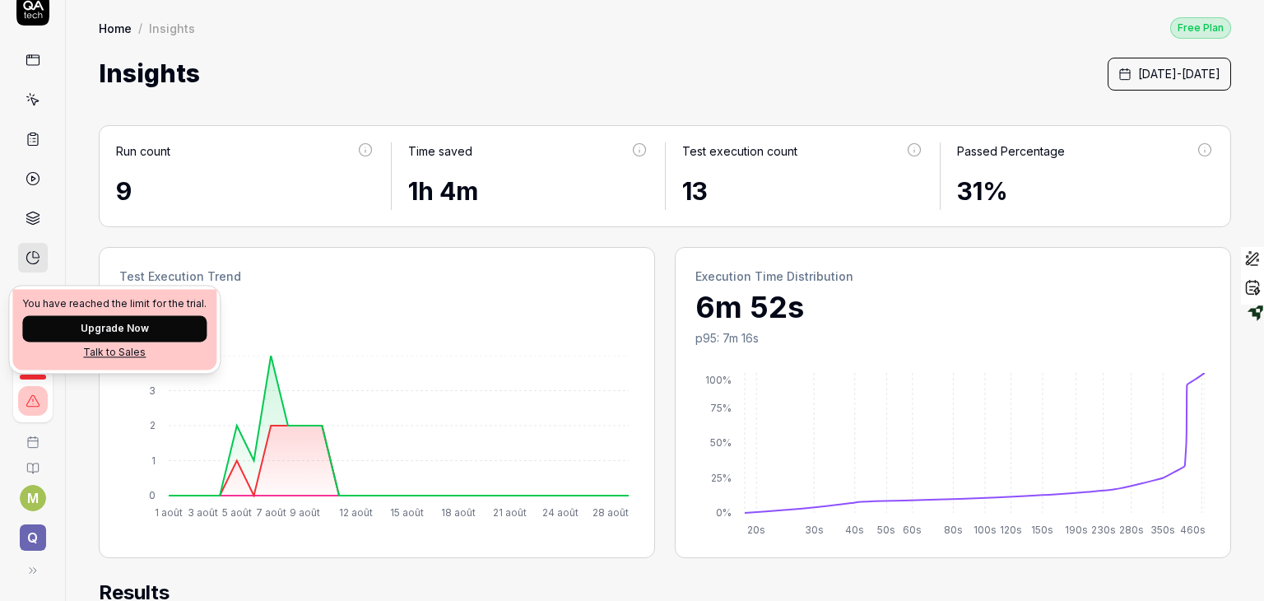
click at [29, 398] on icon at bounding box center [33, 400] width 15 height 15
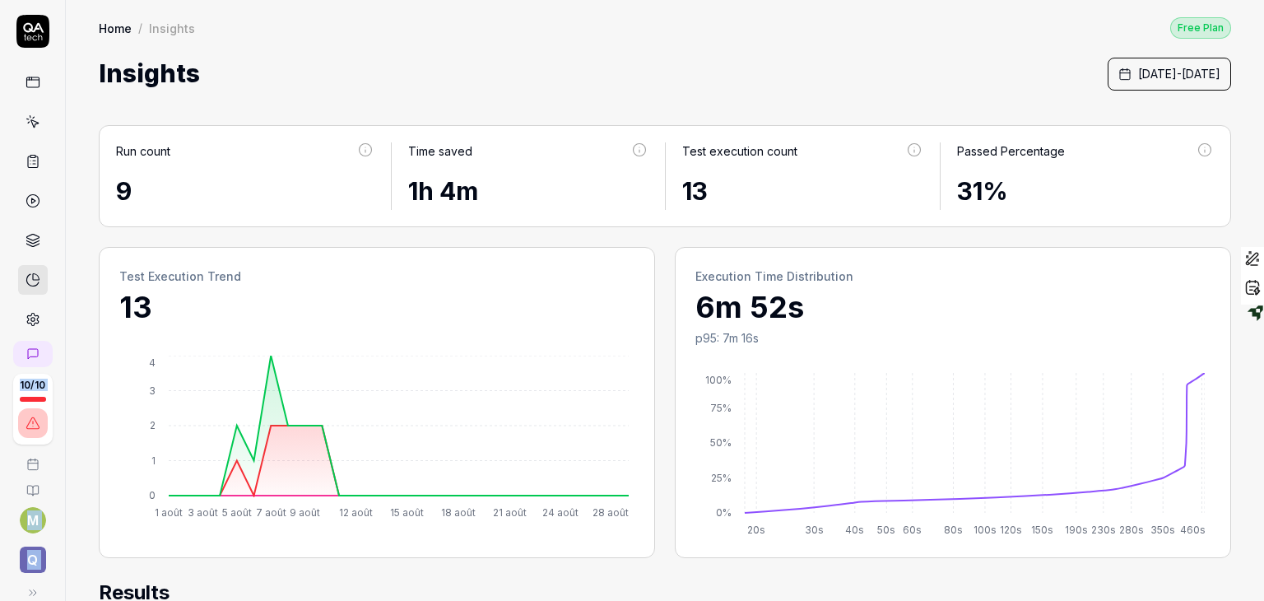
scroll to position [0, 0]
drag, startPoint x: 66, startPoint y: 25, endPoint x: 58, endPoint y: 4, distance: 21.9
click at [58, 4] on div "10 / 10 M Q Home / Insights Free Plan Home / Insights Free Plan Insights August…" at bounding box center [632, 300] width 1264 height 601
click at [203, 86] on div "Insights August 1st, 2025 - August 28th, 2025" at bounding box center [665, 73] width 1132 height 37
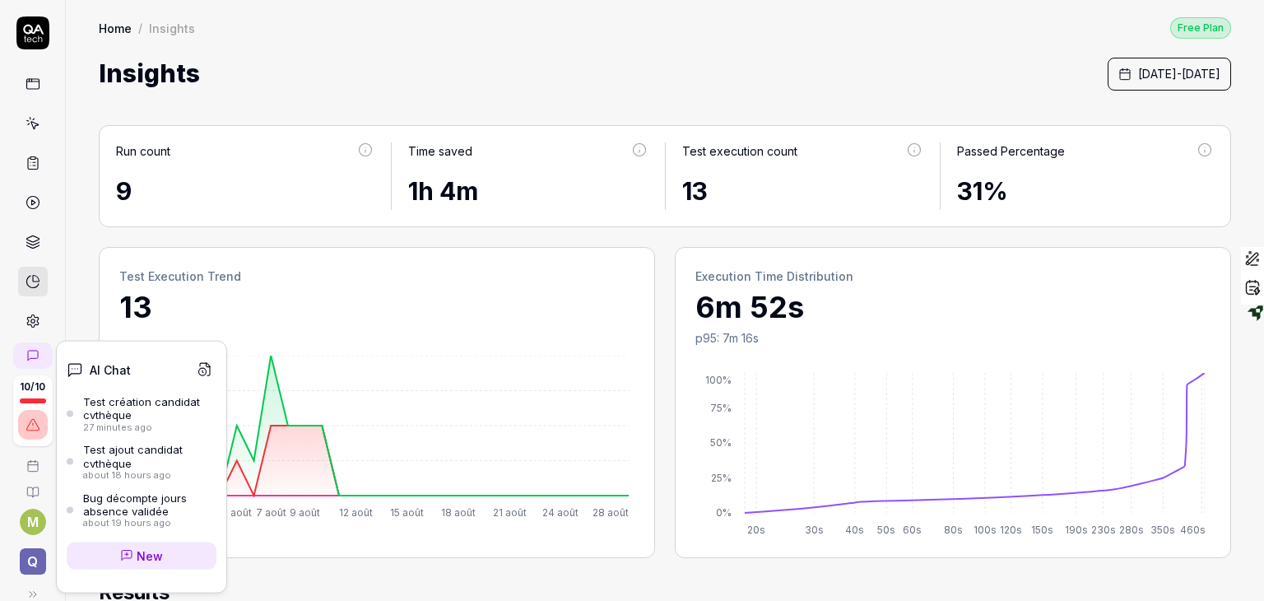
click at [31, 350] on icon at bounding box center [32, 355] width 13 height 13
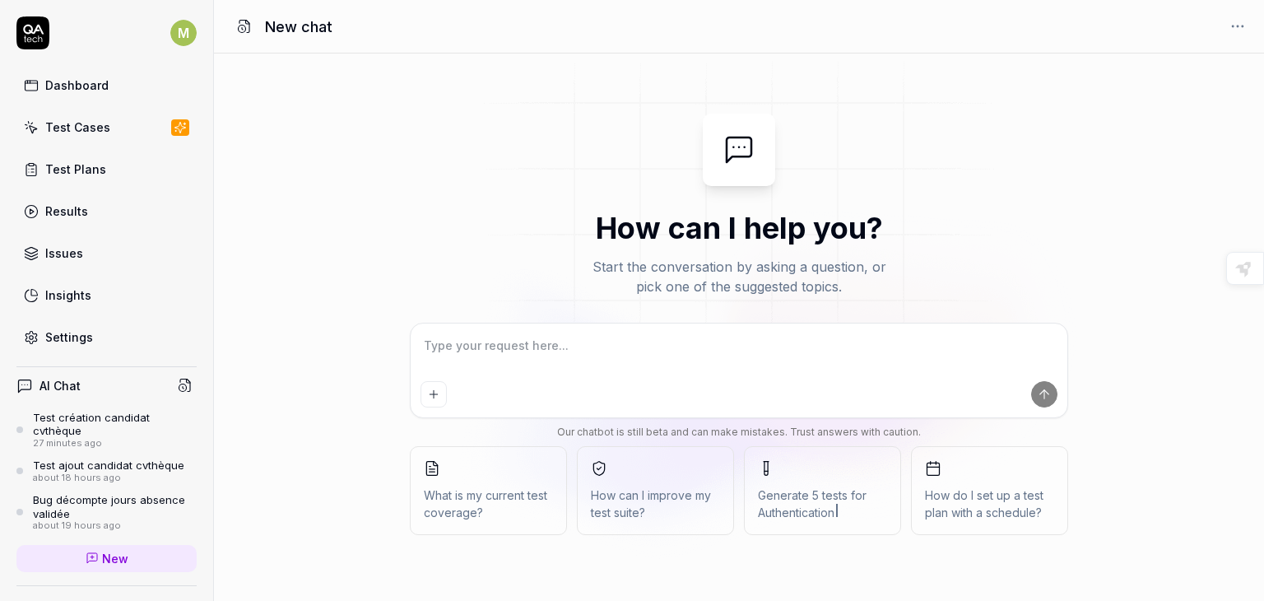
click at [178, 386] on icon at bounding box center [185, 385] width 15 height 15
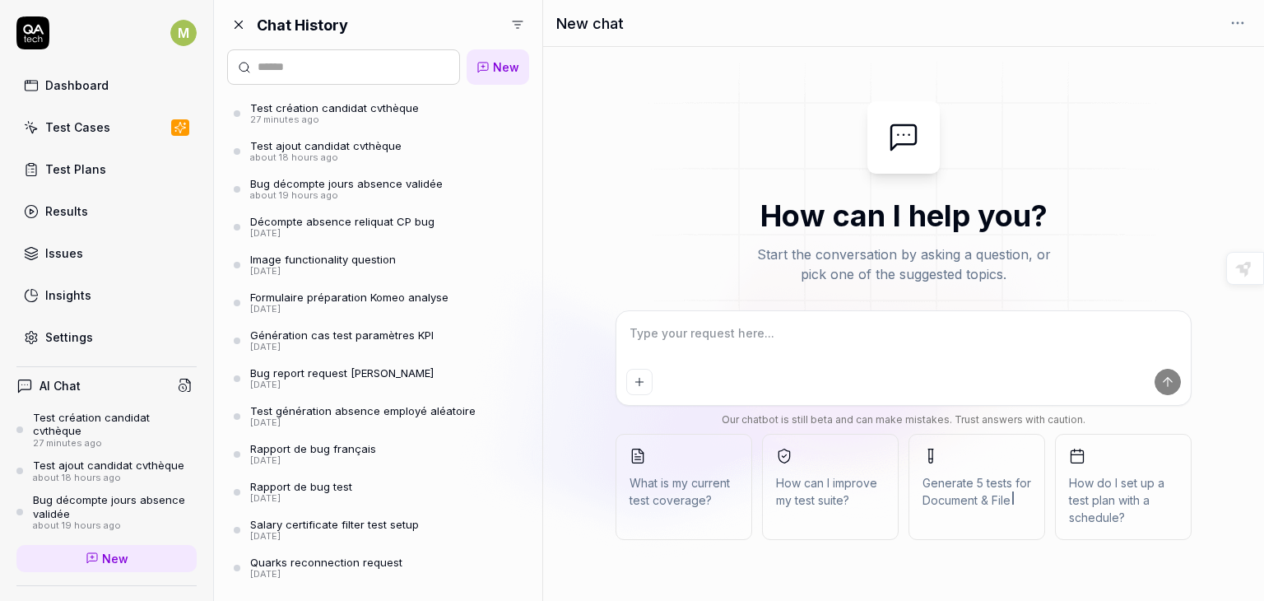
click at [320, 344] on div "[DATE]" at bounding box center [341, 347] width 183 height 12
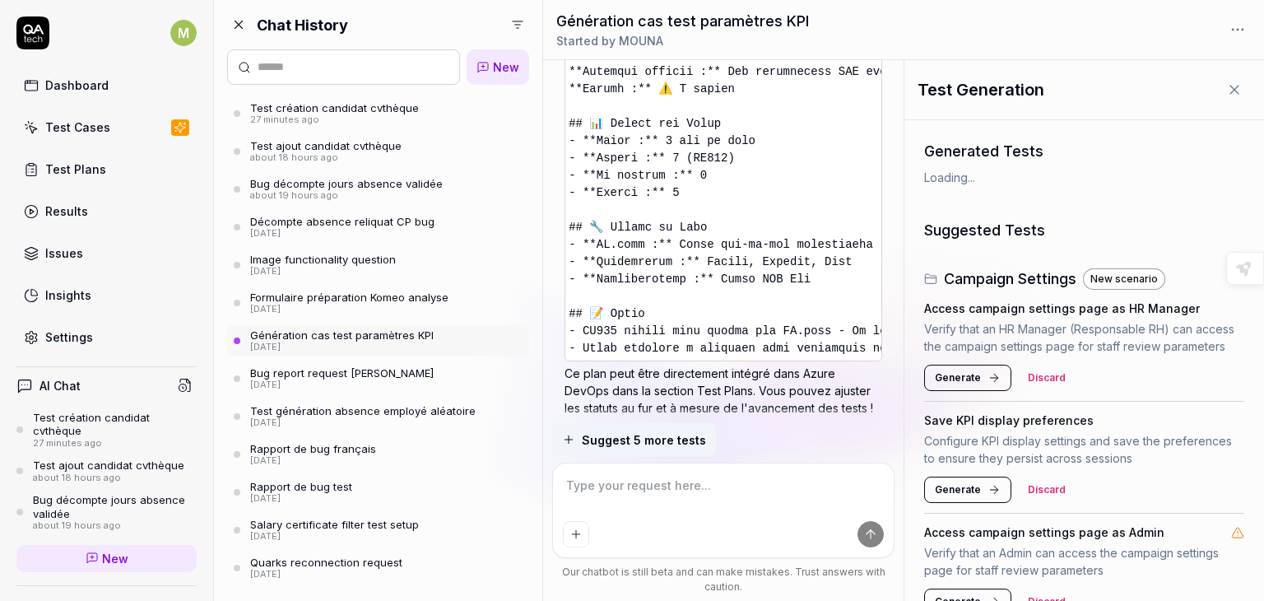
scroll to position [3090, 0]
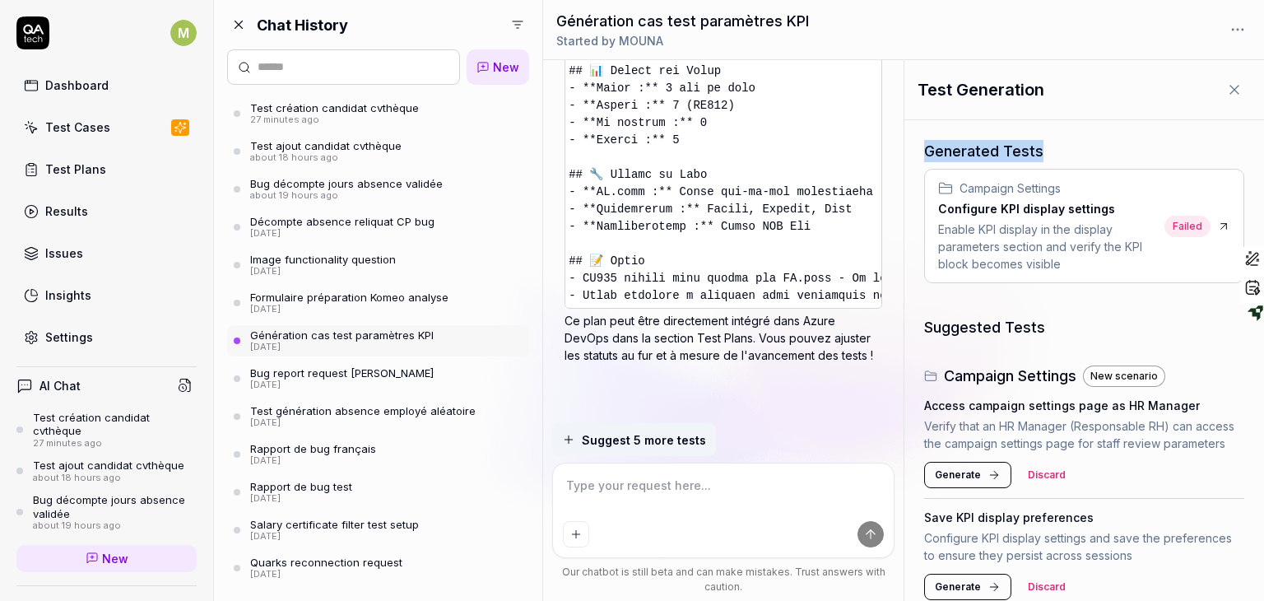
drag, startPoint x: 1263, startPoint y: 136, endPoint x: 1251, endPoint y: 109, distance: 28.7
click at [1251, 109] on div "Test Generation Generated Tests Campaign Settings Configure KPI display setting…" at bounding box center [1084, 330] width 360 height 541
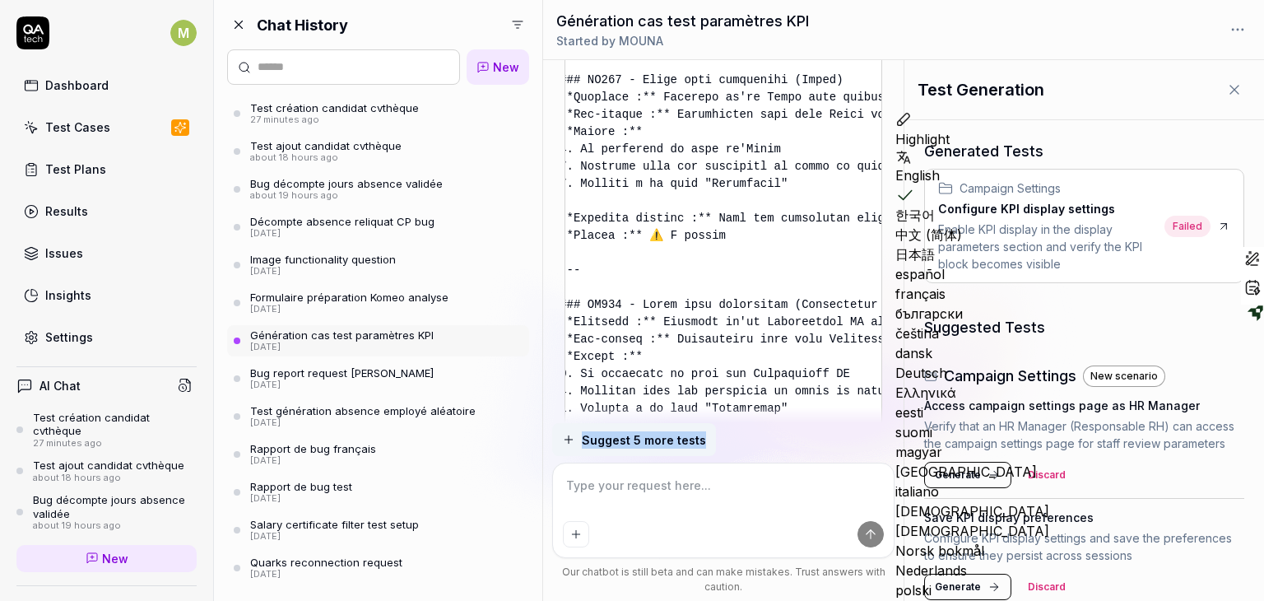
scroll to position [2316, 0]
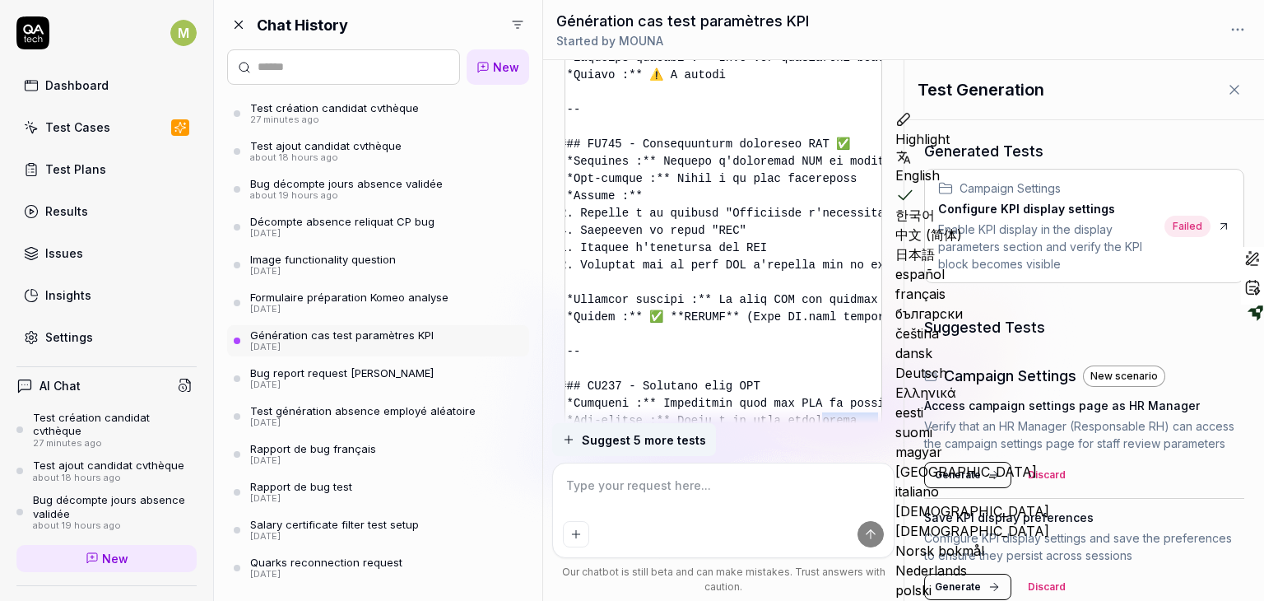
drag, startPoint x: 881, startPoint y: 250, endPoint x: 802, endPoint y: 411, distance: 178.8
click at [802, 411] on pre at bounding box center [723, 257] width 318 height 1632
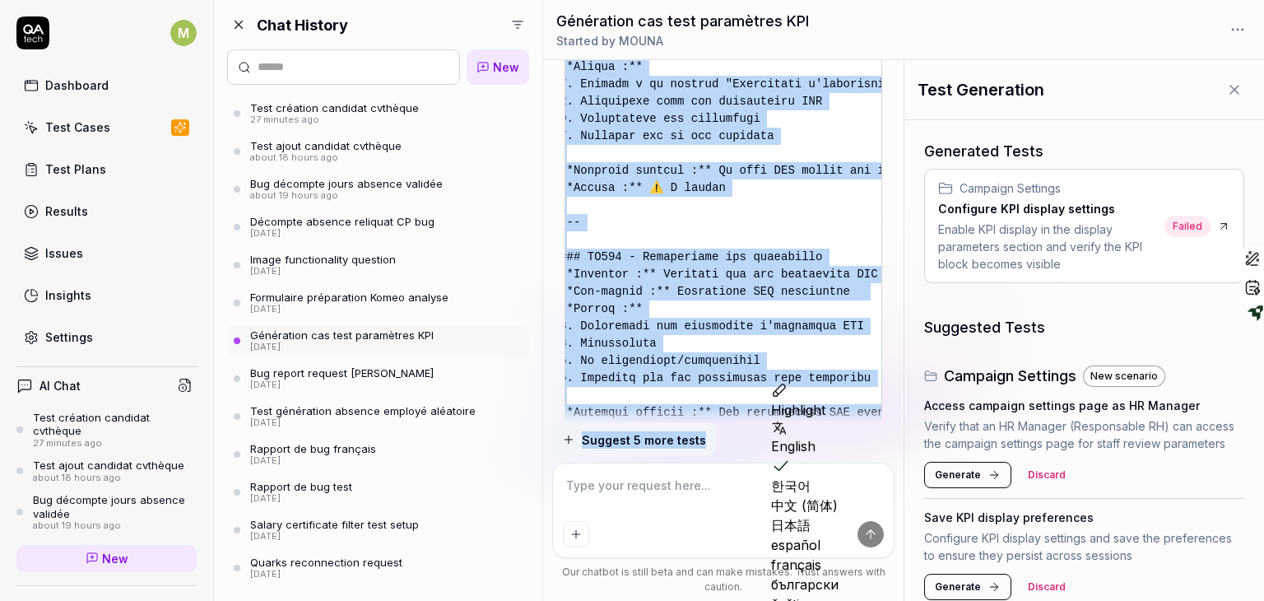
drag, startPoint x: 715, startPoint y: 294, endPoint x: 712, endPoint y: 431, distance: 137.4
click at [0, 0] on div "TU peux me générer les cas de test pour ce pb En tant que Responsable de campag…" at bounding box center [0, 0] width 0 height 0
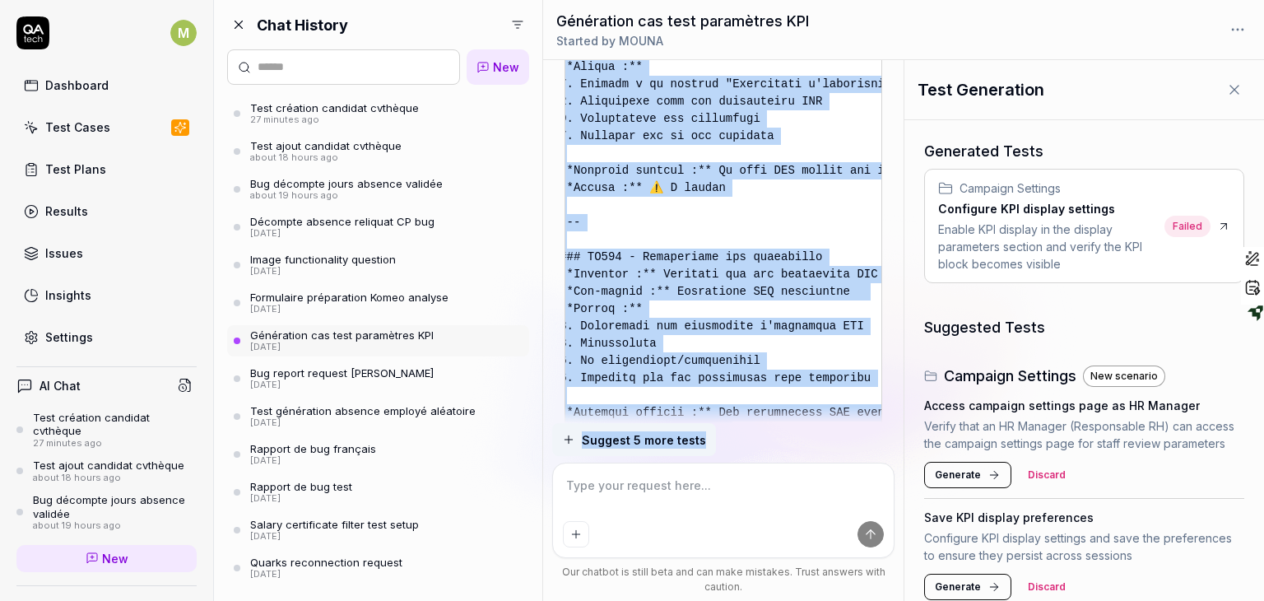
scroll to position [2715, 0]
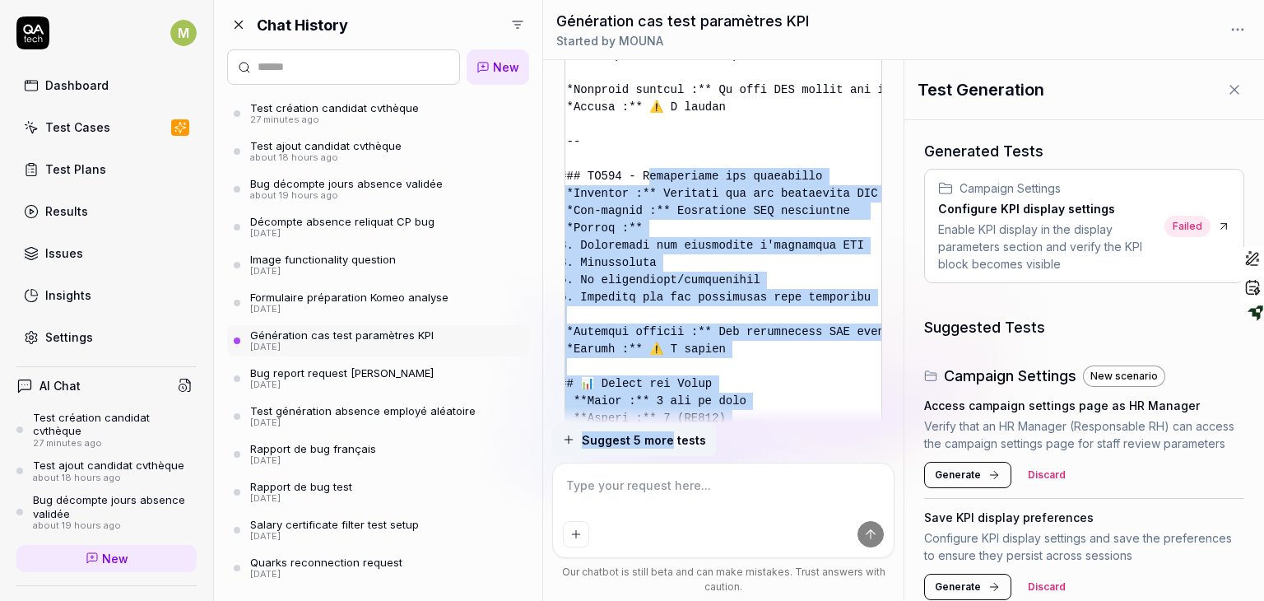
scroll to position [2860, 0]
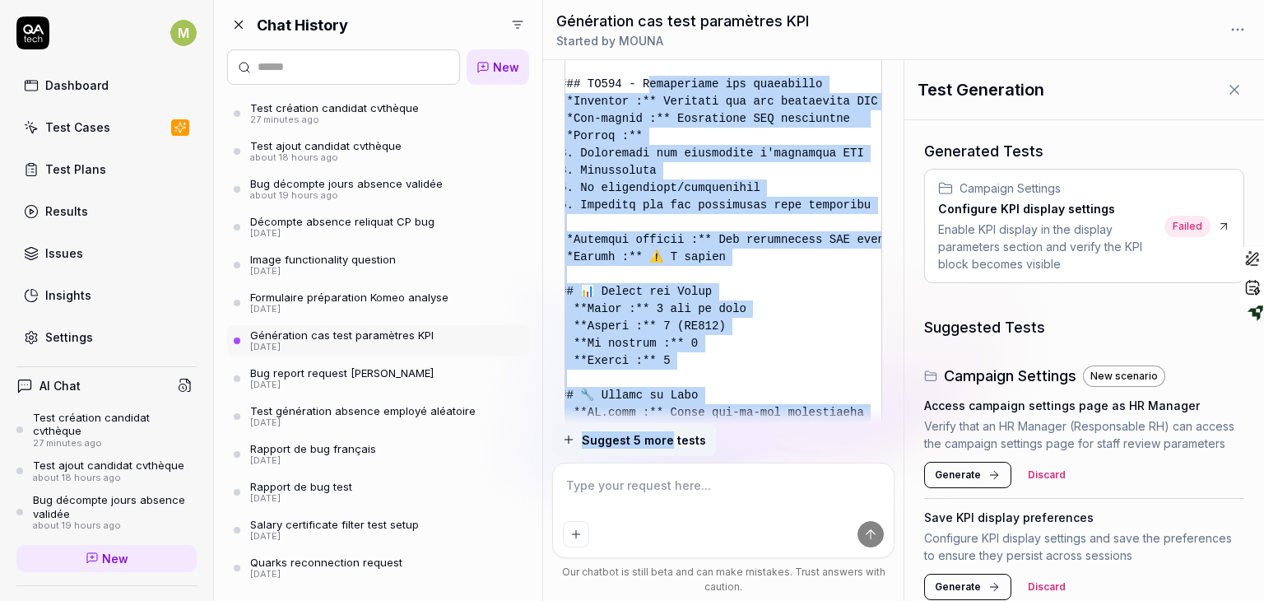
drag, startPoint x: 643, startPoint y: 235, endPoint x: 668, endPoint y: 435, distance: 201.5
click at [0, 0] on div "TU peux me générer les cas de test pour ce pb En tant que Responsable de campag…" at bounding box center [0, 0] width 0 height 0
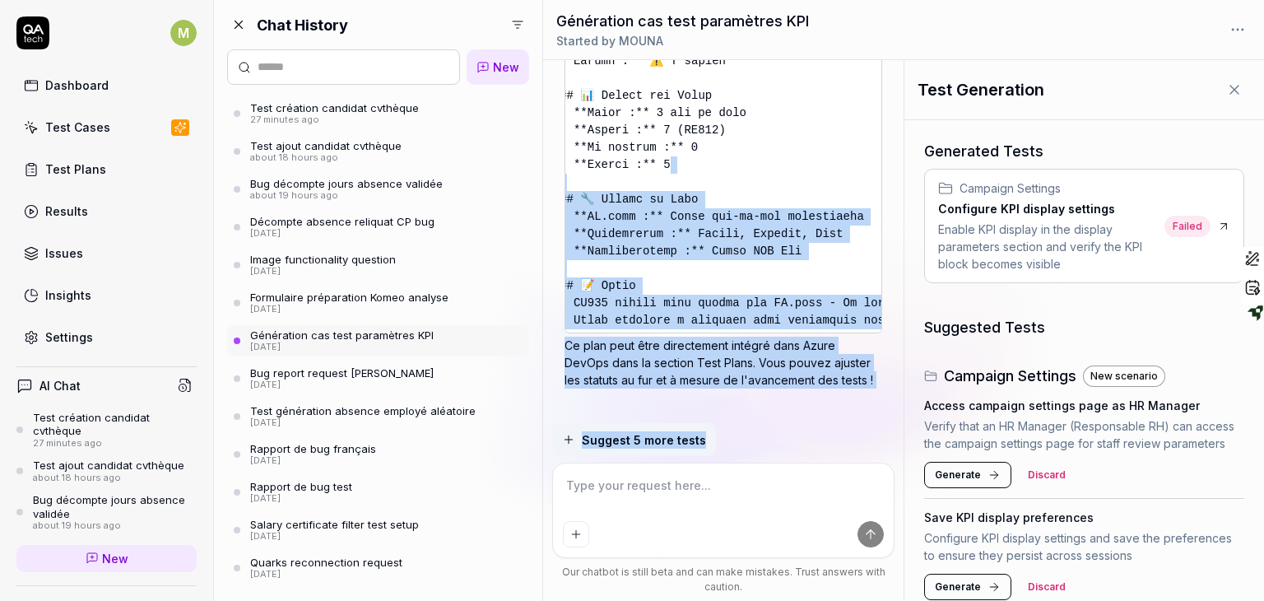
scroll to position [3090, 0]
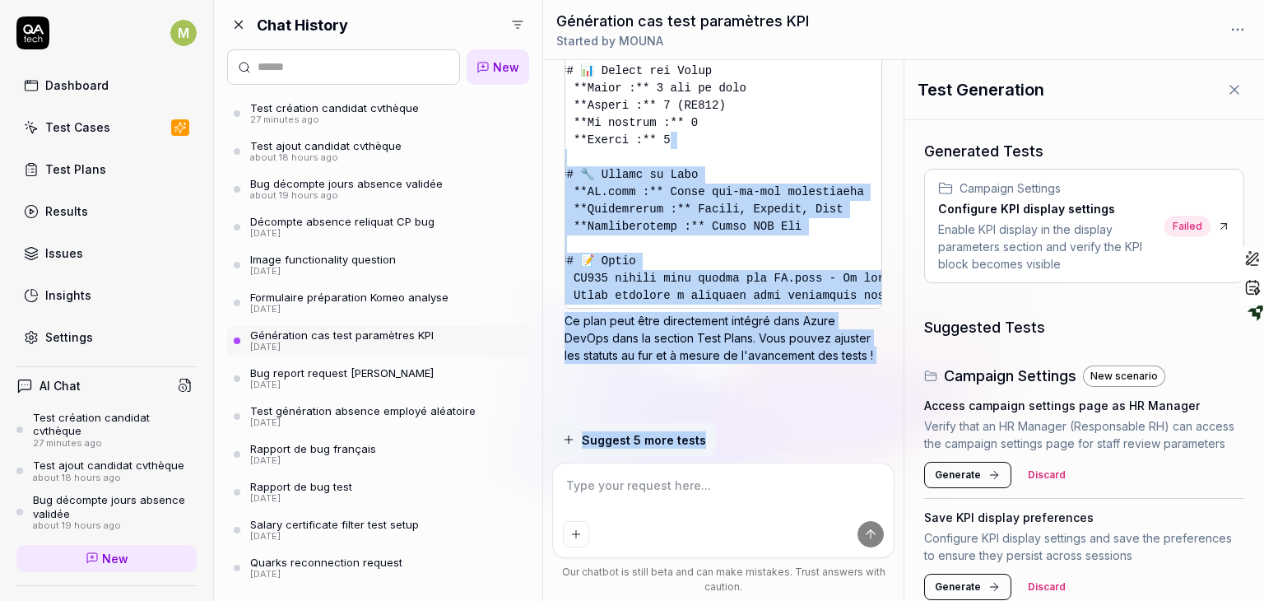
drag, startPoint x: 765, startPoint y: 361, endPoint x: 760, endPoint y: 435, distance: 74.2
click at [0, 0] on div "TU peux me générer les cas de test pour ce pb En tant que Responsable de campag…" at bounding box center [0, 0] width 0 height 0
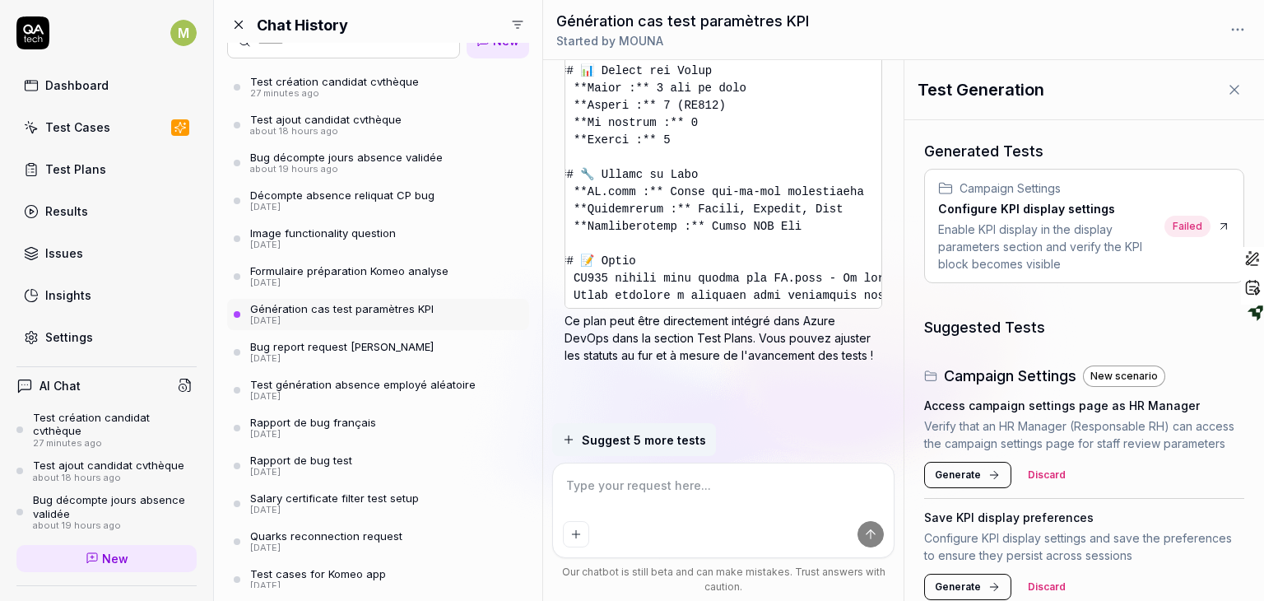
scroll to position [25, 0]
drag, startPoint x: 530, startPoint y: 261, endPoint x: 517, endPoint y: 284, distance: 26.5
click at [517, 284] on div "Chat History New Test création candidat cvthèque 27 minutes ago Test ajout cand…" at bounding box center [378, 300] width 328 height 601
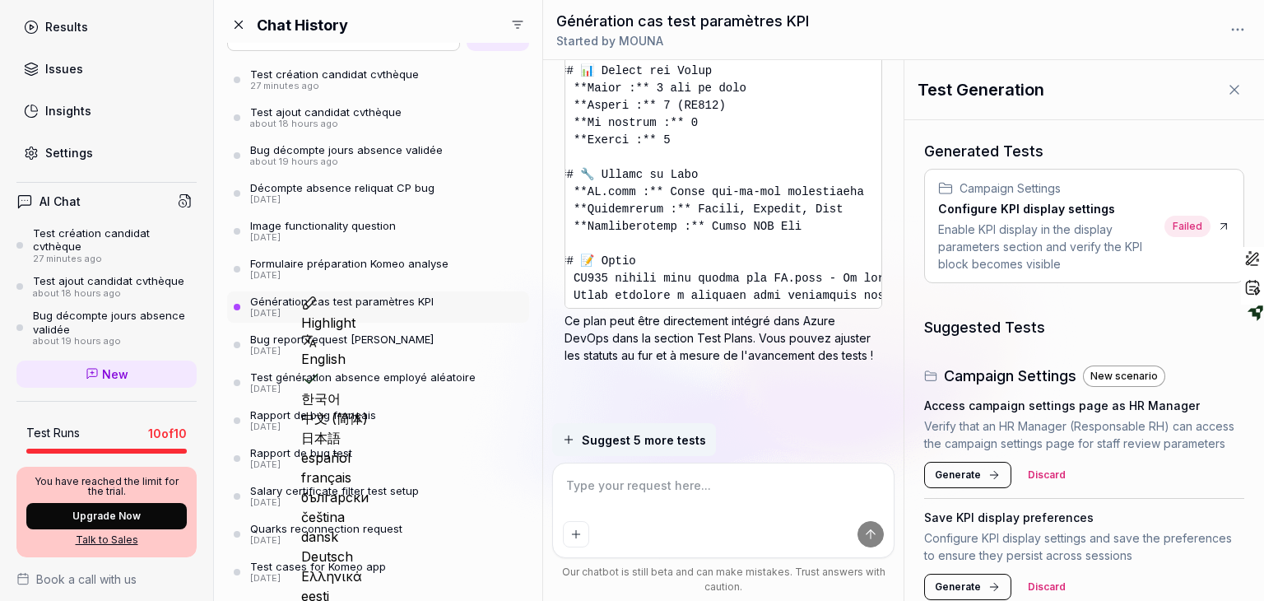
scroll to position [0, 0]
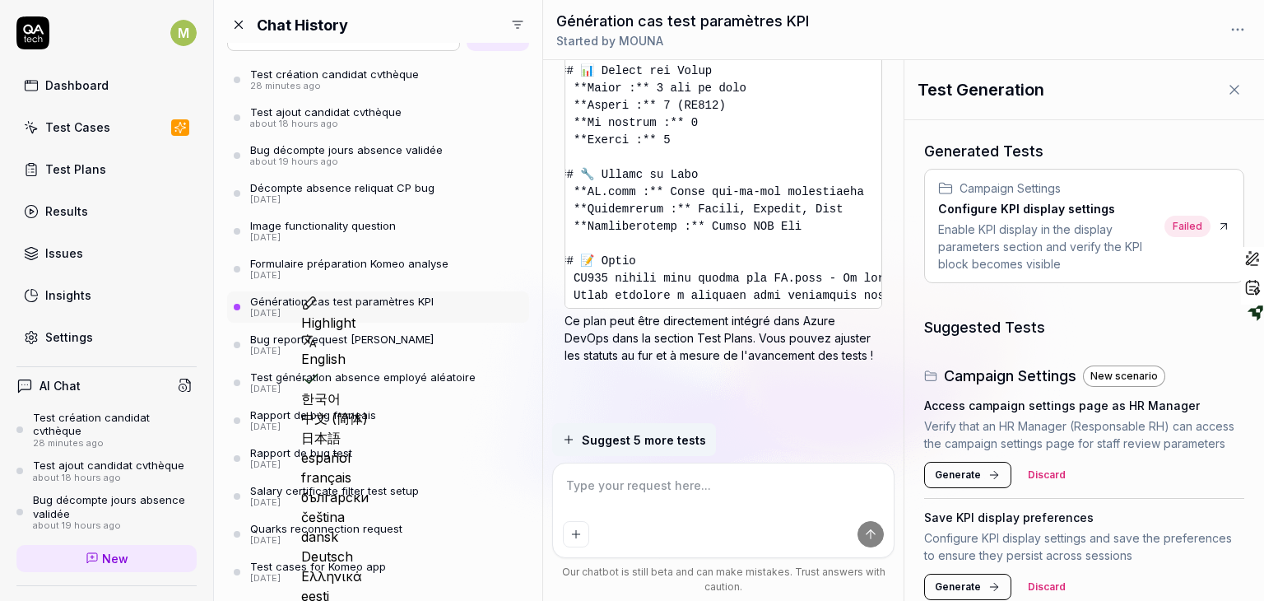
type textarea "*"
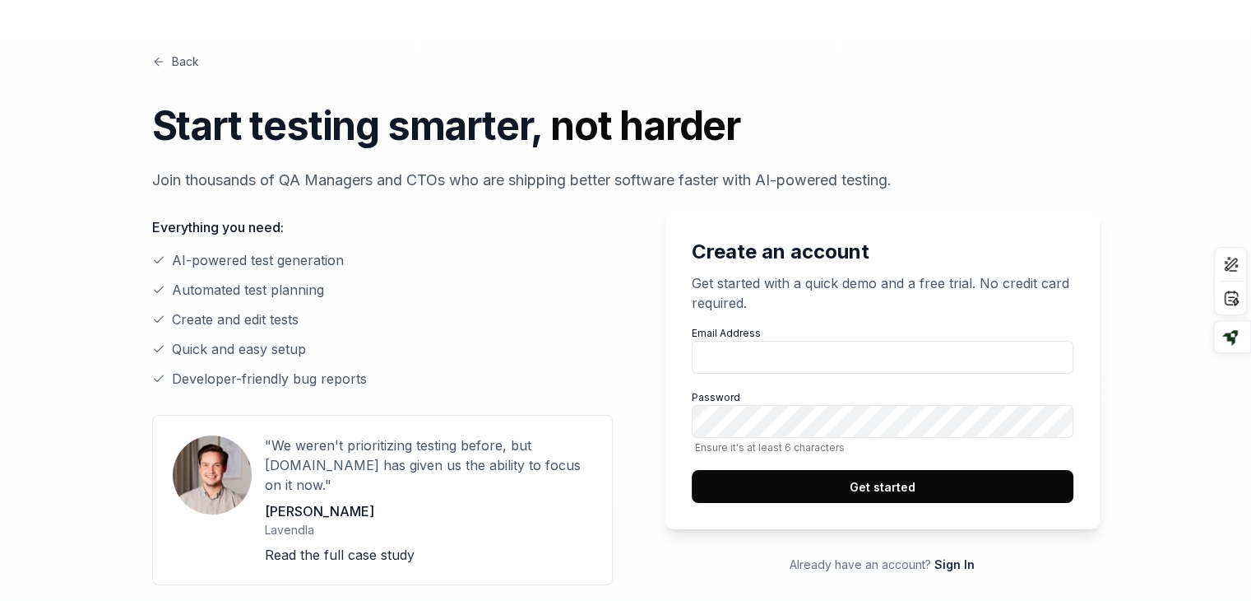
click at [958, 566] on link "Sign In" at bounding box center [955, 564] width 40 height 14
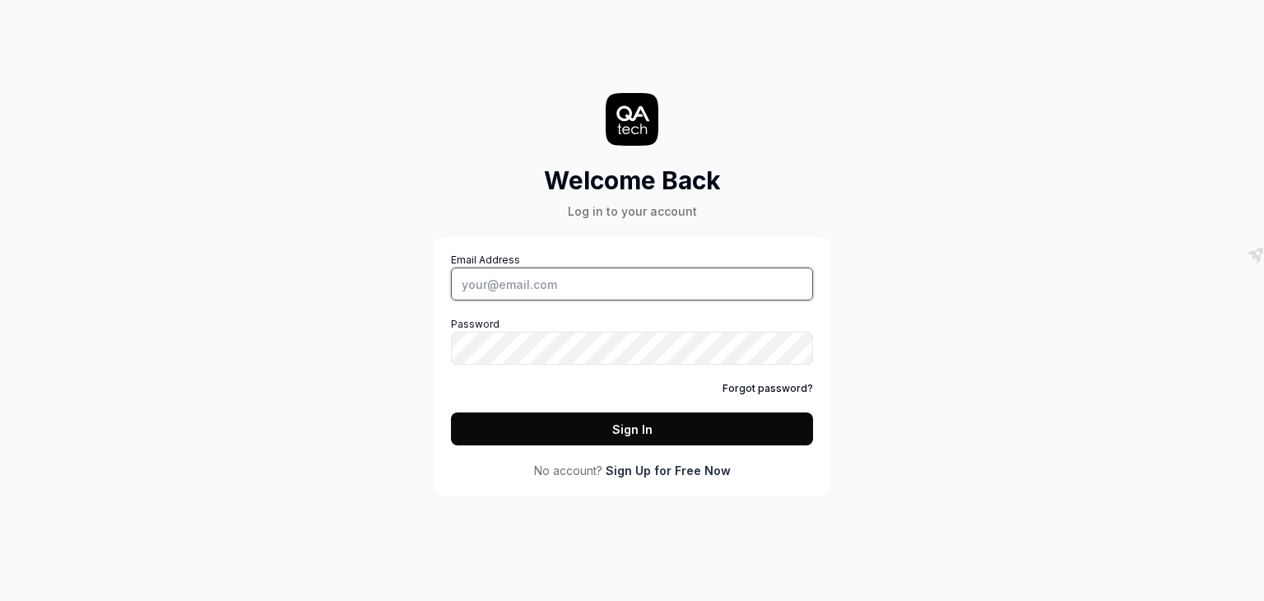
type input "[EMAIL_ADDRESS][DOMAIN_NAME]"
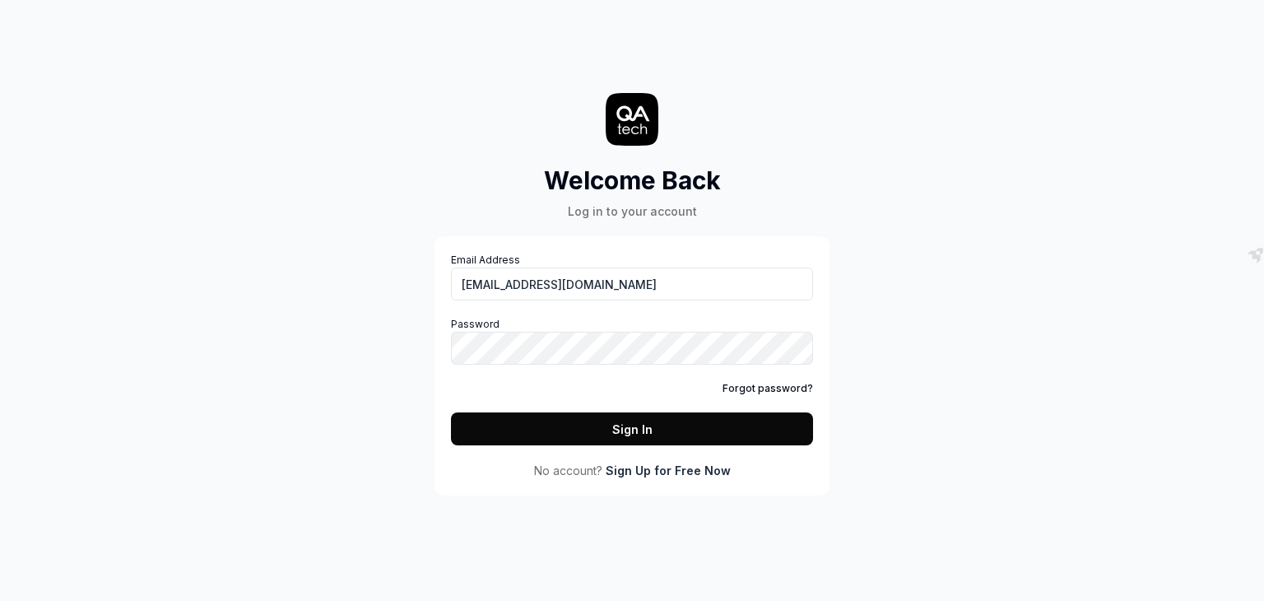
click at [652, 425] on button "Sign In" at bounding box center [632, 428] width 362 height 33
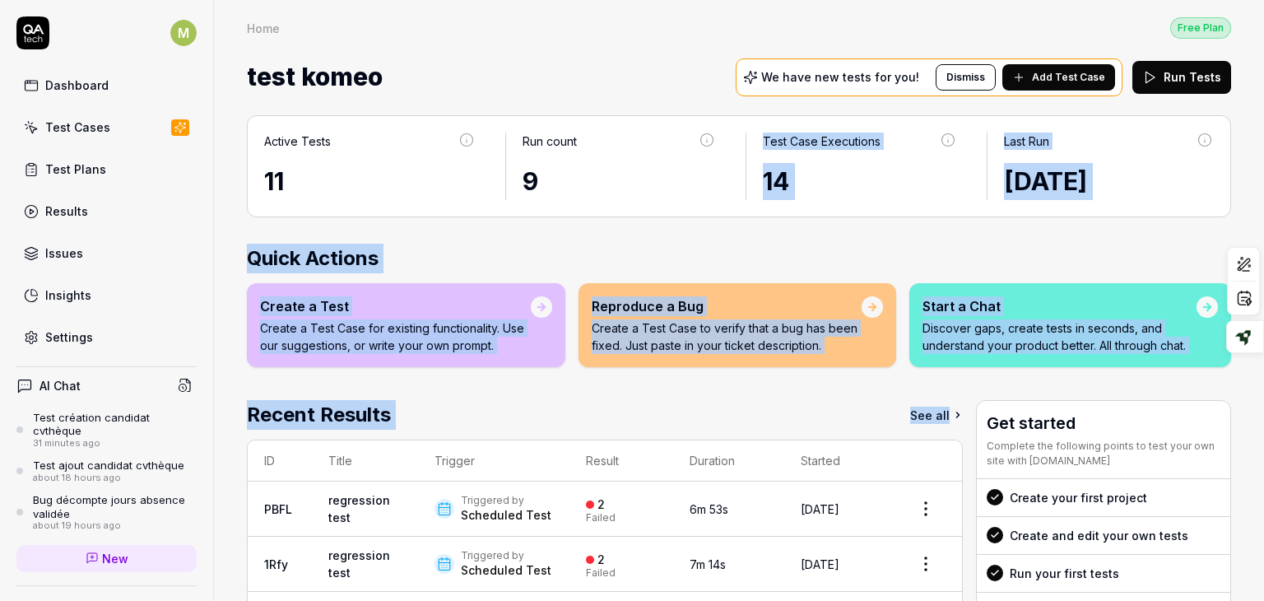
drag, startPoint x: 652, startPoint y: 425, endPoint x: 573, endPoint y: 157, distance: 278.8
click at [573, 157] on div "Active Tests 11 Run count 9 Test Case Executions 14 Last Run Aug 10 2025 Quick …" at bounding box center [739, 443] width 1050 height 688
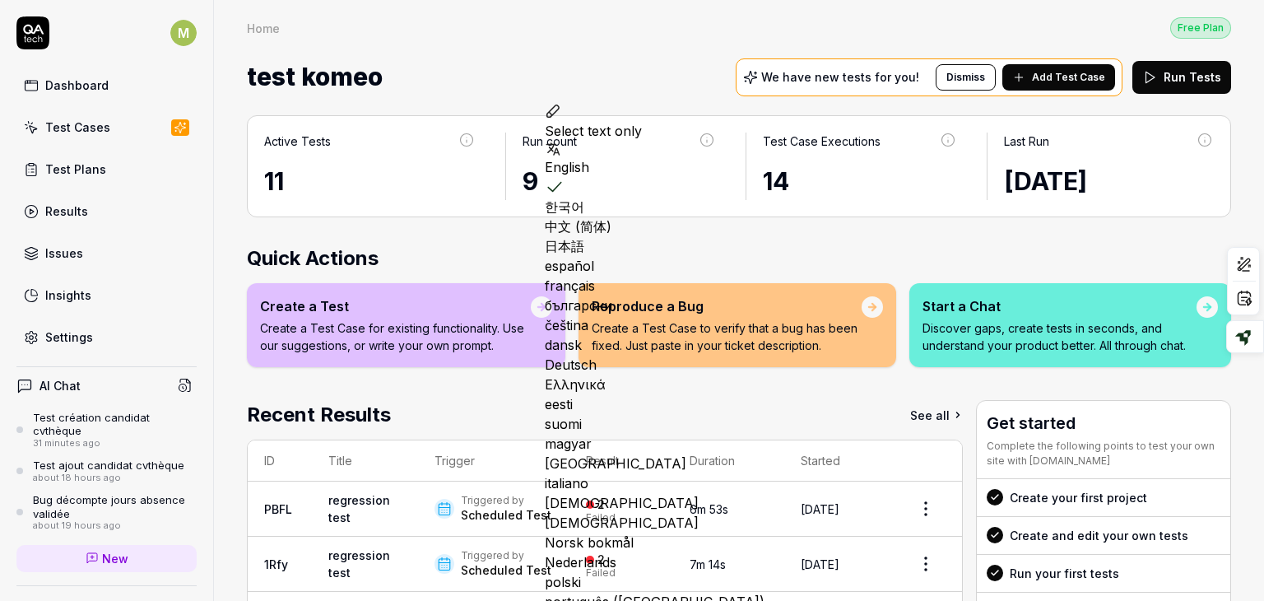
click at [453, 35] on div "Home Free Plan" at bounding box center [739, 27] width 984 height 22
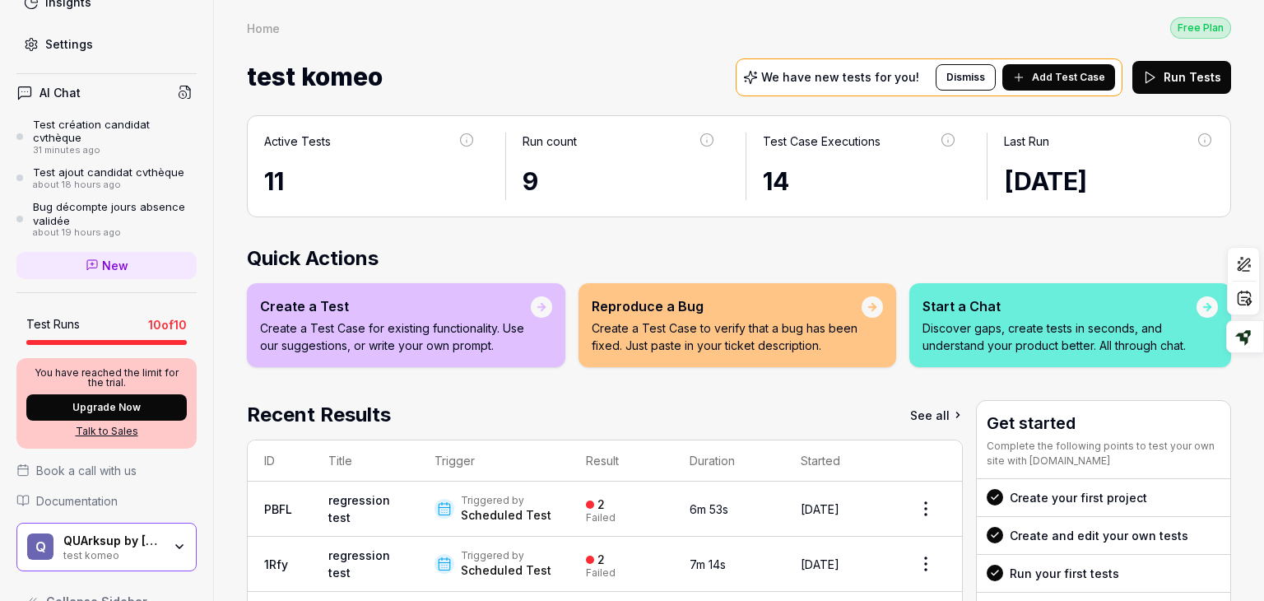
scroll to position [323, 0]
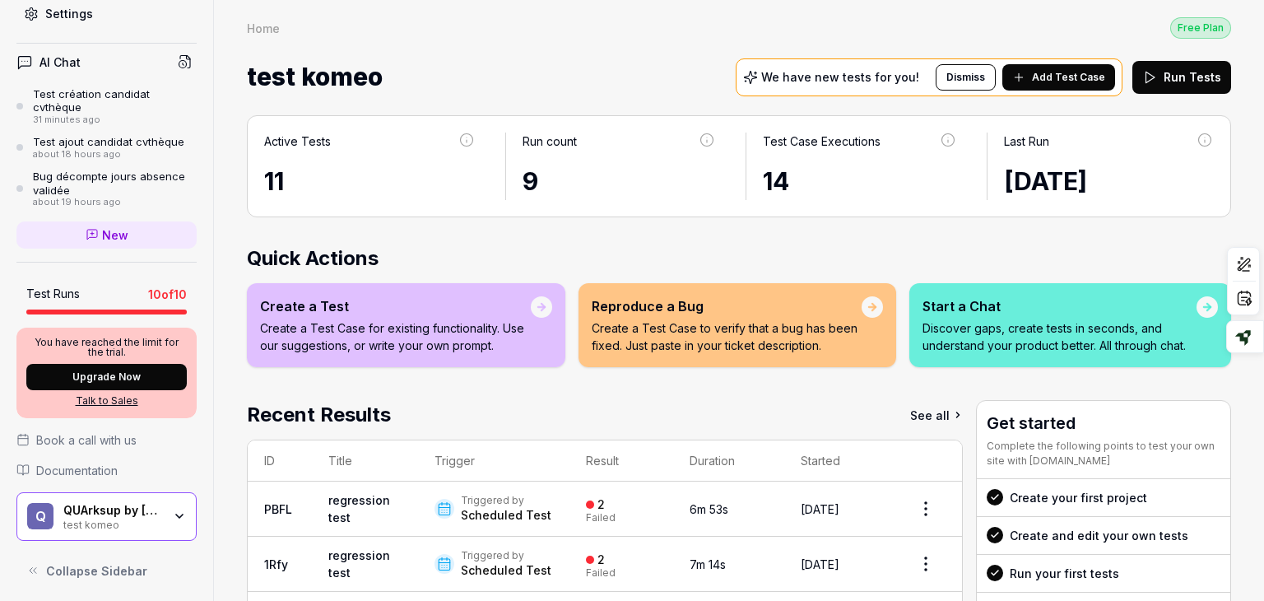
click at [144, 522] on div "test komeo" at bounding box center [112, 523] width 99 height 13
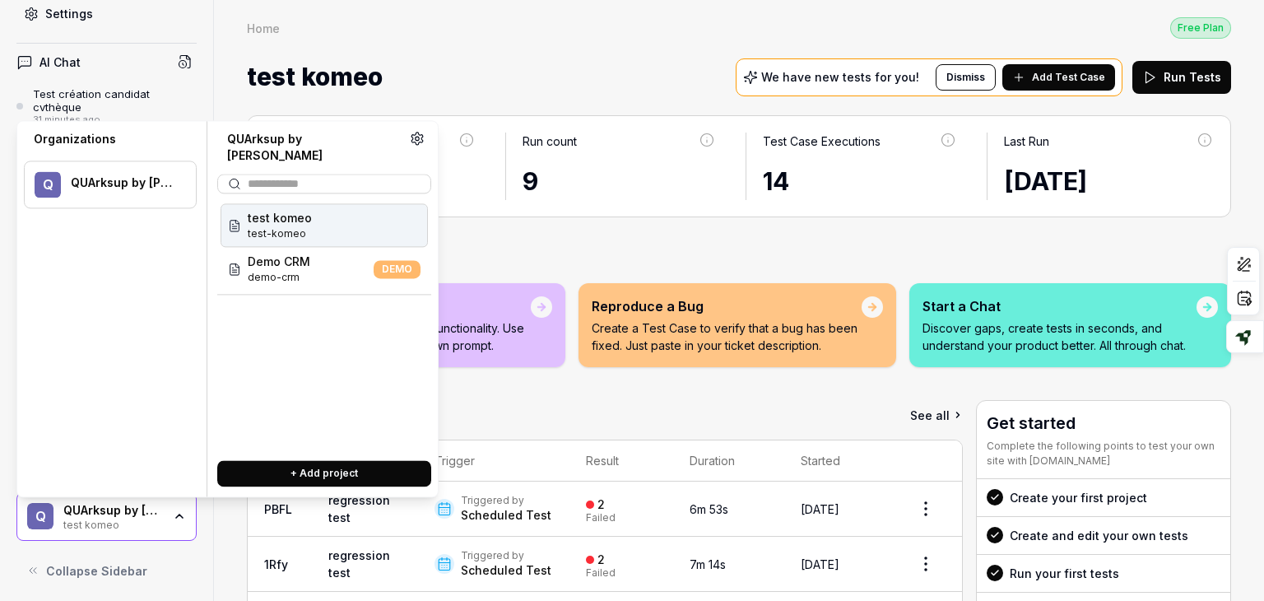
click at [299, 226] on span "test-komeo" at bounding box center [280, 233] width 64 height 15
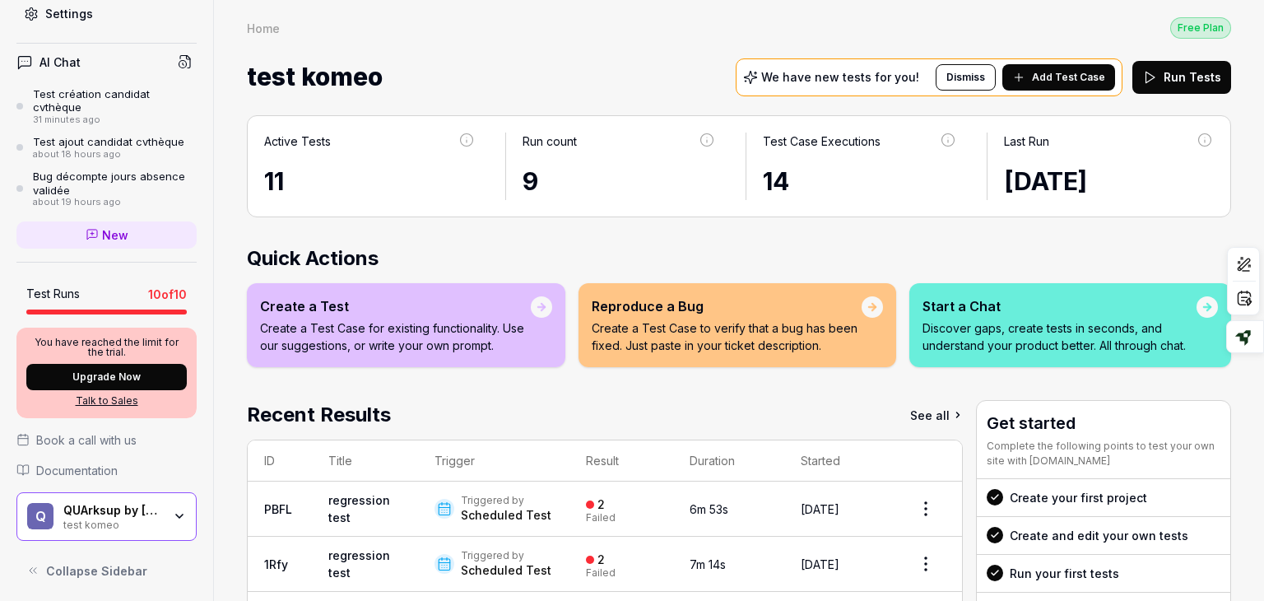
click at [138, 517] on div "test komeo" at bounding box center [112, 523] width 99 height 13
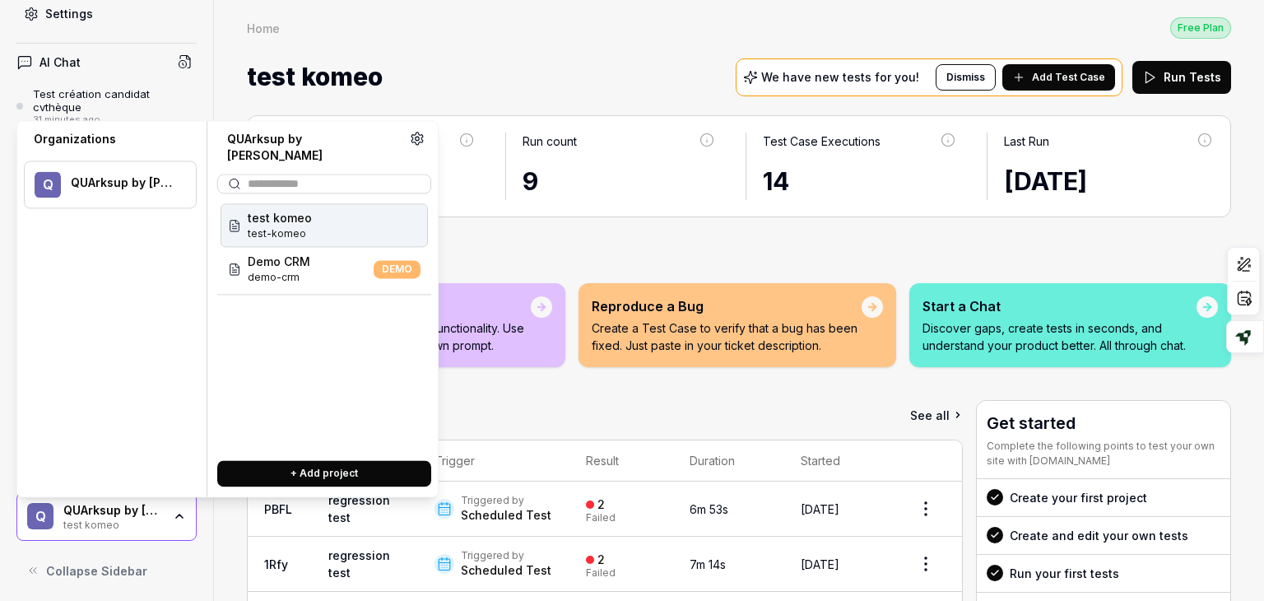
click at [411, 134] on icon at bounding box center [417, 138] width 15 height 15
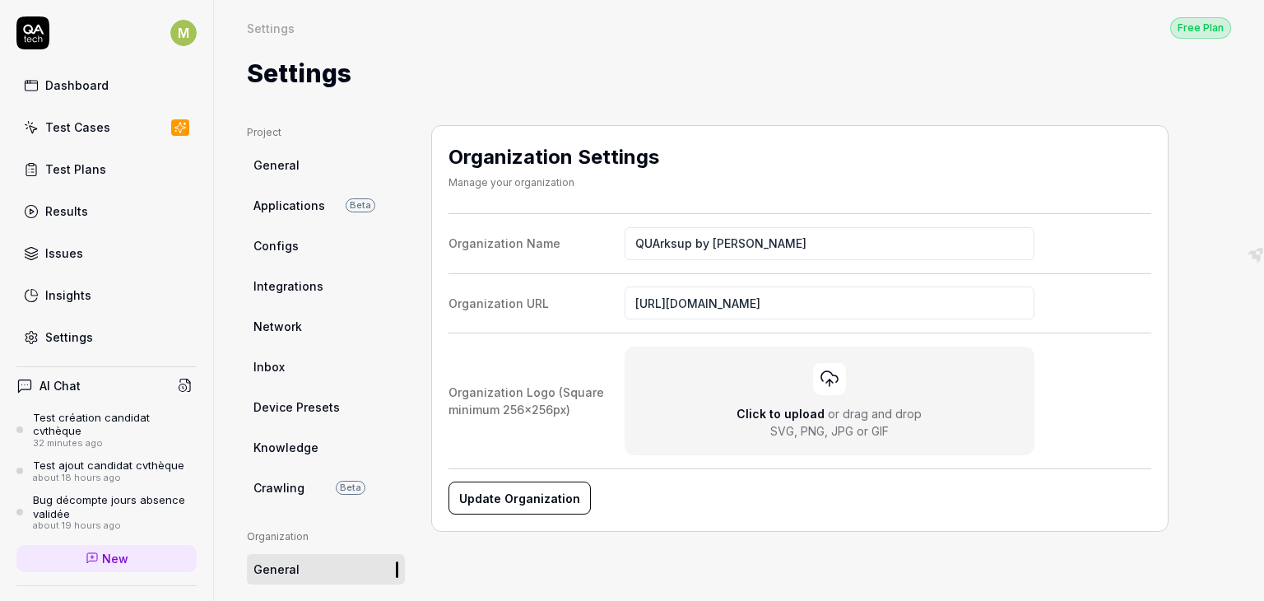
click at [288, 174] on link "General" at bounding box center [326, 165] width 158 height 30
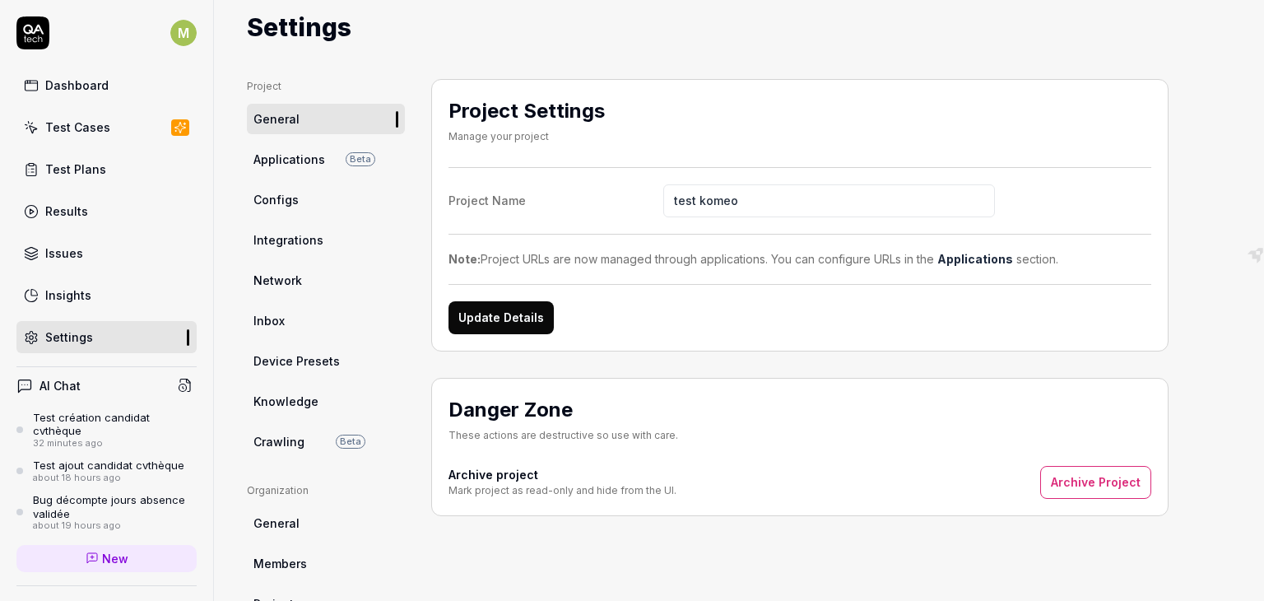
scroll to position [26, 0]
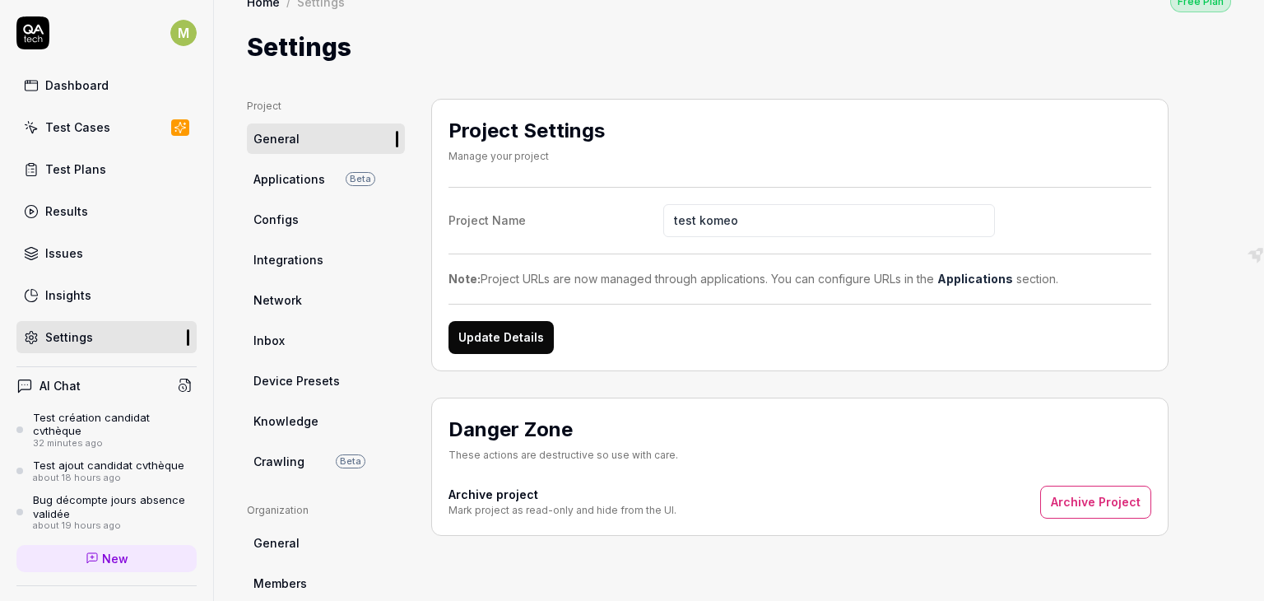
click at [284, 177] on span "Applications" at bounding box center [289, 178] width 72 height 17
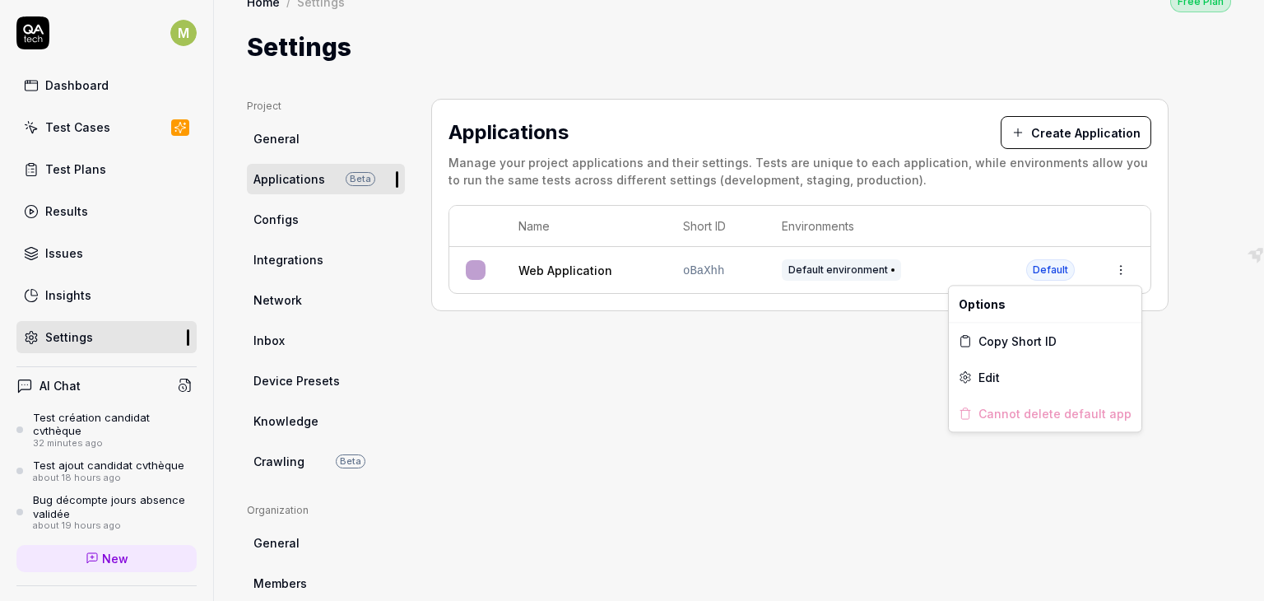
click at [1122, 268] on html "M Dashboard Test Cases Test Plans Results Issues Insights Settings AI Chat Test…" at bounding box center [632, 300] width 1264 height 601
click at [987, 376] on span "Edit" at bounding box center [988, 377] width 21 height 17
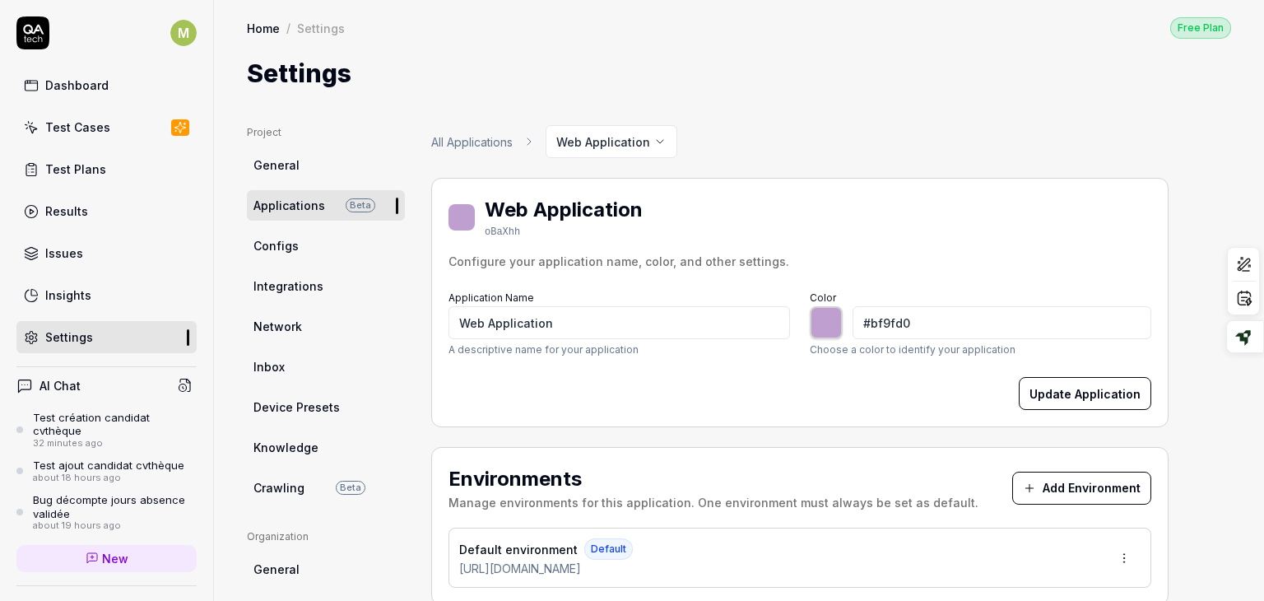
click at [283, 238] on span "Configs" at bounding box center [275, 245] width 45 height 17
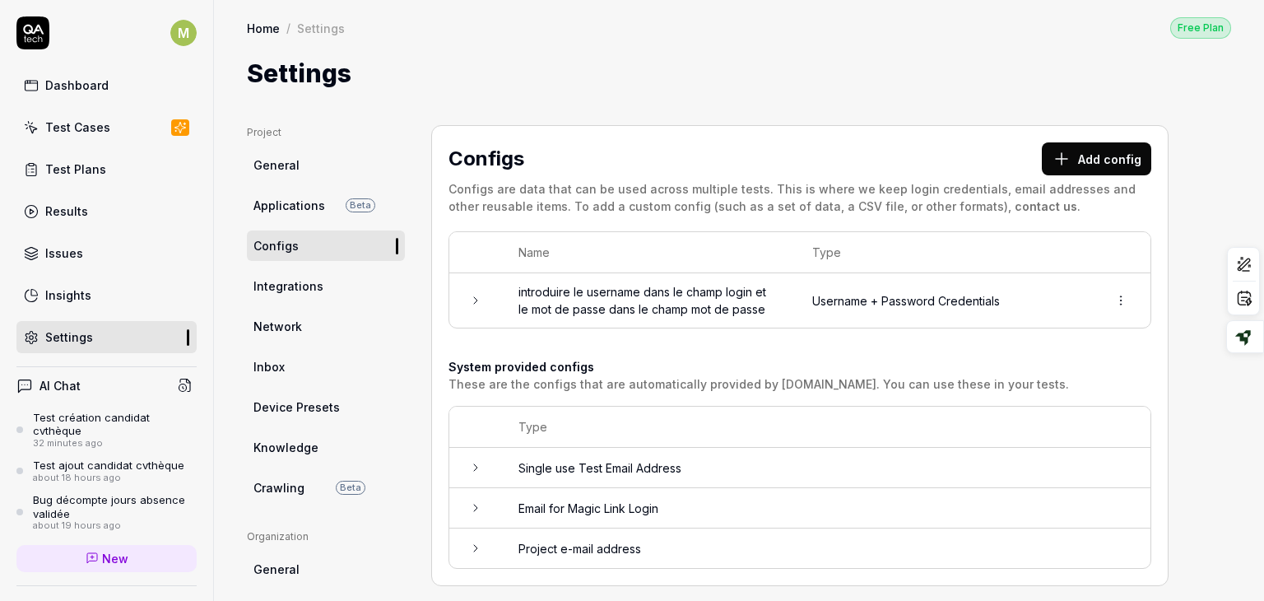
click at [1086, 149] on button "Add config" at bounding box center [1096, 158] width 109 height 33
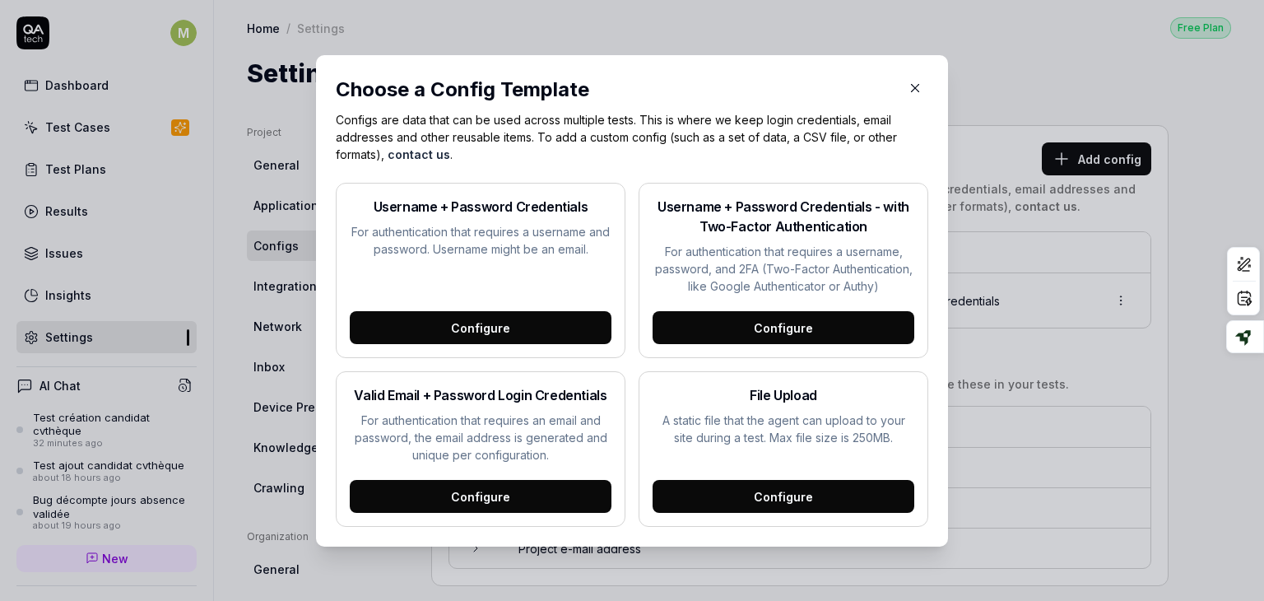
click at [907, 89] on icon "button" at bounding box center [914, 88] width 15 height 15
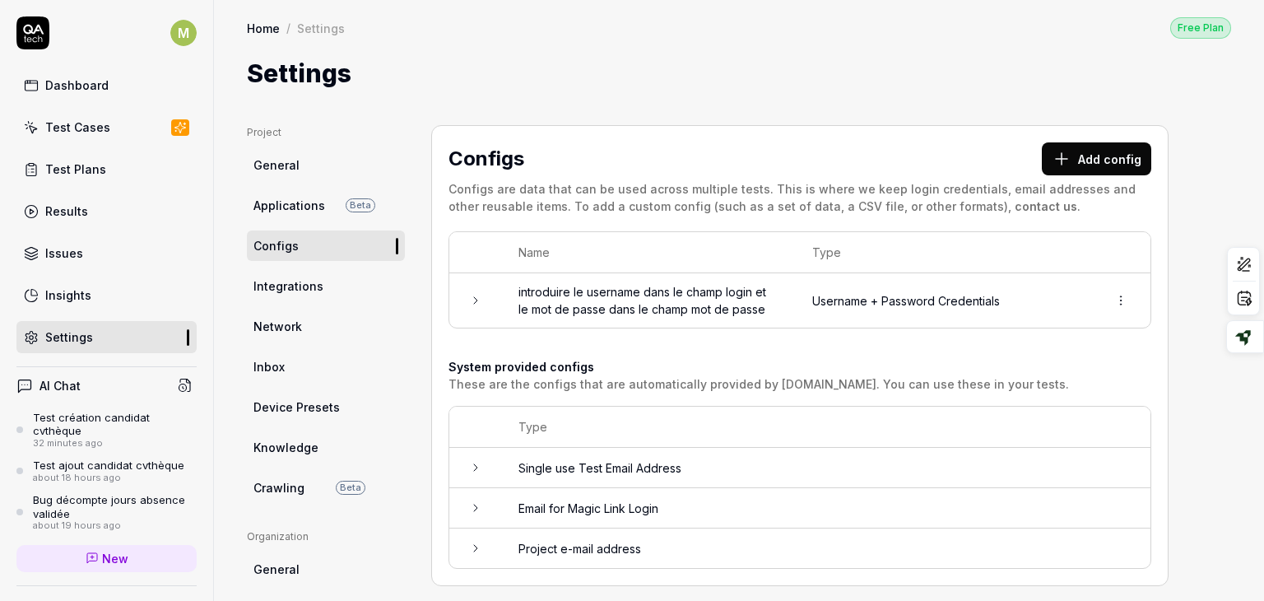
click at [316, 287] on span "Integrations" at bounding box center [288, 285] width 70 height 17
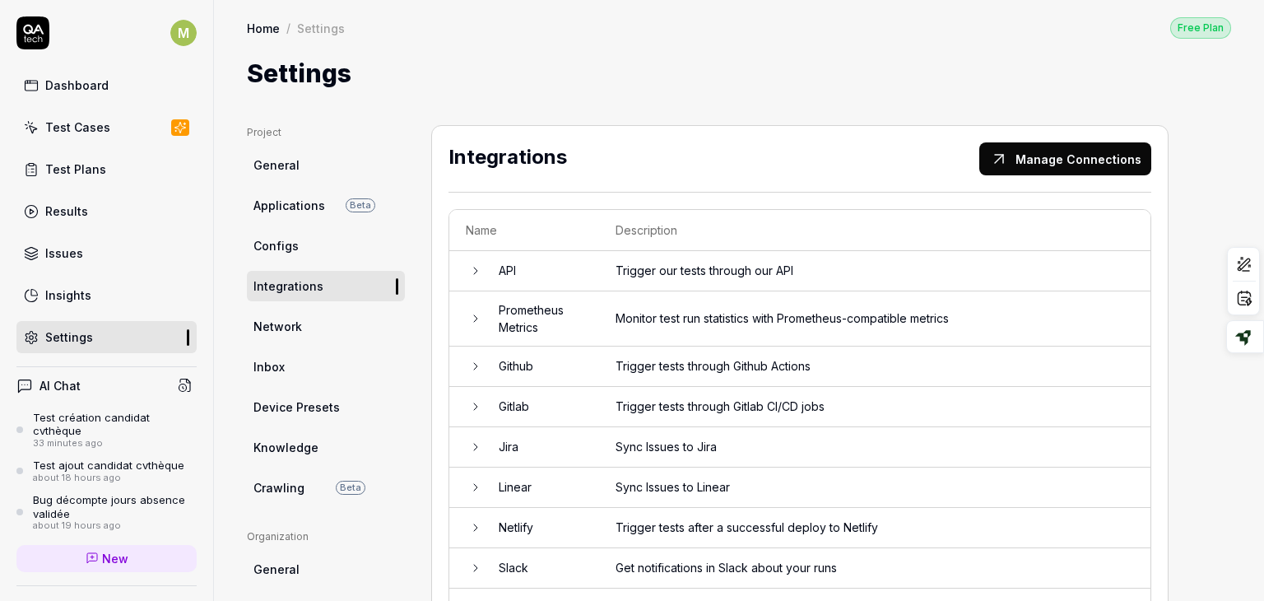
click at [303, 248] on link "Configs" at bounding box center [326, 245] width 158 height 30
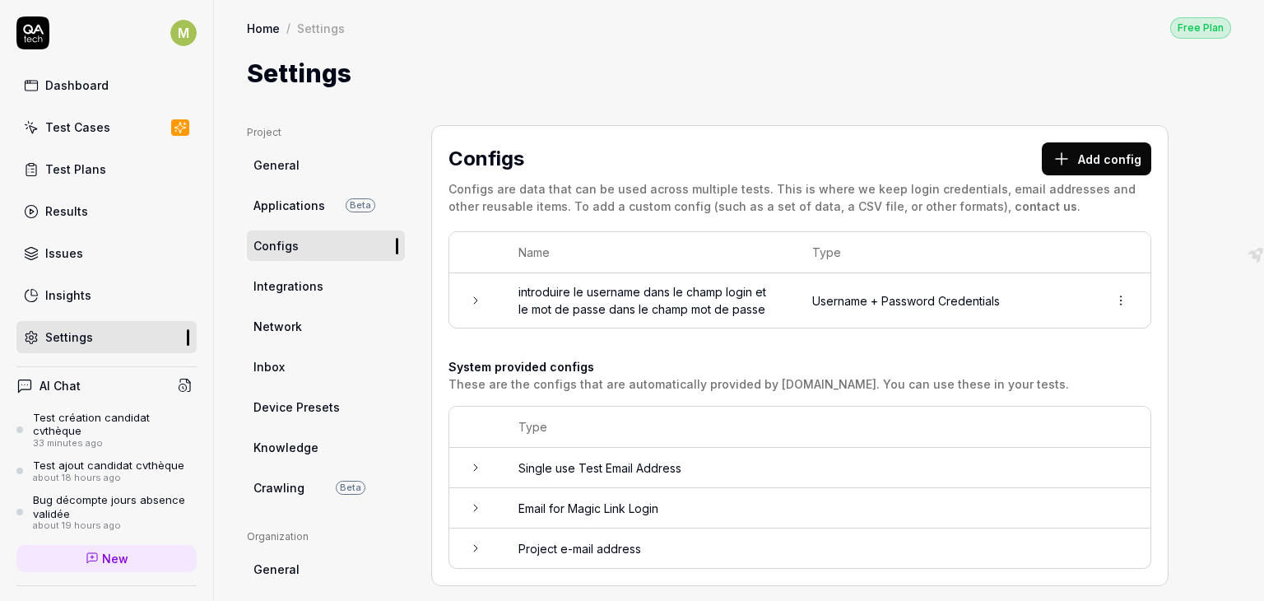
click at [1083, 149] on button "Add config" at bounding box center [1096, 158] width 109 height 33
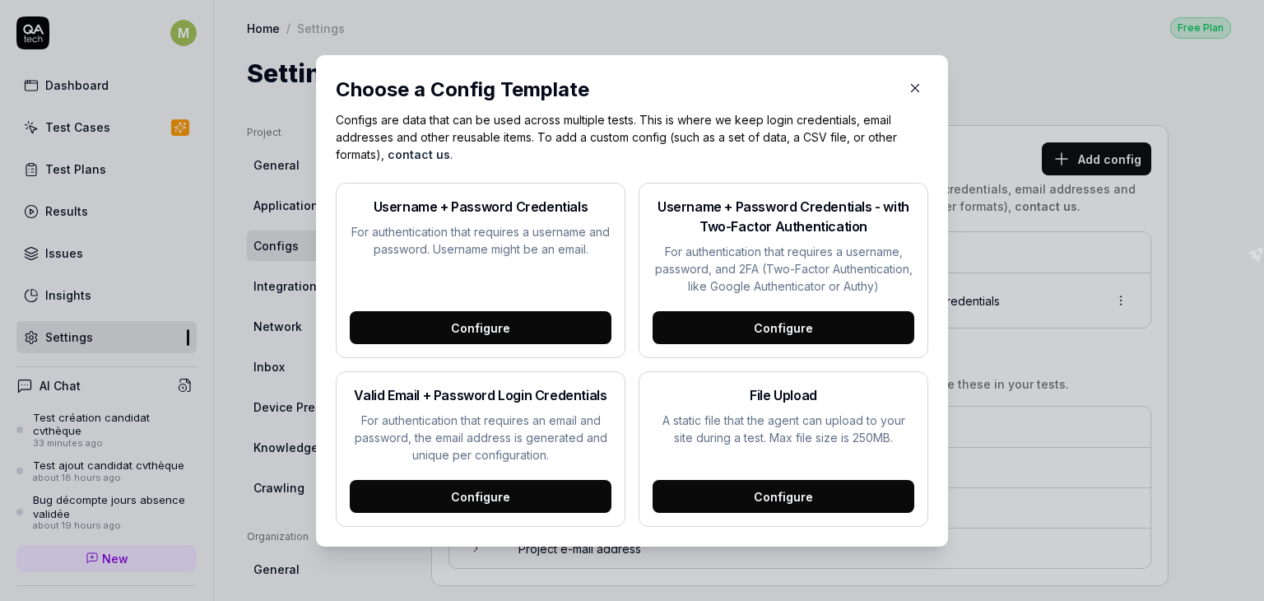
click at [912, 89] on icon "button" at bounding box center [915, 87] width 7 height 7
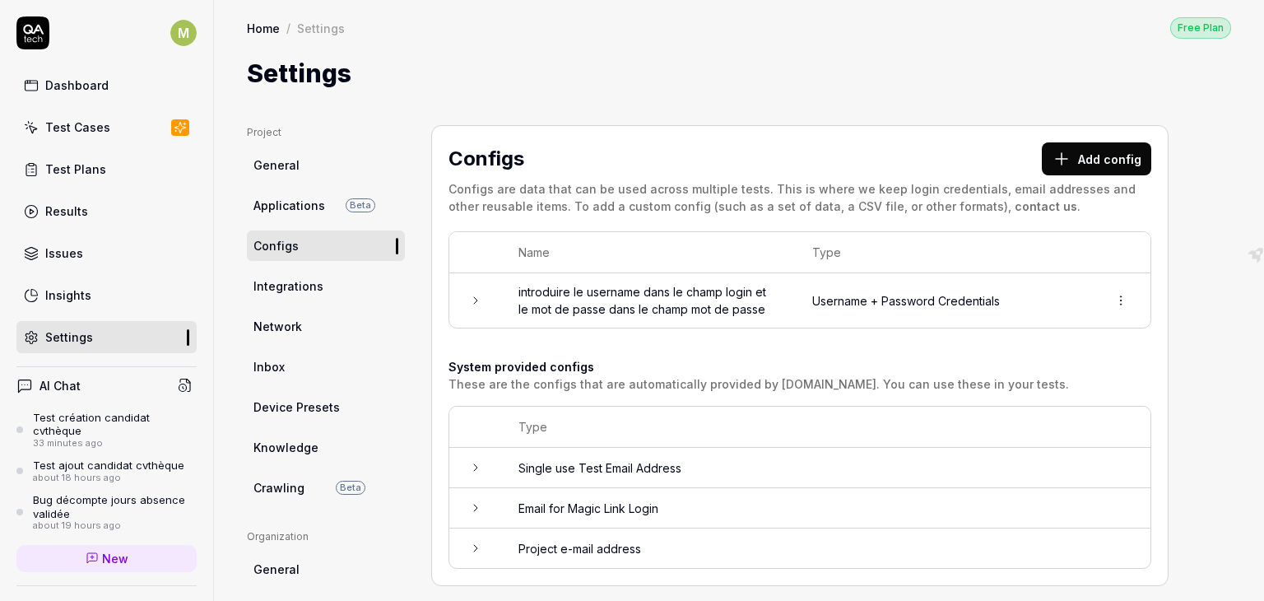
click at [282, 294] on span "Integrations" at bounding box center [288, 285] width 70 height 17
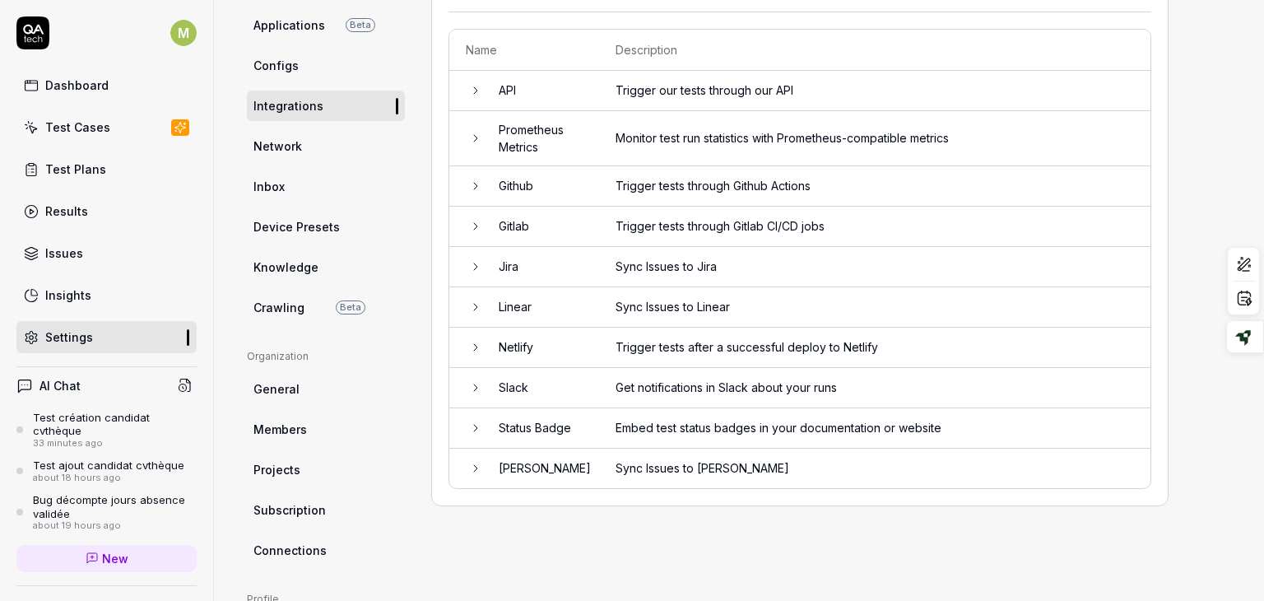
scroll to position [181, 0]
click at [477, 88] on icon at bounding box center [475, 89] width 3 height 7
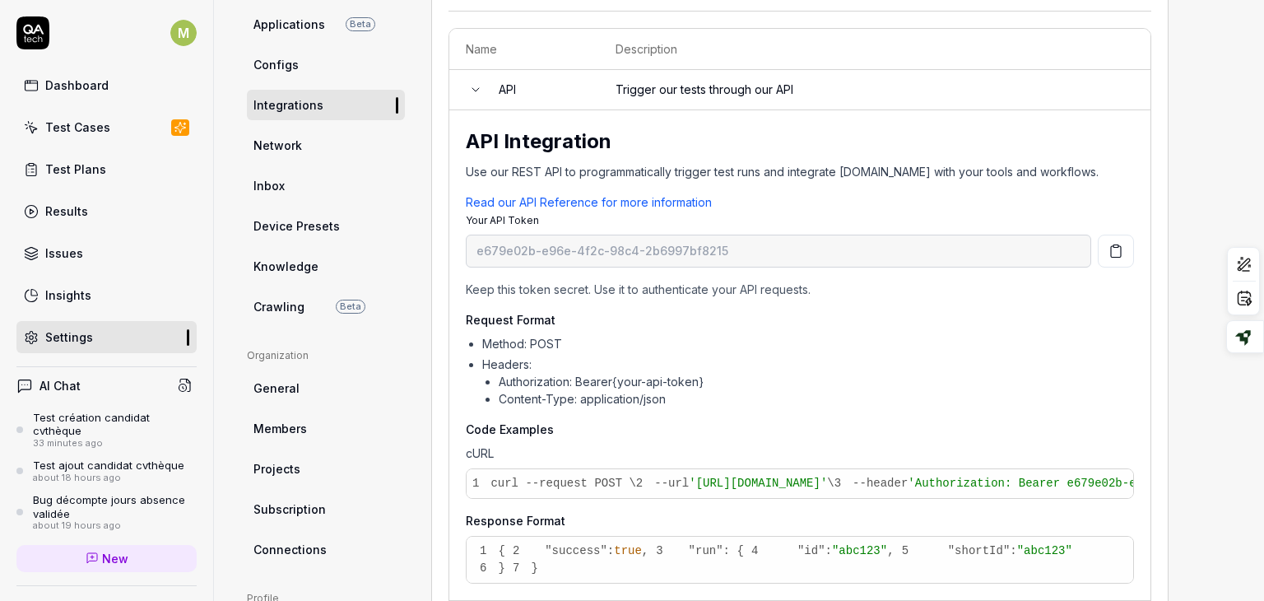
scroll to position [125, 0]
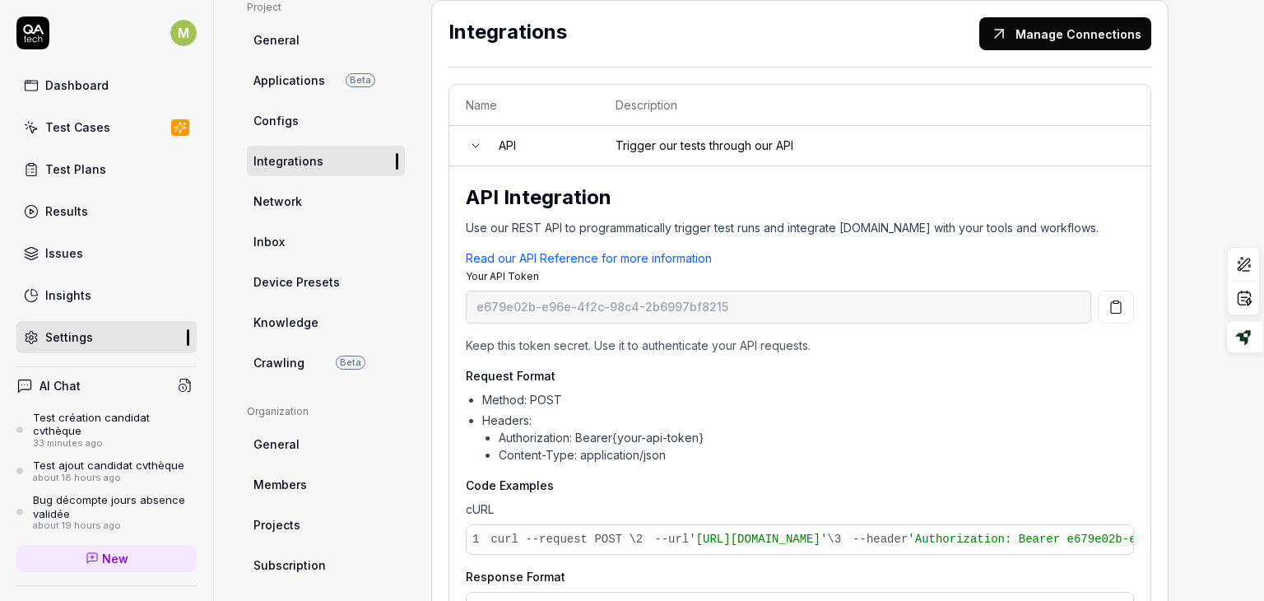
click at [474, 142] on icon at bounding box center [475, 145] width 13 height 13
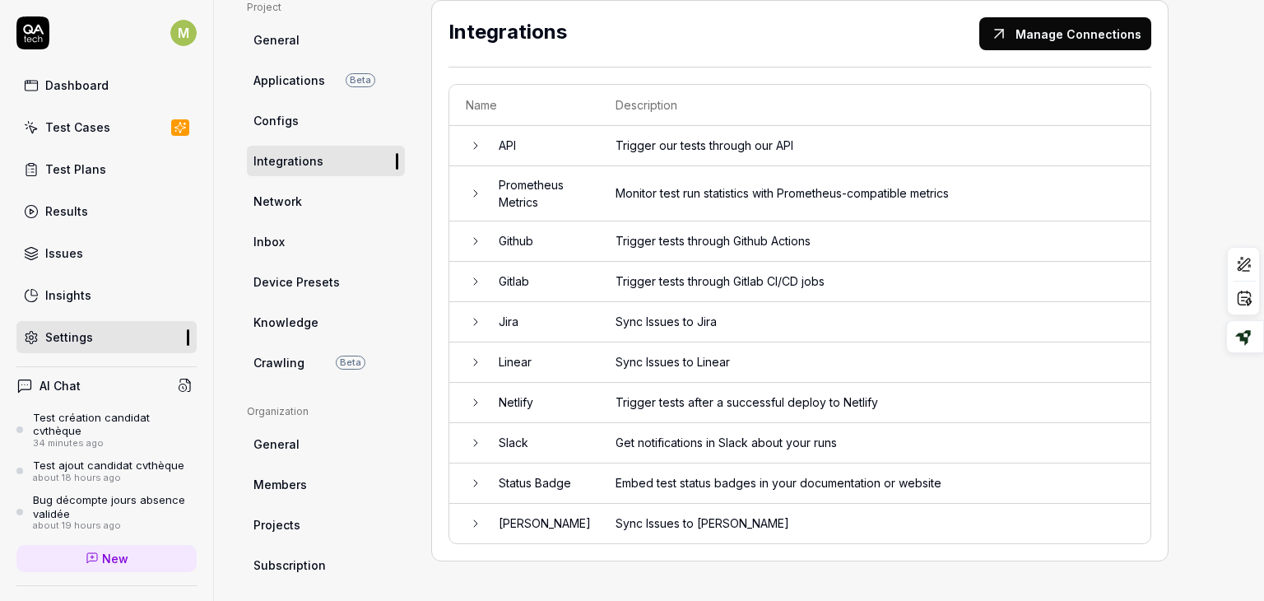
click at [474, 442] on icon at bounding box center [475, 442] width 3 height 7
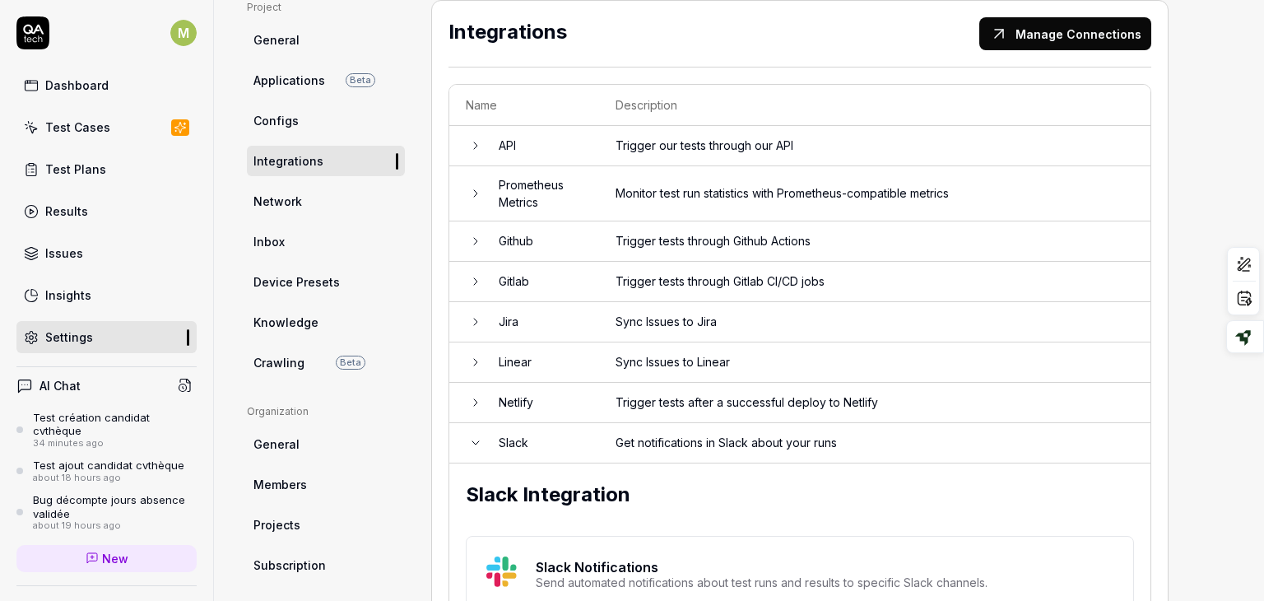
click at [474, 442] on icon at bounding box center [475, 442] width 13 height 13
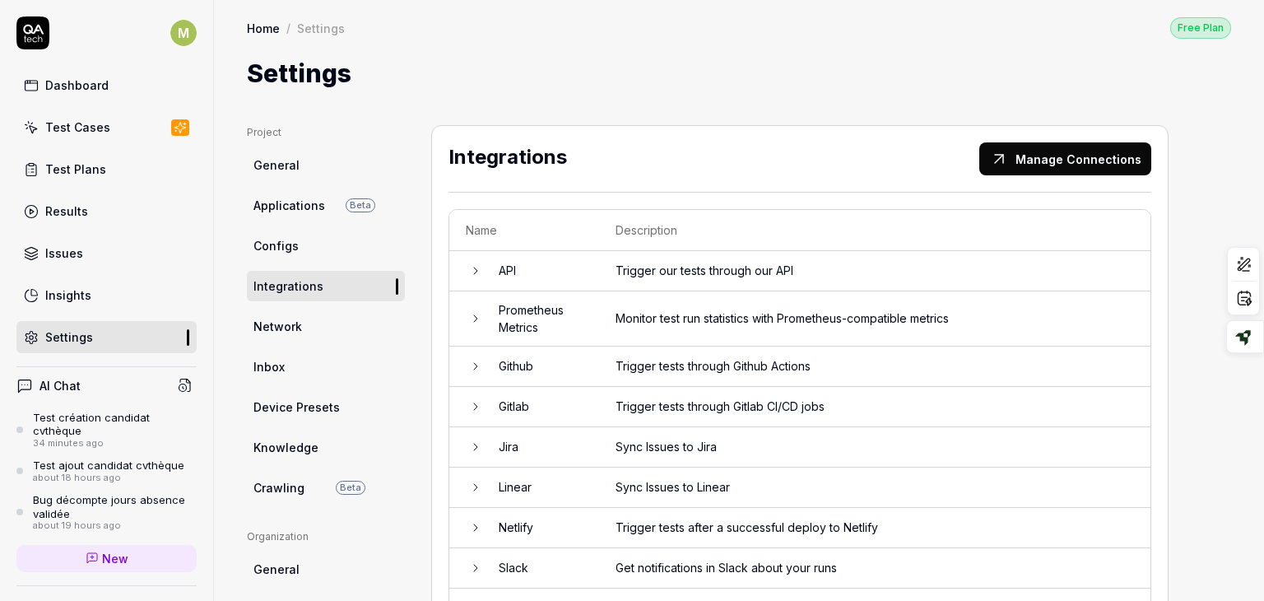
click at [273, 355] on link "Inbox" at bounding box center [326, 366] width 158 height 30
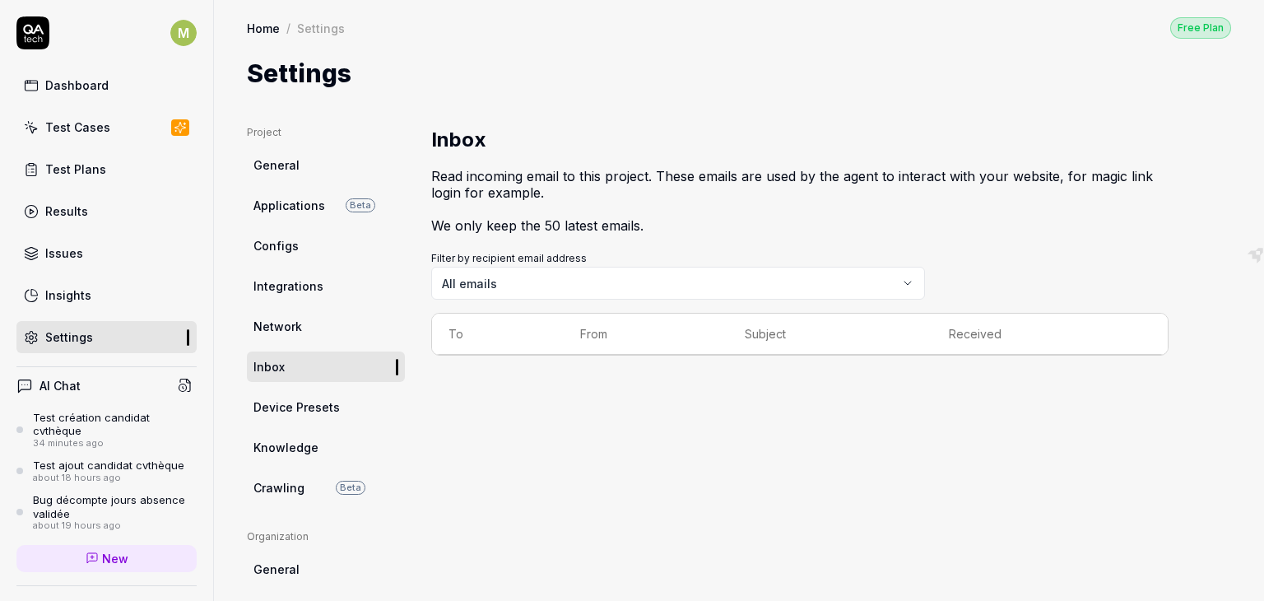
click at [285, 408] on span "Device Presets" at bounding box center [296, 406] width 86 height 17
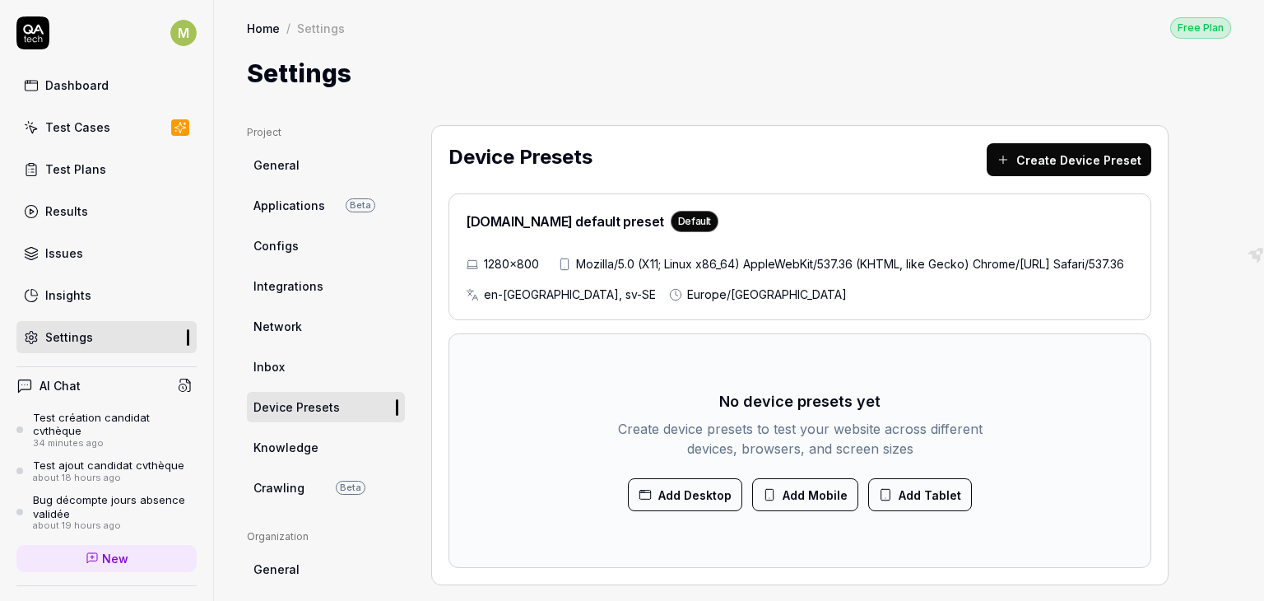
click at [265, 453] on span "Knowledge" at bounding box center [285, 447] width 65 height 17
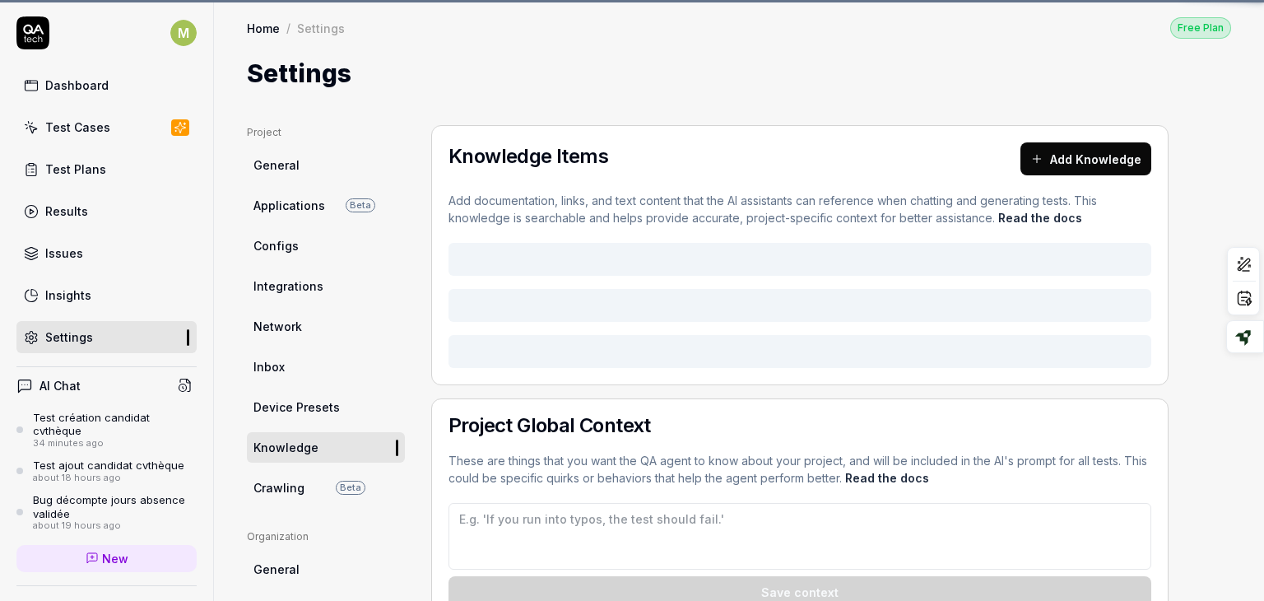
type textarea "*"
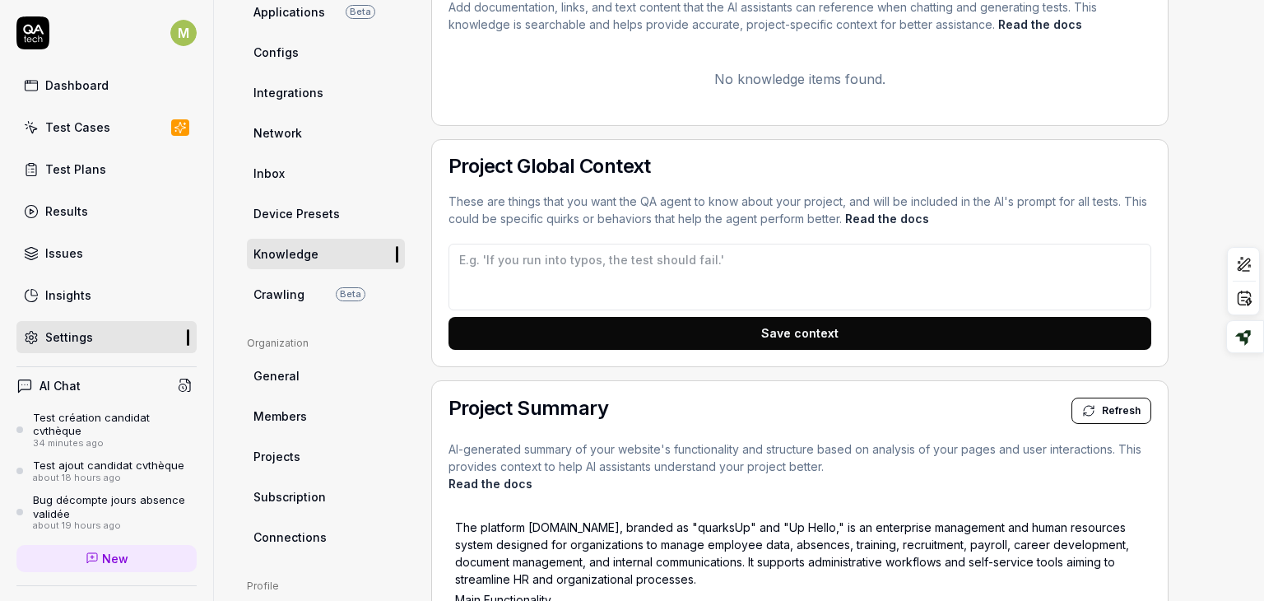
scroll to position [194, 0]
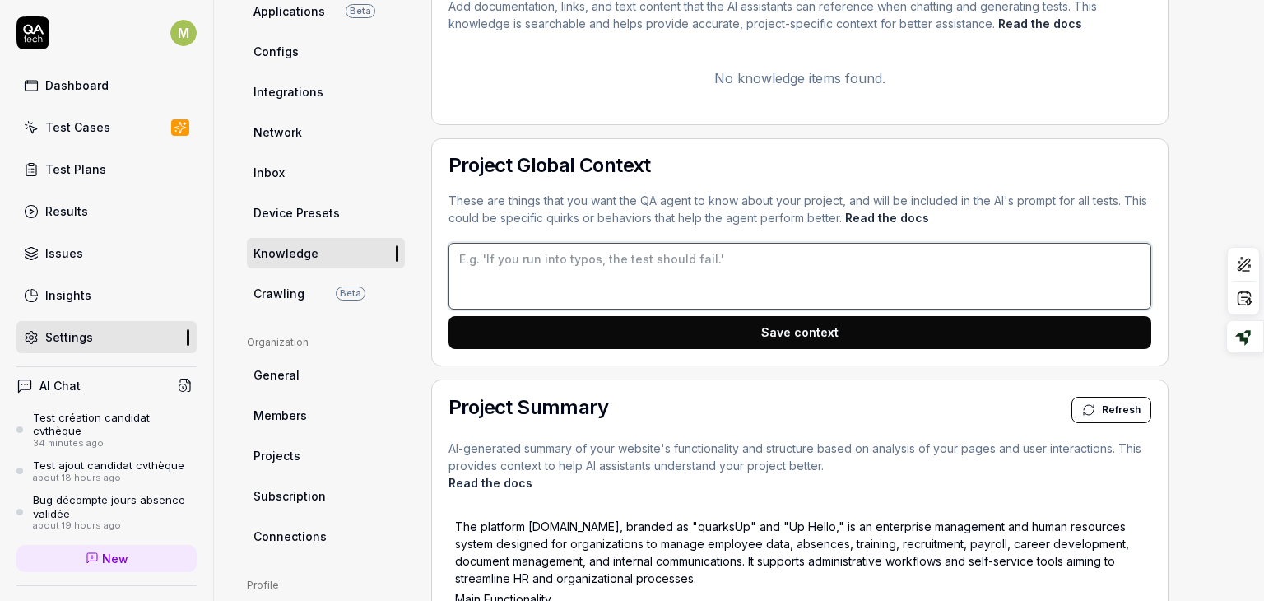
click at [695, 260] on textarea at bounding box center [799, 276] width 703 height 67
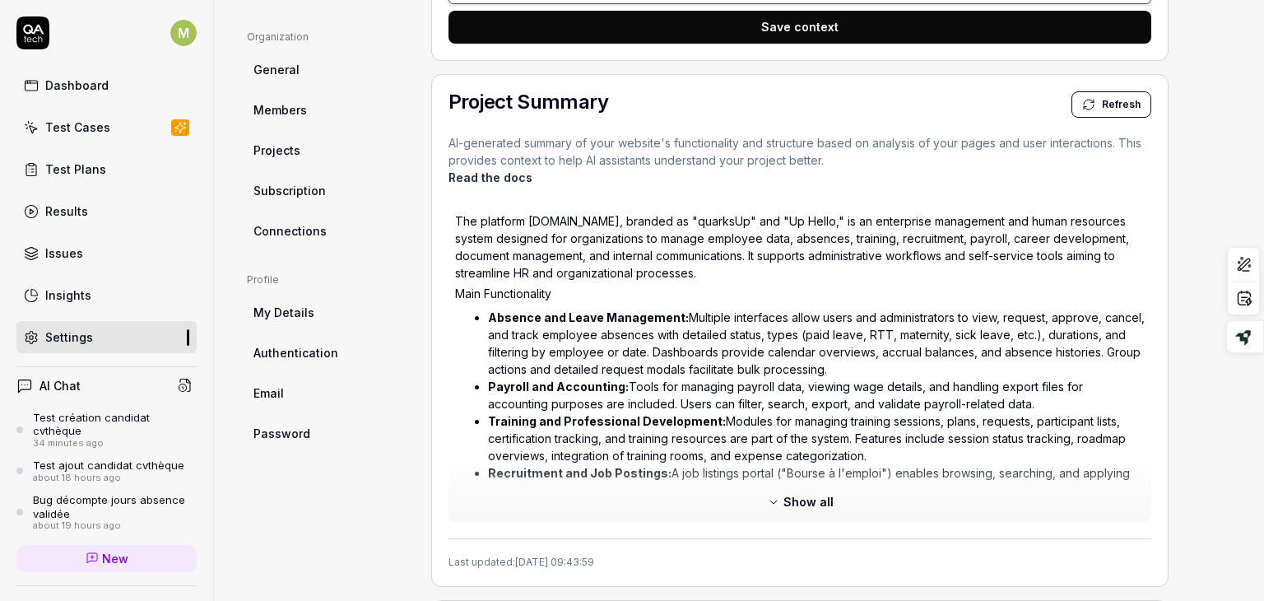
scroll to position [503, 0]
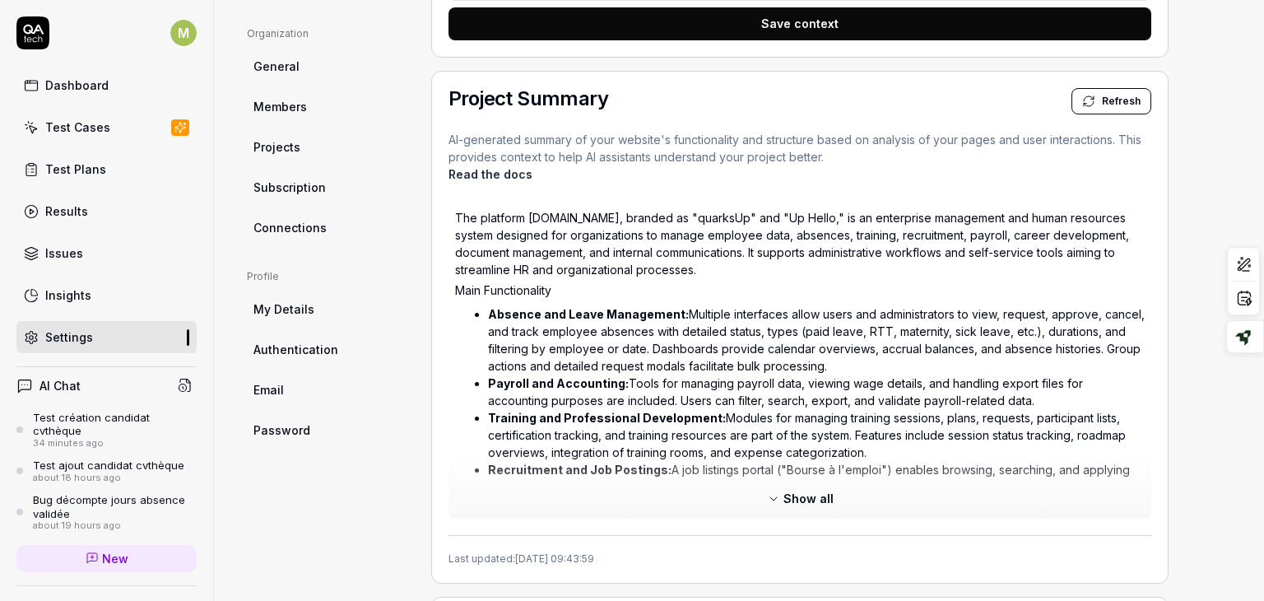
click at [787, 498] on span "Show all" at bounding box center [808, 498] width 50 height 17
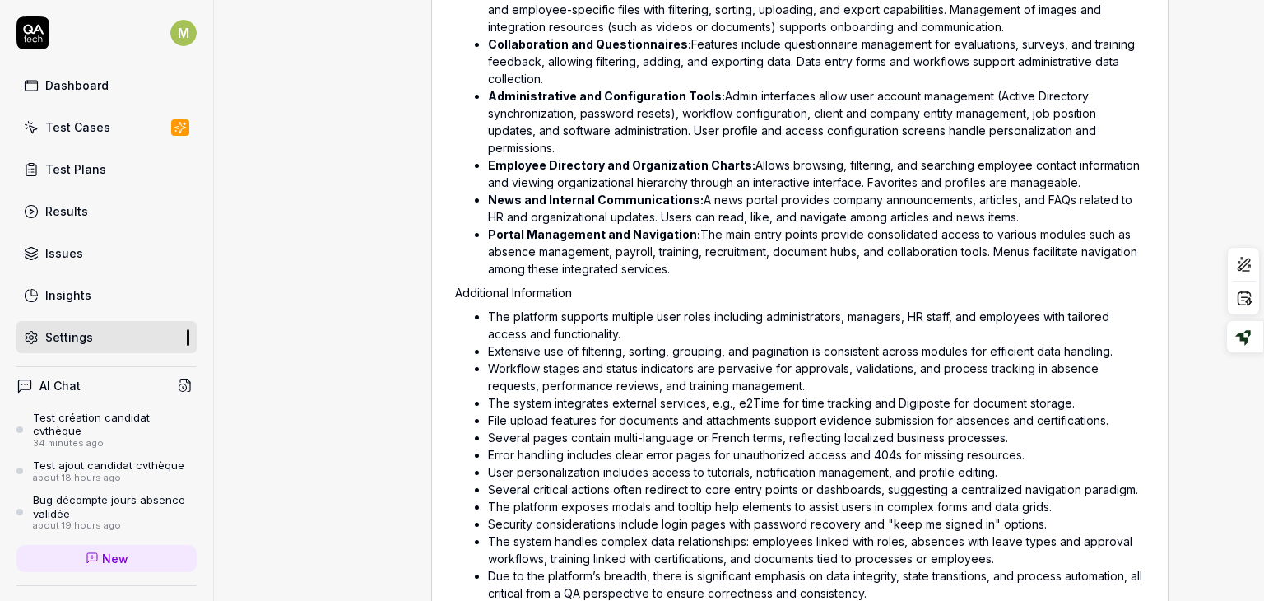
scroll to position [1074, 0]
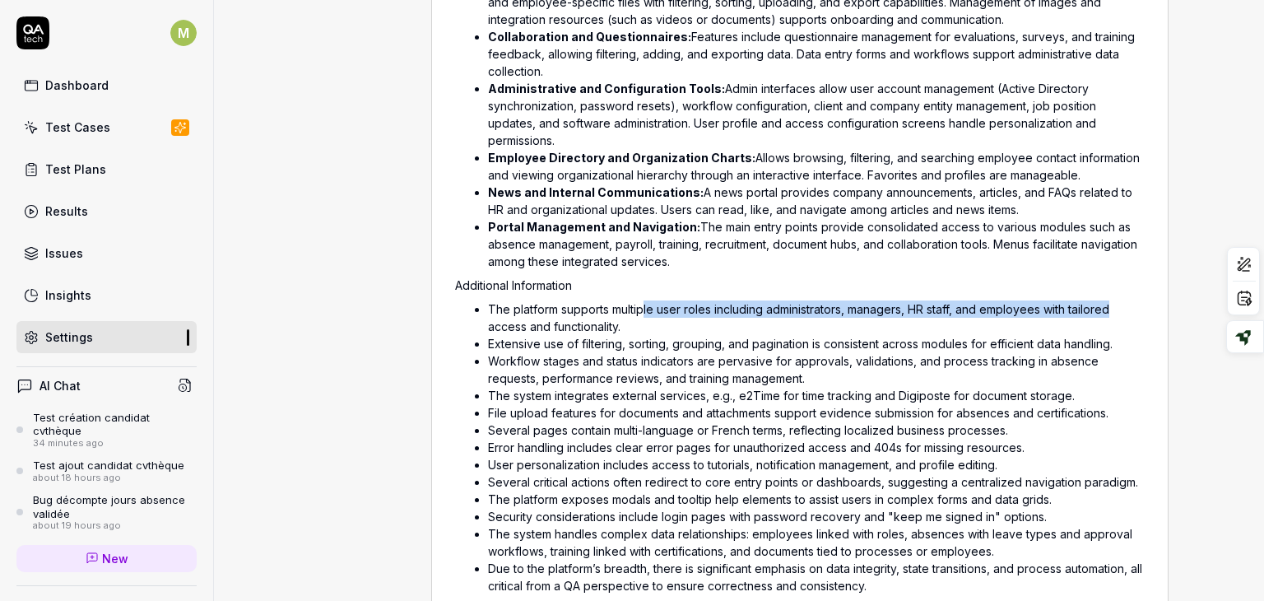
drag, startPoint x: 646, startPoint y: 304, endPoint x: 1116, endPoint y: 297, distance: 469.8
click at [1116, 297] on ul "The platform supports multiple user roles including administrators, managers, H…" at bounding box center [799, 447] width 689 height 300
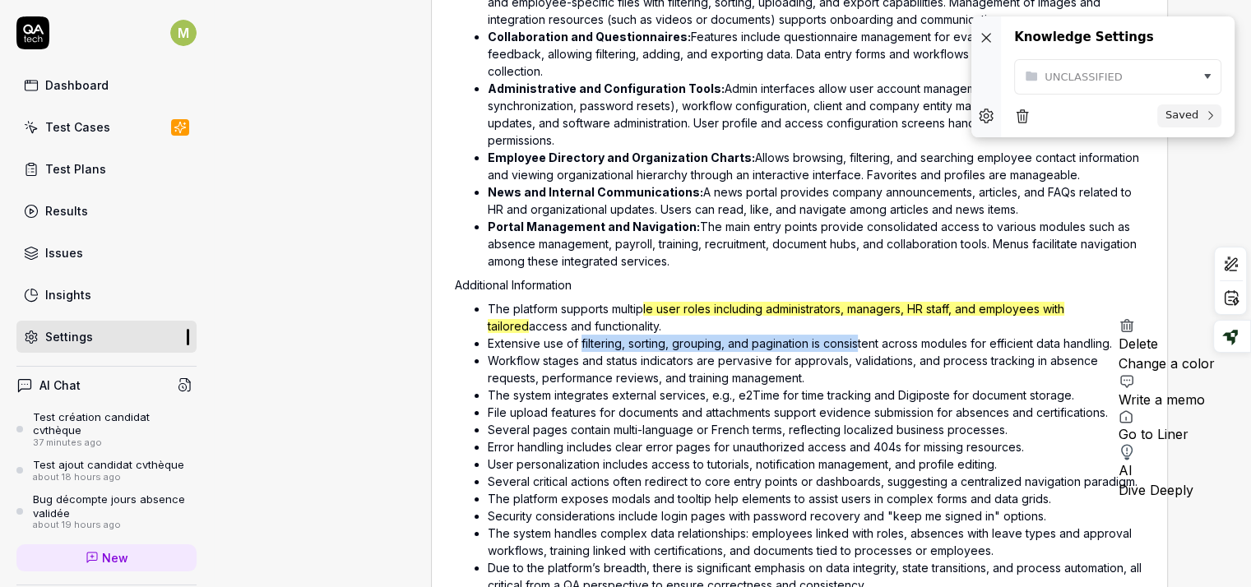
drag, startPoint x: 579, startPoint y: 345, endPoint x: 859, endPoint y: 343, distance: 279.7
click at [859, 343] on li "Extensive use of filtering, sorting, grouping, and pagination is consistent acr…" at bounding box center [816, 343] width 657 height 17
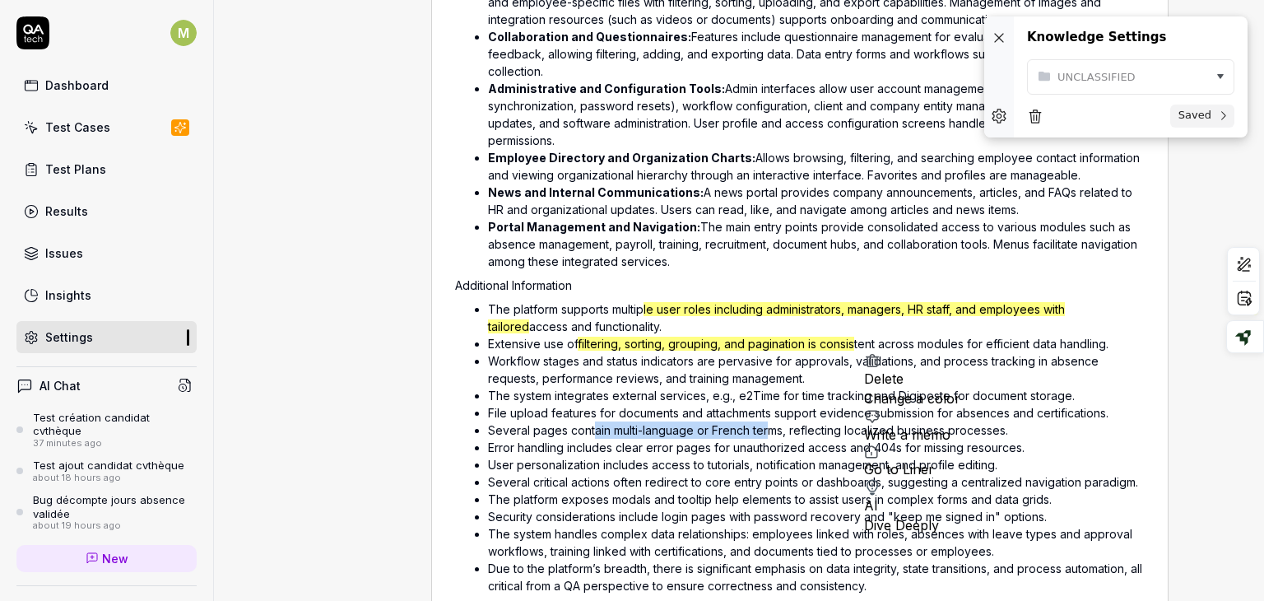
drag, startPoint x: 593, startPoint y: 433, endPoint x: 773, endPoint y: 430, distance: 179.4
click at [773, 430] on li "Several pages contain multi-language or French terms, reflecting localized busi…" at bounding box center [816, 429] width 657 height 17
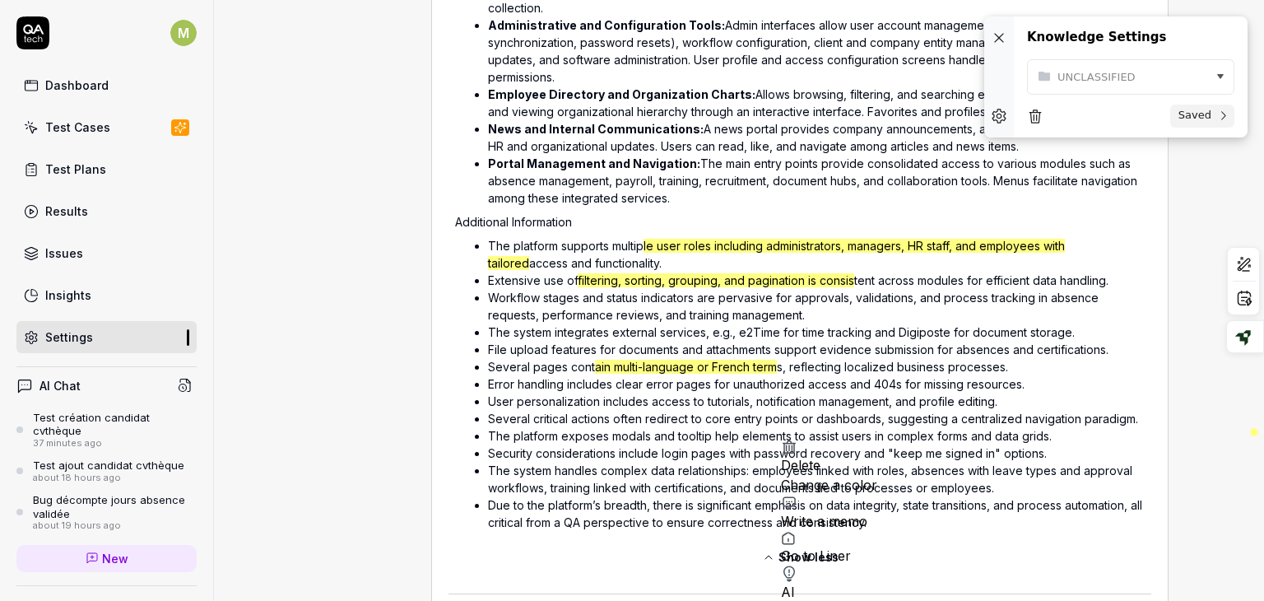
scroll to position [1140, 0]
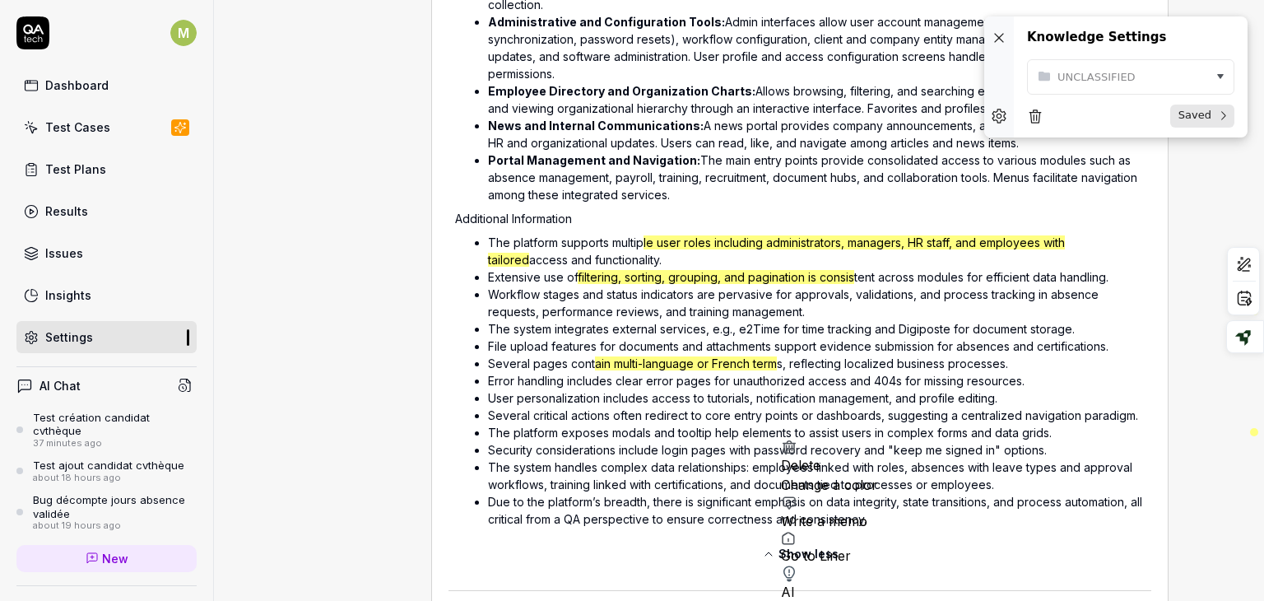
click at [1184, 116] on span "Saved" at bounding box center [1194, 116] width 39 height 14
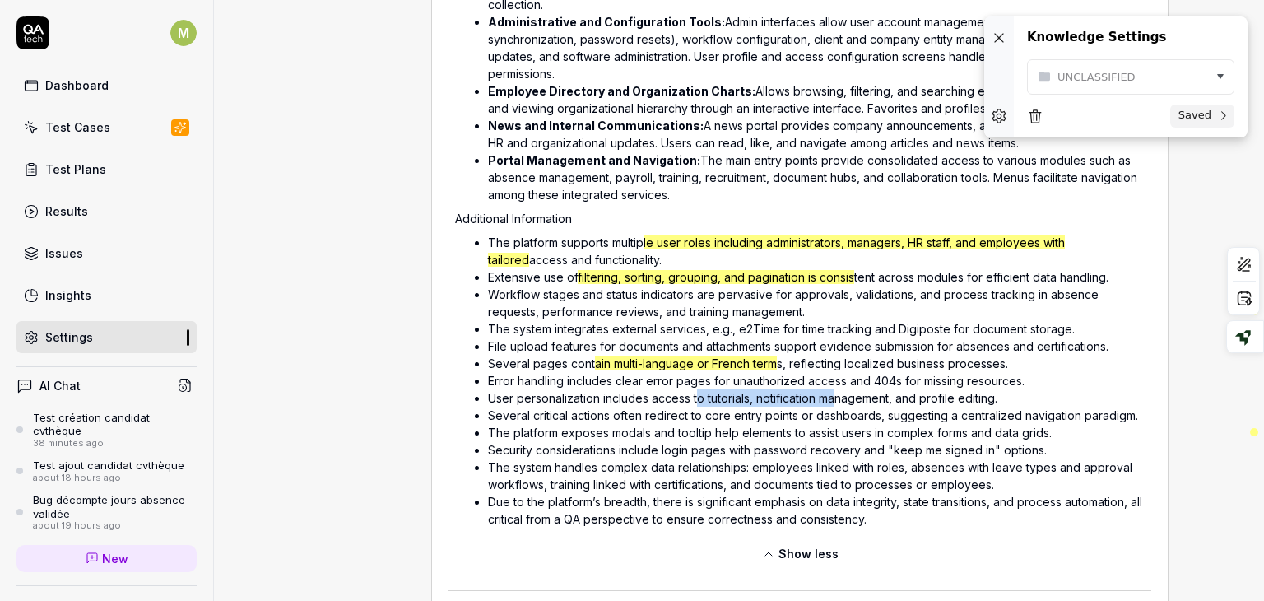
drag, startPoint x: 698, startPoint y: 396, endPoint x: 840, endPoint y: 394, distance: 142.3
click at [840, 394] on li "User personalization includes access to tutorials, notification management, and…" at bounding box center [816, 397] width 657 height 17
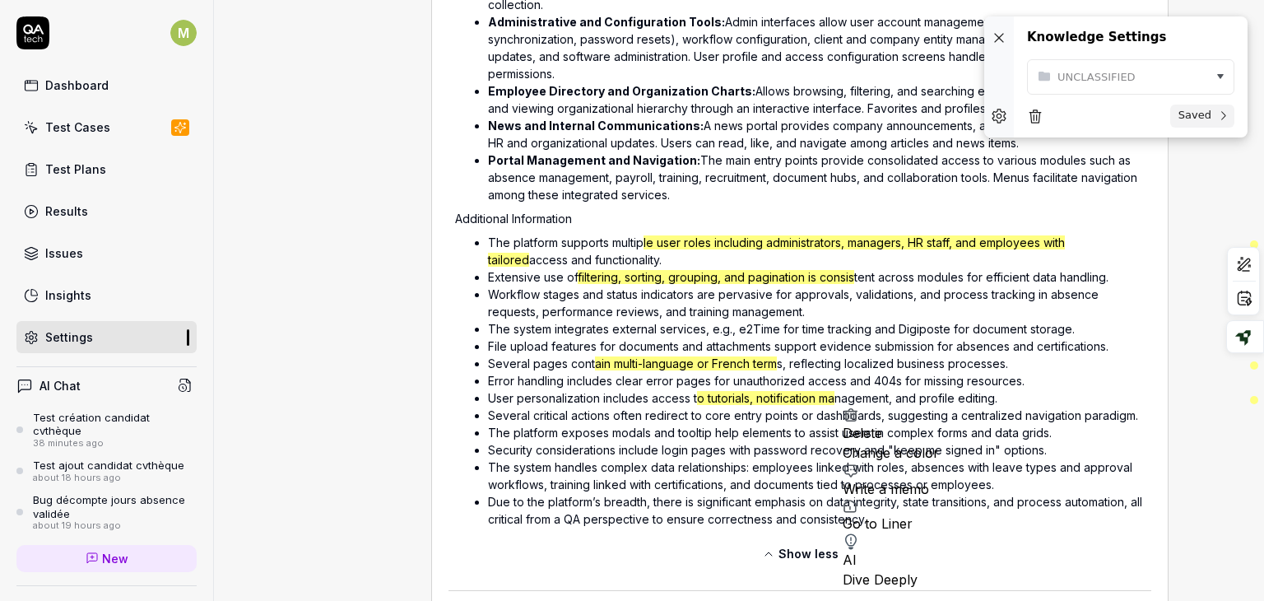
click at [1087, 434] on li "The platform exposes modals and tooltip help elements to assist users in comple…" at bounding box center [816, 432] width 657 height 17
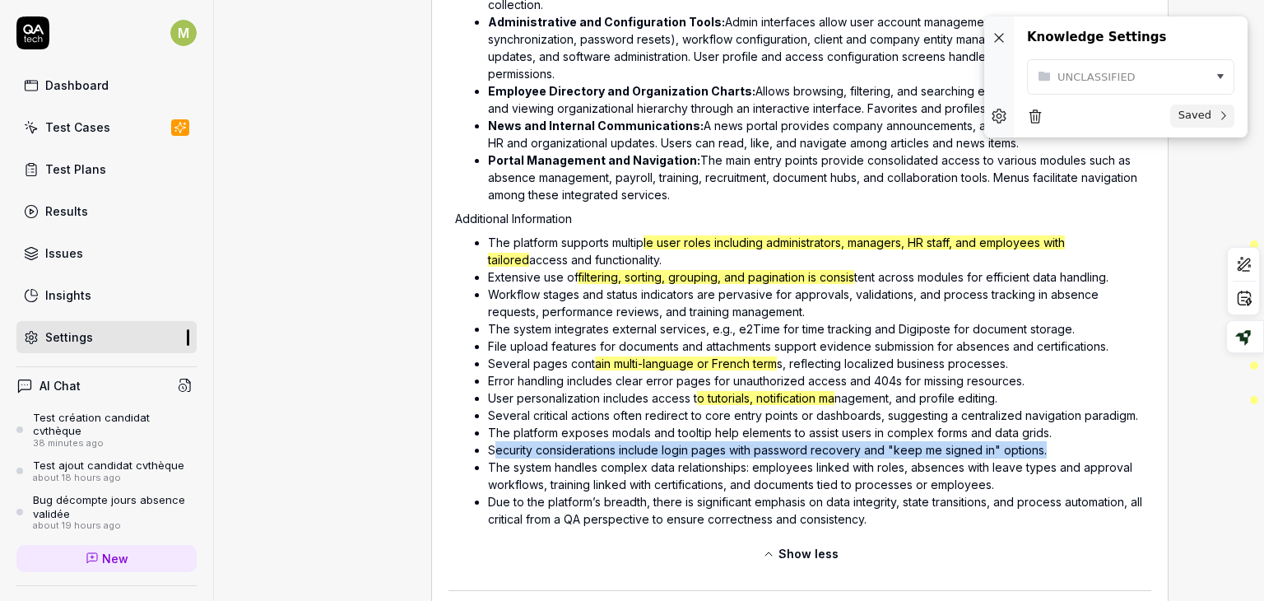
drag, startPoint x: 494, startPoint y: 449, endPoint x: 1077, endPoint y: 442, distance: 582.5
click at [1077, 442] on li "Security considerations include login pages with password recovery and "keep me…" at bounding box center [816, 449] width 657 height 17
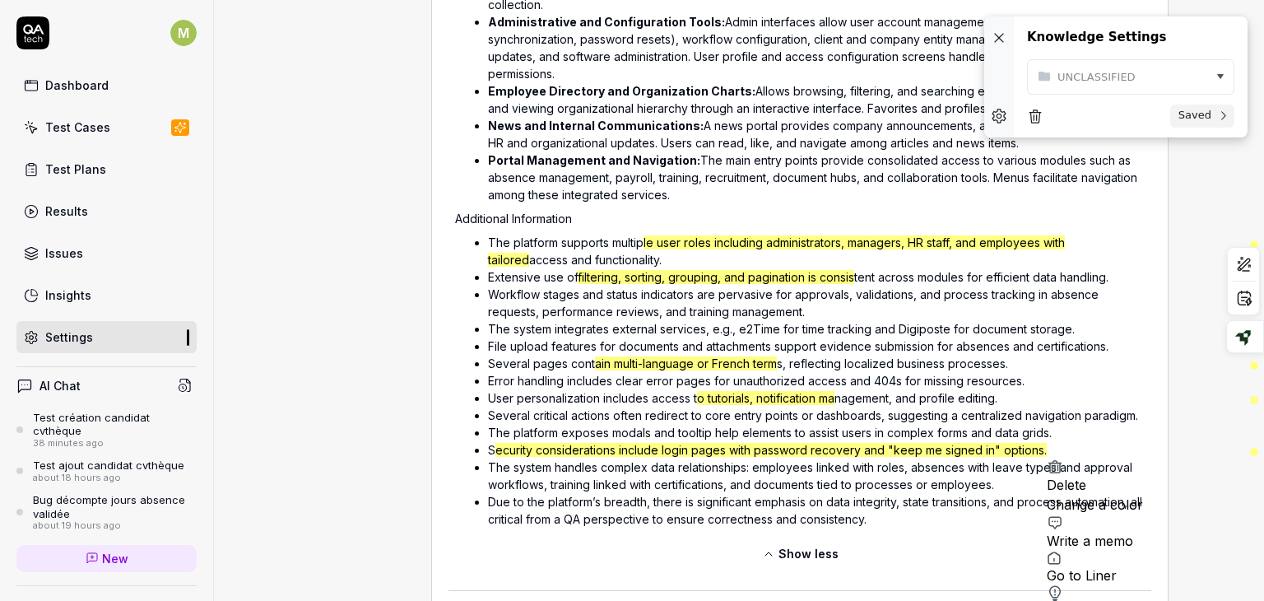
click at [1145, 195] on div "The platform [DOMAIN_NAME], branded as "quarksUp" and "Up Hello," is an enterpr…" at bounding box center [799, 47] width 703 height 972
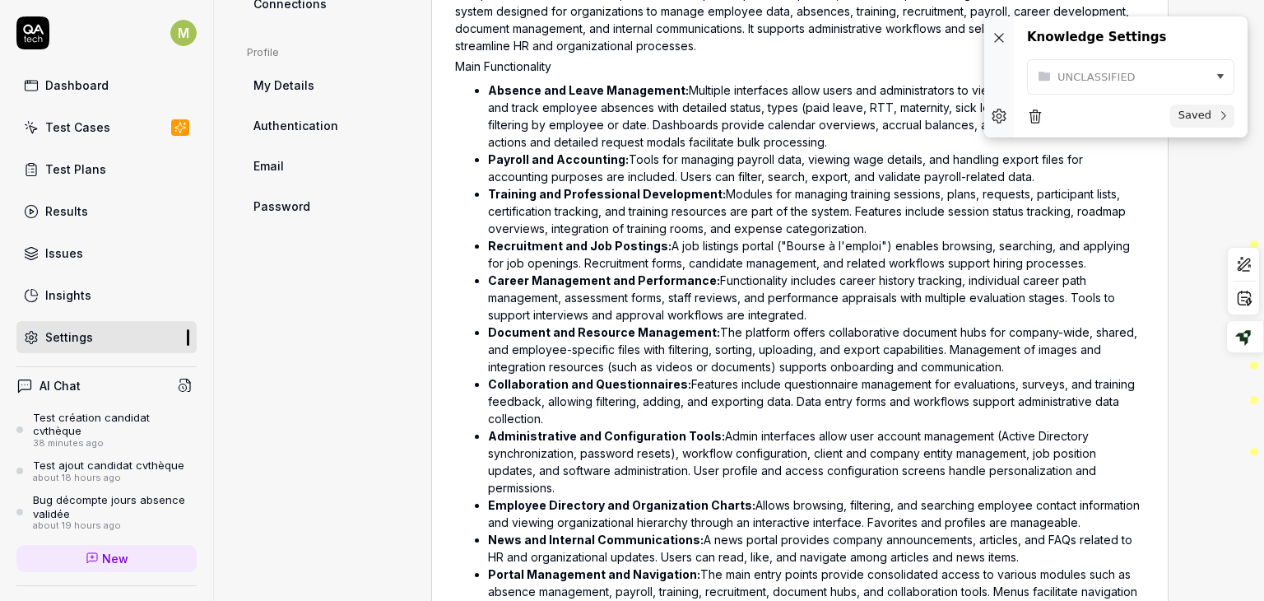
scroll to position [366, 0]
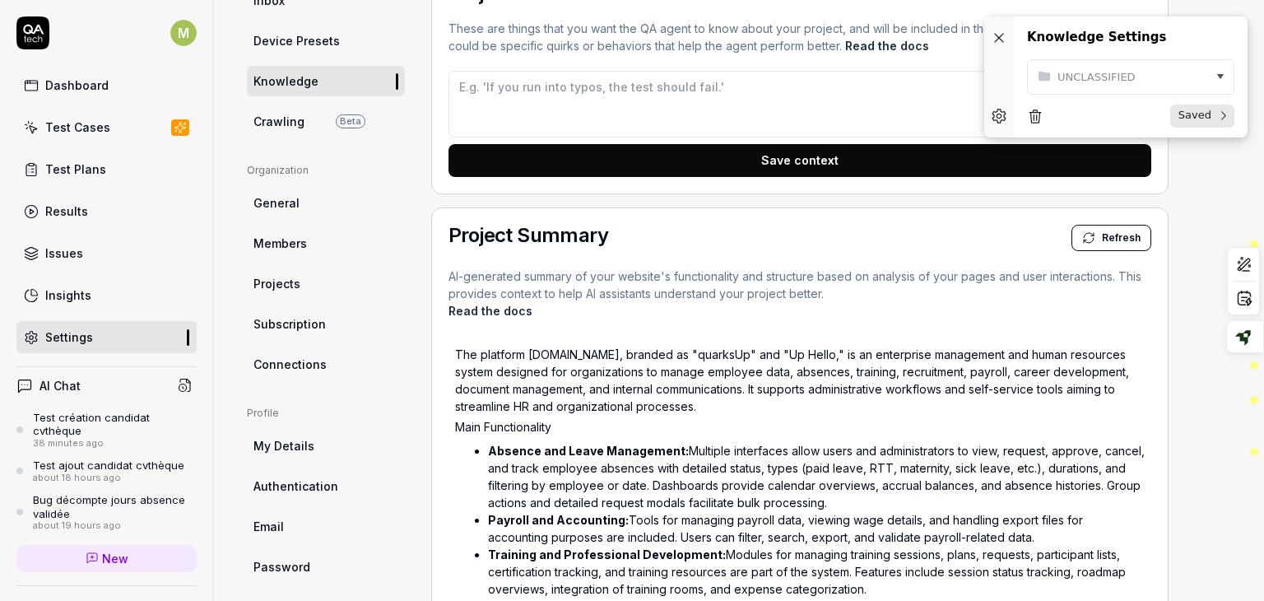
click at [1193, 114] on span "Saved" at bounding box center [1194, 116] width 39 height 14
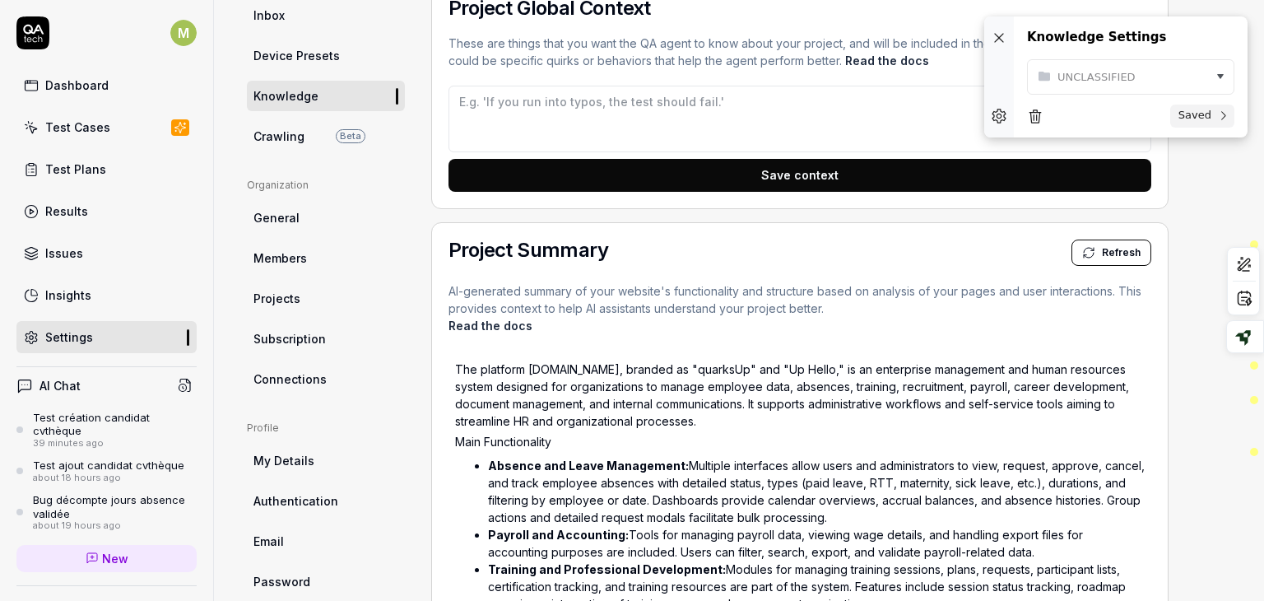
scroll to position [0, 0]
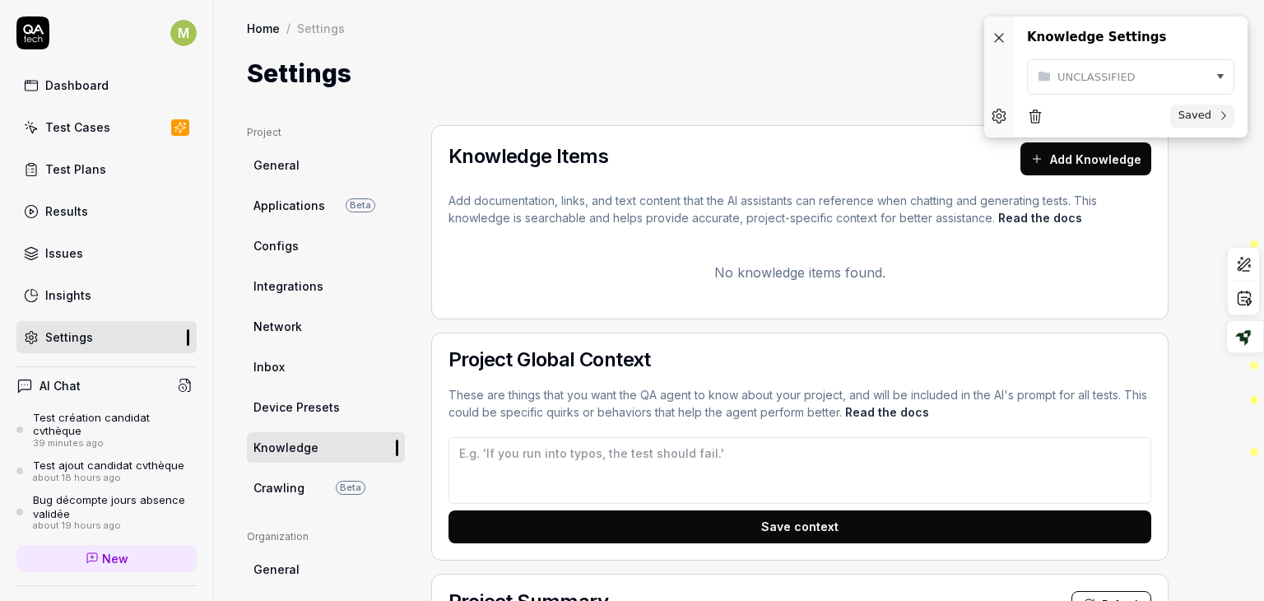
click at [281, 569] on span "General" at bounding box center [276, 568] width 46 height 17
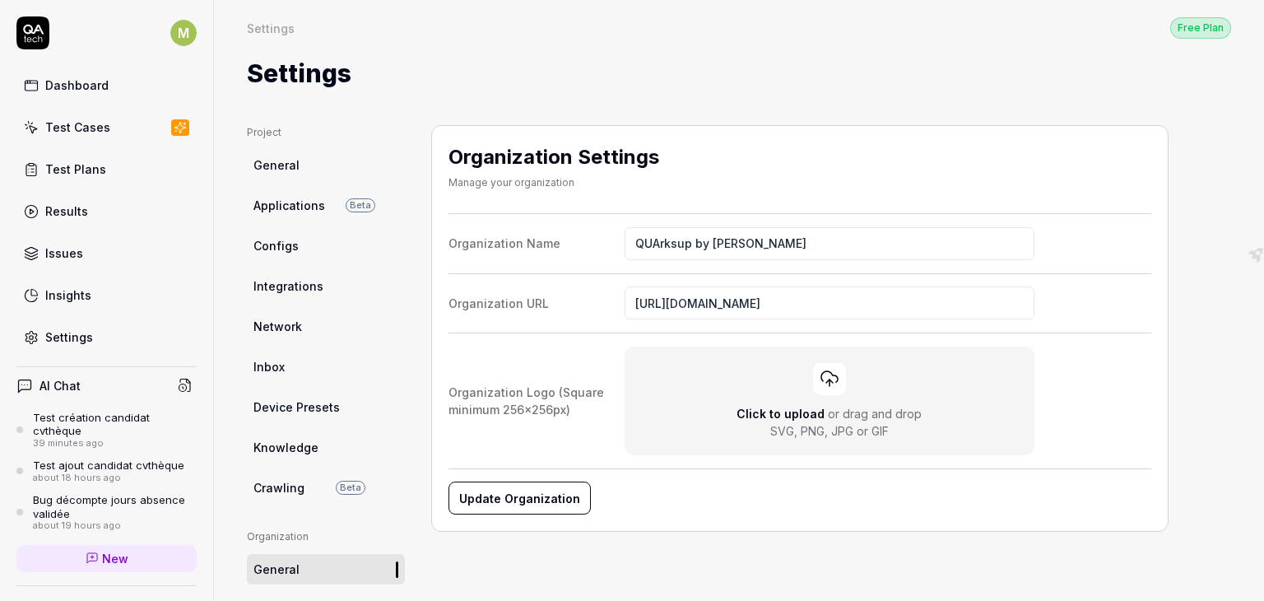
scroll to position [188, 0]
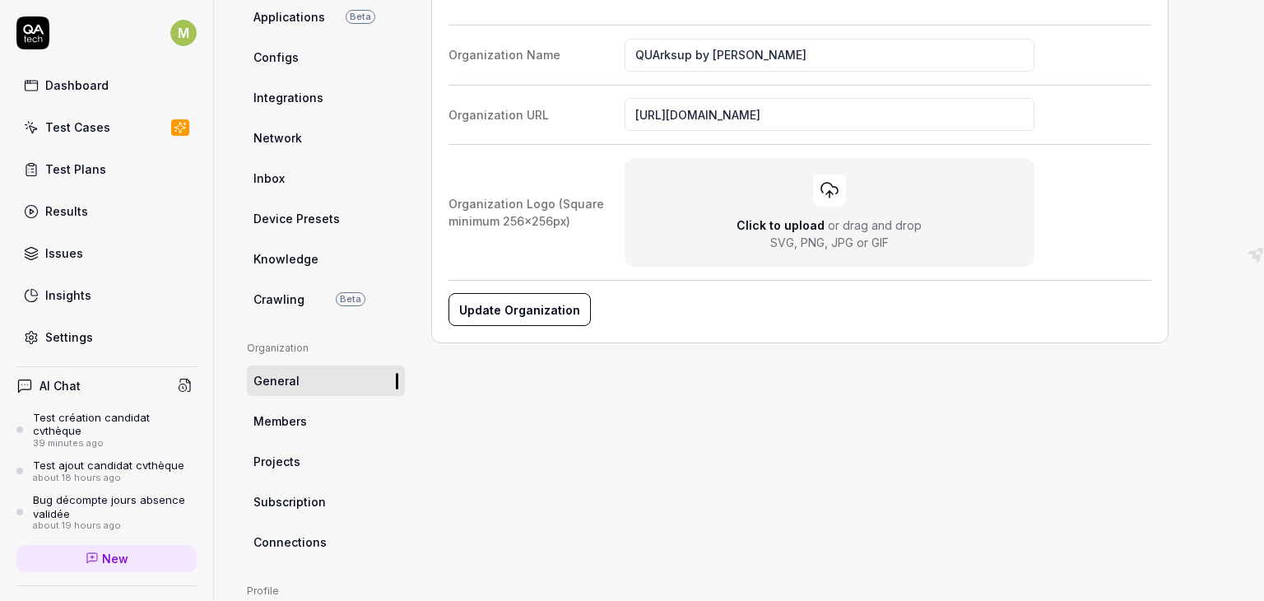
click at [304, 416] on span "Members" at bounding box center [279, 420] width 53 height 17
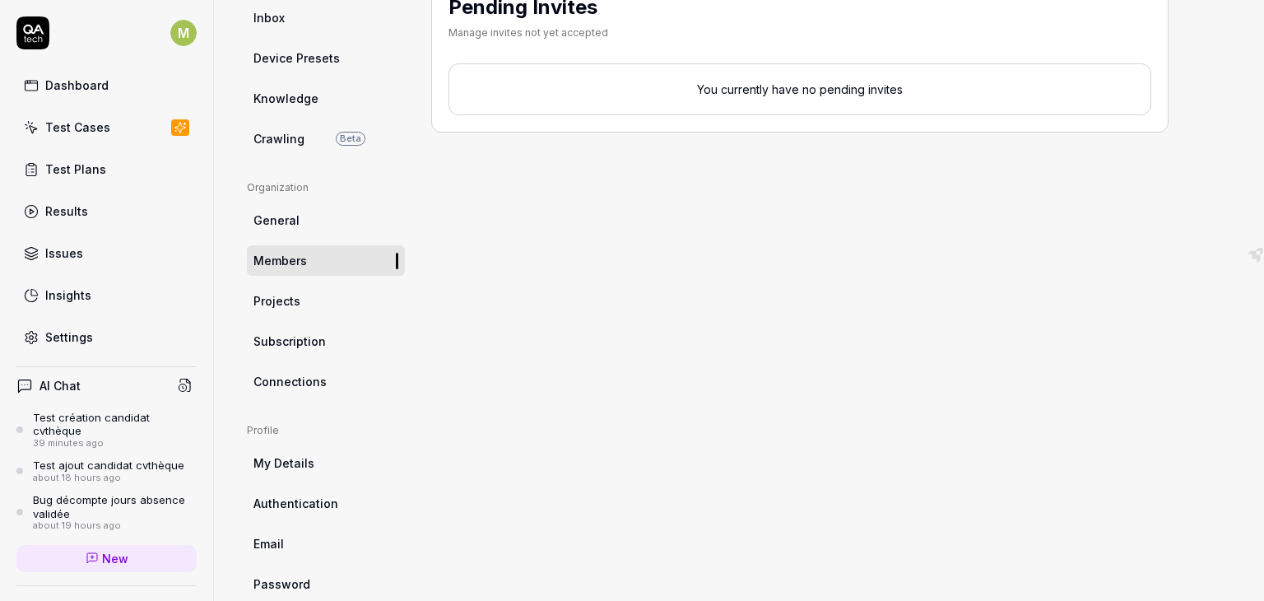
scroll to position [380, 0]
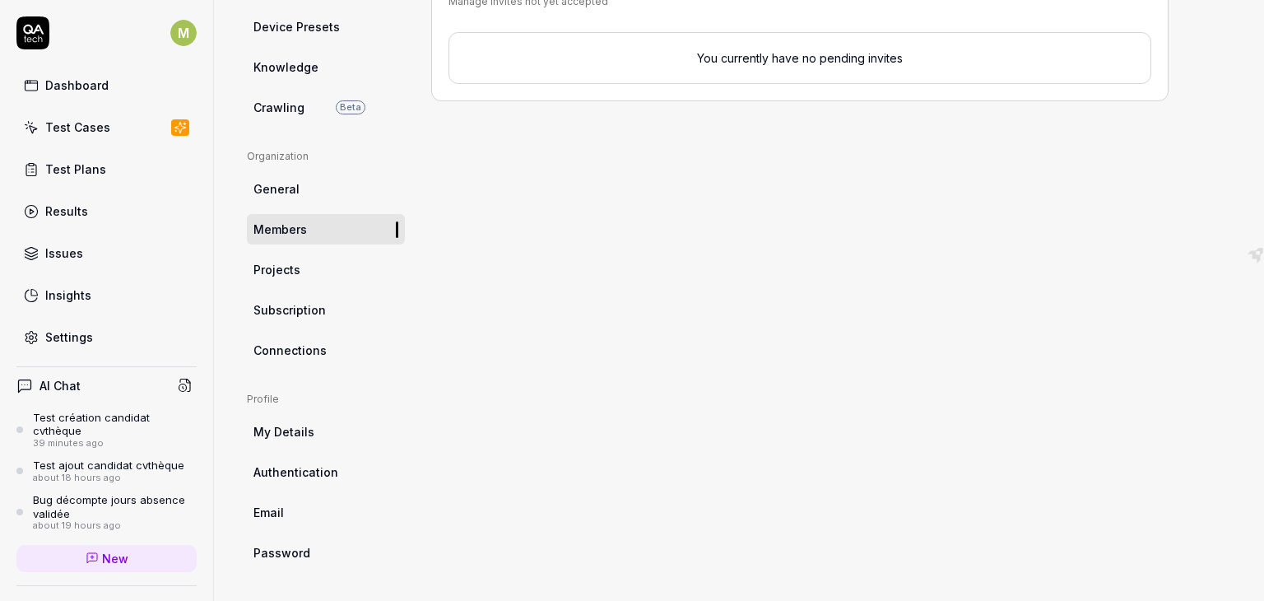
click at [296, 272] on span "Projects" at bounding box center [276, 269] width 47 height 17
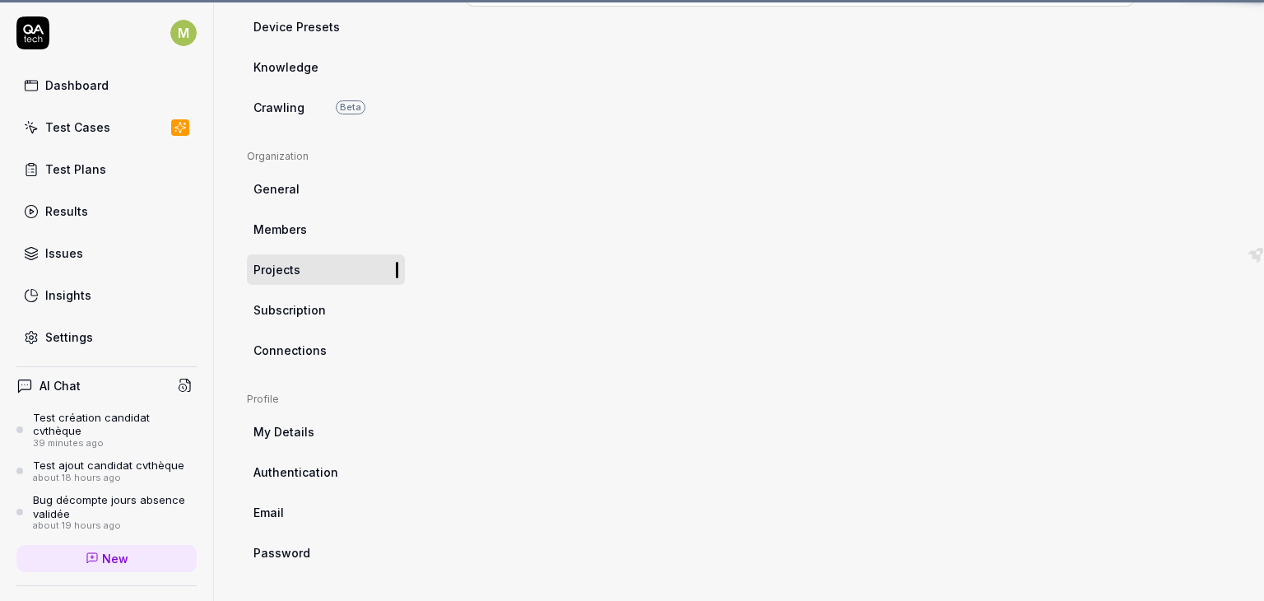
scroll to position [125, 0]
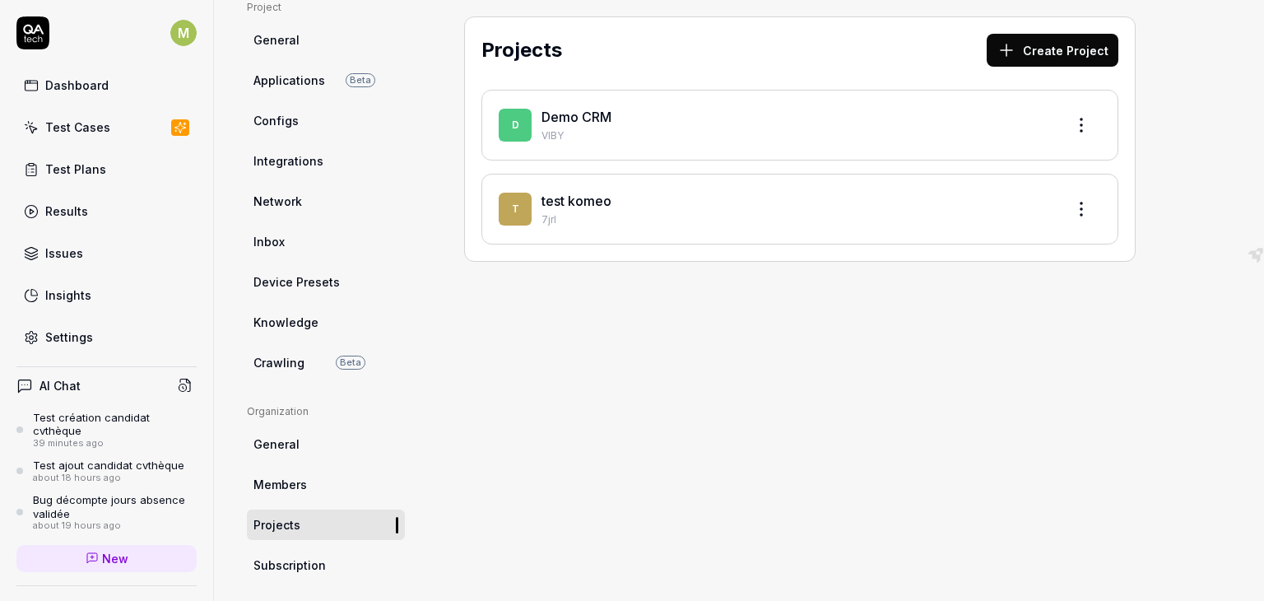
click at [326, 564] on link "Subscription" at bounding box center [326, 565] width 158 height 30
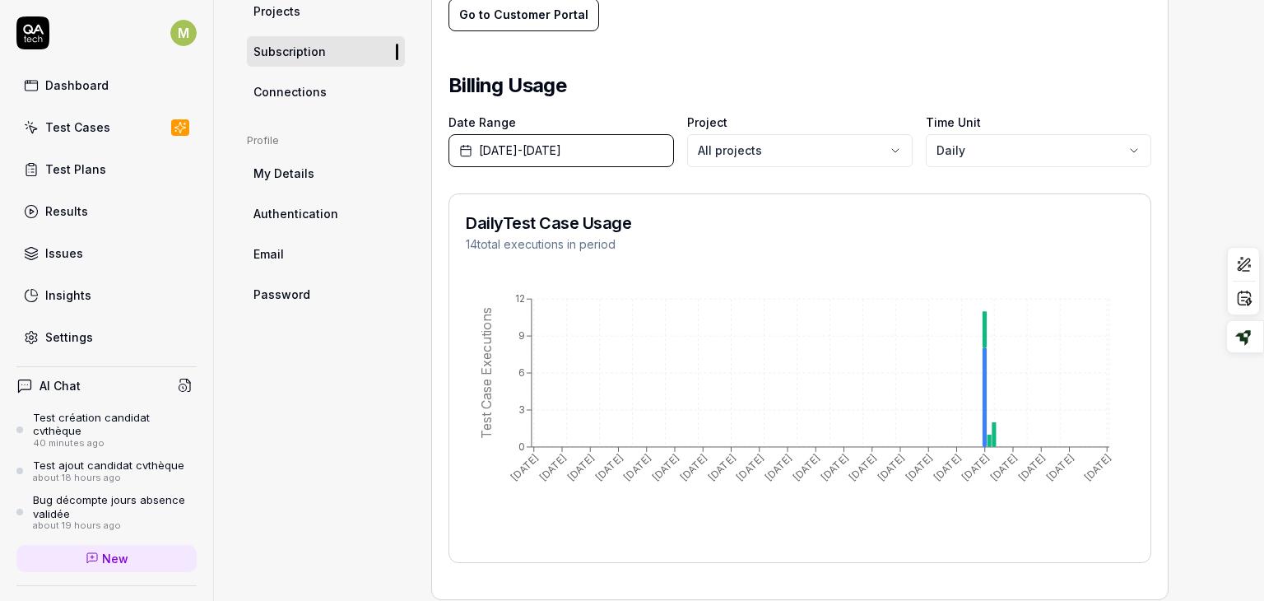
scroll to position [645, 0]
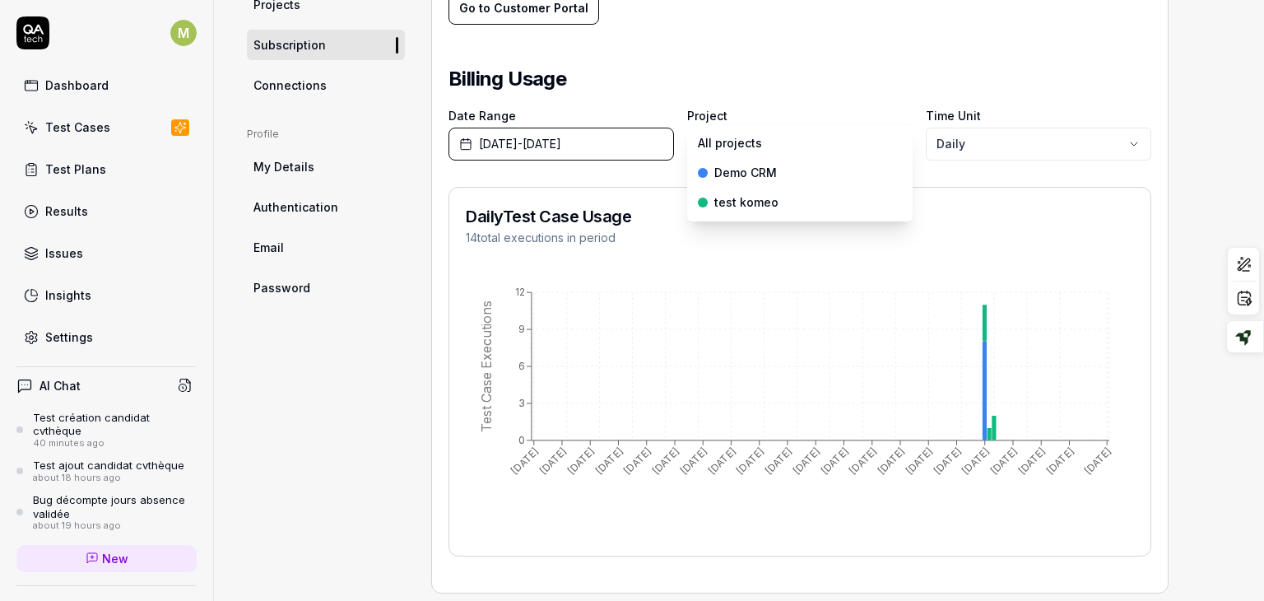
click at [724, 147] on body "M Dashboard Test Cases Test Plans Results Issues Insights Settings AI Chat Test…" at bounding box center [632, 300] width 1264 height 601
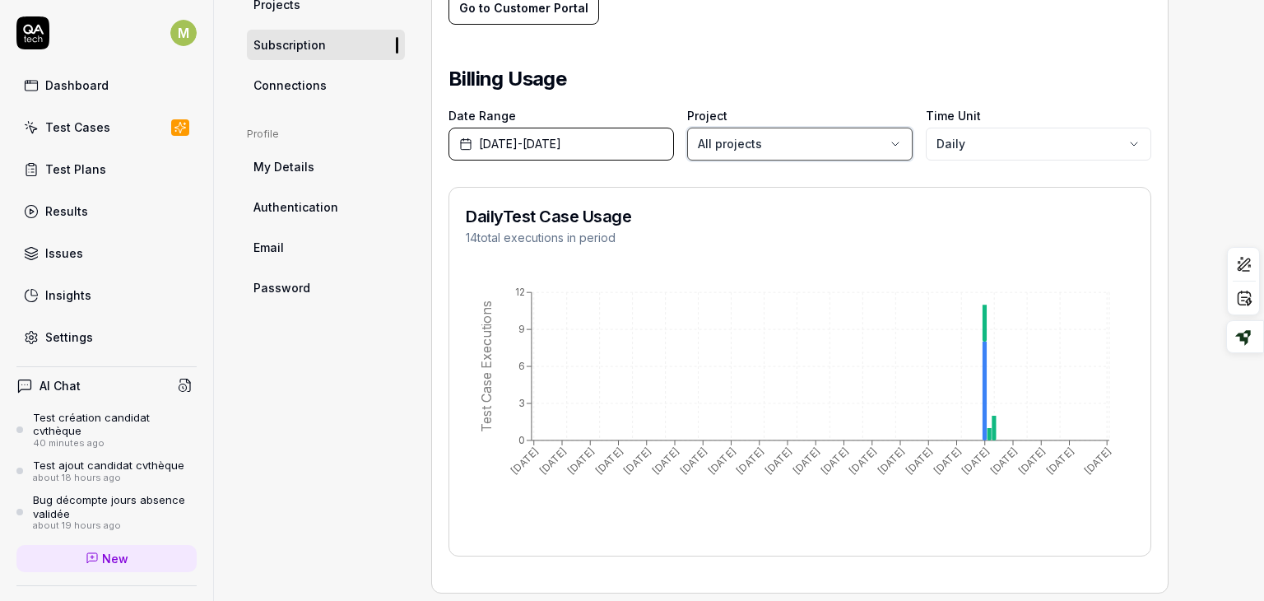
click at [1010, 142] on html "M Dashboard Test Cases Test Plans Results Issues Insights Settings AI Chat Test…" at bounding box center [632, 300] width 1264 height 601
click at [1010, 142] on body "M Dashboard Test Cases Test Plans Results Issues Insights Settings AI Chat Test…" at bounding box center [632, 300] width 1264 height 601
click at [772, 86] on html "M Dashboard Test Cases Test Plans Results Issues Insights Settings AI Chat Test…" at bounding box center [632, 300] width 1264 height 601
click at [525, 137] on span "[DATE] - [DATE]" at bounding box center [520, 143] width 82 height 17
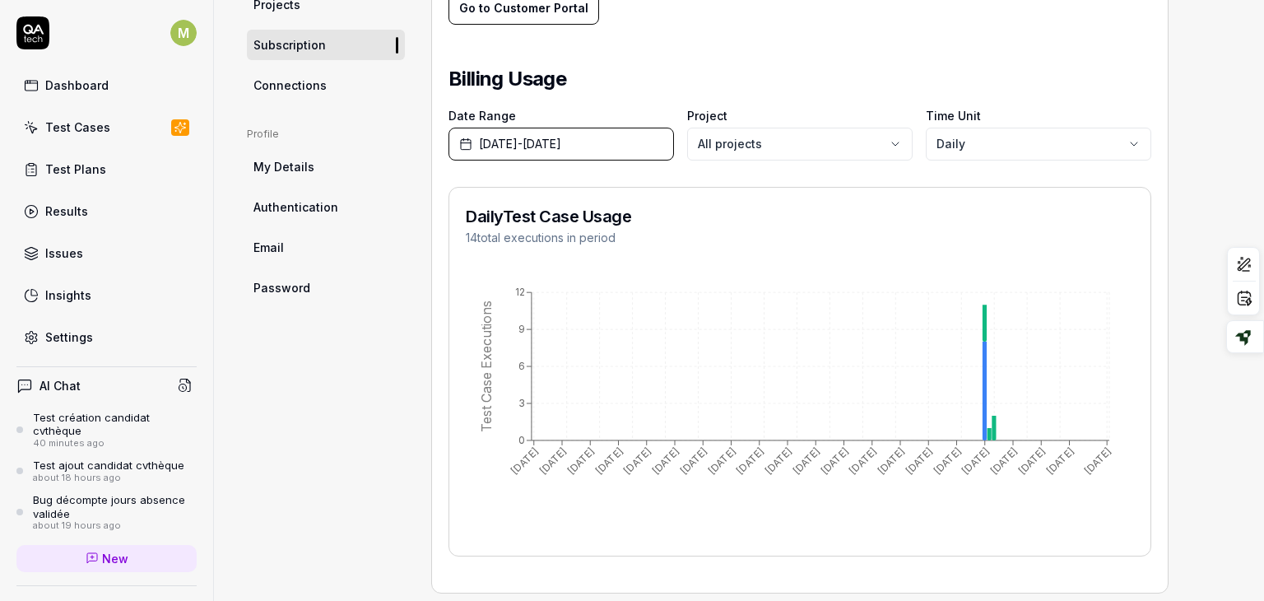
click at [704, 47] on div "Your billing details and past invoices are all handled by Stripe. Go to Custome…" at bounding box center [799, 16] width 703 height 96
click at [296, 95] on link "Connections" at bounding box center [326, 85] width 158 height 30
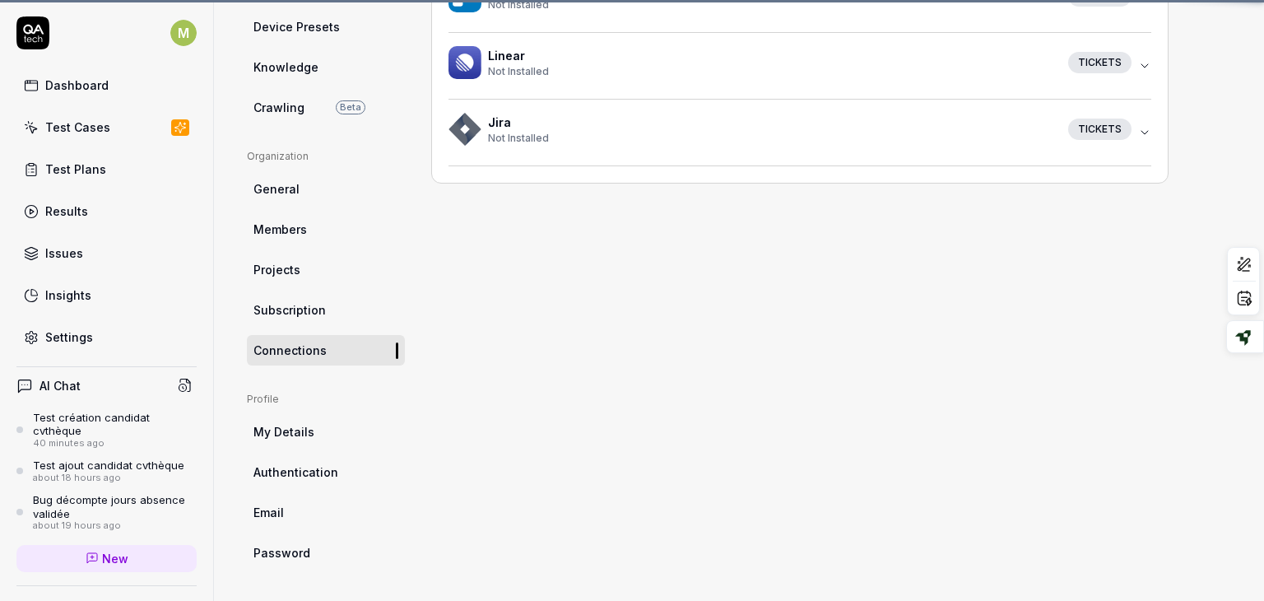
scroll to position [125, 0]
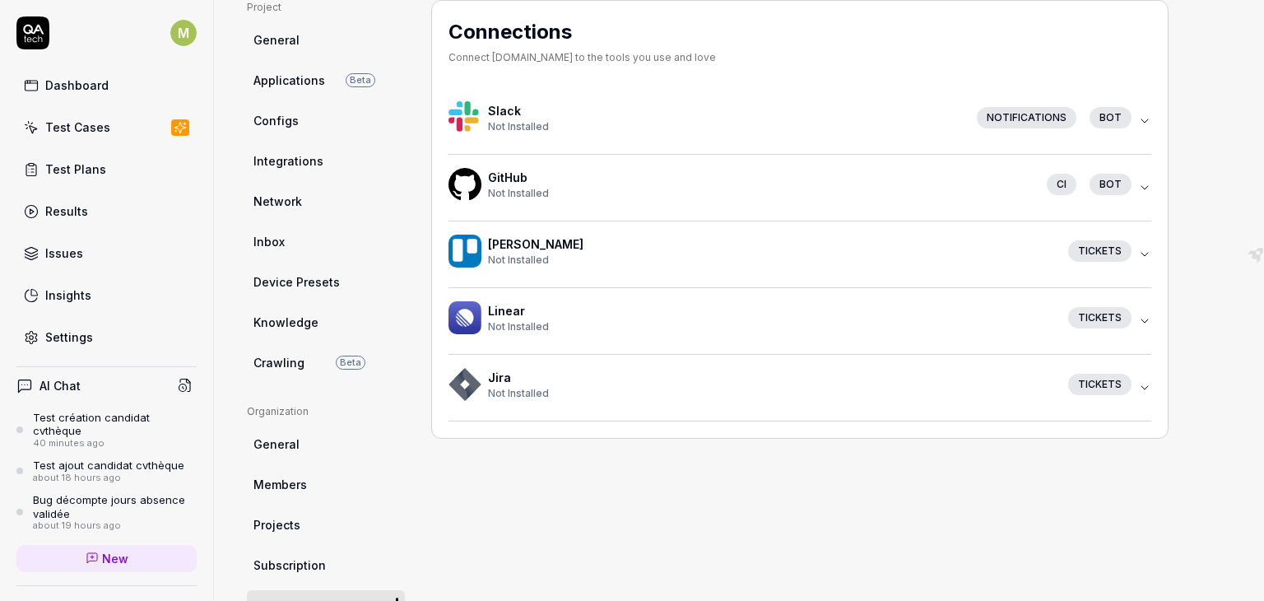
click at [1139, 119] on icon "button" at bounding box center [1144, 120] width 13 height 13
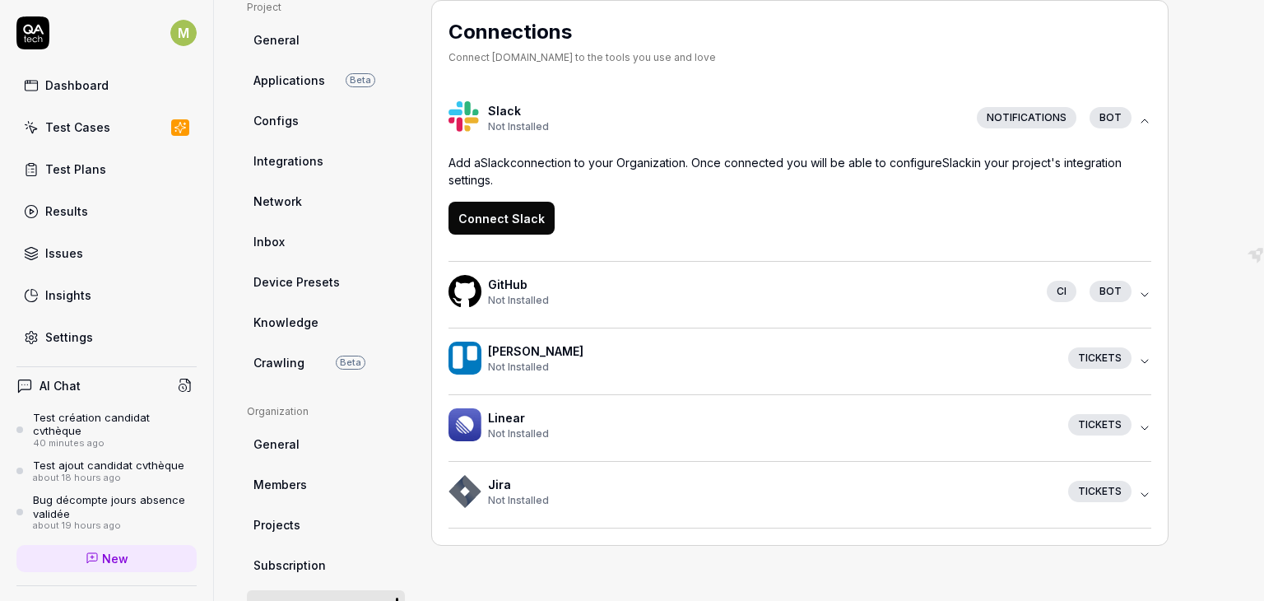
click at [1144, 294] on icon "button" at bounding box center [1144, 294] width 13 height 13
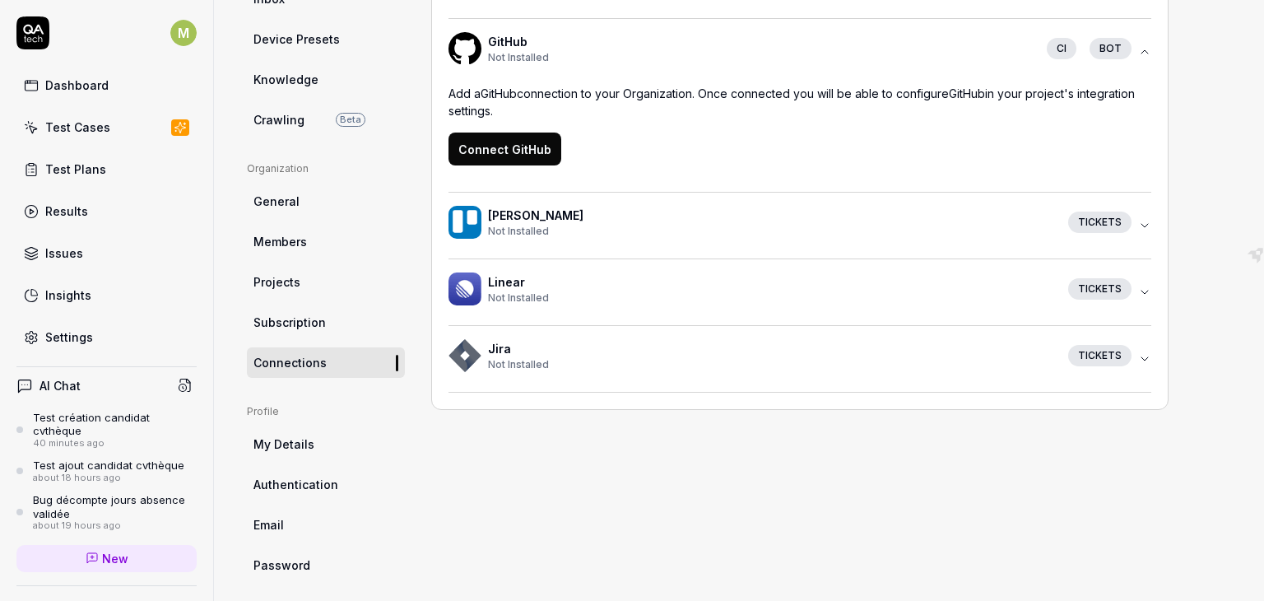
scroll to position [375, 0]
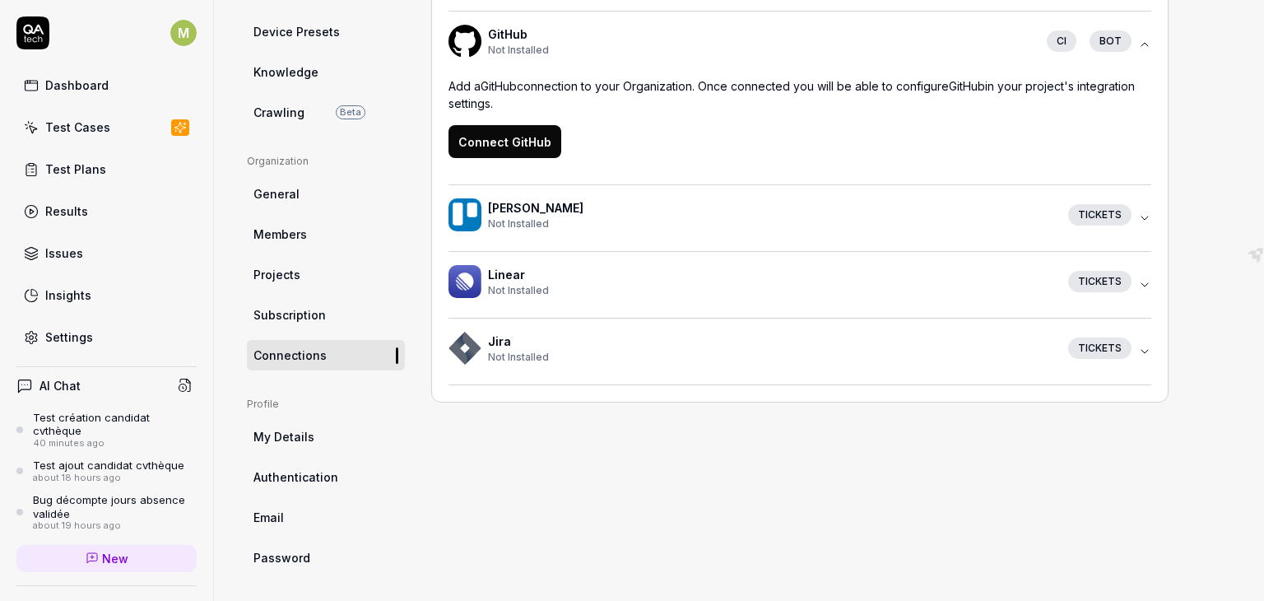
click at [280, 439] on span "My Details" at bounding box center [283, 436] width 61 height 17
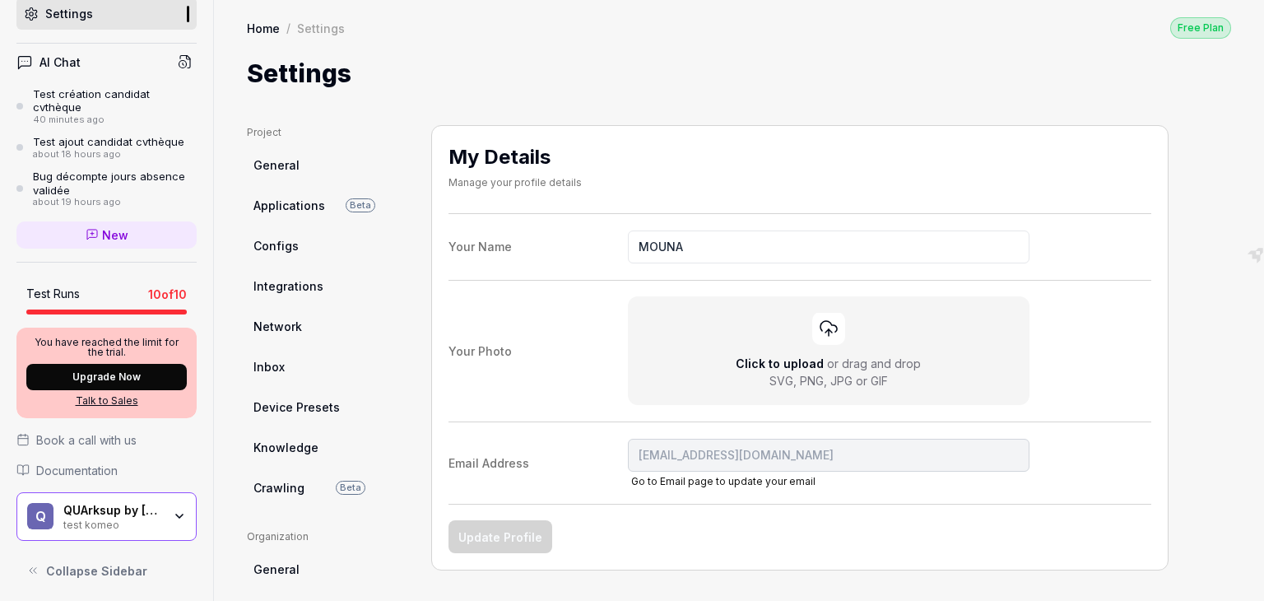
drag, startPoint x: 197, startPoint y: 392, endPoint x: 207, endPoint y: 392, distance: 9.9
click at [207, 392] on div "M Dashboard Test Cases Test Plans Results Issues Insights Settings AI Chat Test…" at bounding box center [107, 300] width 214 height 601
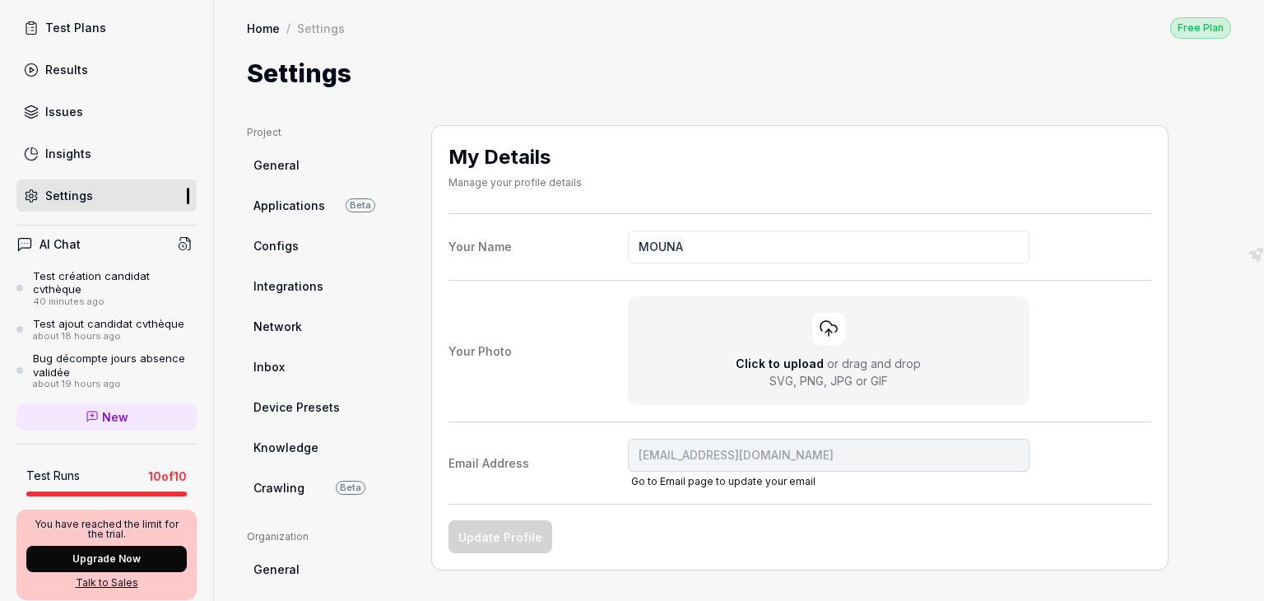
scroll to position [162, 0]
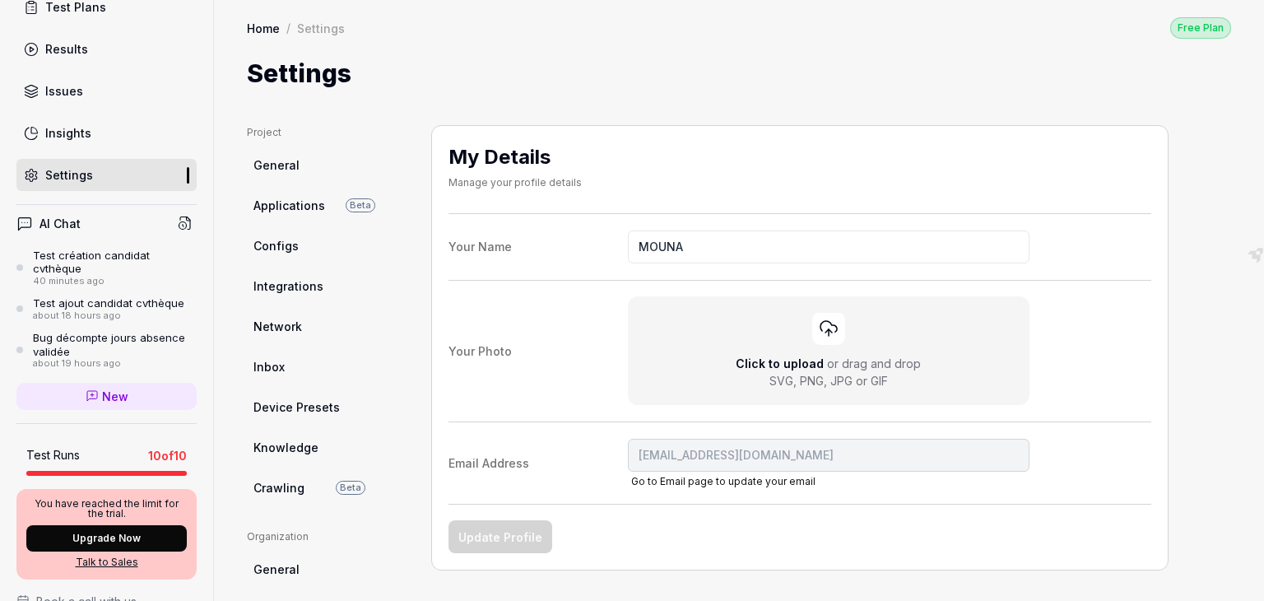
click at [708, 37] on div "Home / Settings Free Plan" at bounding box center [739, 27] width 984 height 22
click at [125, 392] on link "New" at bounding box center [106, 396] width 180 height 27
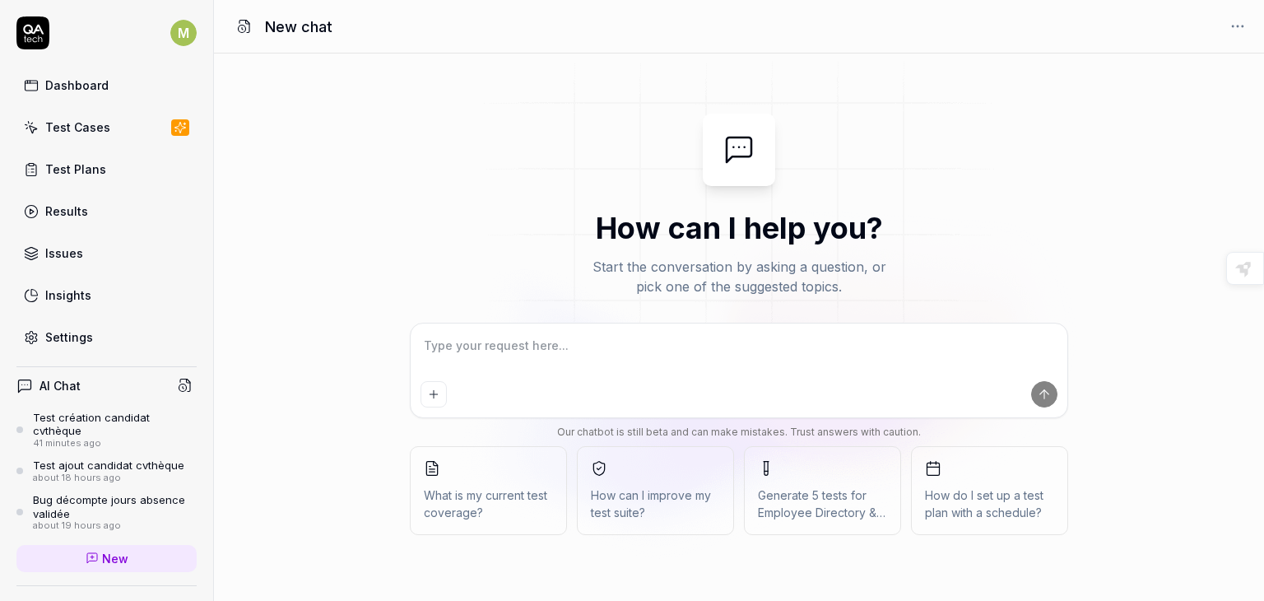
click at [72, 427] on div "Test création candidat cvthèque" at bounding box center [115, 424] width 164 height 27
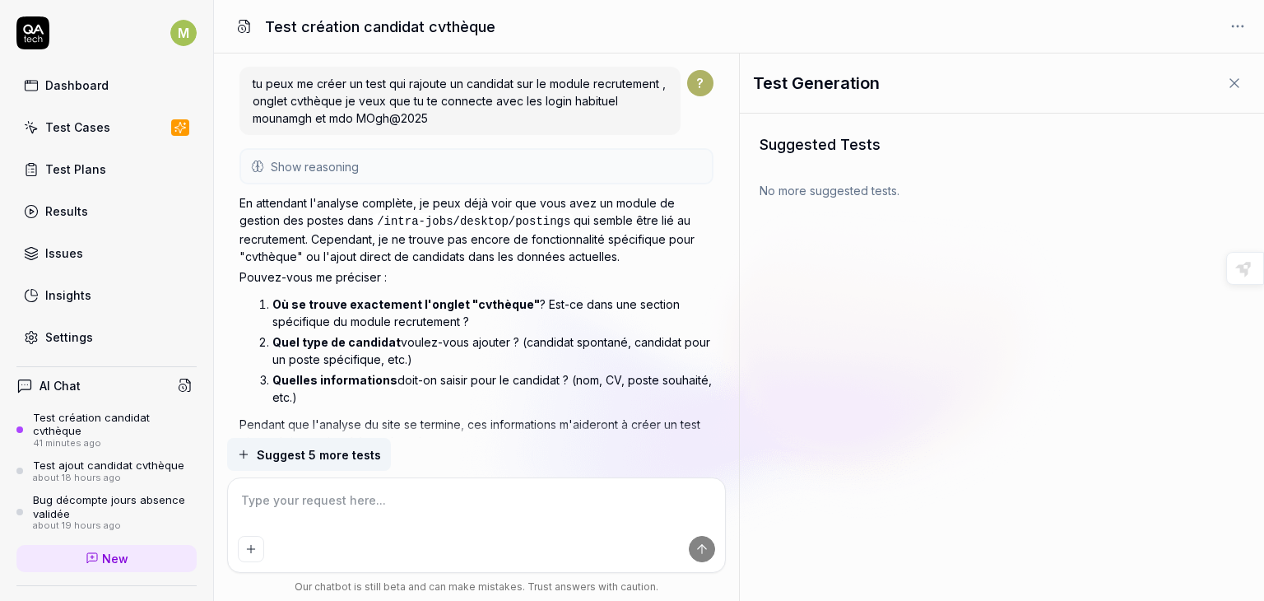
scroll to position [525, 0]
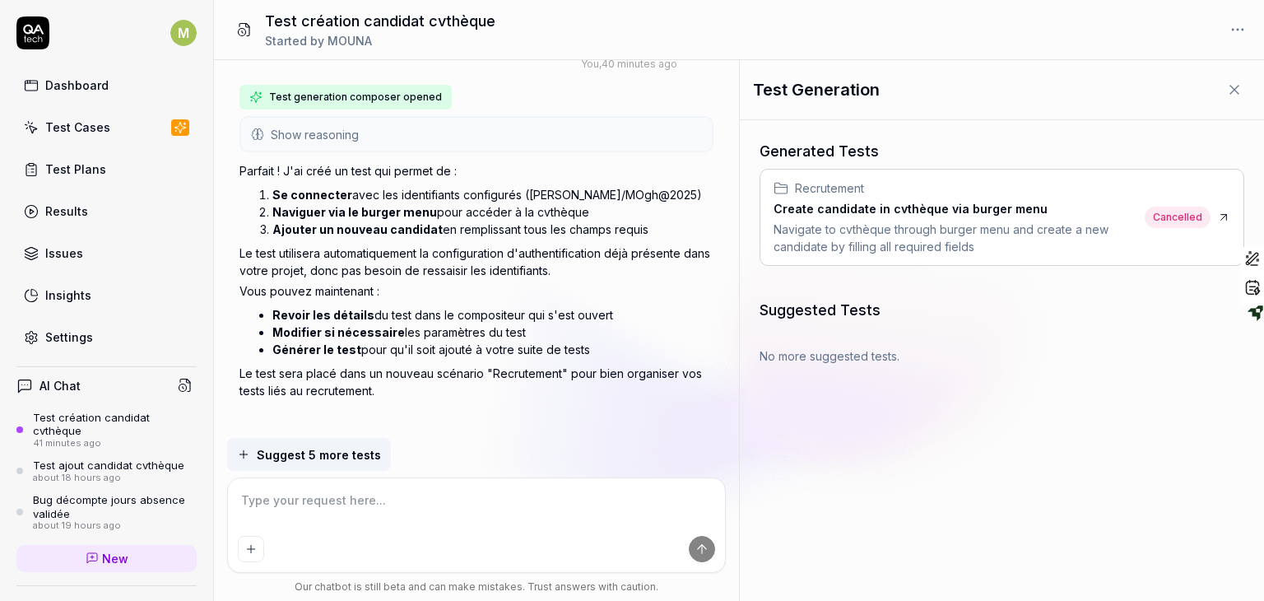
click at [89, 417] on div "Test création candidat cvthèque" at bounding box center [115, 424] width 164 height 27
click at [178, 378] on icon at bounding box center [185, 385] width 15 height 15
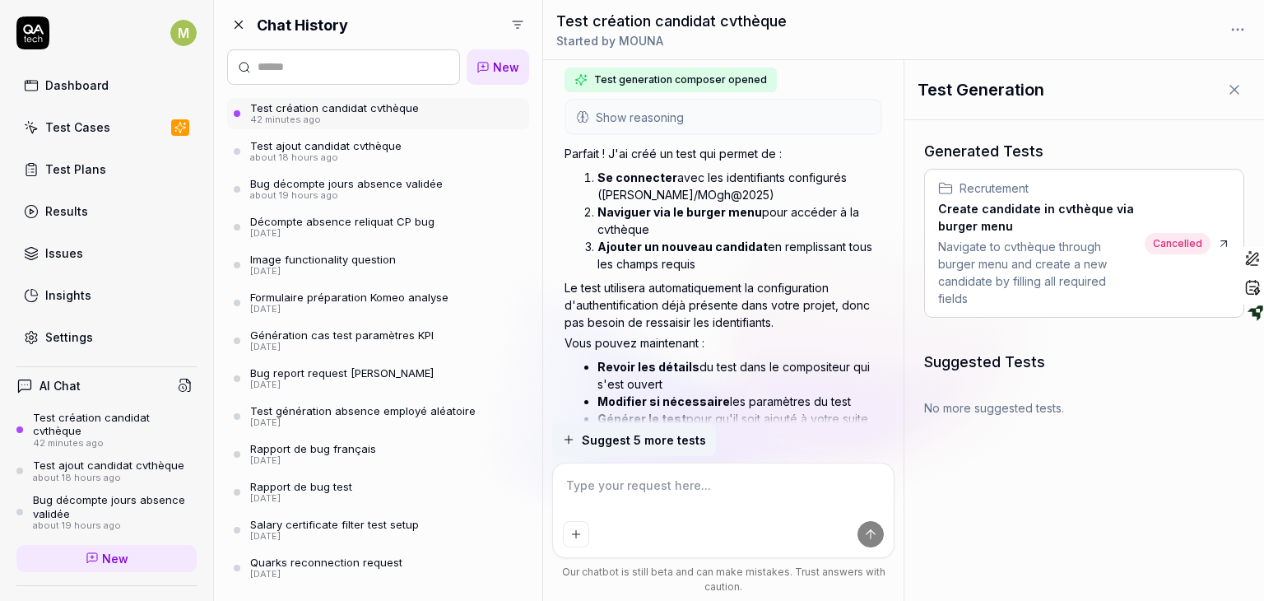
click at [501, 108] on link "Test création candidat cvthèque 42 minutes ago" at bounding box center [378, 113] width 302 height 31
click at [1242, 30] on html "M Dashboard Test Cases Test Plans Results Issues Insights Settings AI Chat Test…" at bounding box center [632, 300] width 1264 height 601
click at [1157, 100] on div "Archive" at bounding box center [1181, 101] width 130 height 36
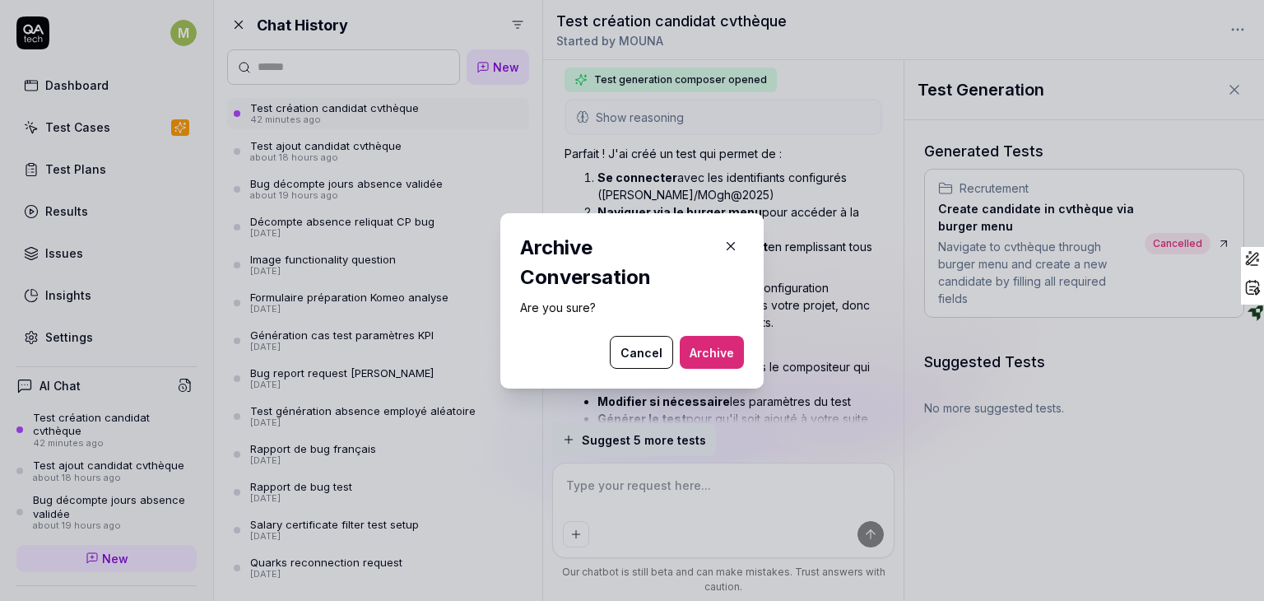
click at [721, 351] on button "Archive" at bounding box center [712, 352] width 64 height 33
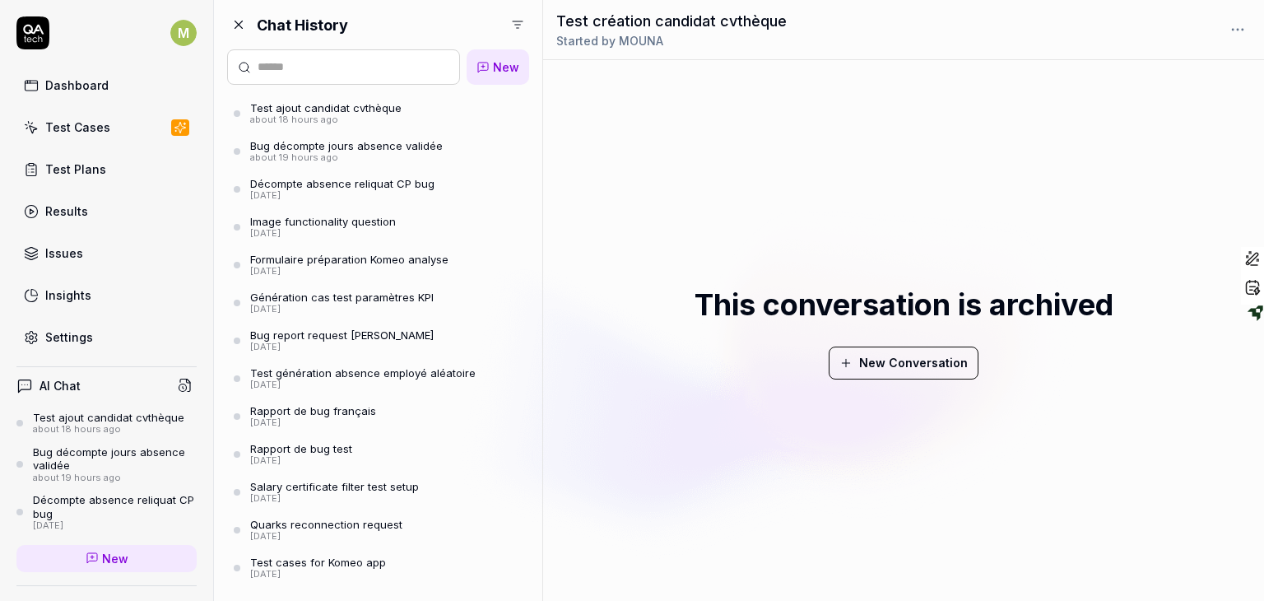
click at [383, 103] on div "Test ajout candidat cvthèque" at bounding box center [325, 107] width 151 height 13
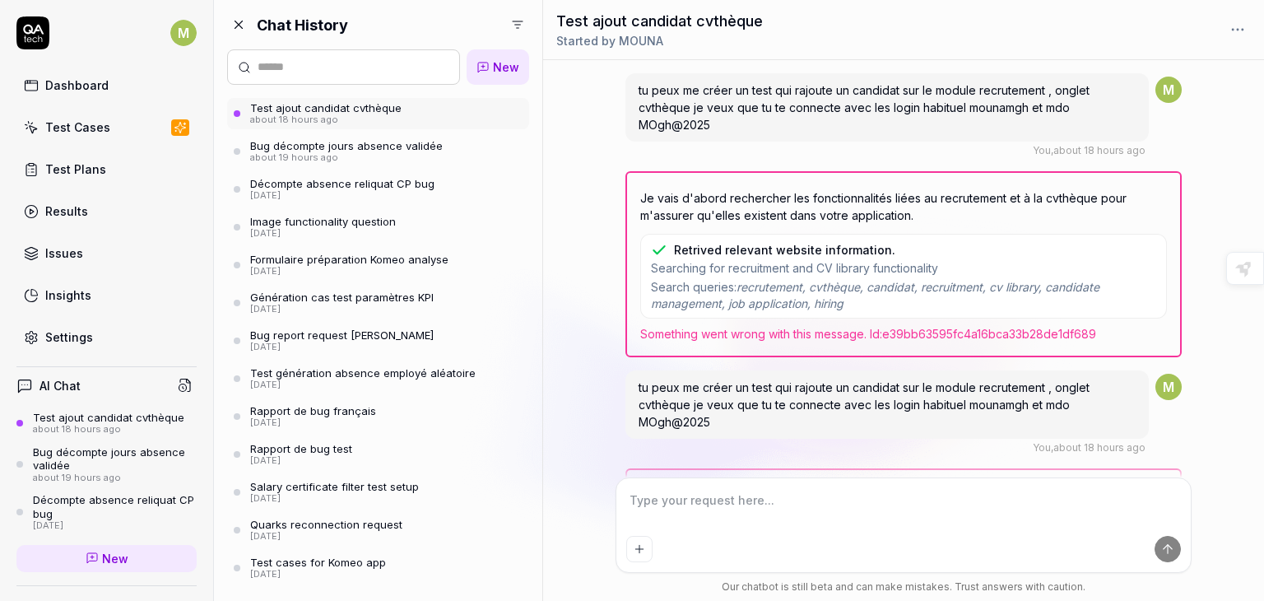
scroll to position [967, 0]
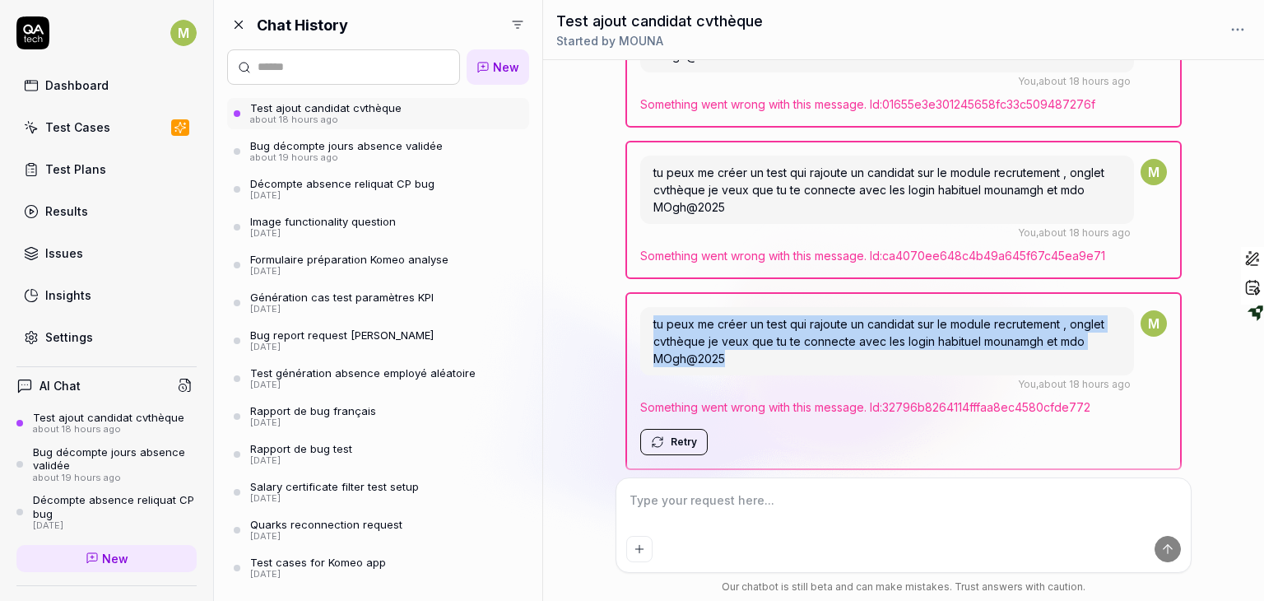
drag, startPoint x: 745, startPoint y: 351, endPoint x: 651, endPoint y: 318, distance: 99.4
click at [651, 318] on div "tu peux me créer un test qui rajoute un candidat sur le module recrutement , on…" at bounding box center [886, 341] width 493 height 68
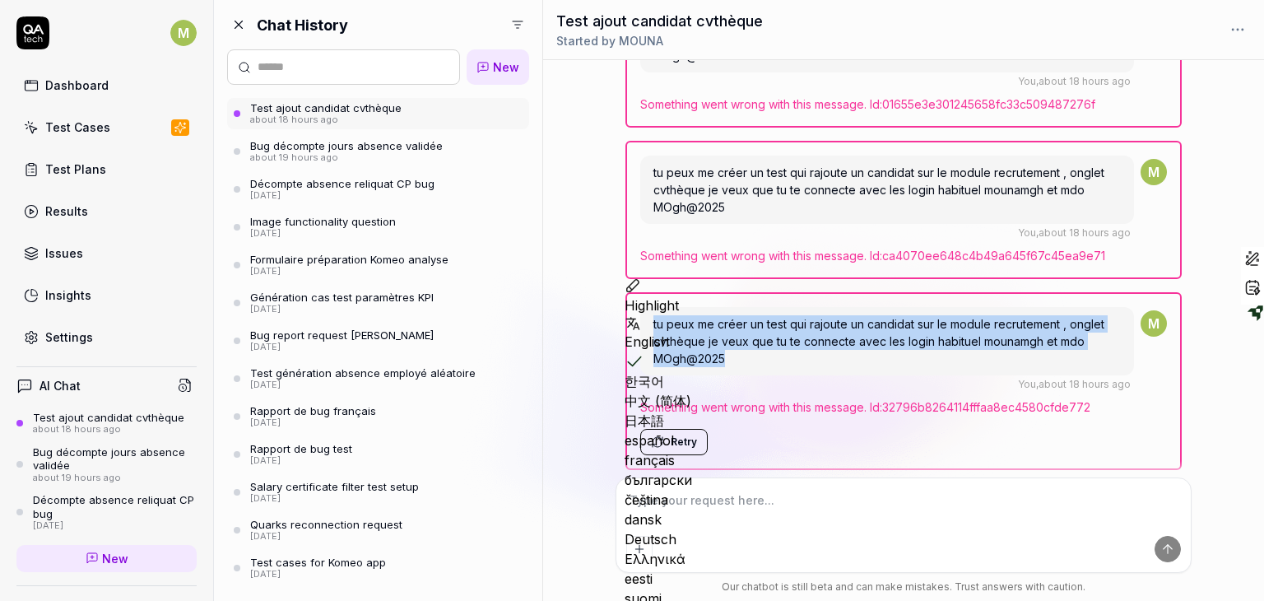
click at [777, 363] on div "tu peux me créer un test qui rajoute un candidat sur le module recrutement , on…" at bounding box center [886, 341] width 493 height 68
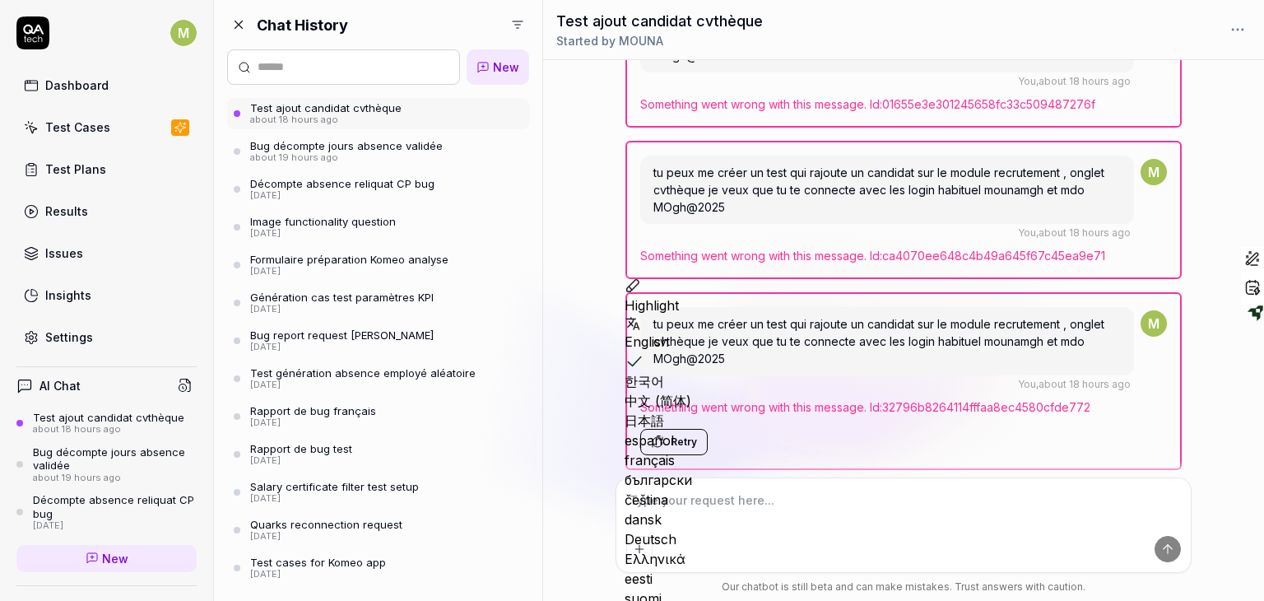
click at [777, 363] on div "tu peux me créer un test qui rajoute un candidat sur le module recrutement , on…" at bounding box center [886, 341] width 493 height 68
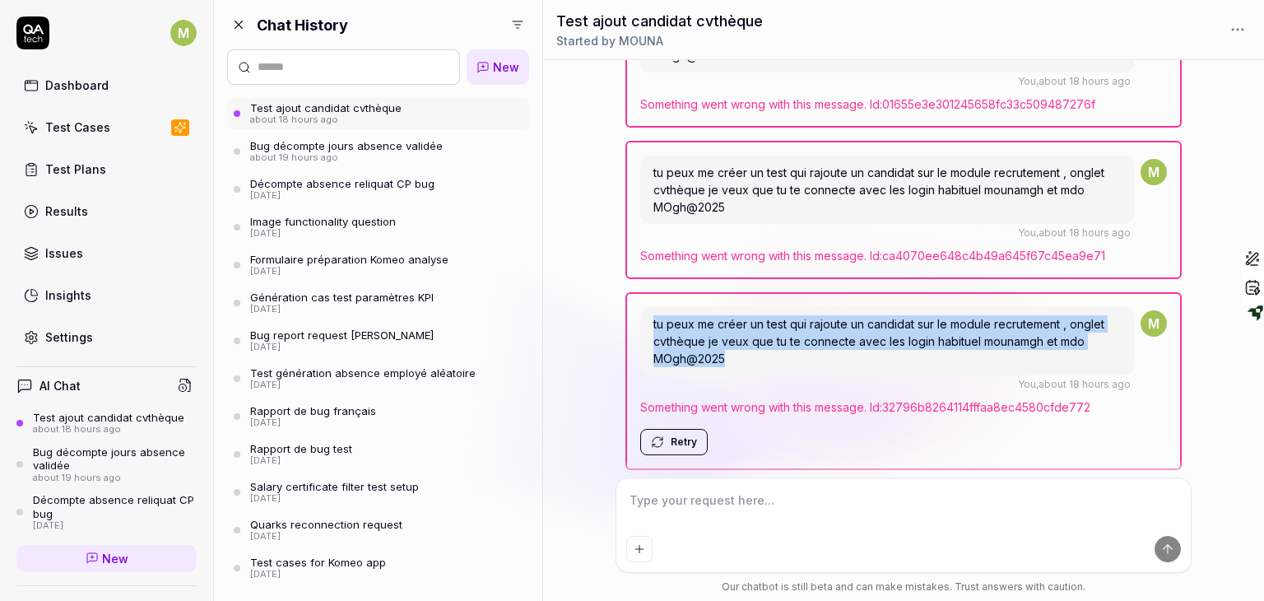
drag, startPoint x: 651, startPoint y: 314, endPoint x: 770, endPoint y: 369, distance: 131.1
click at [770, 369] on div "tu peux me créer un test qui rajoute un candidat sur le module recrutement , on…" at bounding box center [886, 349] width 493 height 85
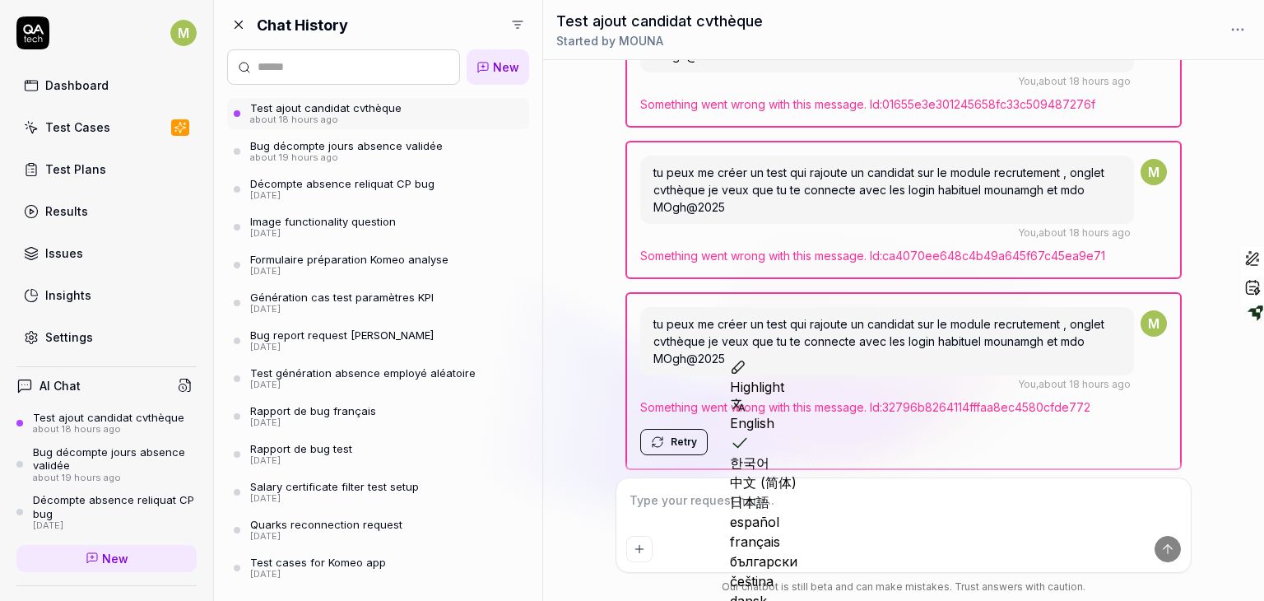
drag, startPoint x: 515, startPoint y: 91, endPoint x: 516, endPoint y: 100, distance: 9.1
click at [516, 100] on div "New Test ajout candidat cvthèque about 18 hours ago Bug décompte jours absence …" at bounding box center [378, 315] width 302 height 545
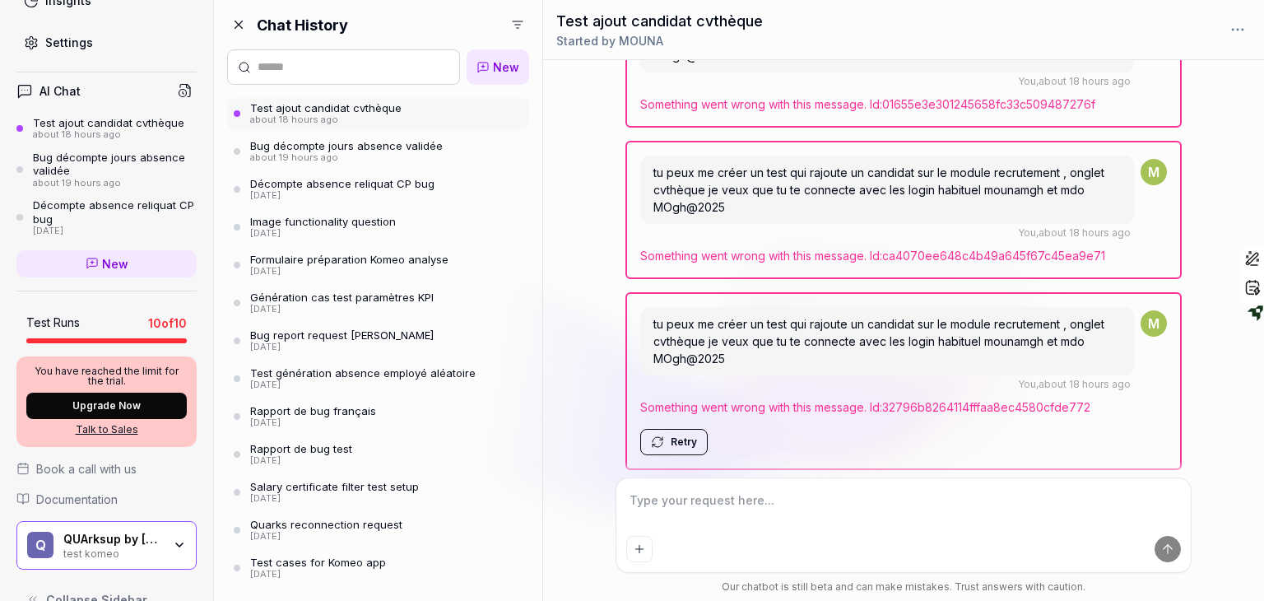
scroll to position [0, 0]
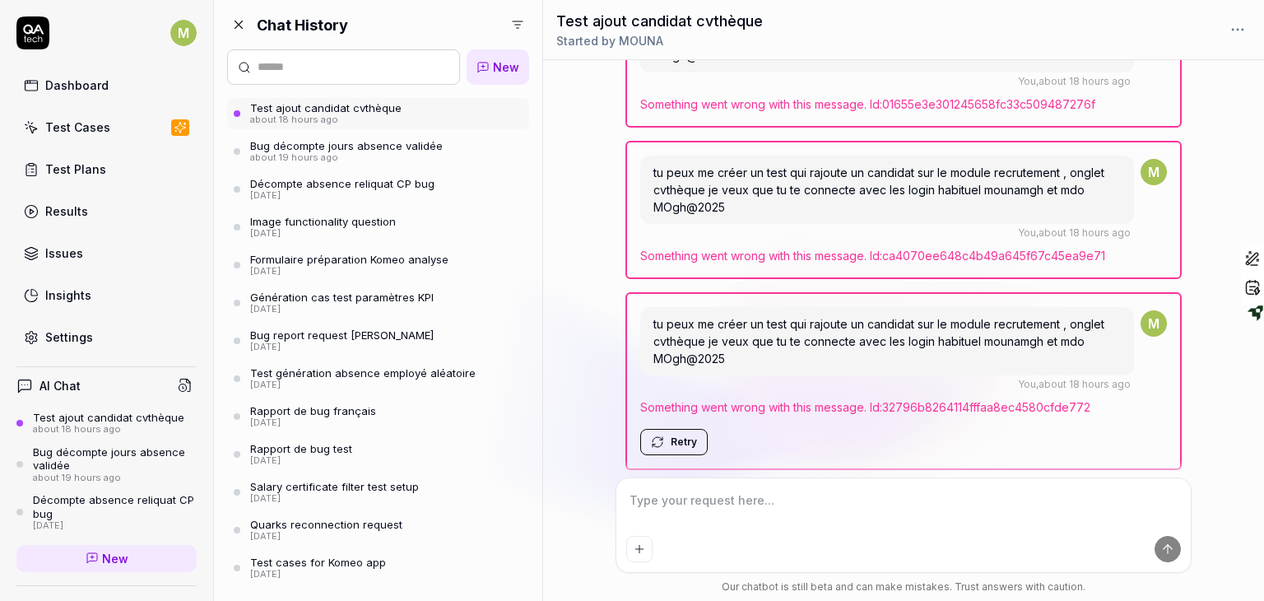
click at [104, 126] on div "Test Cases" at bounding box center [77, 126] width 65 height 17
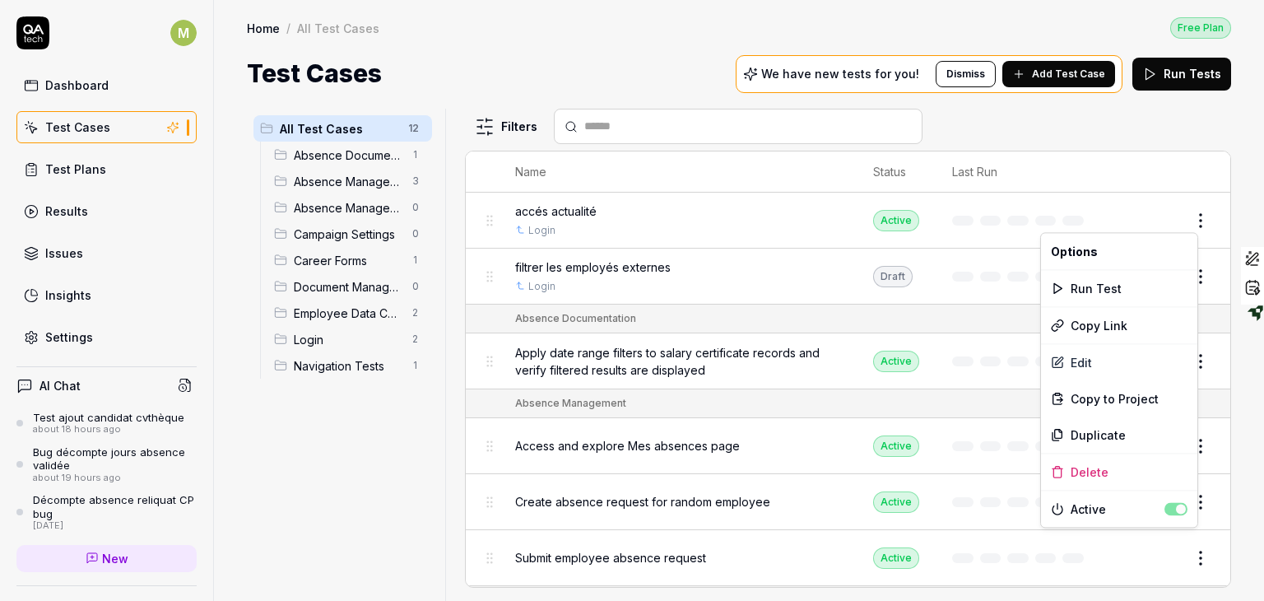
click at [1186, 215] on html "M Dashboard Test Cases Test Plans Results Issues Insights Settings AI Chat Test…" at bounding box center [632, 300] width 1264 height 601
click at [1086, 368] on div "Edit" at bounding box center [1119, 362] width 156 height 36
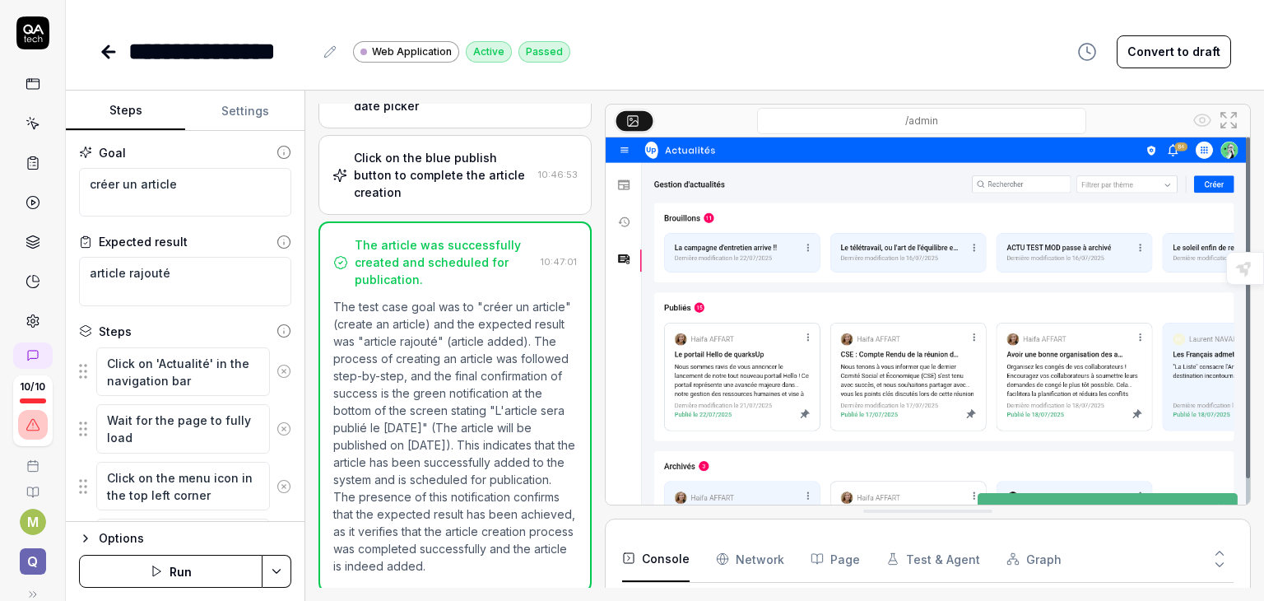
scroll to position [906, 0]
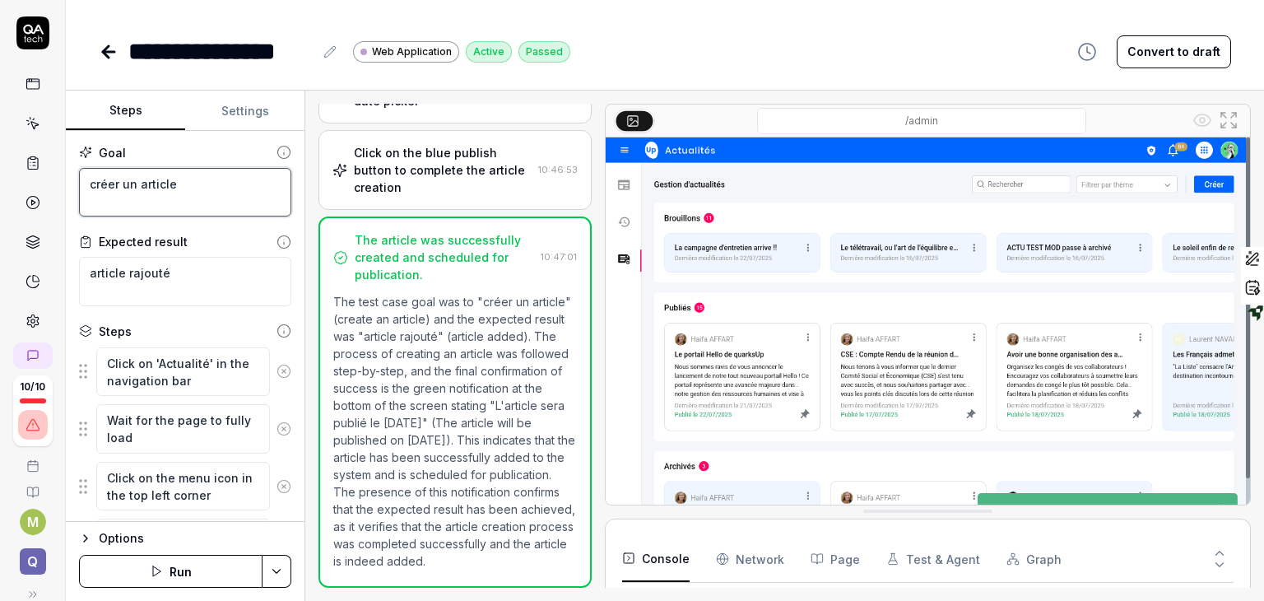
click at [189, 182] on textarea "créer un article" at bounding box center [185, 192] width 212 height 49
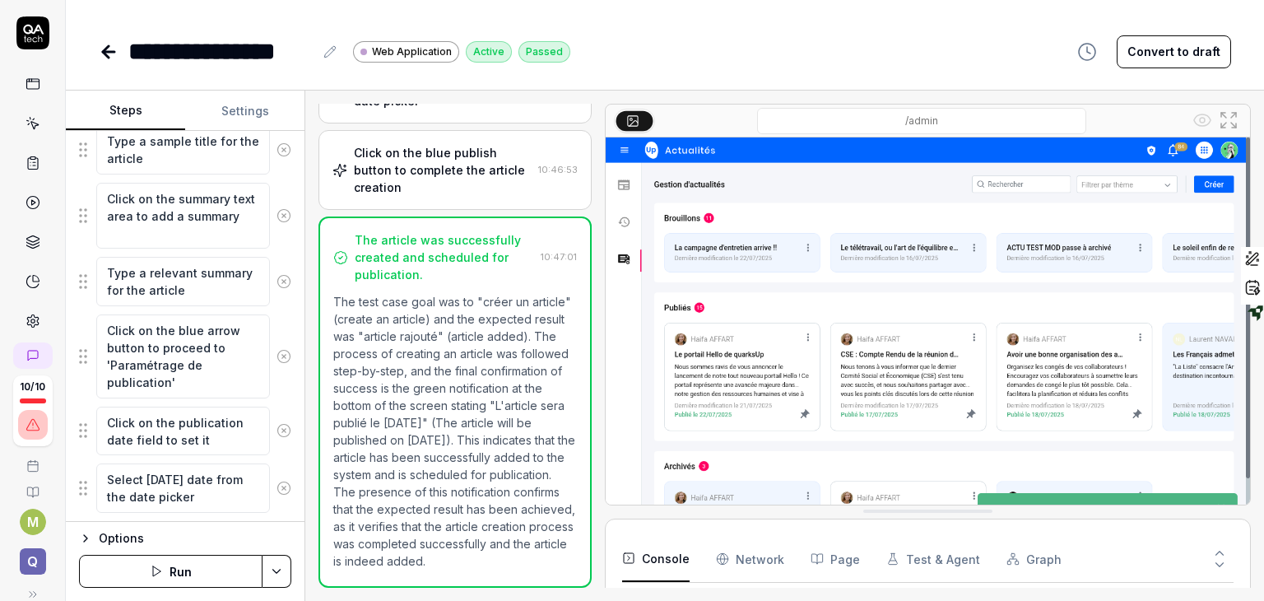
scroll to position [588, 0]
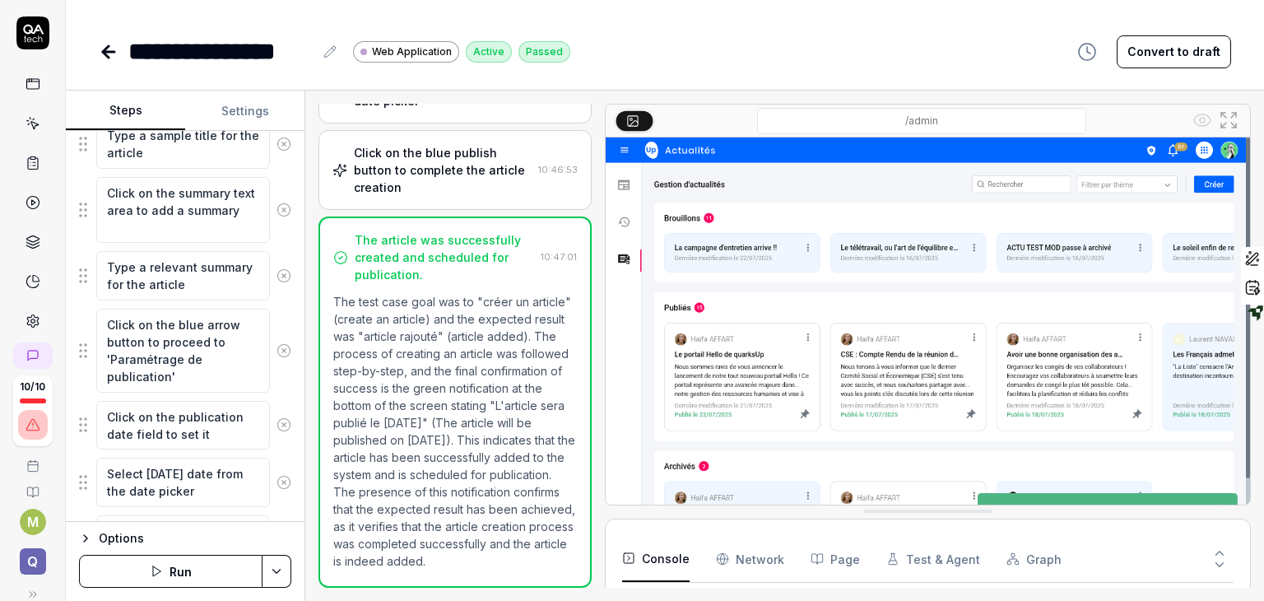
click at [275, 378] on div "Click on the blue arrow button to proceed to 'Paramétrage de publication'" at bounding box center [185, 351] width 212 height 86
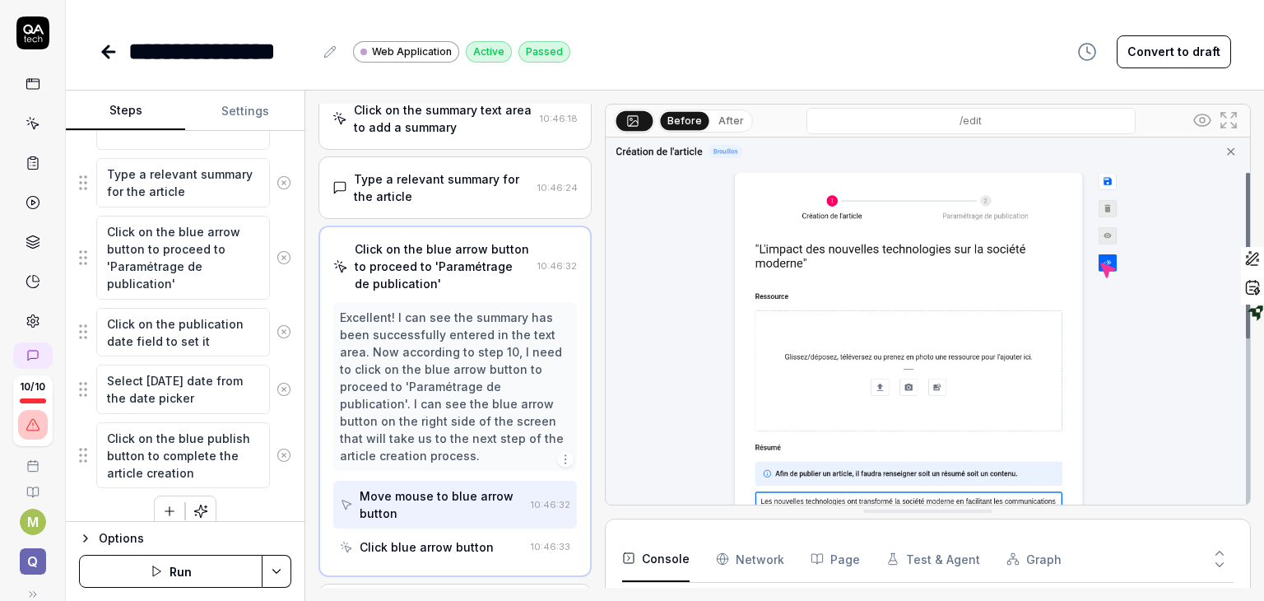
scroll to position [0, 0]
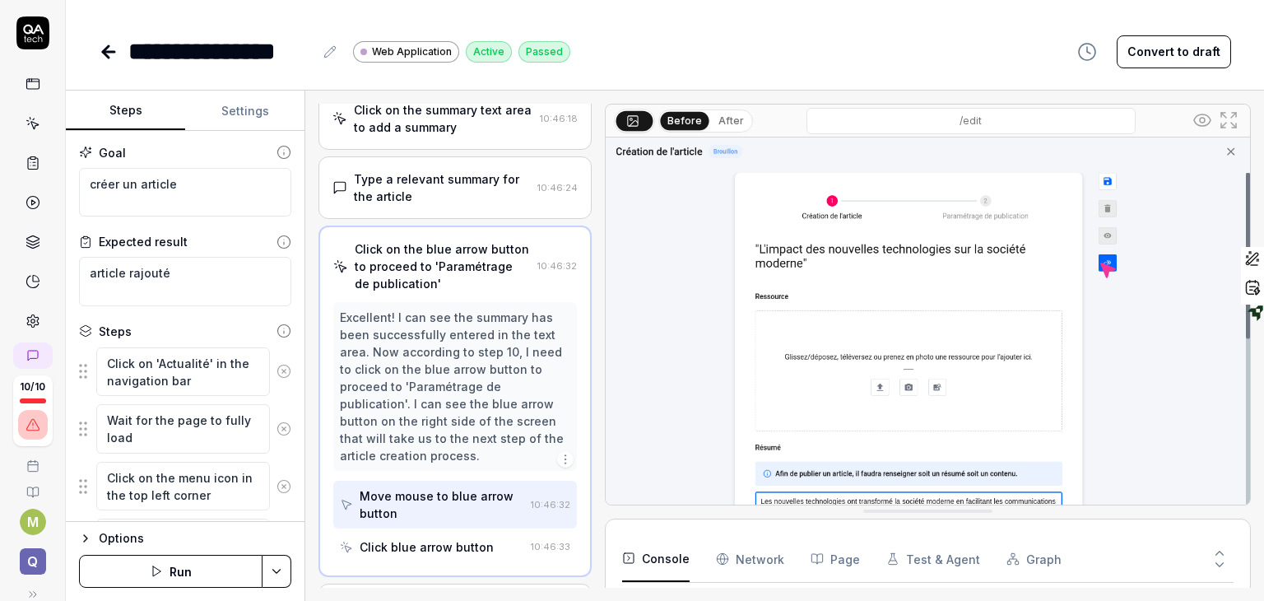
type textarea "*"
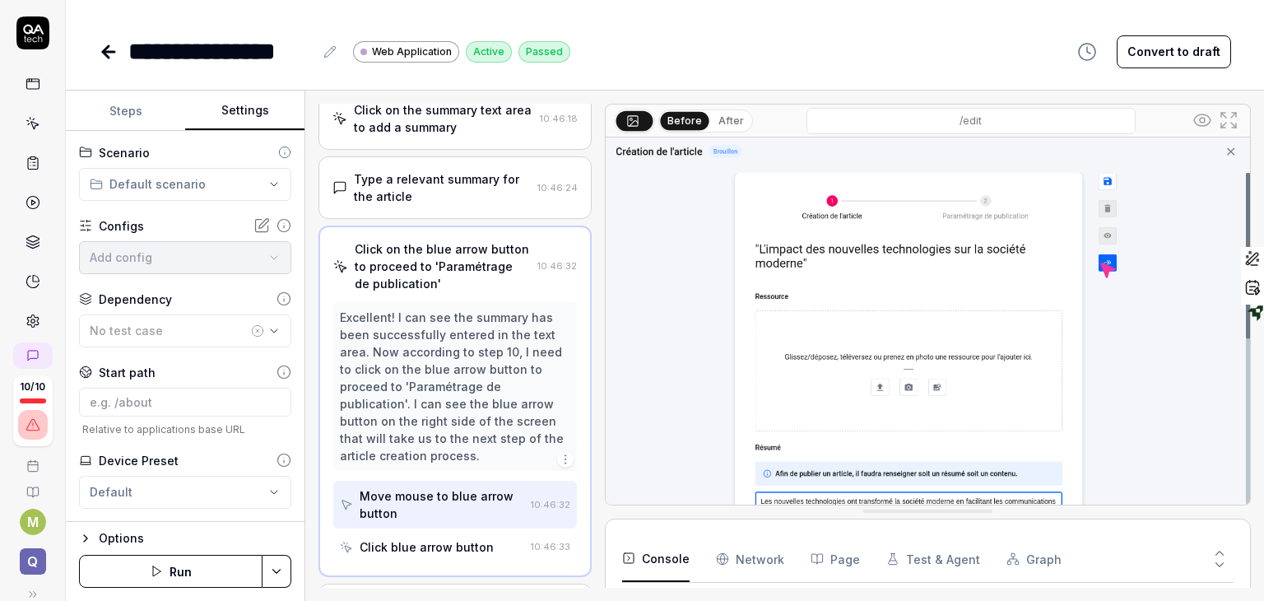
click at [239, 113] on button "Settings" at bounding box center [244, 110] width 119 height 39
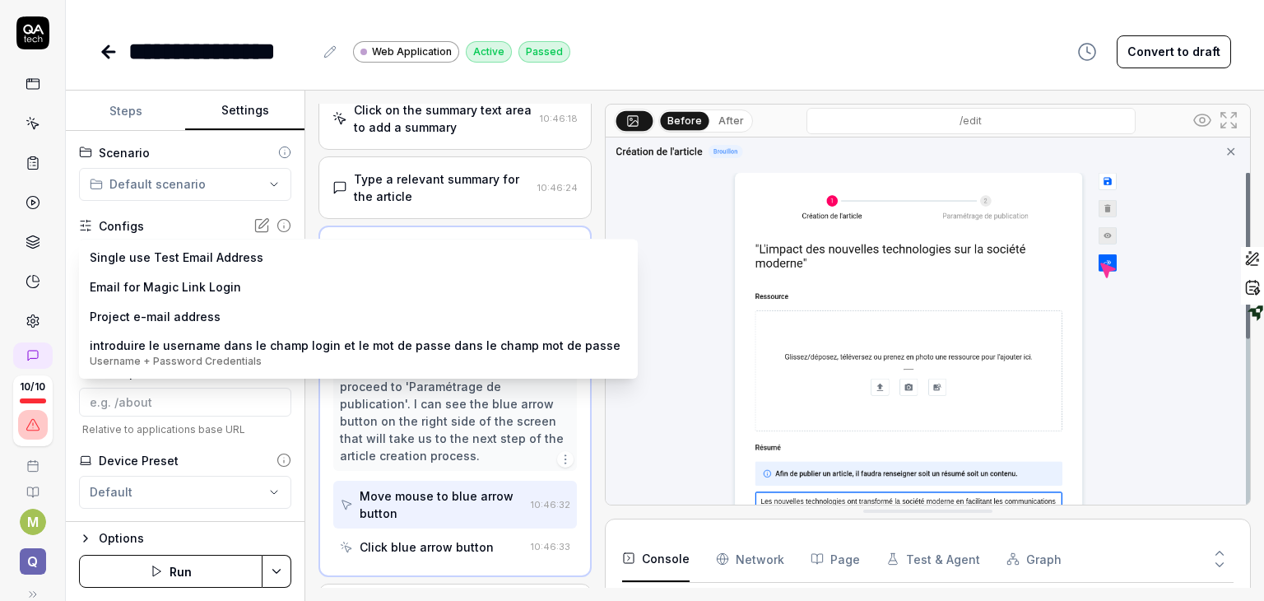
click at [252, 253] on body "**********" at bounding box center [632, 300] width 1264 height 601
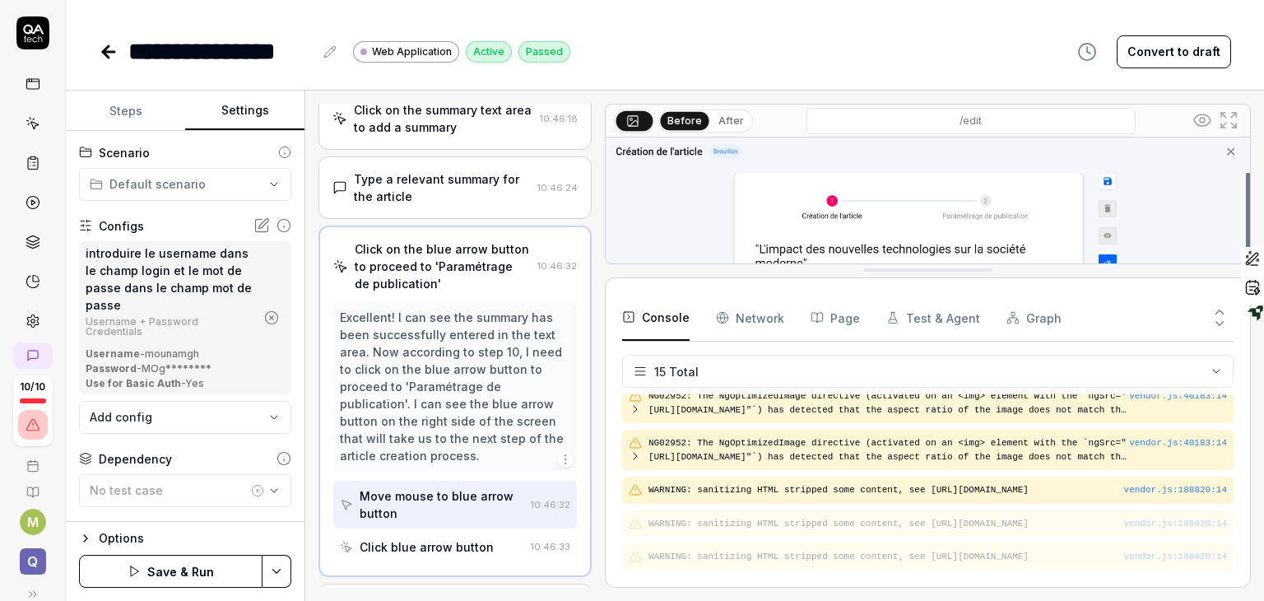
drag, startPoint x: 917, startPoint y: 513, endPoint x: 846, endPoint y: 248, distance: 273.4
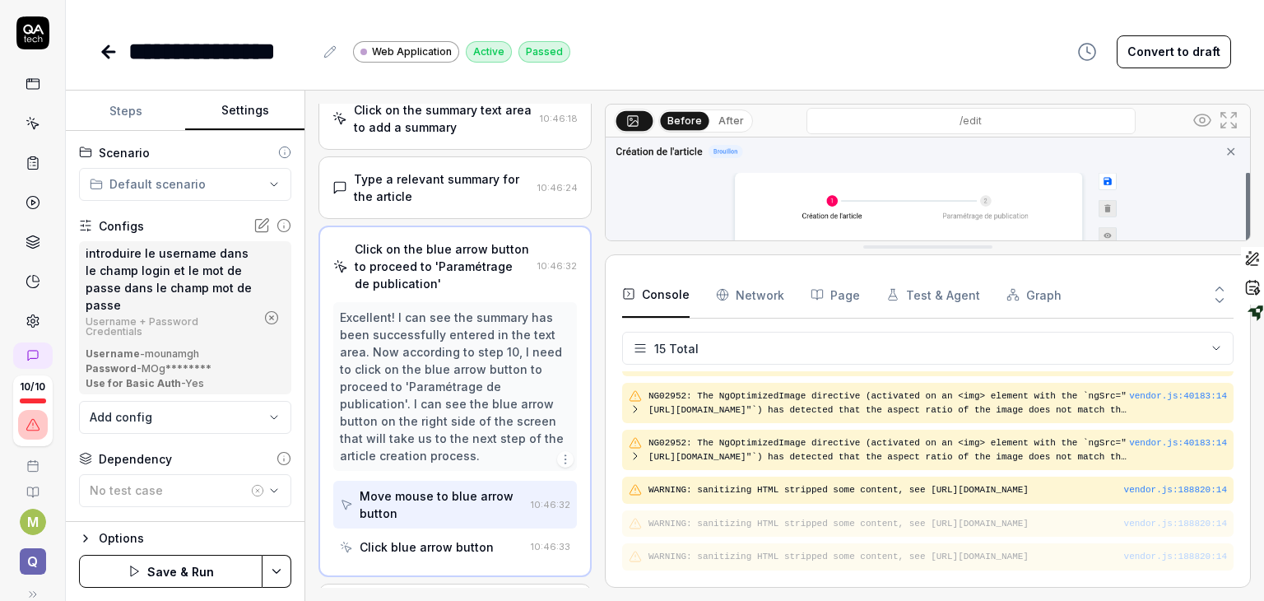
click at [781, 294] on div "Console Network Page Test & Agent Graph" at bounding box center [927, 295] width 611 height 47
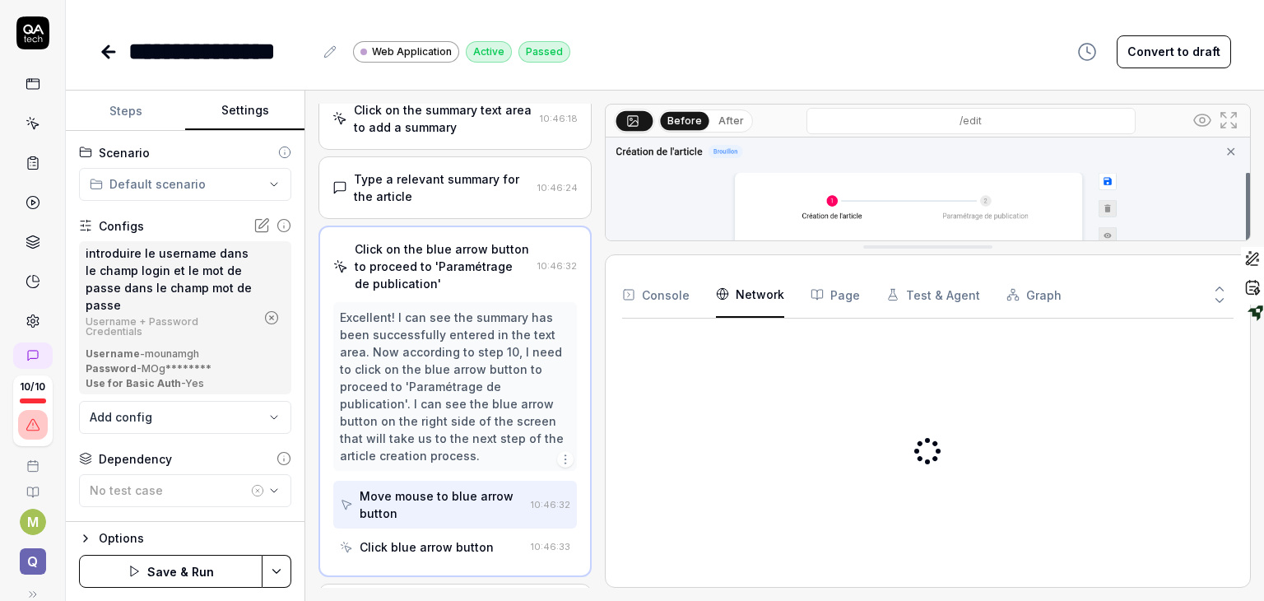
click at [753, 294] on Requests "Network" at bounding box center [750, 295] width 68 height 46
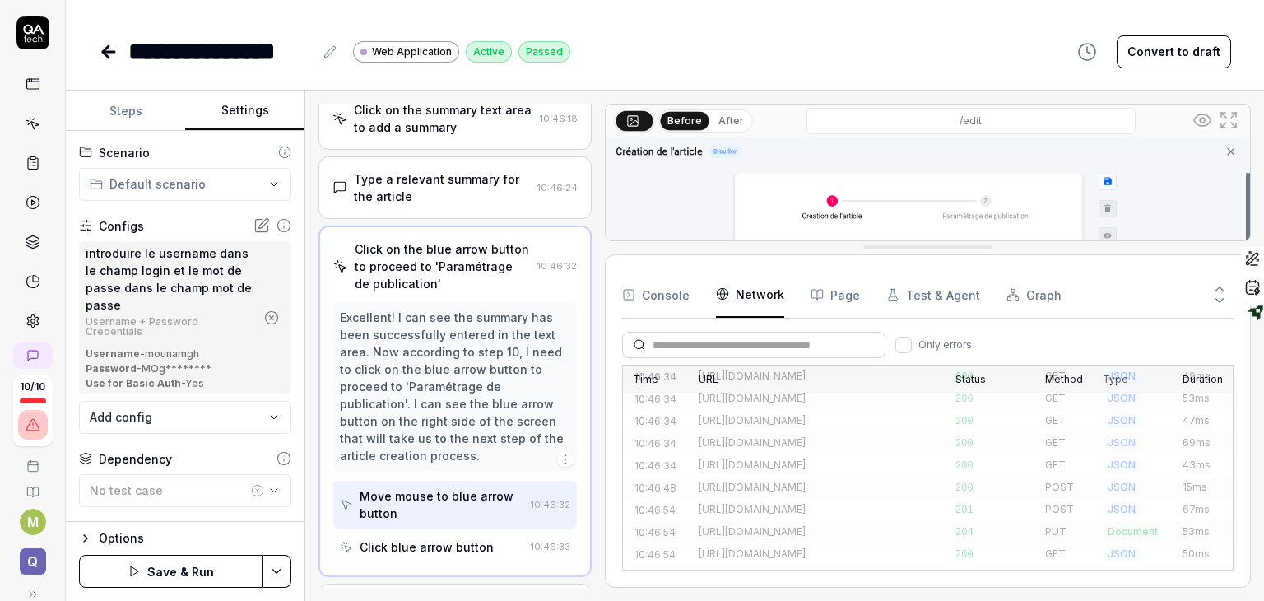
scroll to position [936, 0]
click at [731, 412] on div "https://service-komeo.qupdev.net/api/v2/organization/permissions/roleGroups?inc…" at bounding box center [816, 419] width 237 height 15
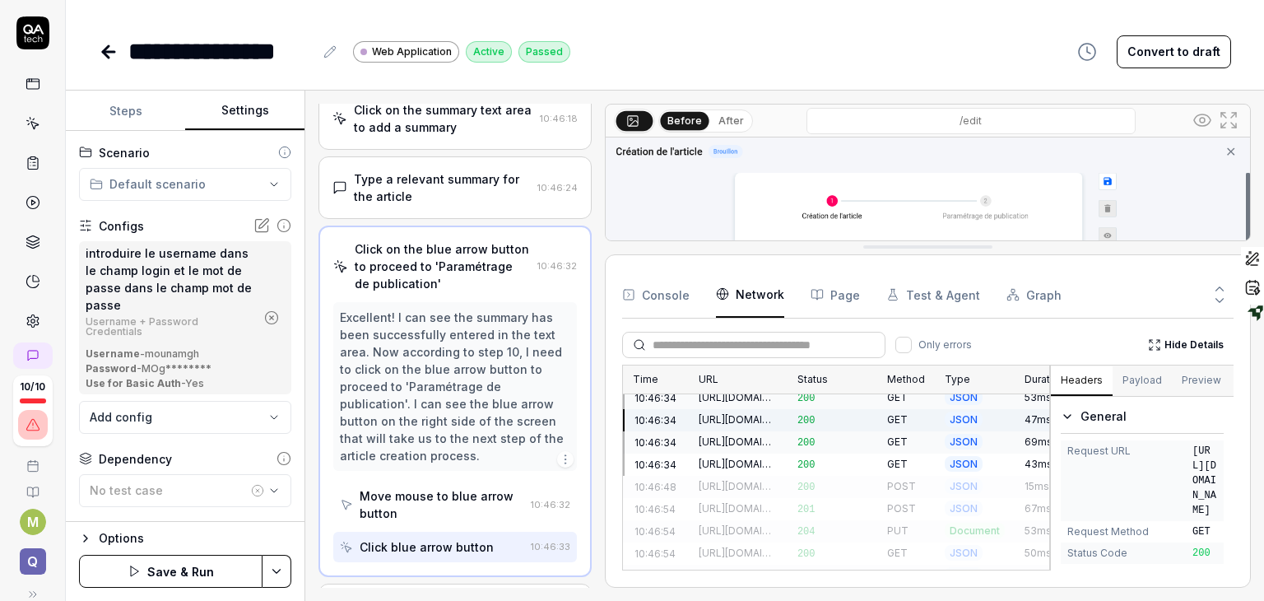
click at [35, 93] on link at bounding box center [33, 84] width 30 height 30
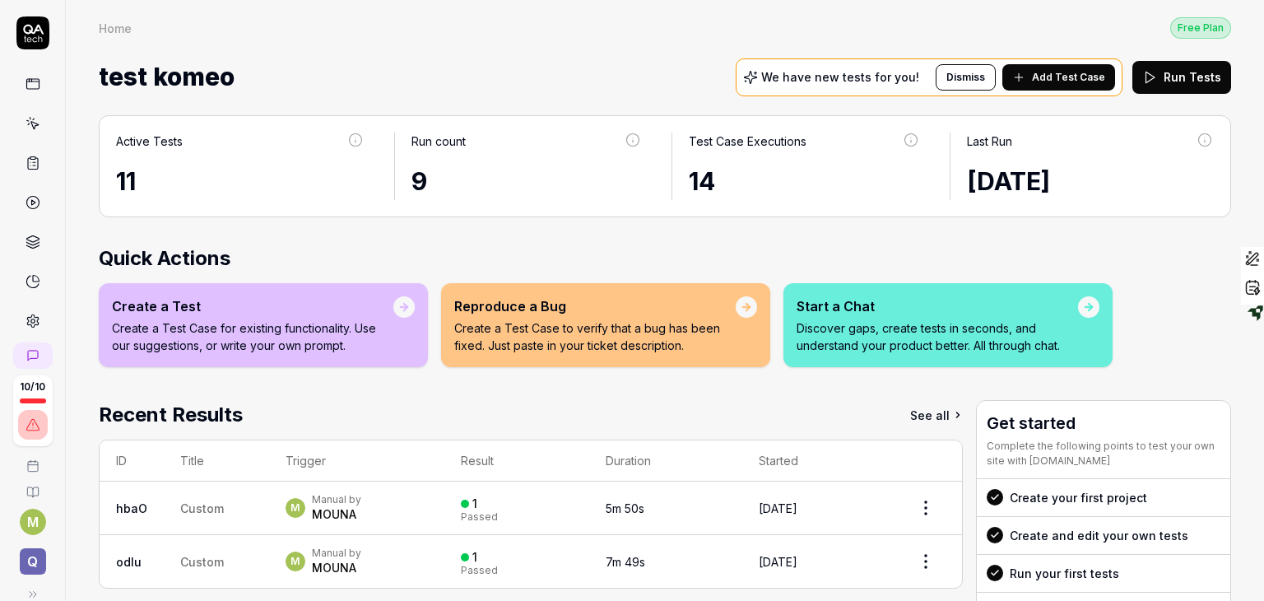
click at [24, 130] on link at bounding box center [33, 124] width 30 height 30
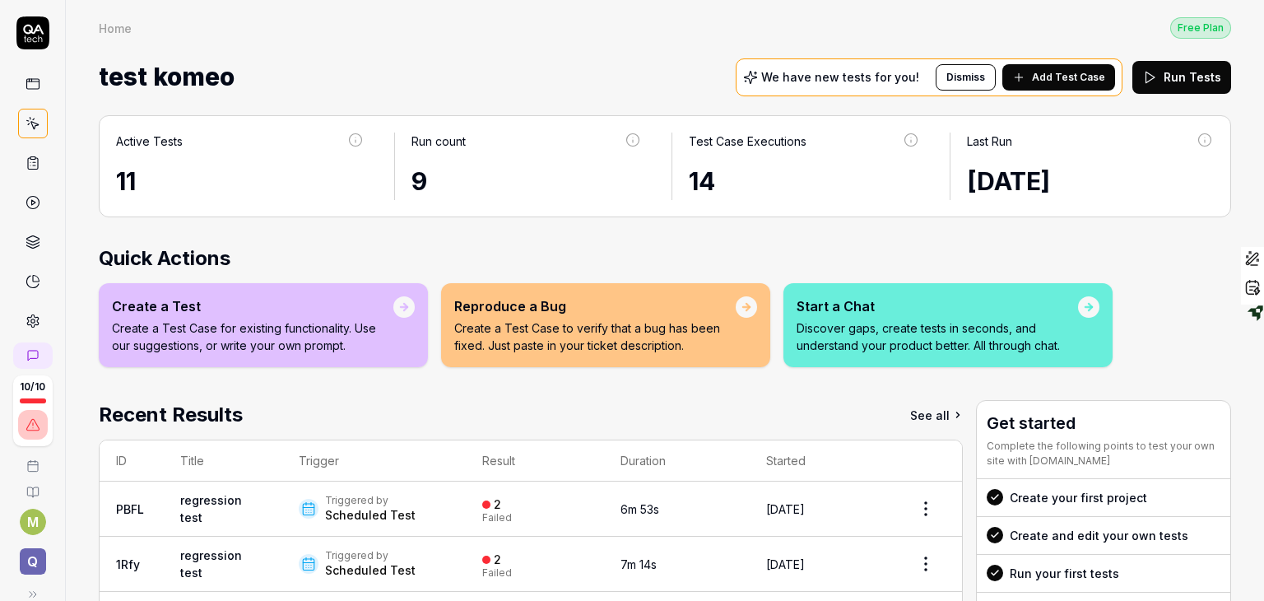
click at [27, 132] on link at bounding box center [33, 124] width 30 height 30
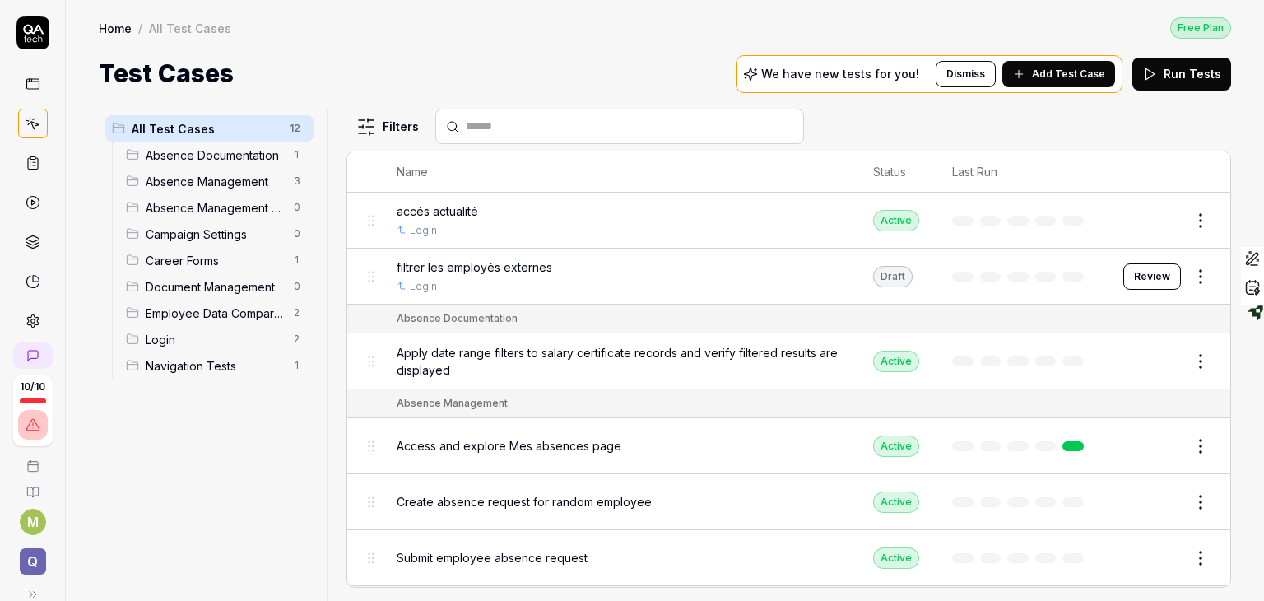
click at [1079, 70] on span "Add Test Case" at bounding box center [1068, 74] width 73 height 15
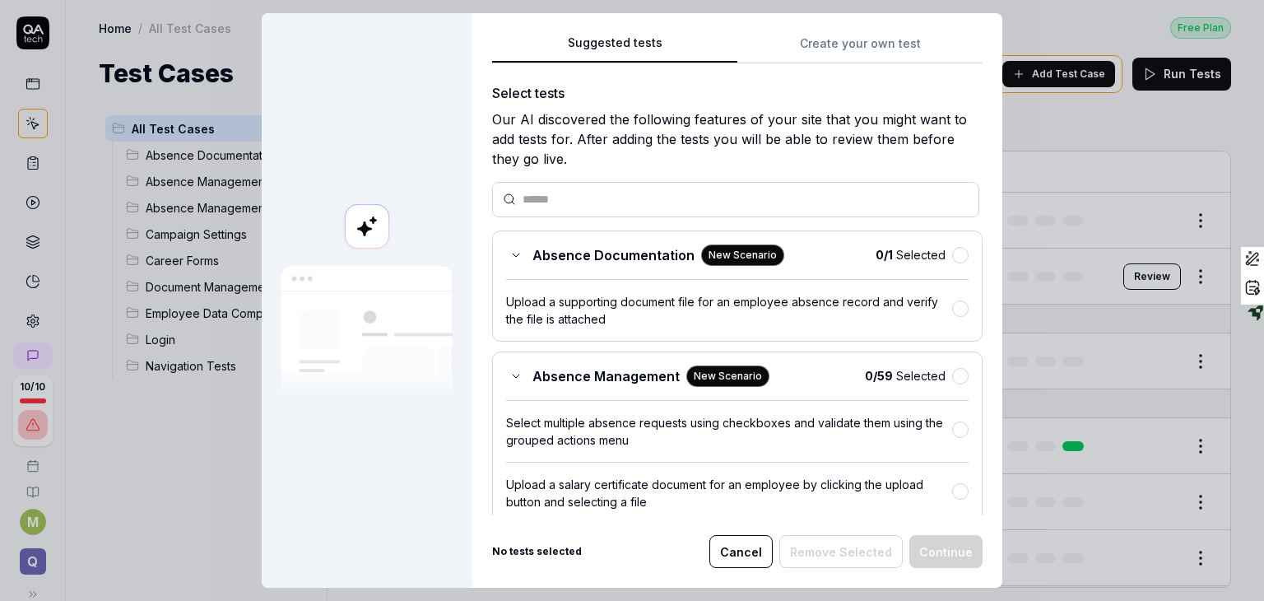
click at [642, 192] on input "text" at bounding box center [745, 199] width 446 height 17
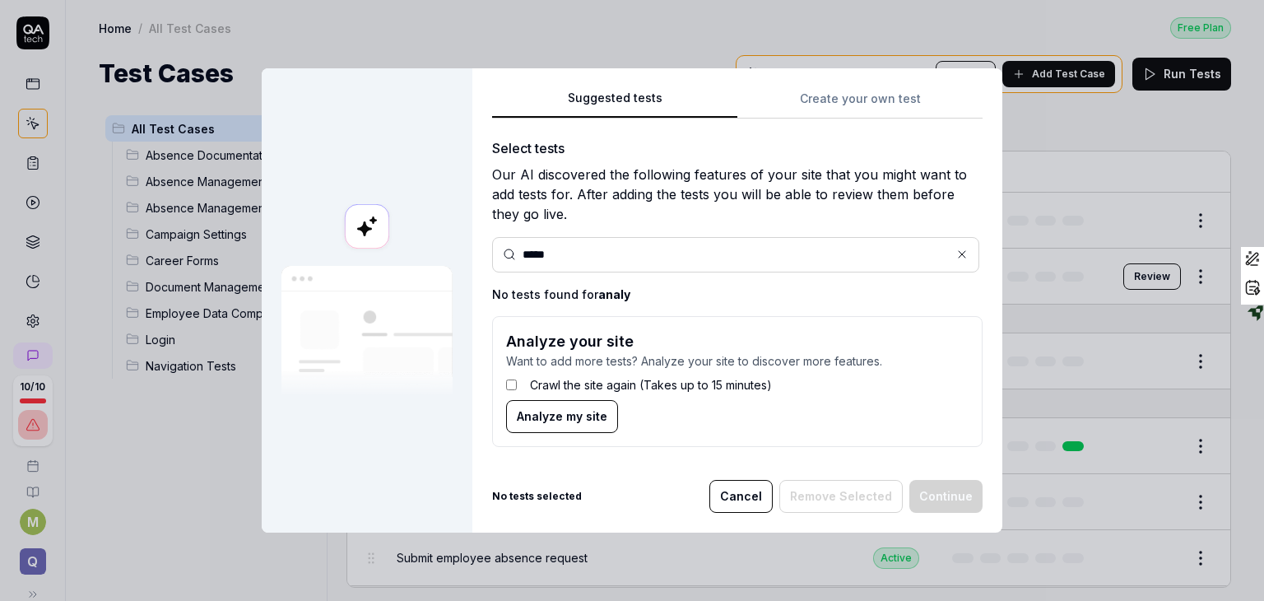
drag, startPoint x: 606, startPoint y: 258, endPoint x: 527, endPoint y: 257, distance: 79.0
click at [527, 257] on input "*****" at bounding box center [745, 254] width 446 height 17
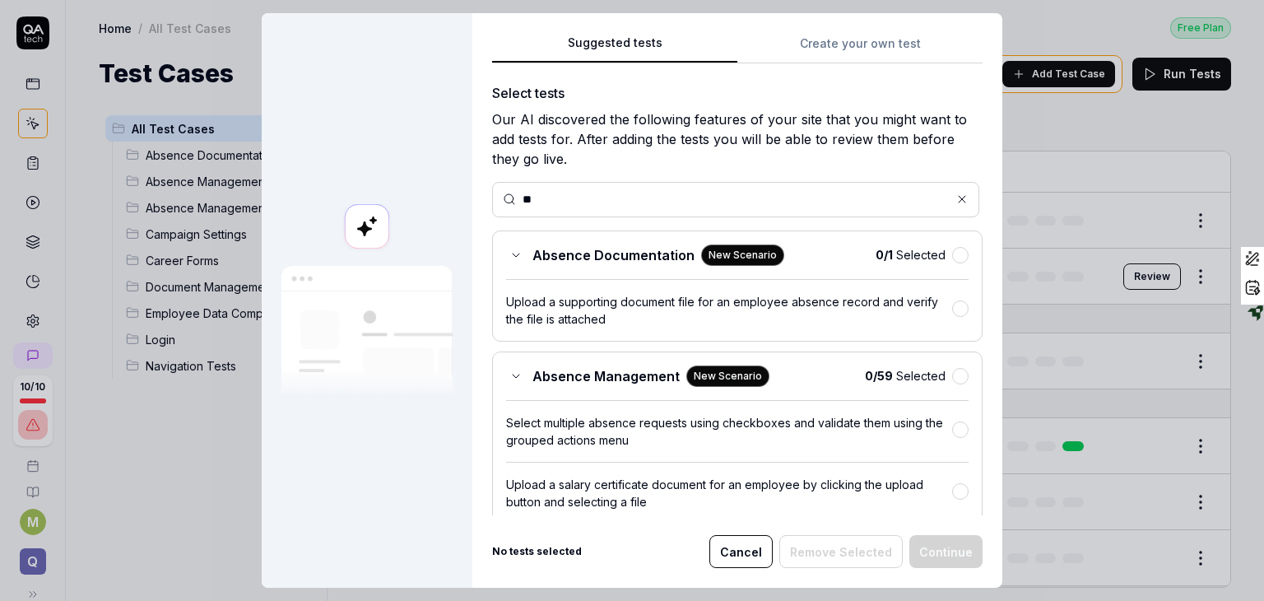
type input "*"
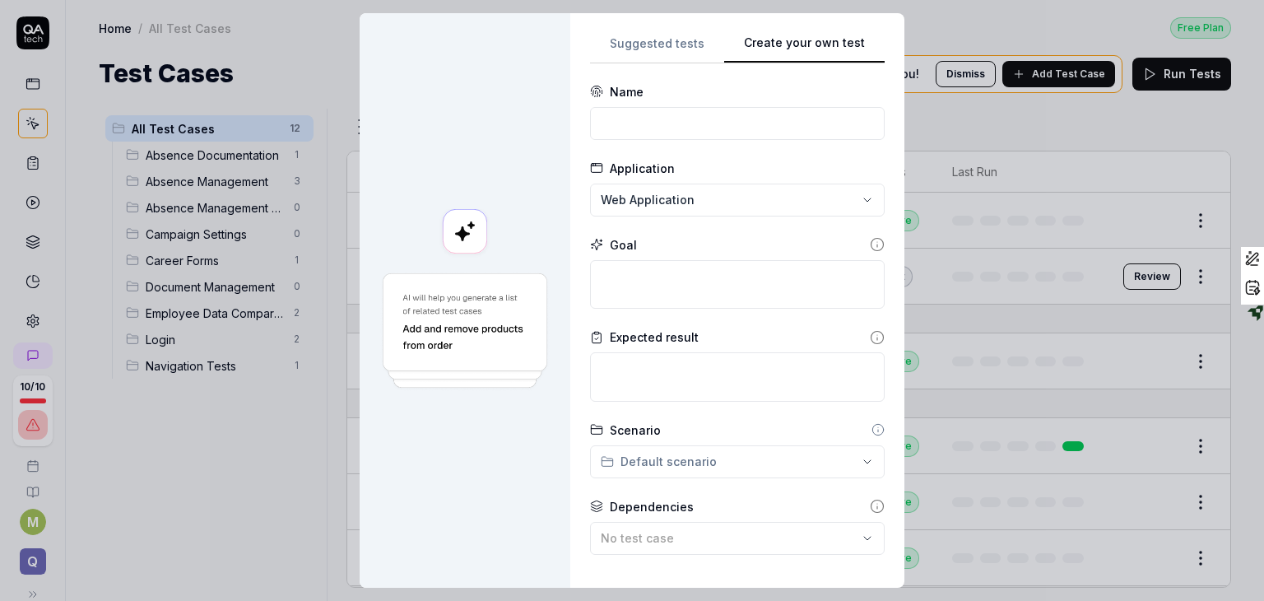
click at [817, 44] on button "Create your own test" at bounding box center [804, 49] width 160 height 30
click at [753, 121] on input at bounding box center [737, 123] width 295 height 33
click at [620, 210] on div "**********" at bounding box center [632, 300] width 1264 height 601
click at [725, 152] on div "**********" at bounding box center [632, 300] width 1264 height 601
click at [671, 285] on textarea at bounding box center [737, 284] width 295 height 49
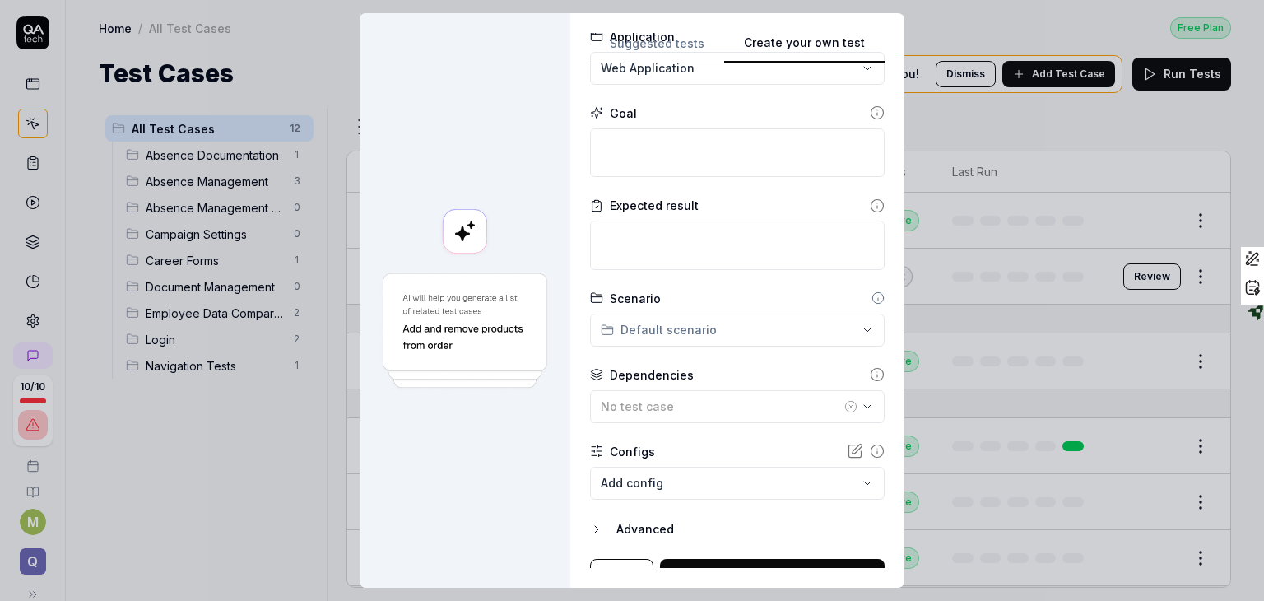
scroll to position [155, 0]
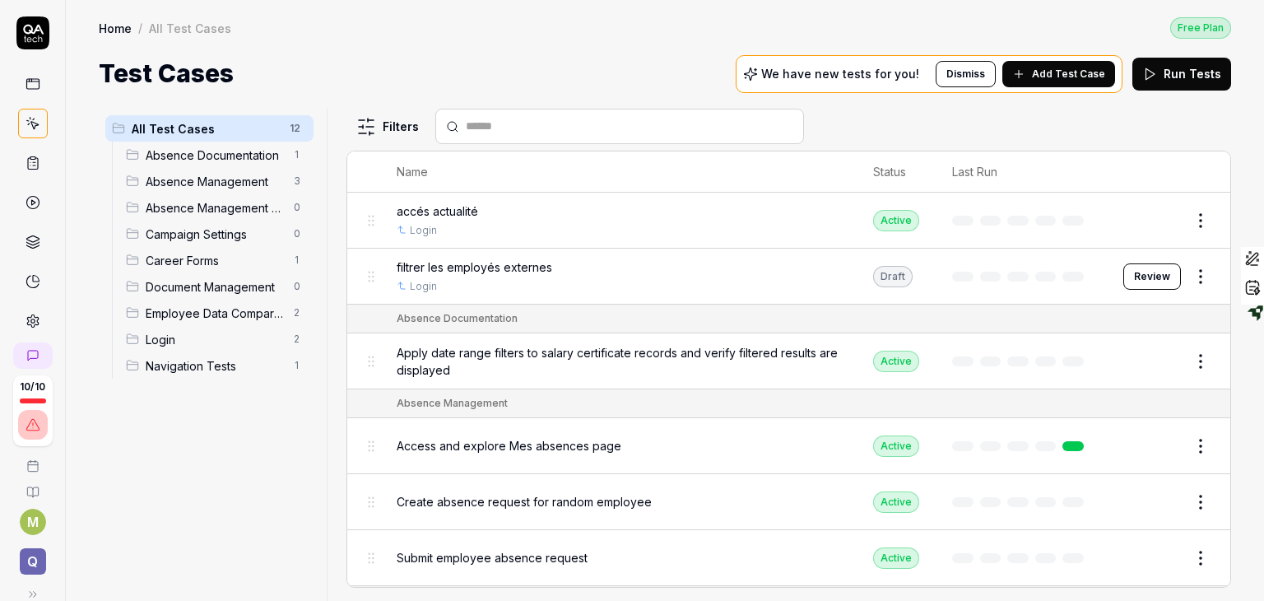
click at [33, 135] on link at bounding box center [33, 124] width 30 height 30
click at [28, 164] on icon at bounding box center [33, 164] width 10 height 12
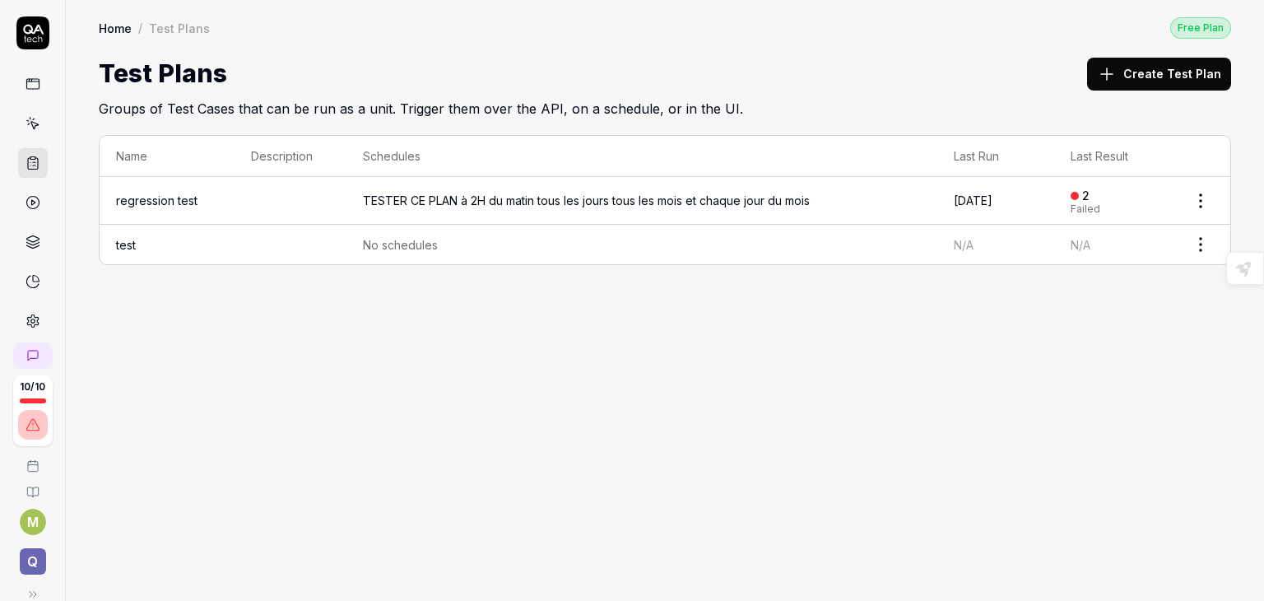
click at [1124, 72] on button "Create Test Plan" at bounding box center [1159, 74] width 144 height 33
click at [1198, 202] on html "10 / 10 M Q Home / Test Plans Free Plan Home / Test Plans Free Plan Test Plans …" at bounding box center [632, 300] width 1264 height 601
click at [1086, 340] on div "Edit" at bounding box center [1131, 341] width 156 height 36
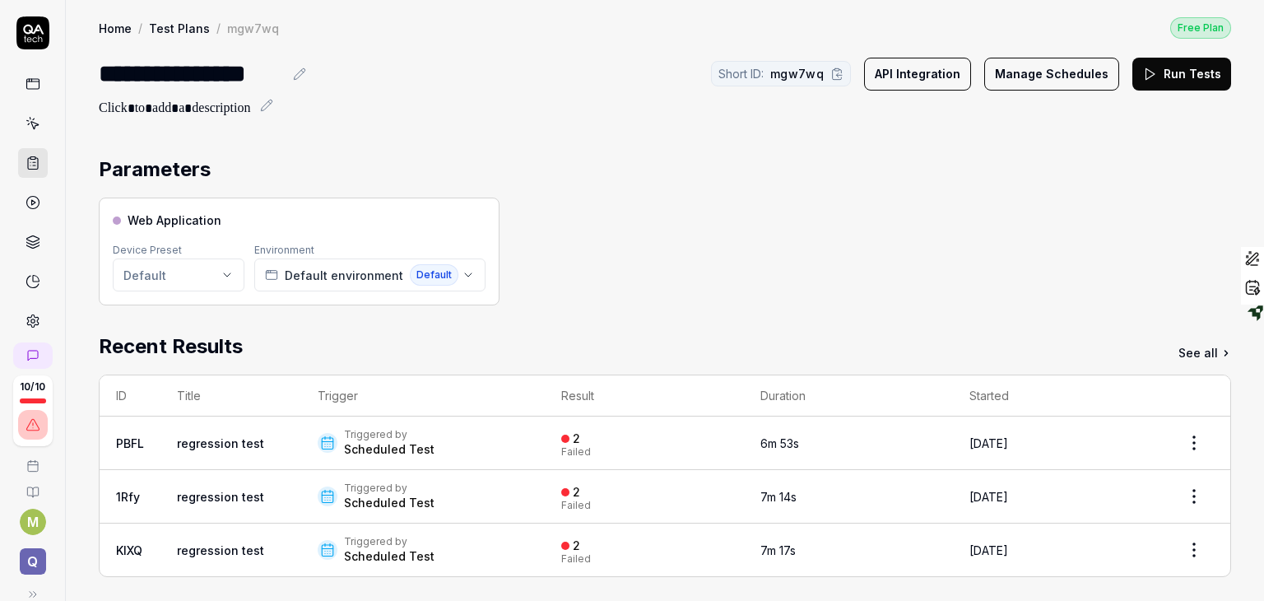
click at [1020, 73] on button "Manage Schedules" at bounding box center [1051, 74] width 135 height 33
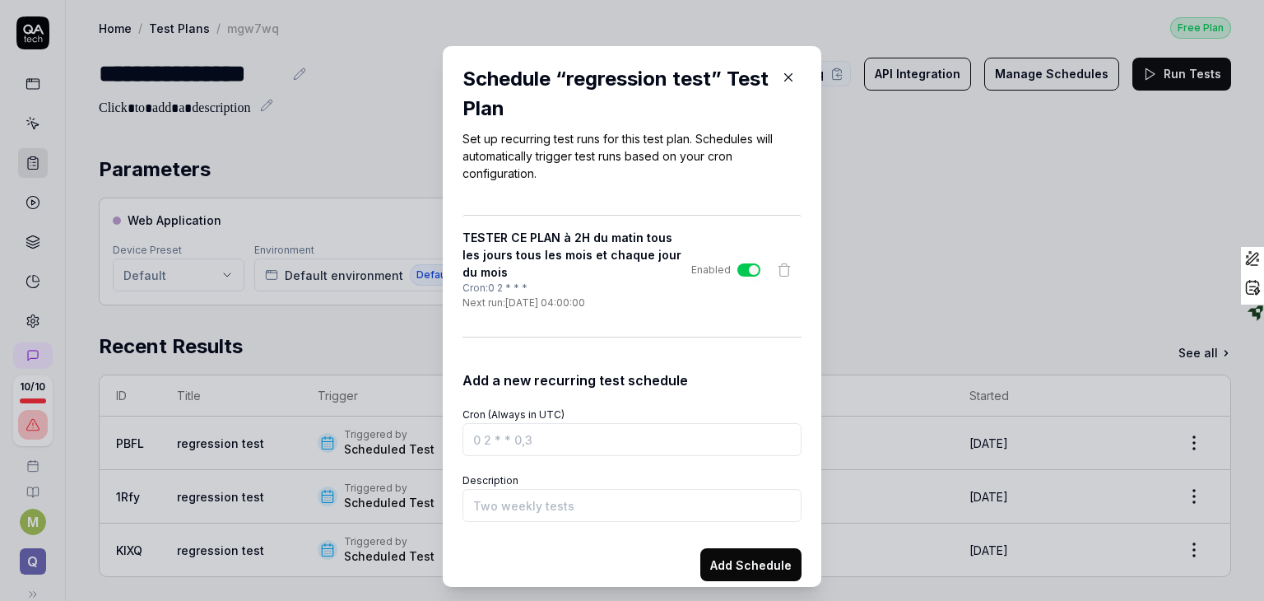
scroll to position [16, 0]
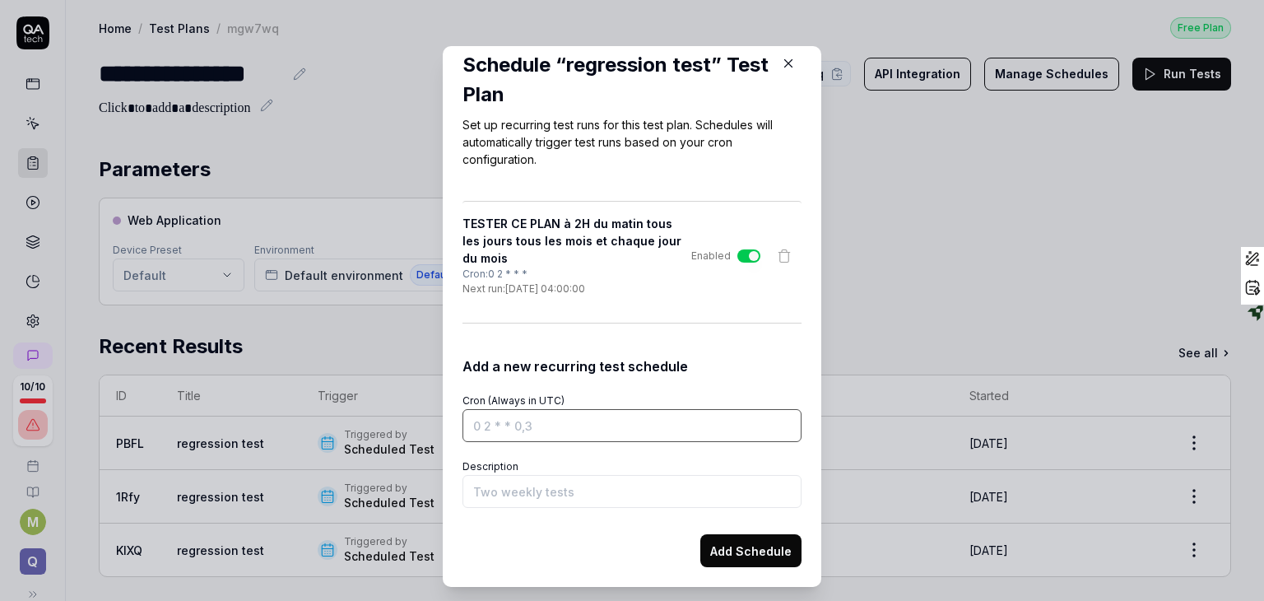
click at [523, 430] on input "Cron (Always in UTC)" at bounding box center [631, 425] width 339 height 33
click at [781, 63] on icon "button" at bounding box center [788, 63] width 15 height 15
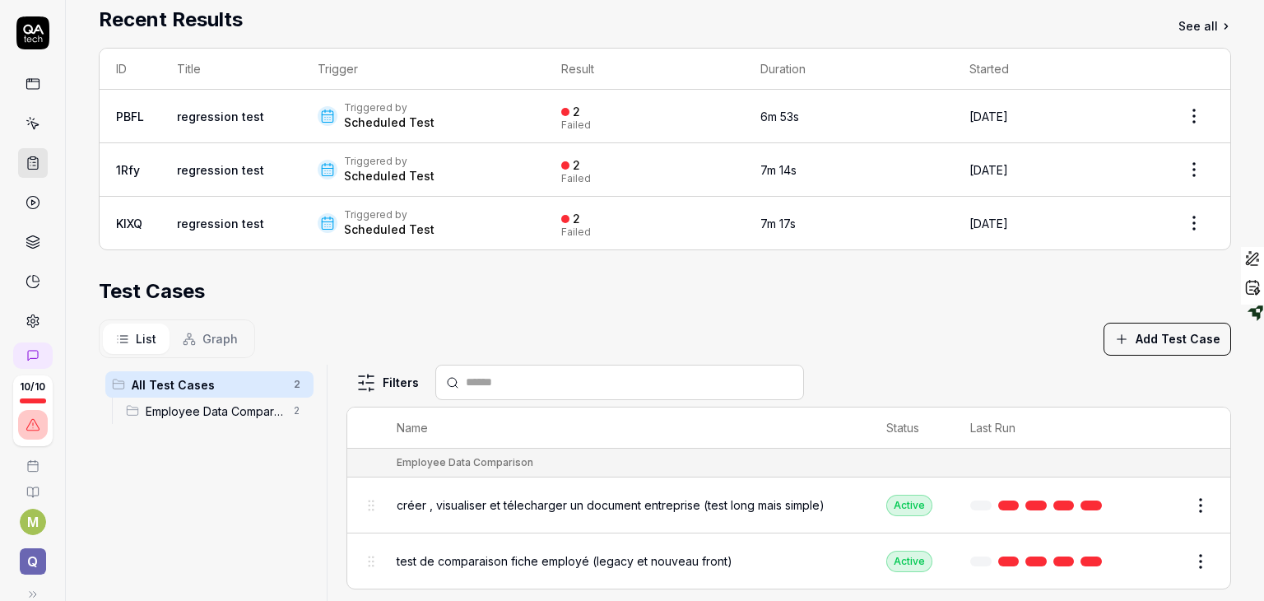
scroll to position [0, 0]
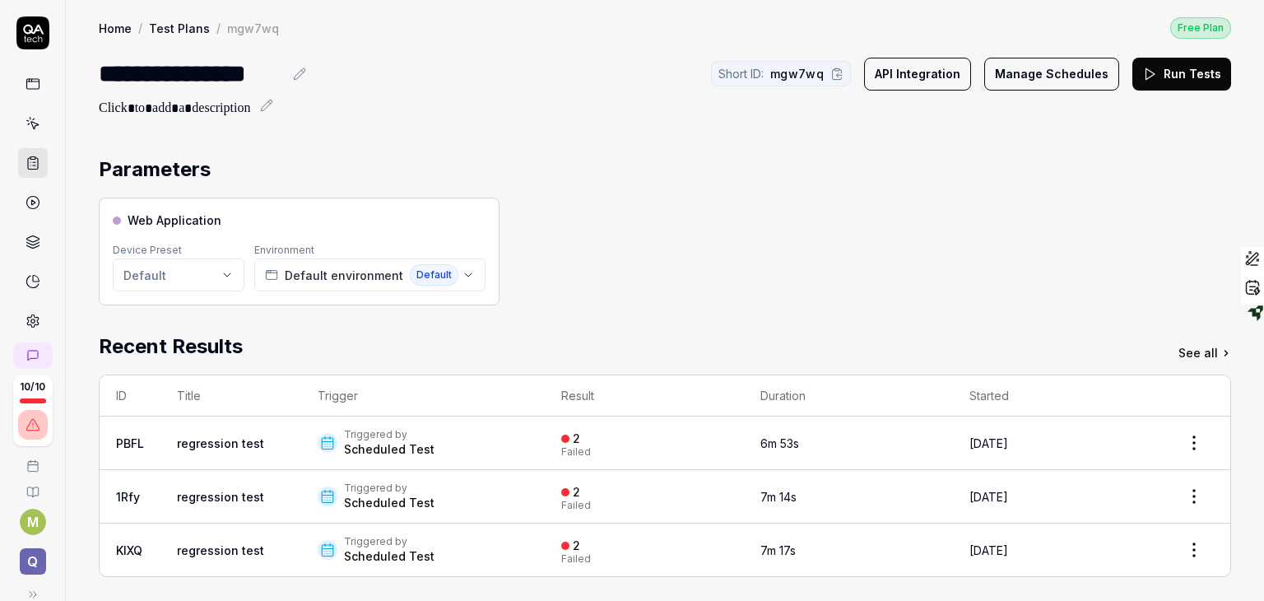
click at [30, 205] on icon at bounding box center [33, 202] width 15 height 15
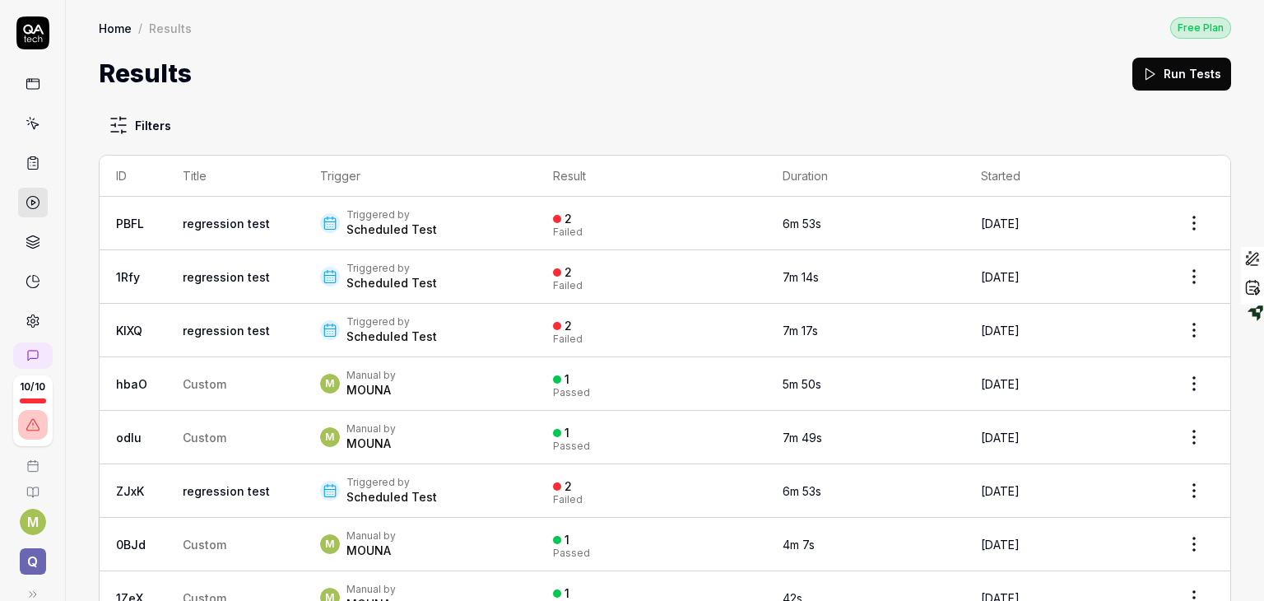
scroll to position [109, 0]
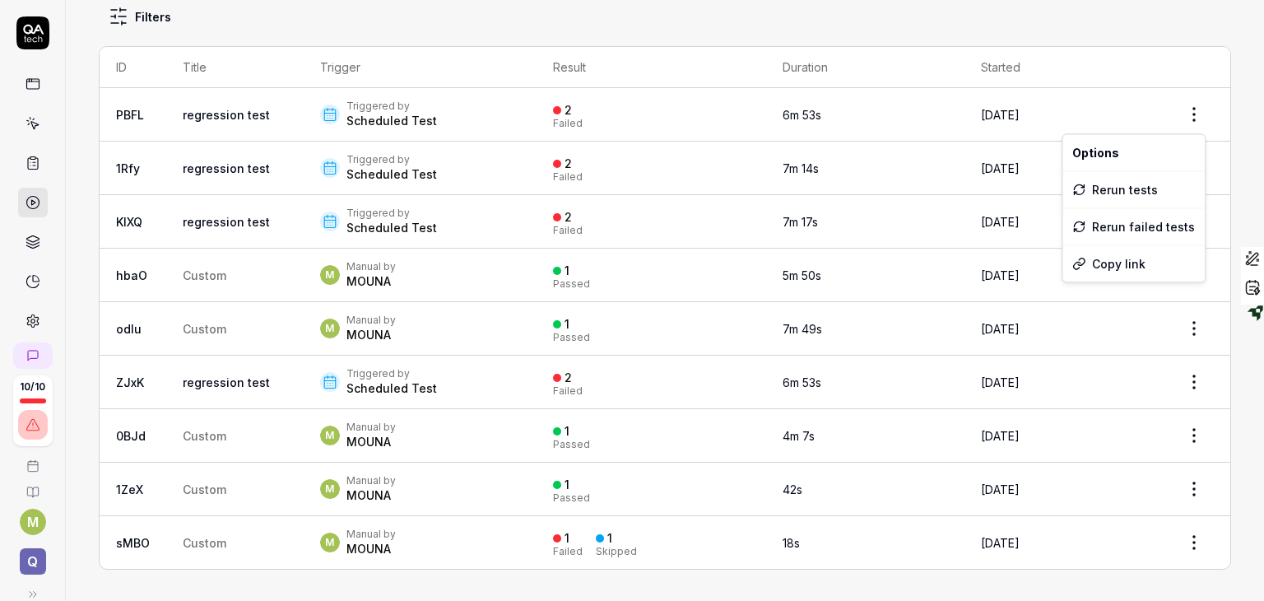
click at [1177, 111] on html "10 / 10 M Q Home / Results Free Plan Home / Results Free Plan Results Run Tests…" at bounding box center [632, 300] width 1264 height 601
drag, startPoint x: 1258, startPoint y: 151, endPoint x: 1256, endPoint y: 183, distance: 32.1
click at [1256, 183] on html "10 / 10 M Q Home / Results Free Plan Home / Results Free Plan Results Run Tests…" at bounding box center [632, 300] width 1264 height 601
click at [917, 25] on div "Filters ID Title Trigger Result Duration Started PBFL regression test Triggered…" at bounding box center [665, 284] width 1132 height 569
click at [140, 541] on link "sMBO" at bounding box center [133, 543] width 34 height 14
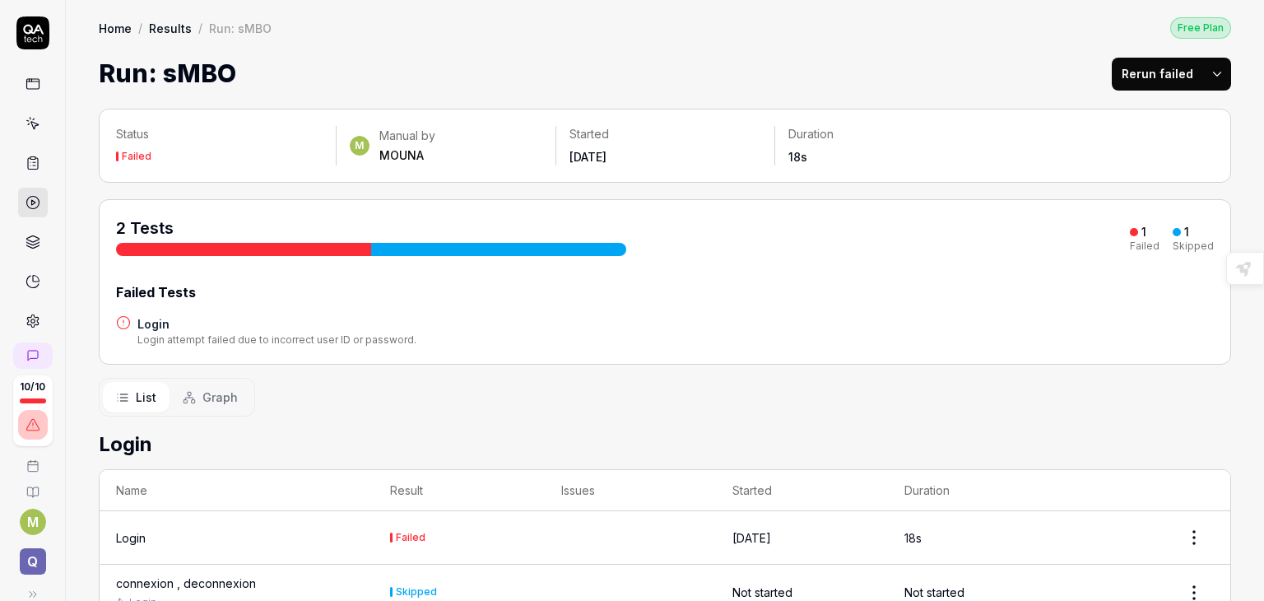
click at [403, 536] on div "Failed" at bounding box center [411, 537] width 30 height 10
click at [132, 532] on div "Login" at bounding box center [131, 537] width 30 height 17
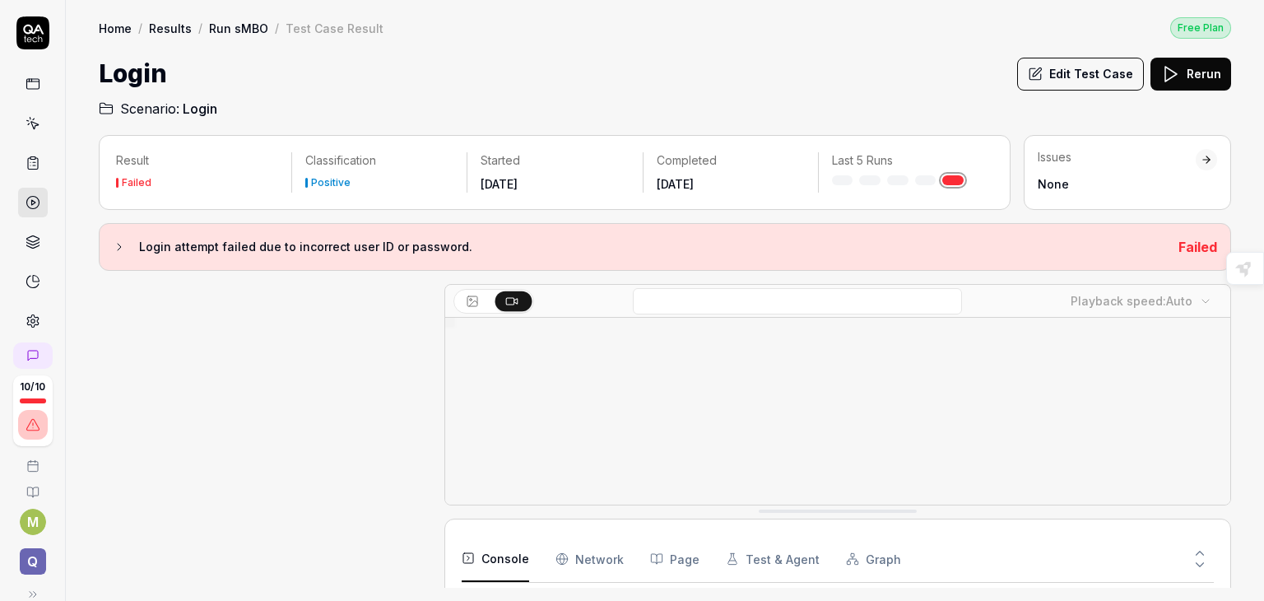
scroll to position [227, 0]
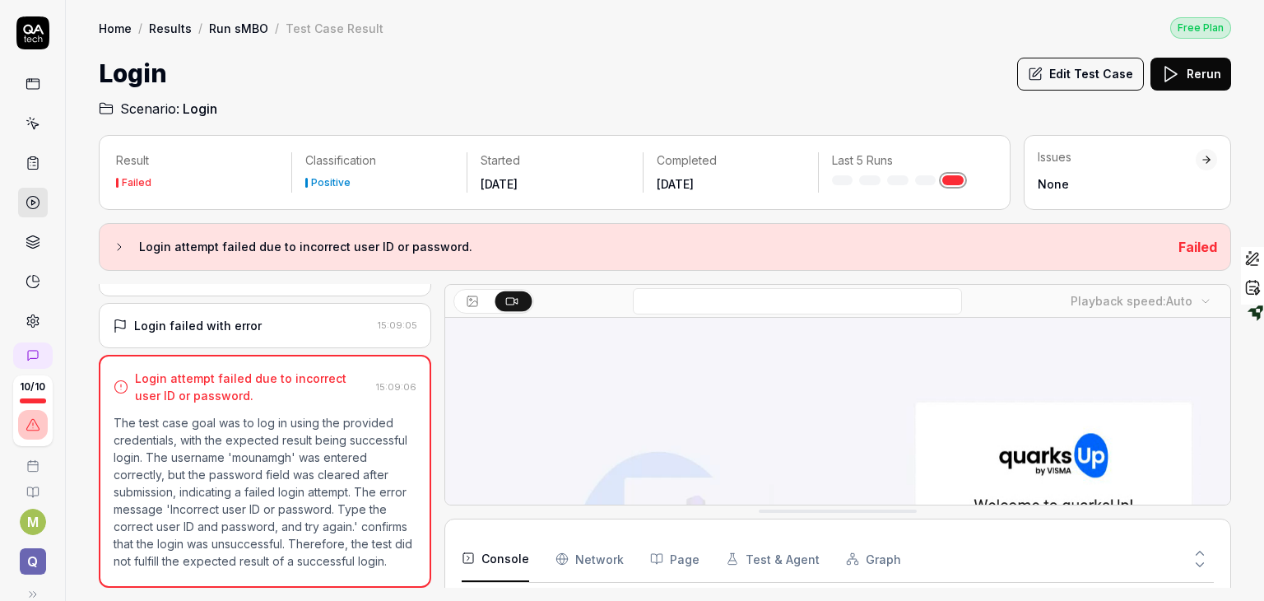
click at [118, 246] on icon at bounding box center [119, 246] width 13 height 13
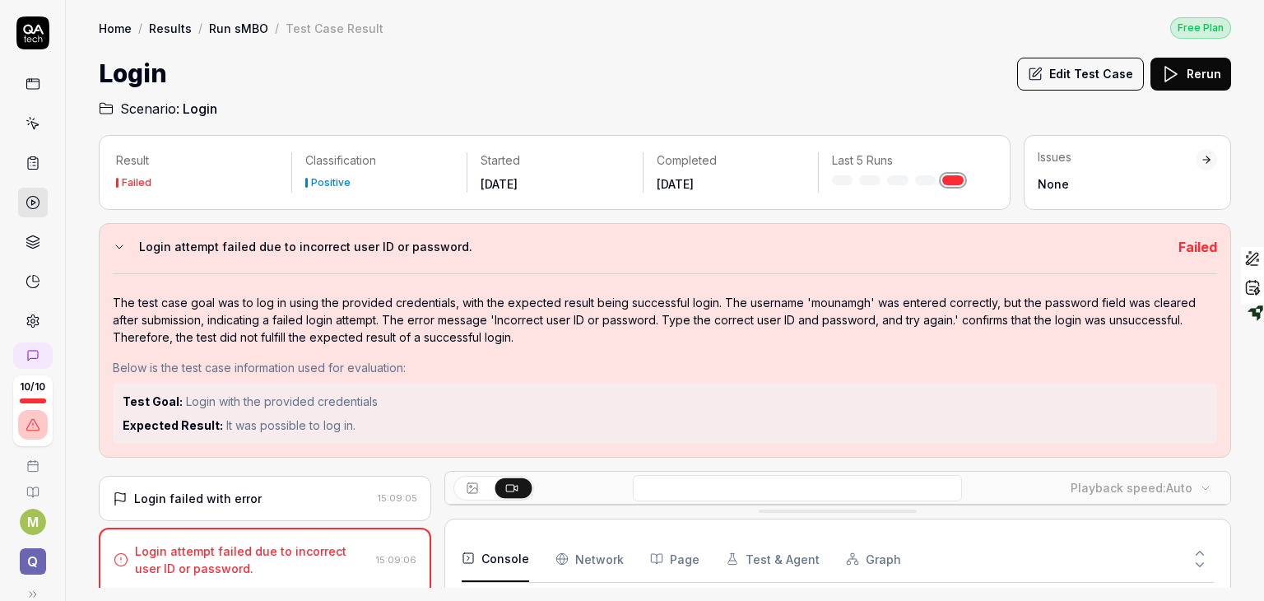
click at [118, 246] on icon at bounding box center [119, 246] width 7 height 3
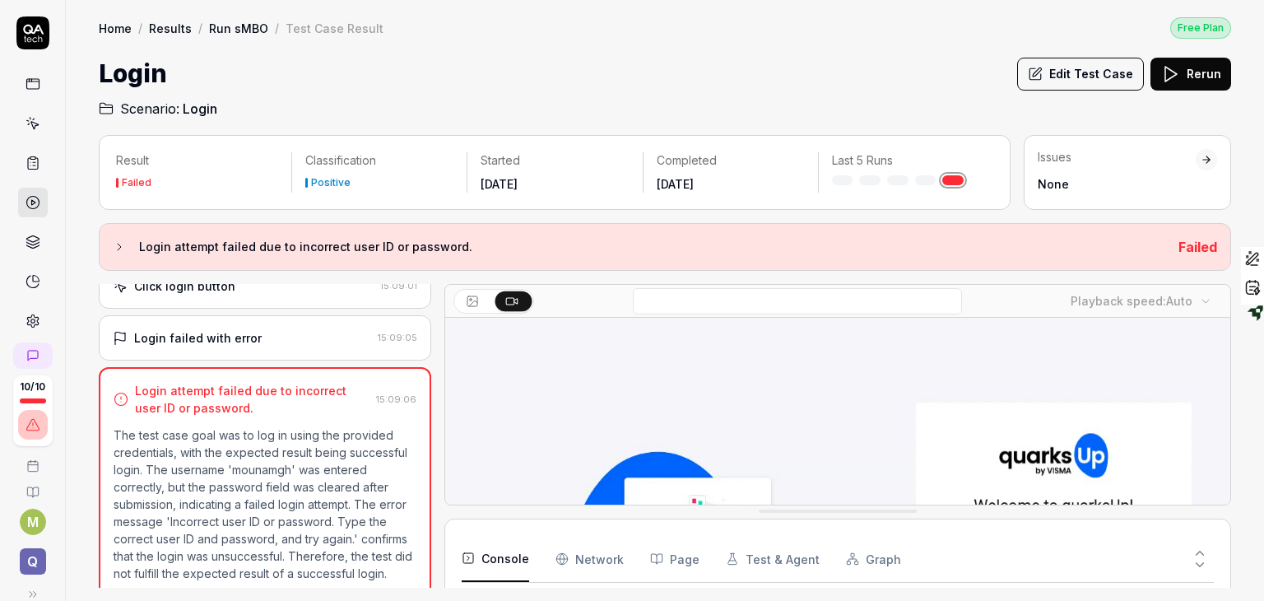
scroll to position [208, 0]
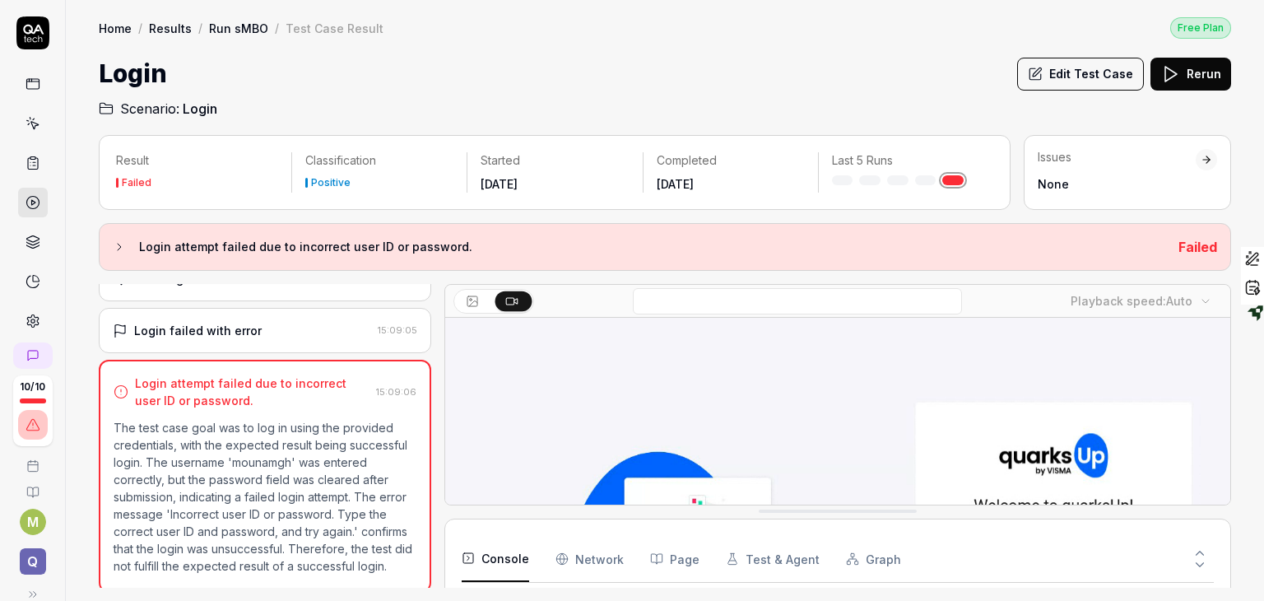
click at [1209, 163] on div at bounding box center [1206, 160] width 12 height 12
click at [26, 205] on icon at bounding box center [33, 202] width 15 height 15
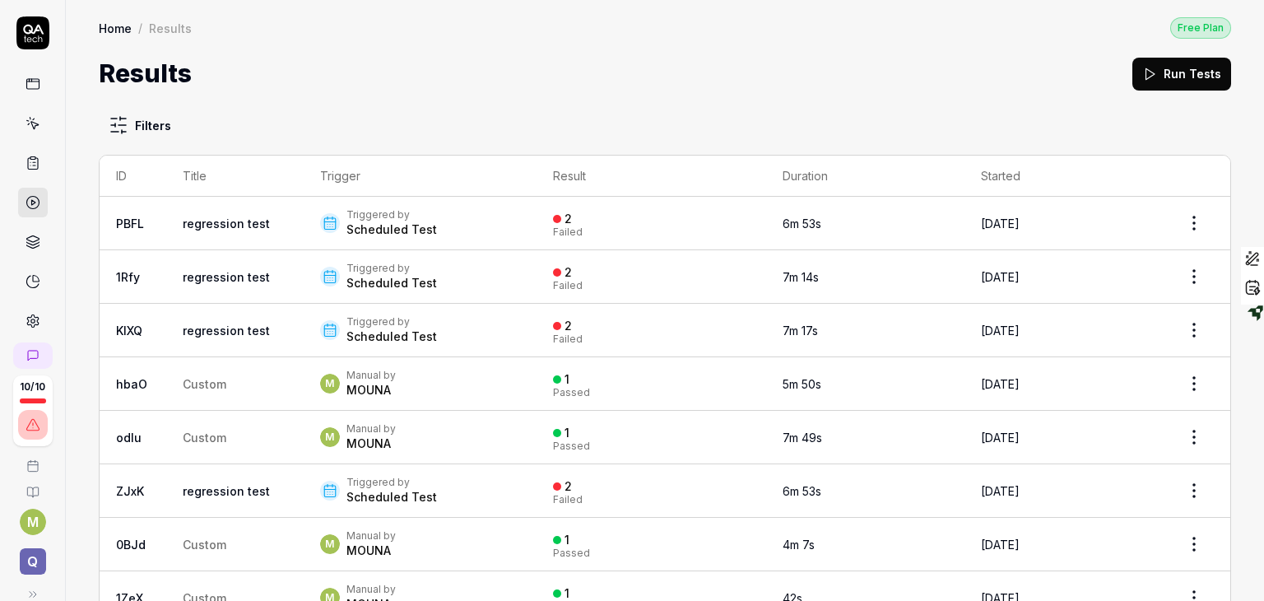
click at [201, 221] on link "regression test" at bounding box center [226, 223] width 87 height 14
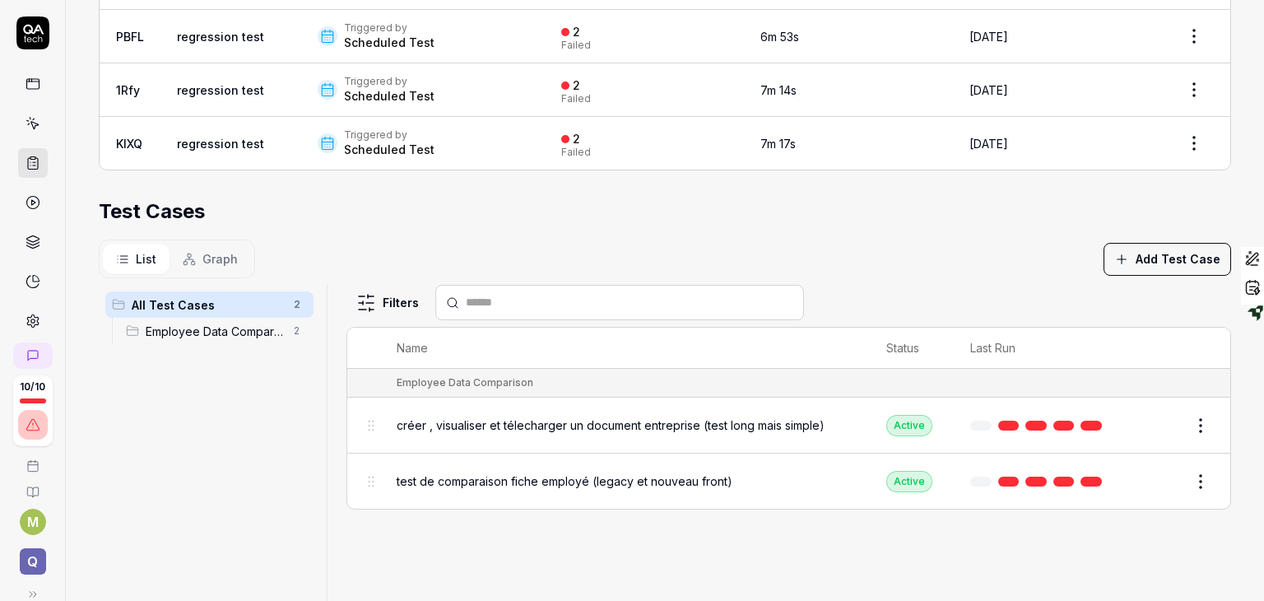
click at [509, 422] on span "créer , visualiser et télecharger un document entreprise (test long mais simple)" at bounding box center [611, 424] width 428 height 17
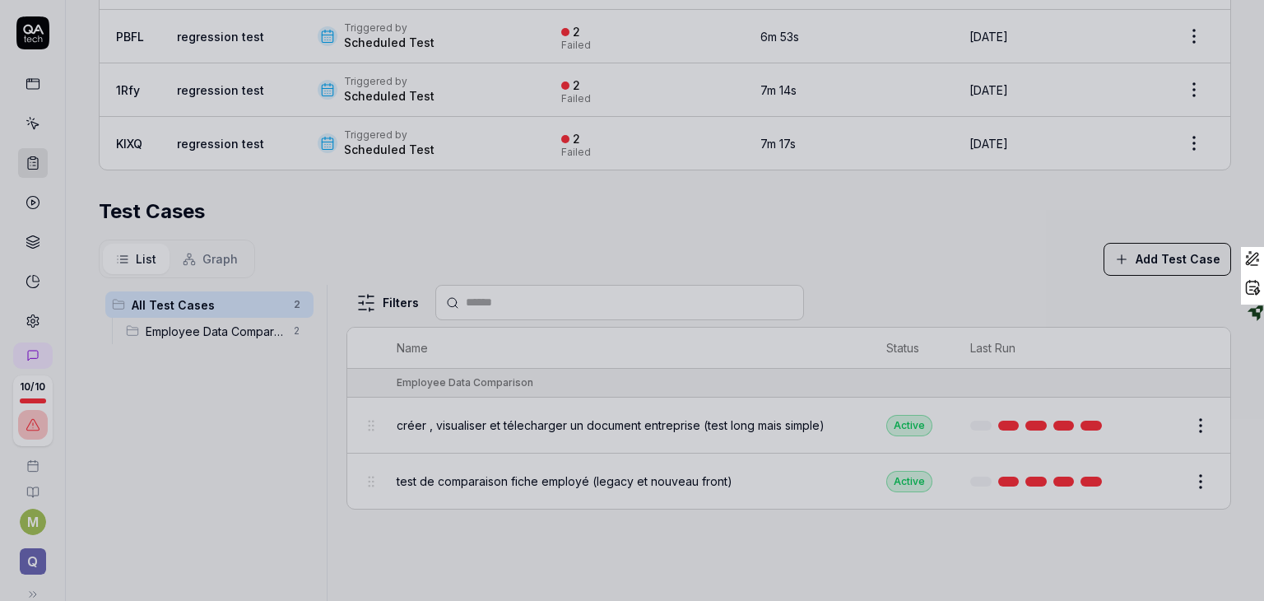
click at [810, 146] on div at bounding box center [632, 300] width 1264 height 601
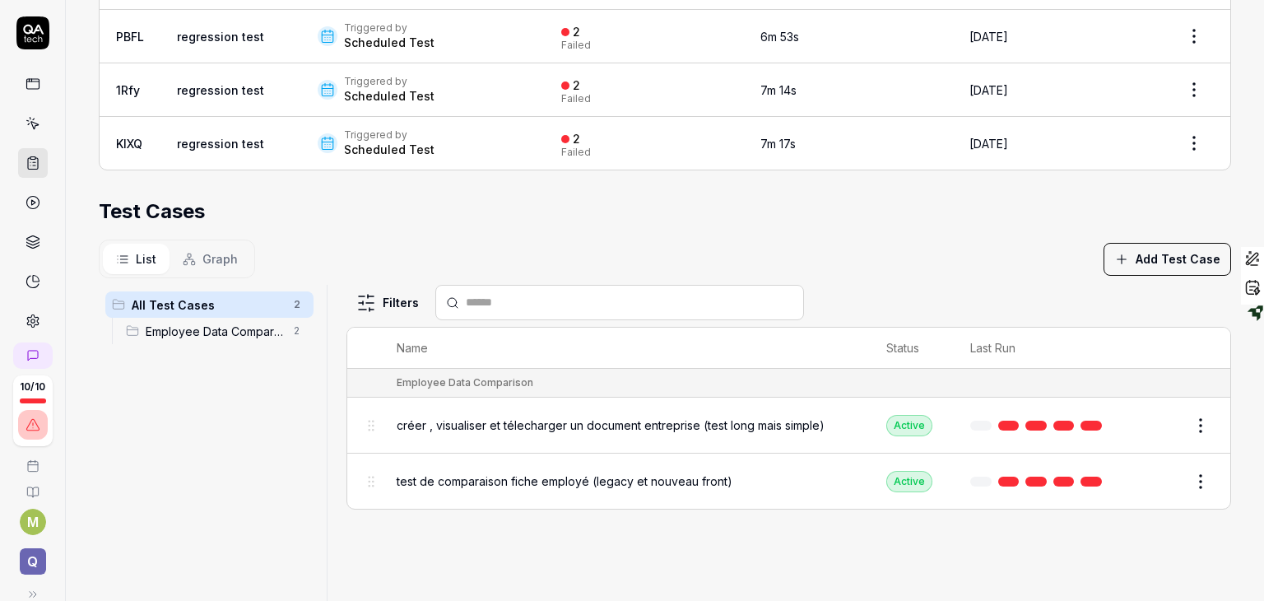
click at [635, 428] on span "créer , visualiser et télecharger un document entreprise (test long mais simple)" at bounding box center [611, 424] width 428 height 17
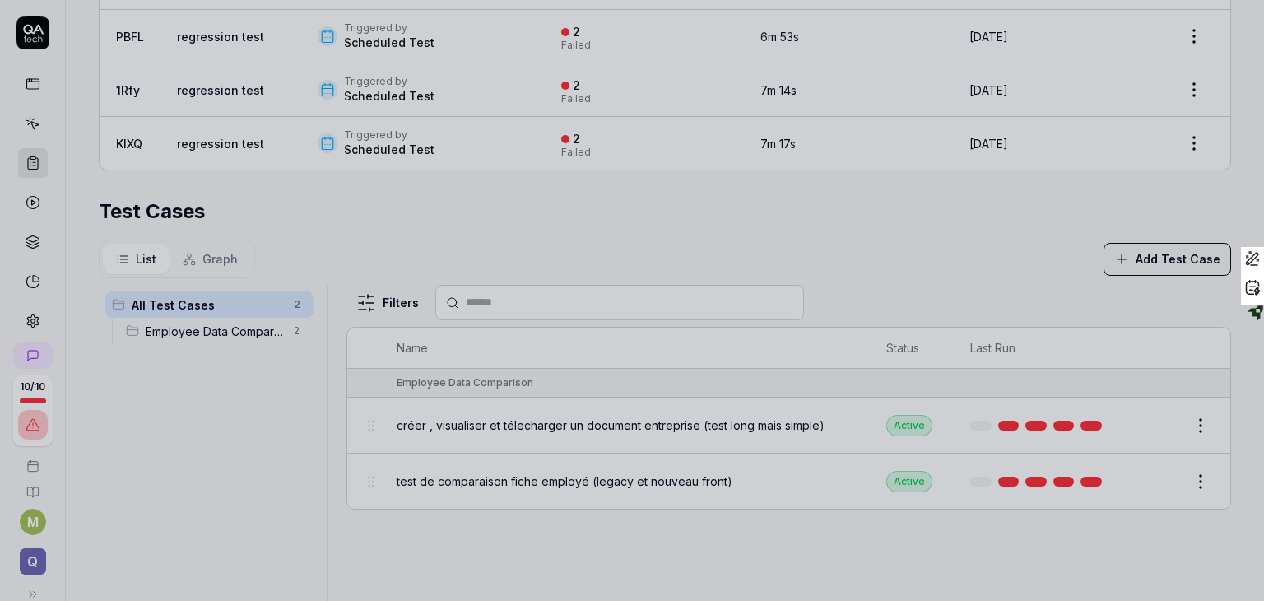
click at [678, 265] on div at bounding box center [632, 300] width 1264 height 601
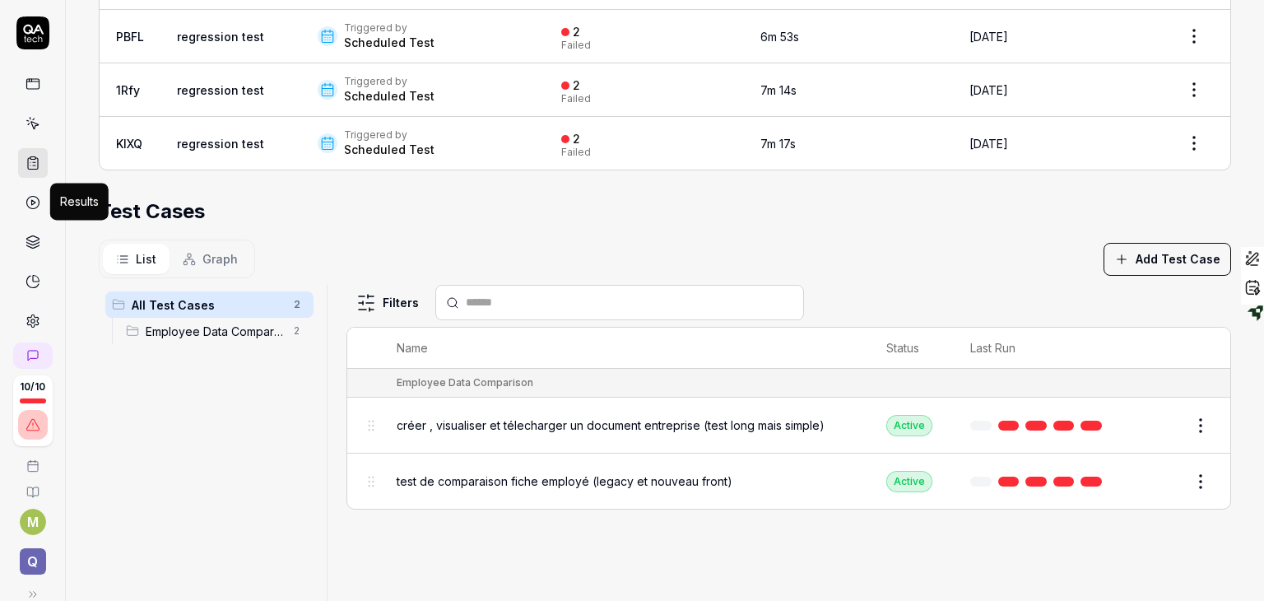
click at [31, 202] on polygon at bounding box center [33, 202] width 4 height 5
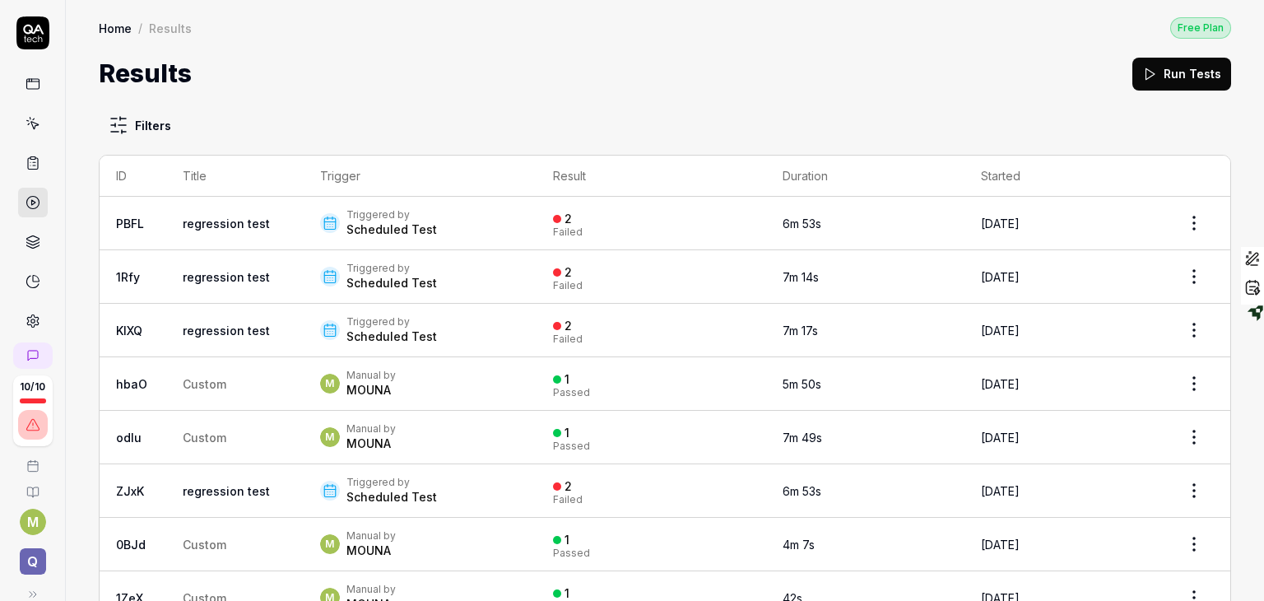
click at [1086, 205] on td "Aug 10 2025" at bounding box center [1060, 223] width 193 height 53
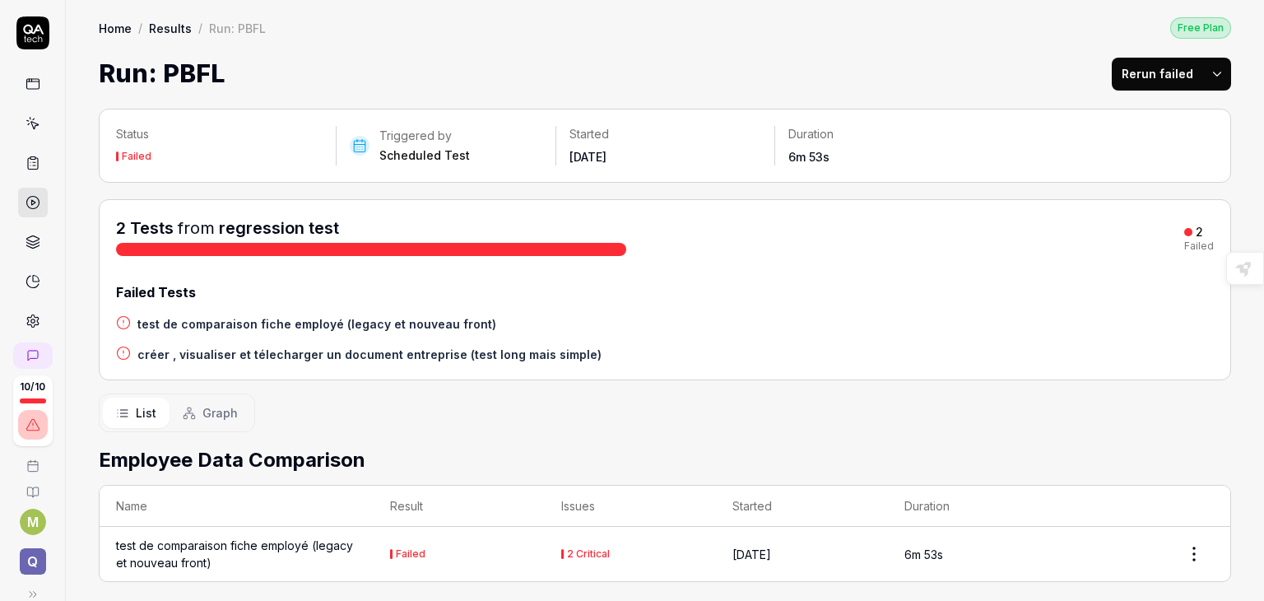
click at [287, 353] on h4 "créer , visualiser et télecharger un document entreprise (test long mais simple)" at bounding box center [369, 354] width 464 height 17
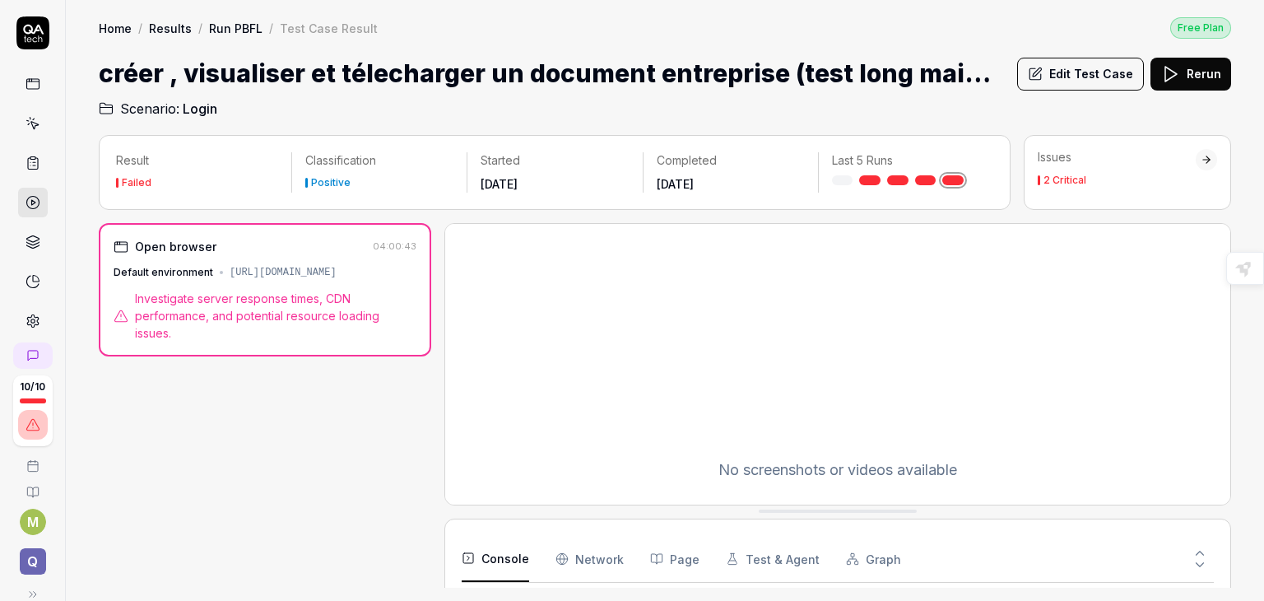
click at [1053, 183] on div "2 Critical" at bounding box center [1064, 180] width 43 height 10
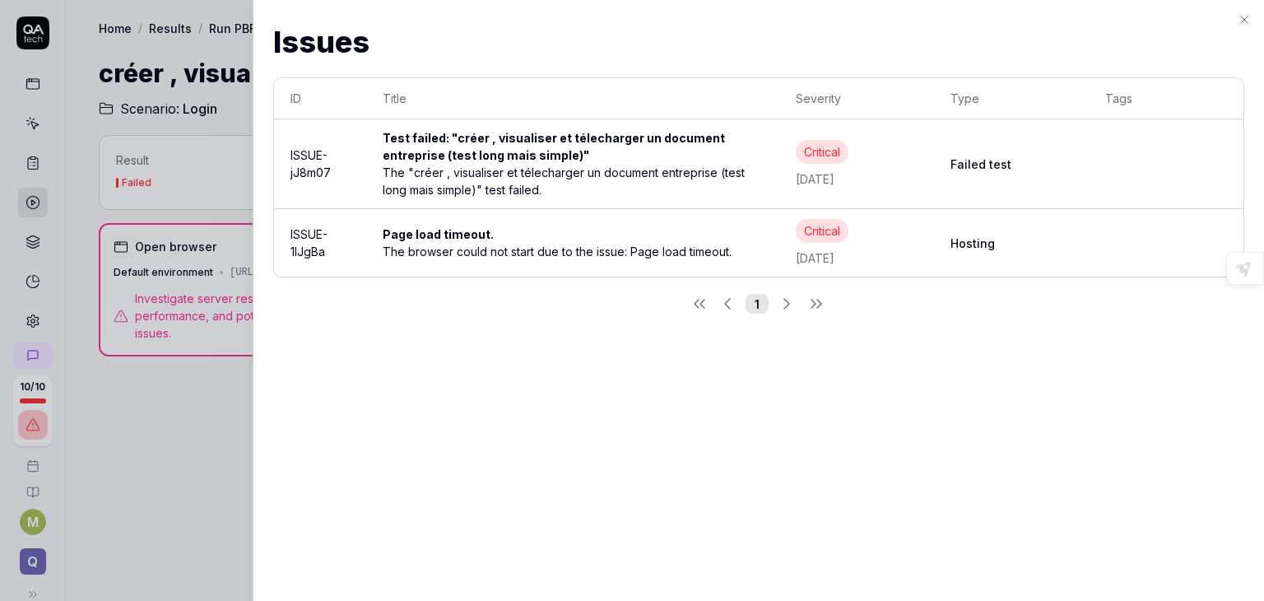
click at [452, 247] on div "The browser could not start due to the issue: Page load timeout." at bounding box center [573, 251] width 380 height 17
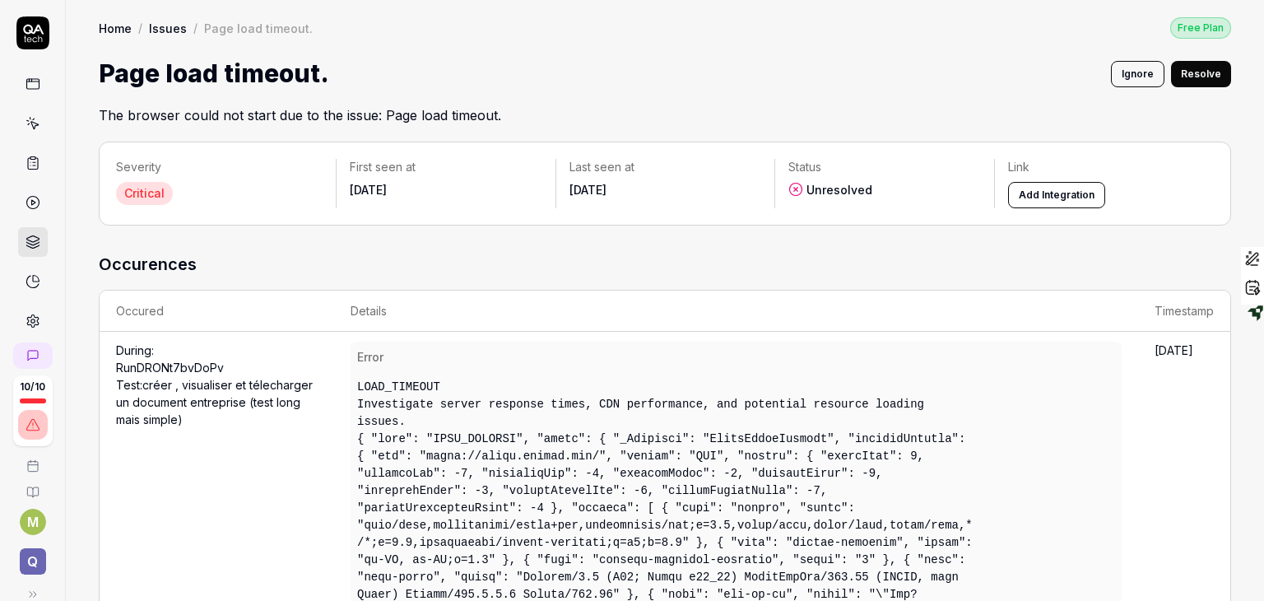
scroll to position [24, 0]
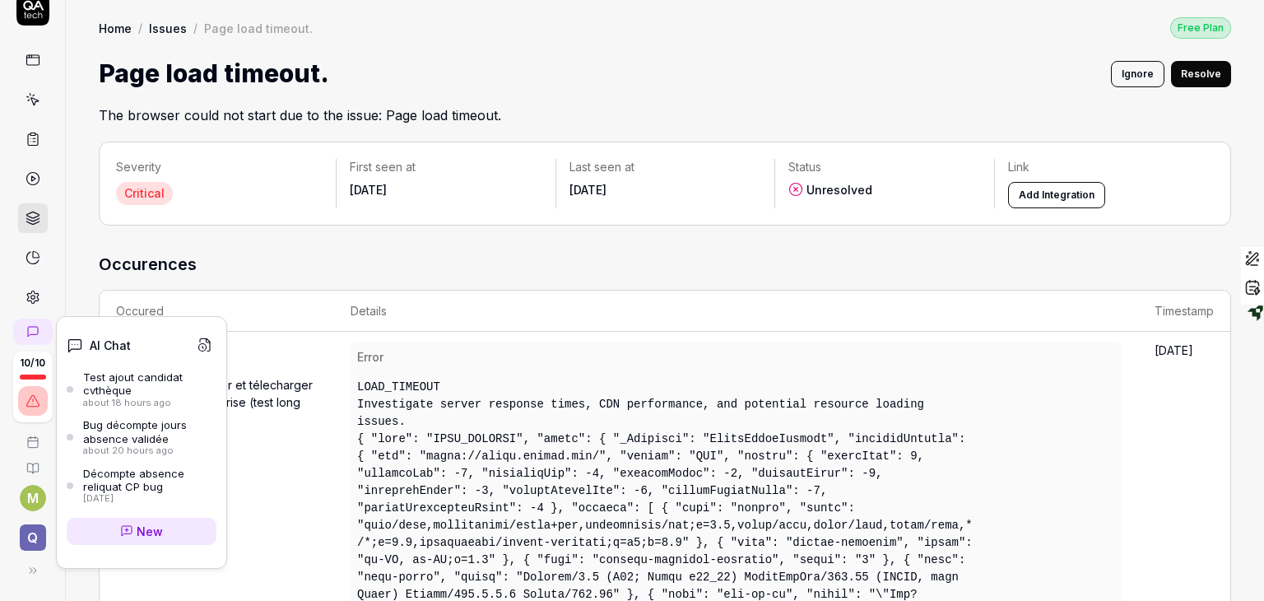
click at [30, 334] on icon at bounding box center [32, 331] width 13 height 13
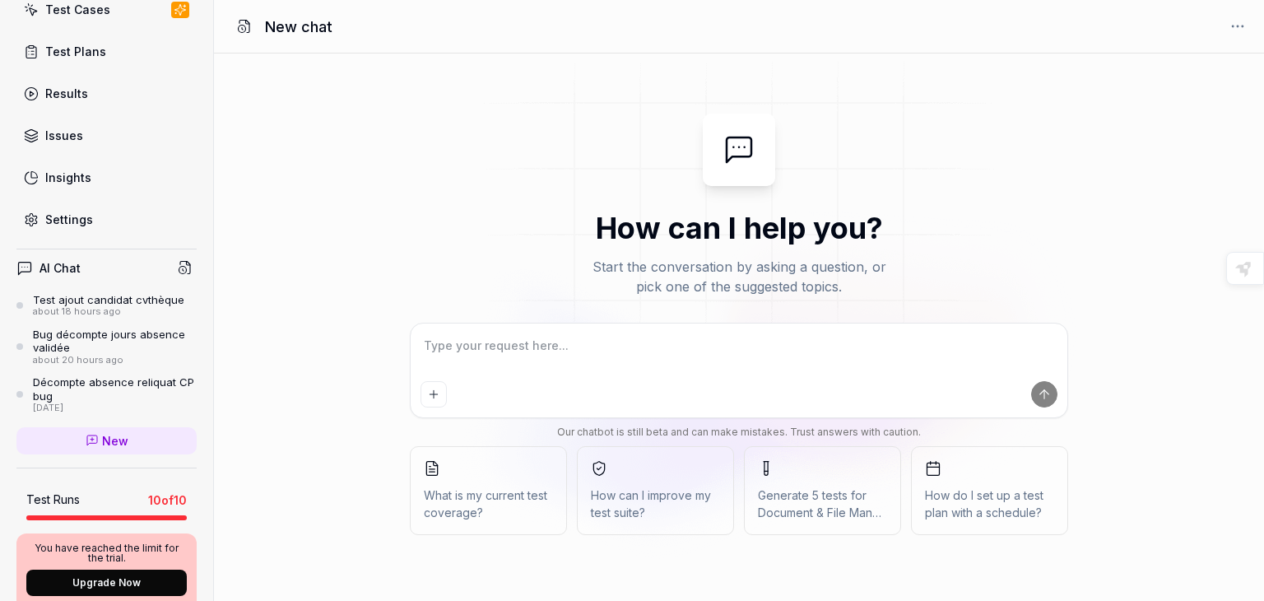
scroll to position [125, 0]
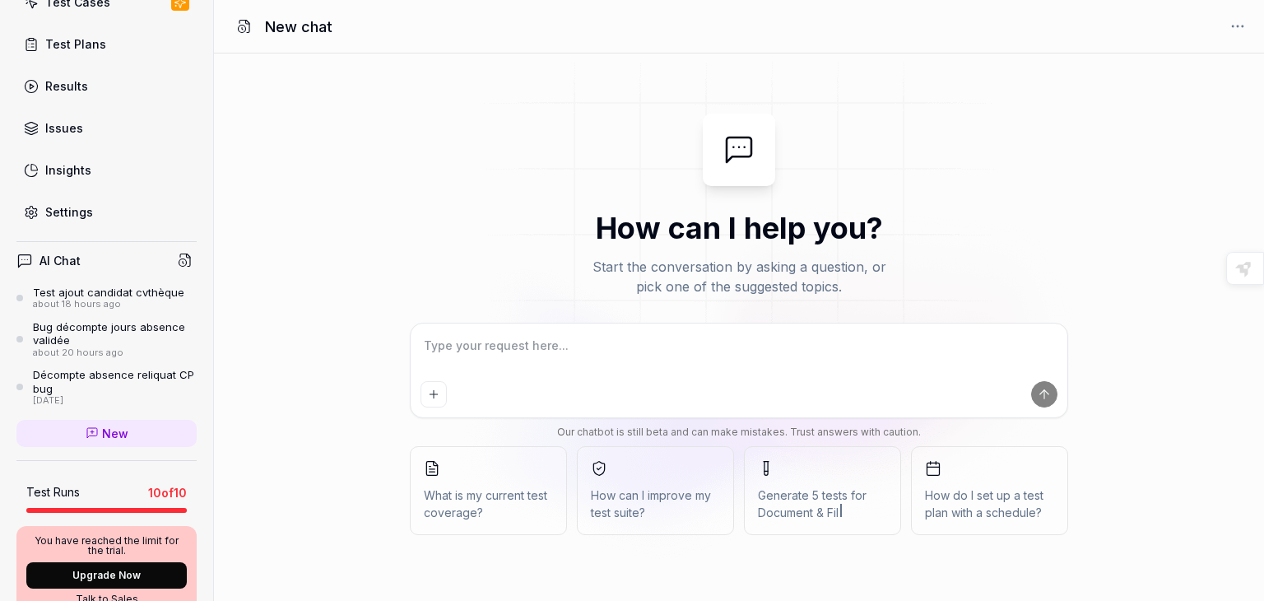
click at [138, 364] on div "Test ajout candidat cvthèque about 18 hours ago Bug décompte jours absence vali…" at bounding box center [106, 345] width 180 height 121
click at [128, 376] on div "Décompte absence reliquat CP bug" at bounding box center [115, 381] width 164 height 27
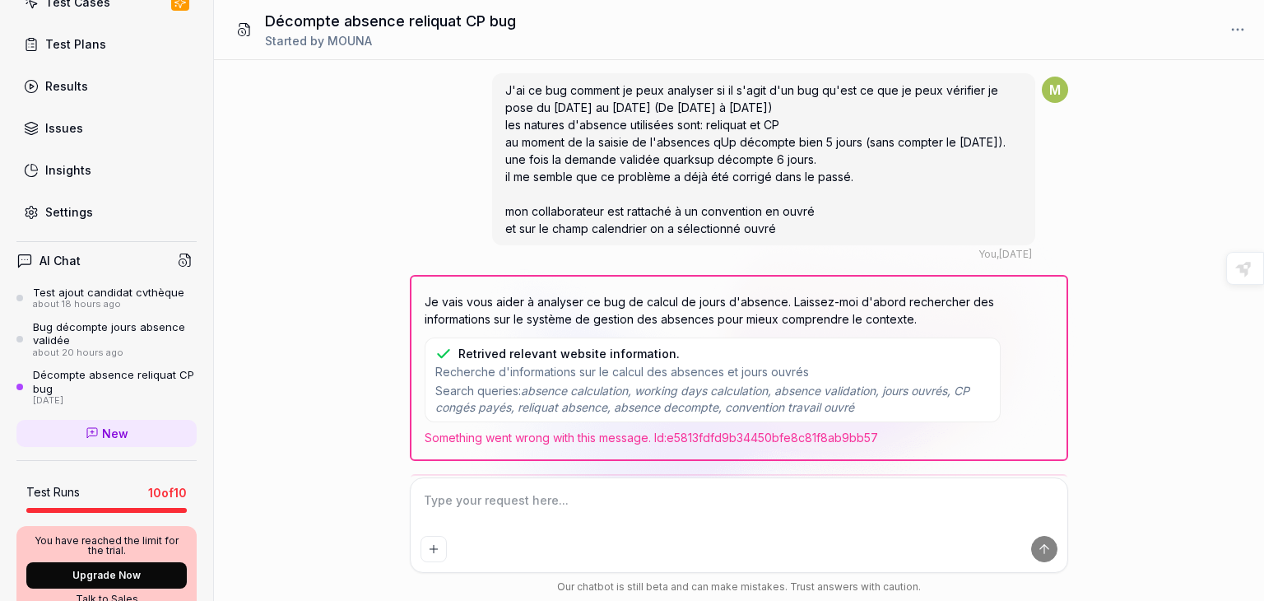
scroll to position [559, 0]
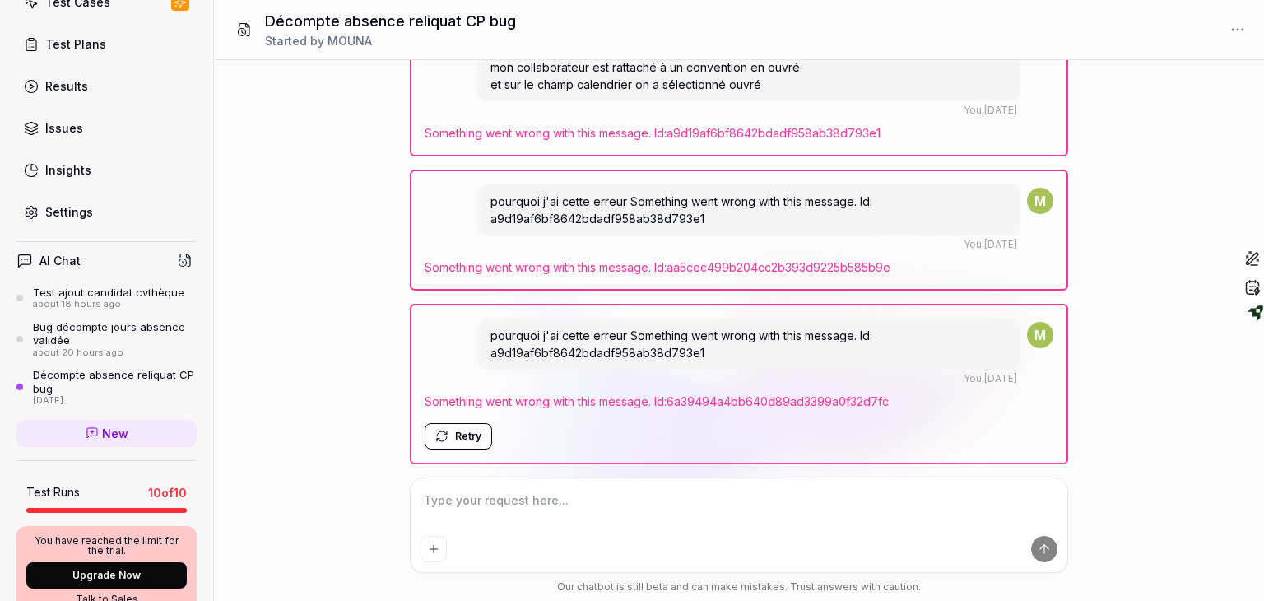
click at [187, 254] on icon at bounding box center [189, 256] width 4 height 4
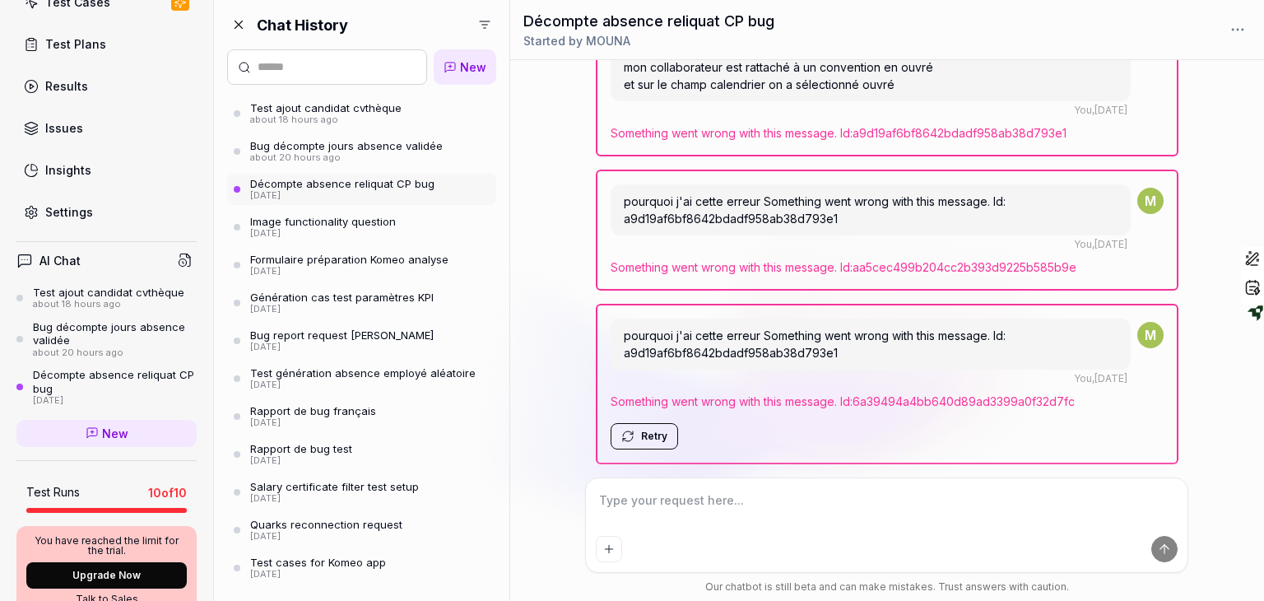
scroll to position [576, 0]
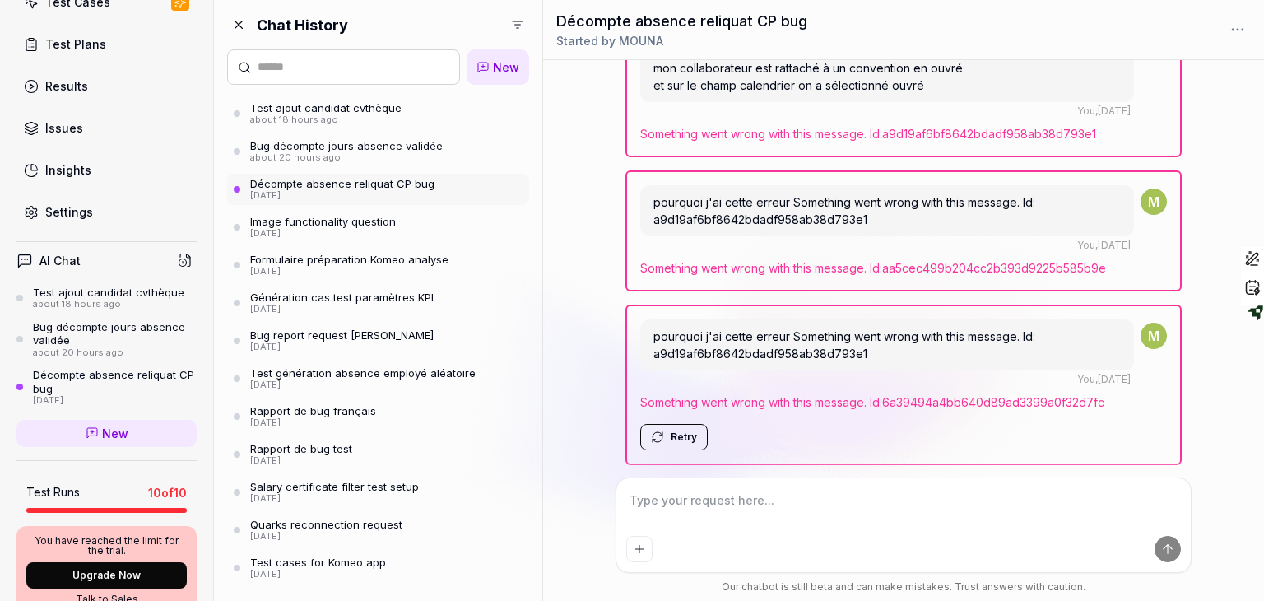
click at [305, 307] on div "[DATE]" at bounding box center [341, 310] width 183 height 12
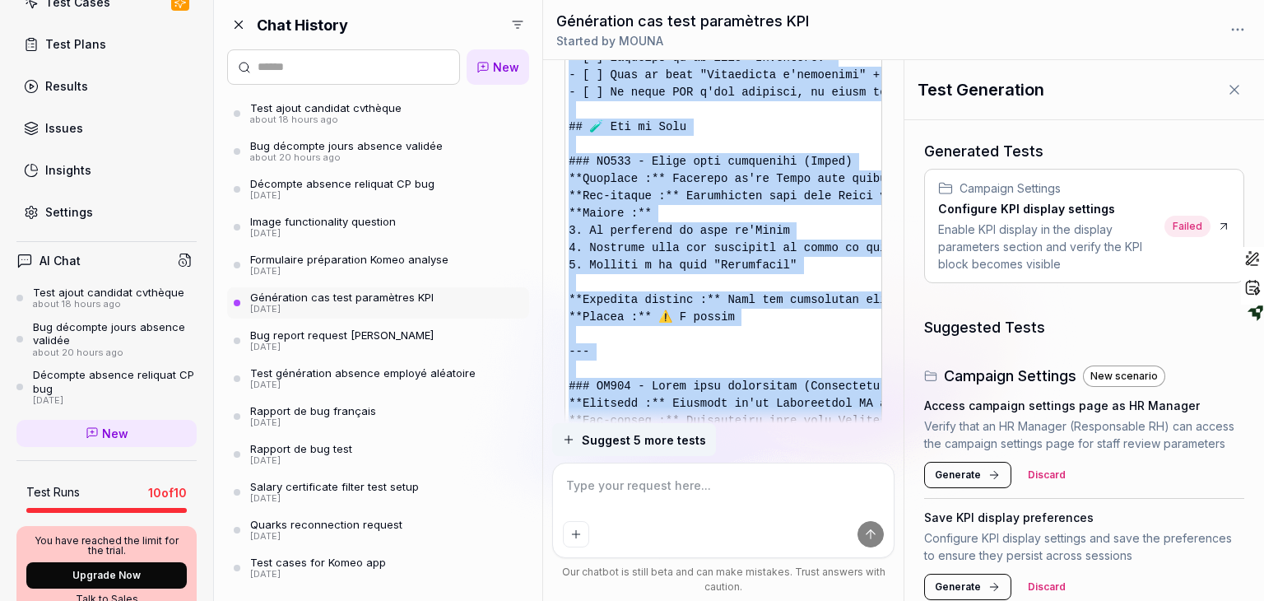
scroll to position [1759, 0]
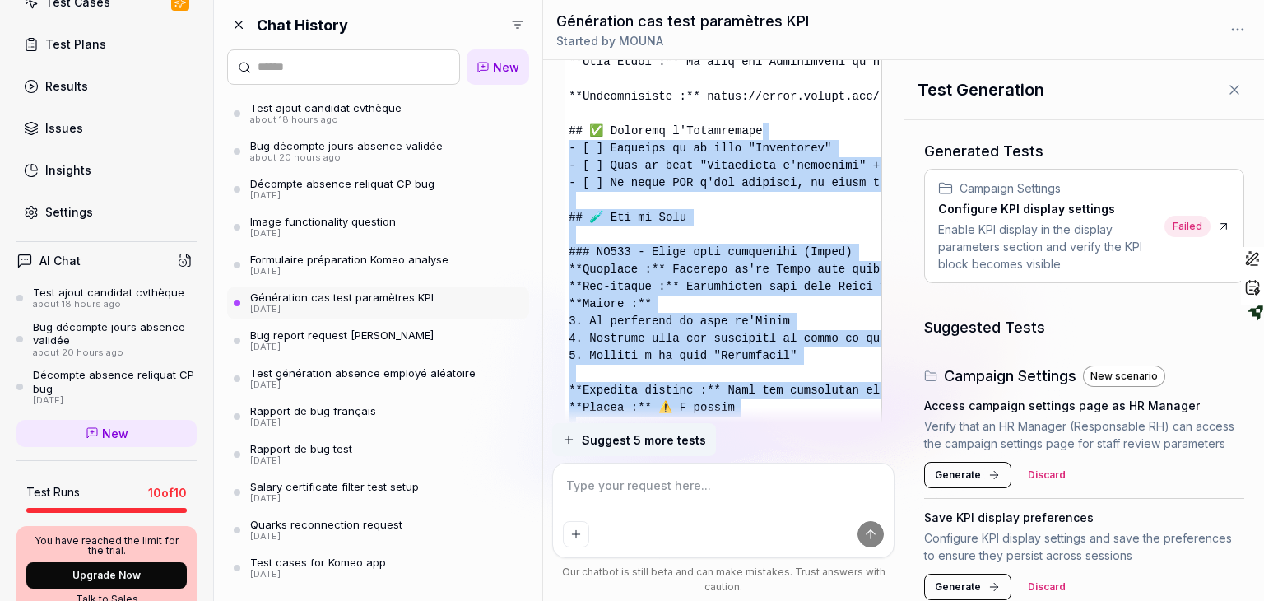
drag, startPoint x: 871, startPoint y: 270, endPoint x: 767, endPoint y: 136, distance: 170.0
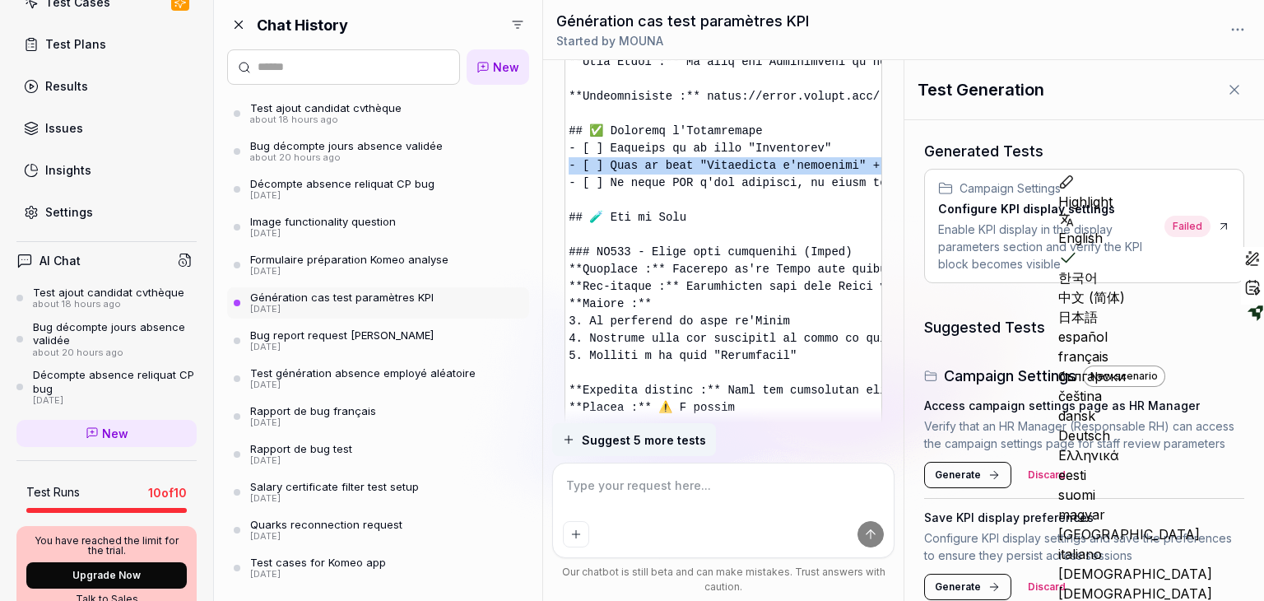
click at [1228, 91] on icon at bounding box center [1234, 89] width 16 height 16
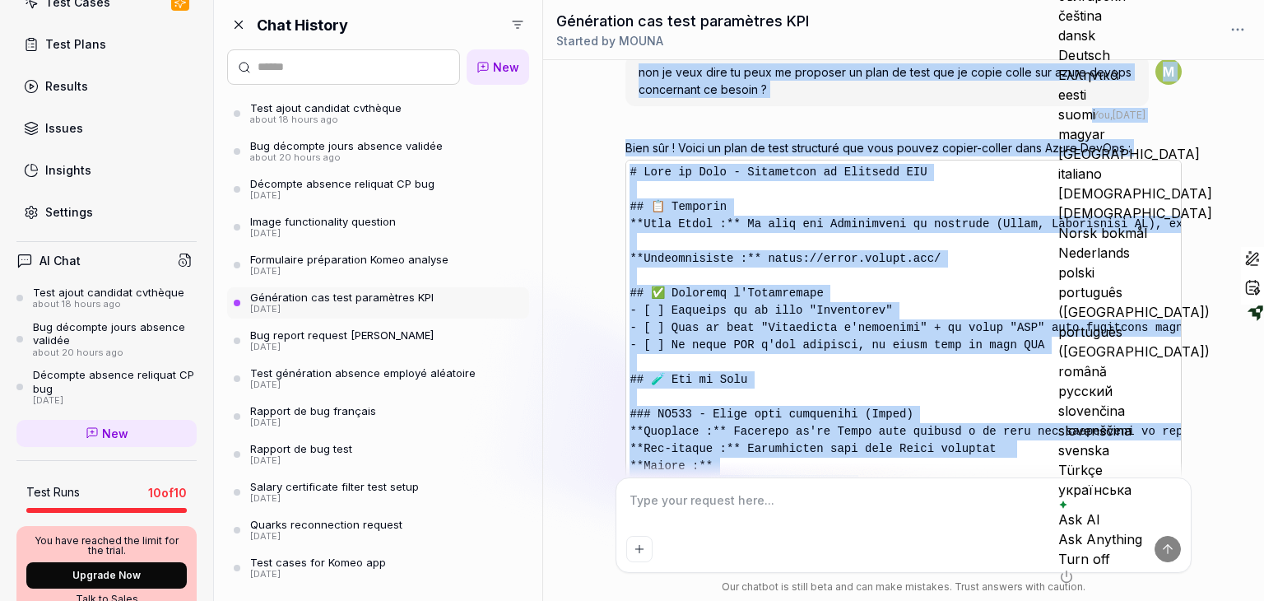
scroll to position [1051, 0]
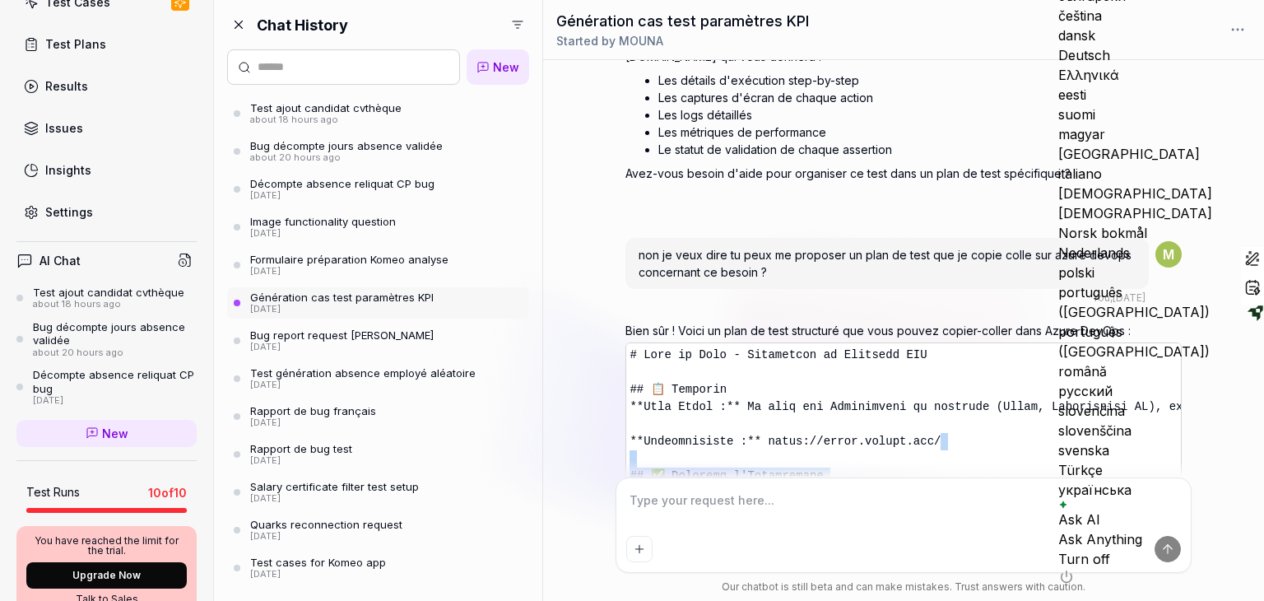
drag, startPoint x: 1077, startPoint y: 204, endPoint x: 1030, endPoint y: 429, distance: 229.4
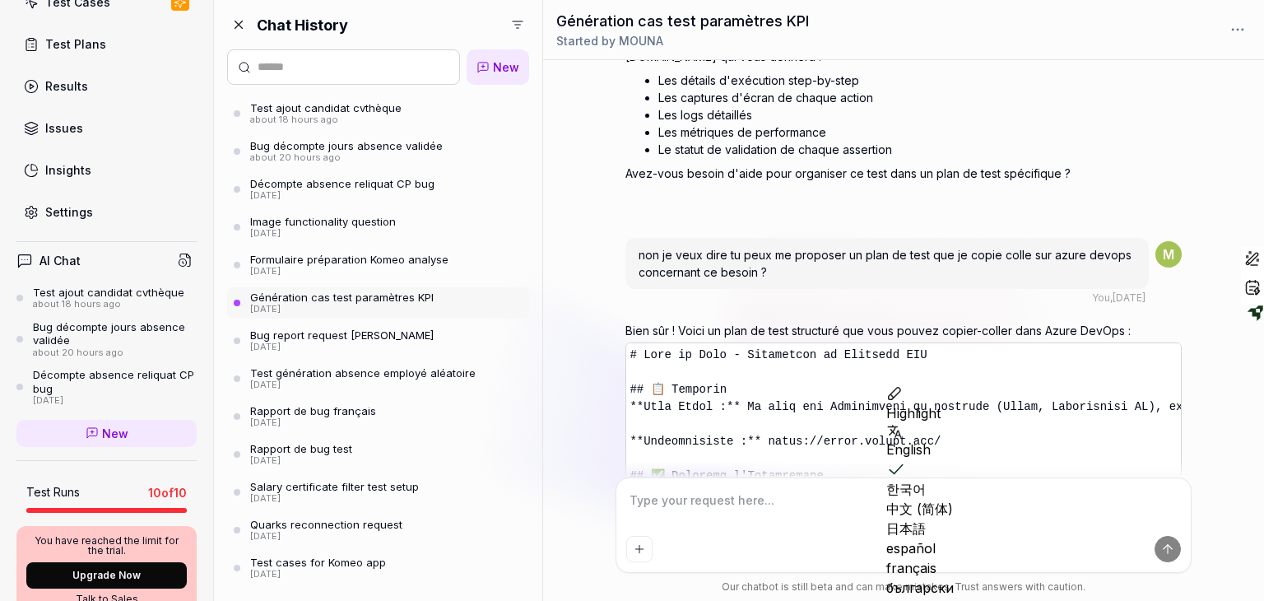
click at [1004, 322] on p "Bien sûr ! Voici un plan de test structuré que vous pouvez copier-coller dans A…" at bounding box center [902, 330] width 555 height 17
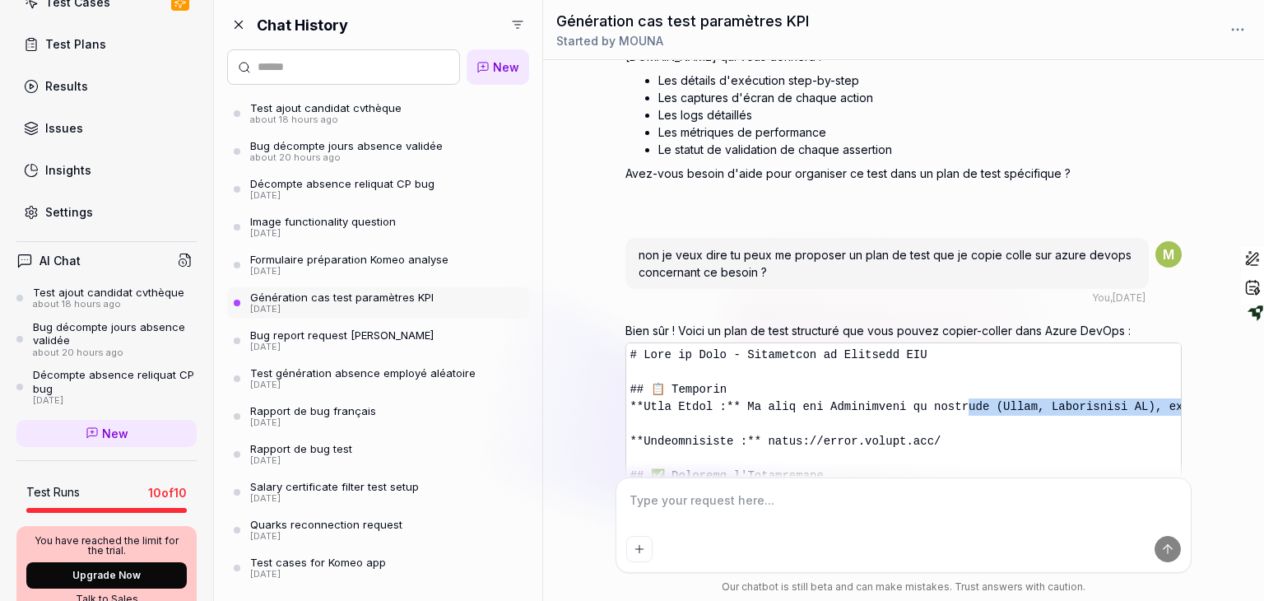
drag, startPoint x: 937, startPoint y: 396, endPoint x: 937, endPoint y: 412, distance: 16.5
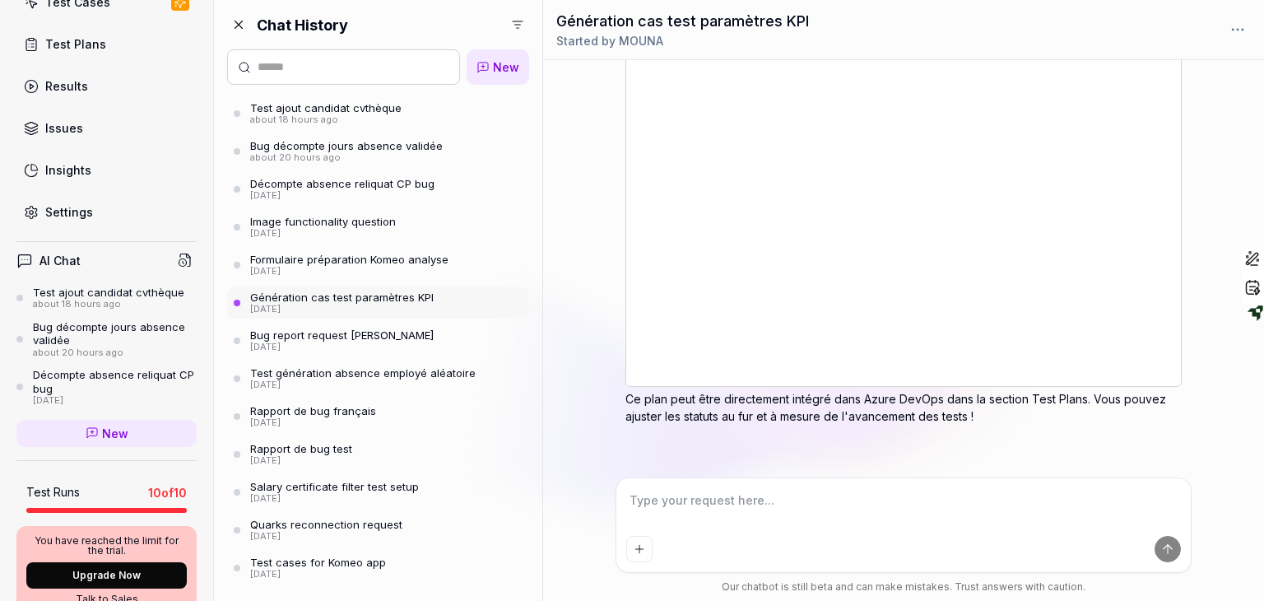
scroll to position [0, 0]
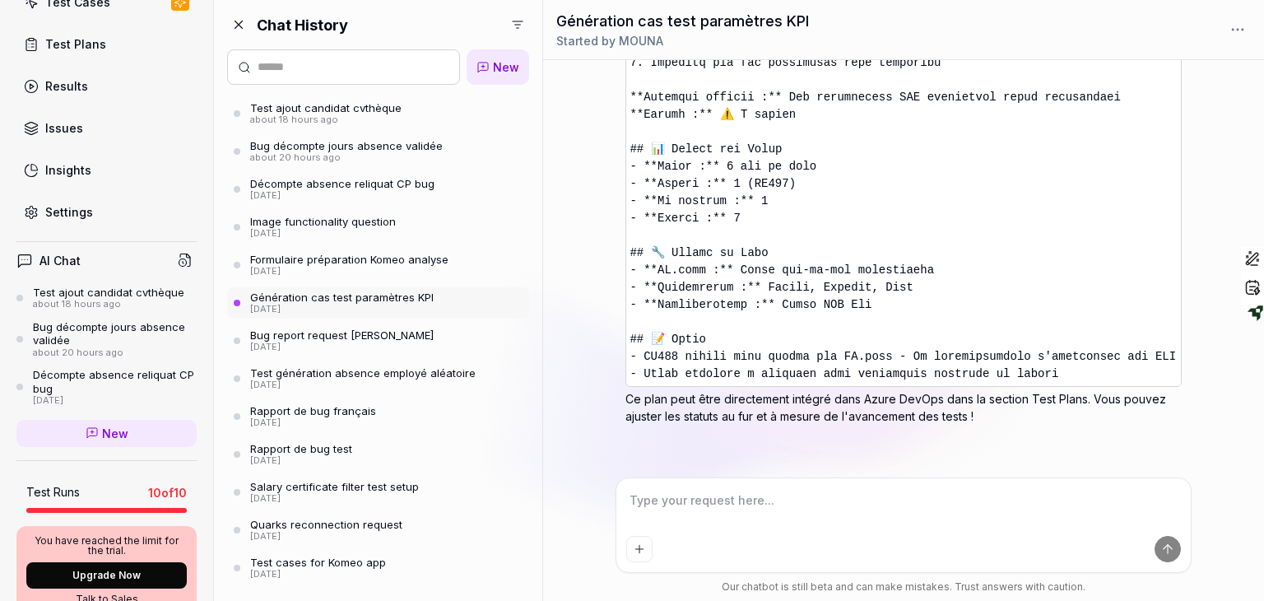
click at [587, 327] on div "TU peux me générer les cas de test pour ce pb En tant que Responsable de campag…" at bounding box center [903, 268] width 721 height 417
click at [582, 273] on div "TU peux me générer les cas de test pour ce pb En tant que Responsable de campag…" at bounding box center [903, 268] width 721 height 417
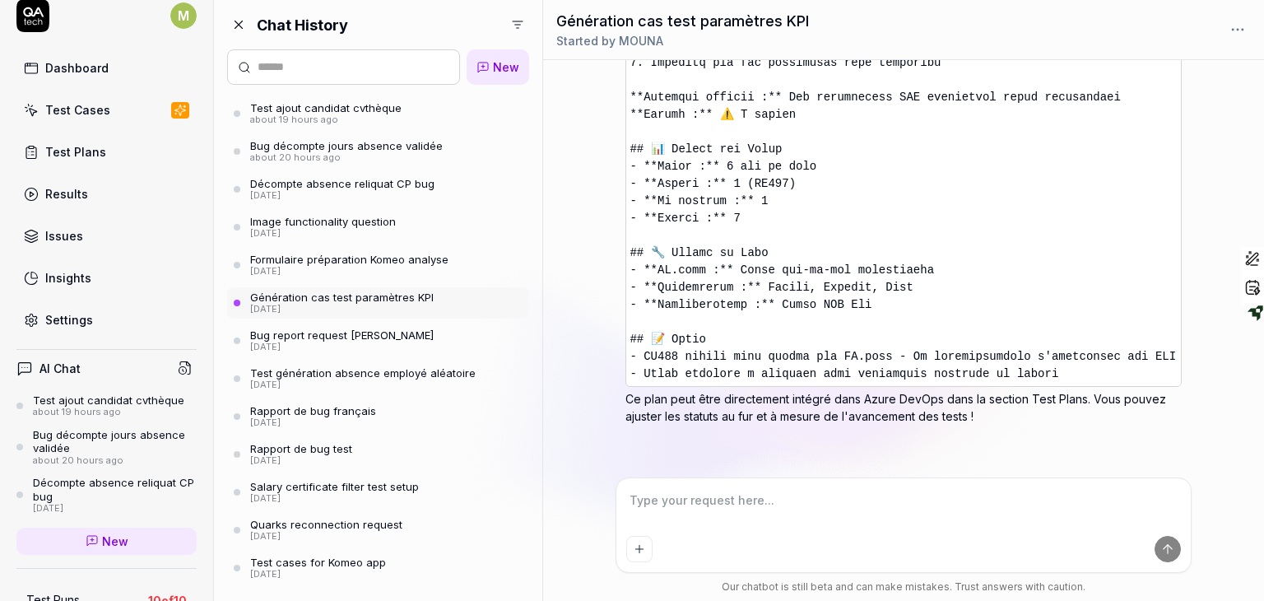
scroll to position [12, 0]
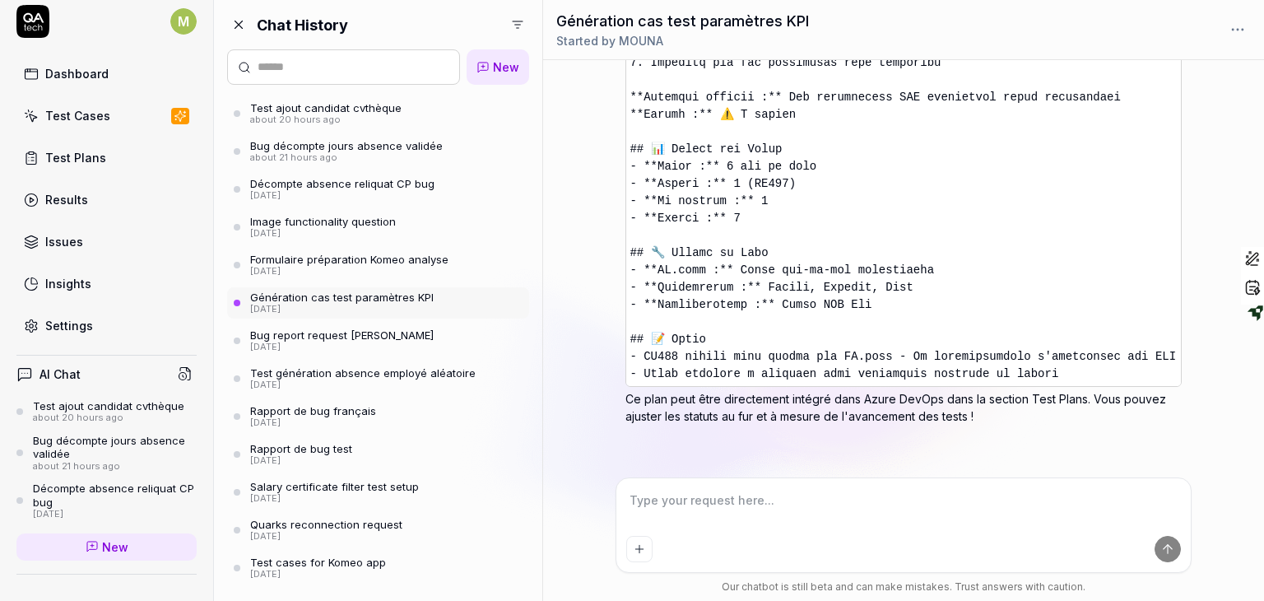
type textarea "*"
